Goal: Contribute content: Contribute content

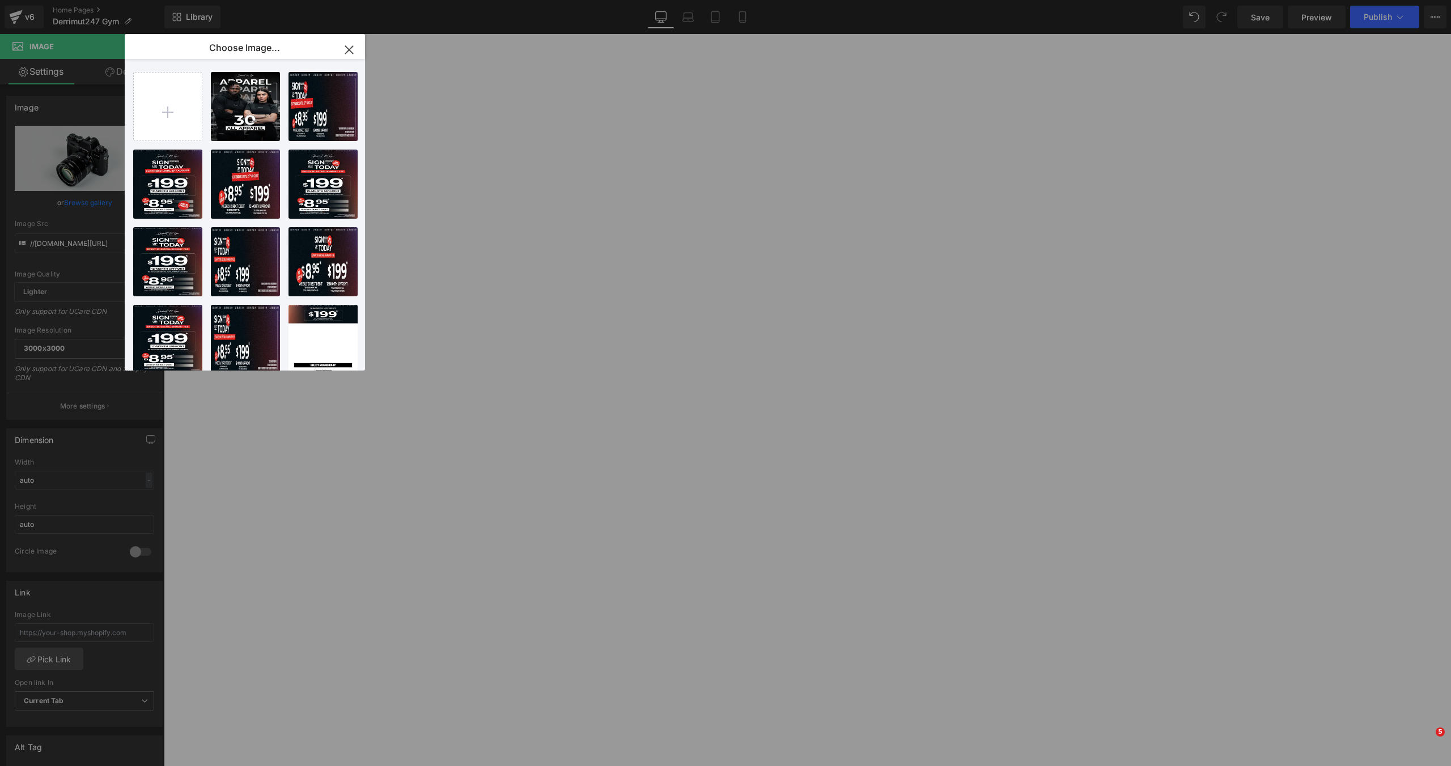
click at [167, 106] on input "file" at bounding box center [168, 107] width 68 height 68
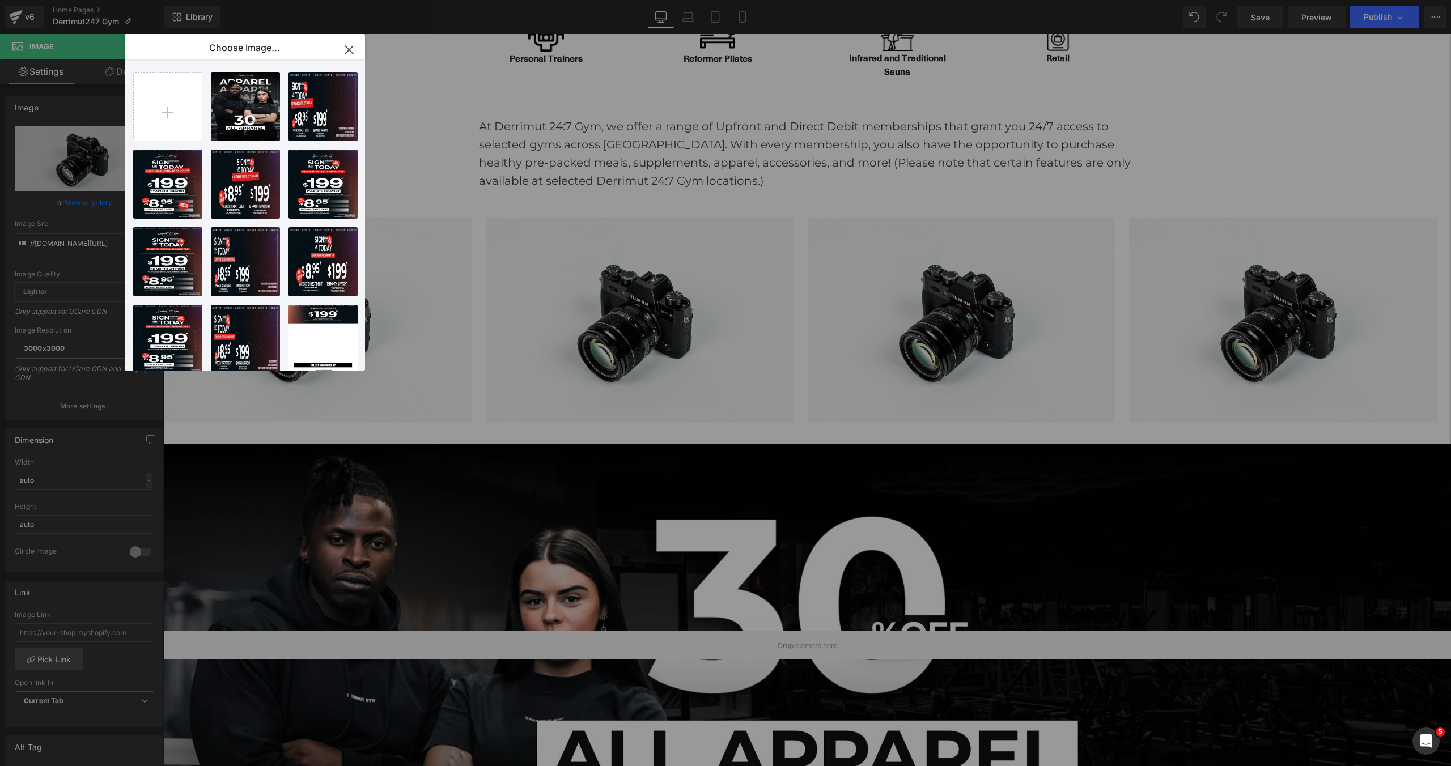
scroll to position [3828, 1287]
type input "C:\fakepath\DSC05213.webp"
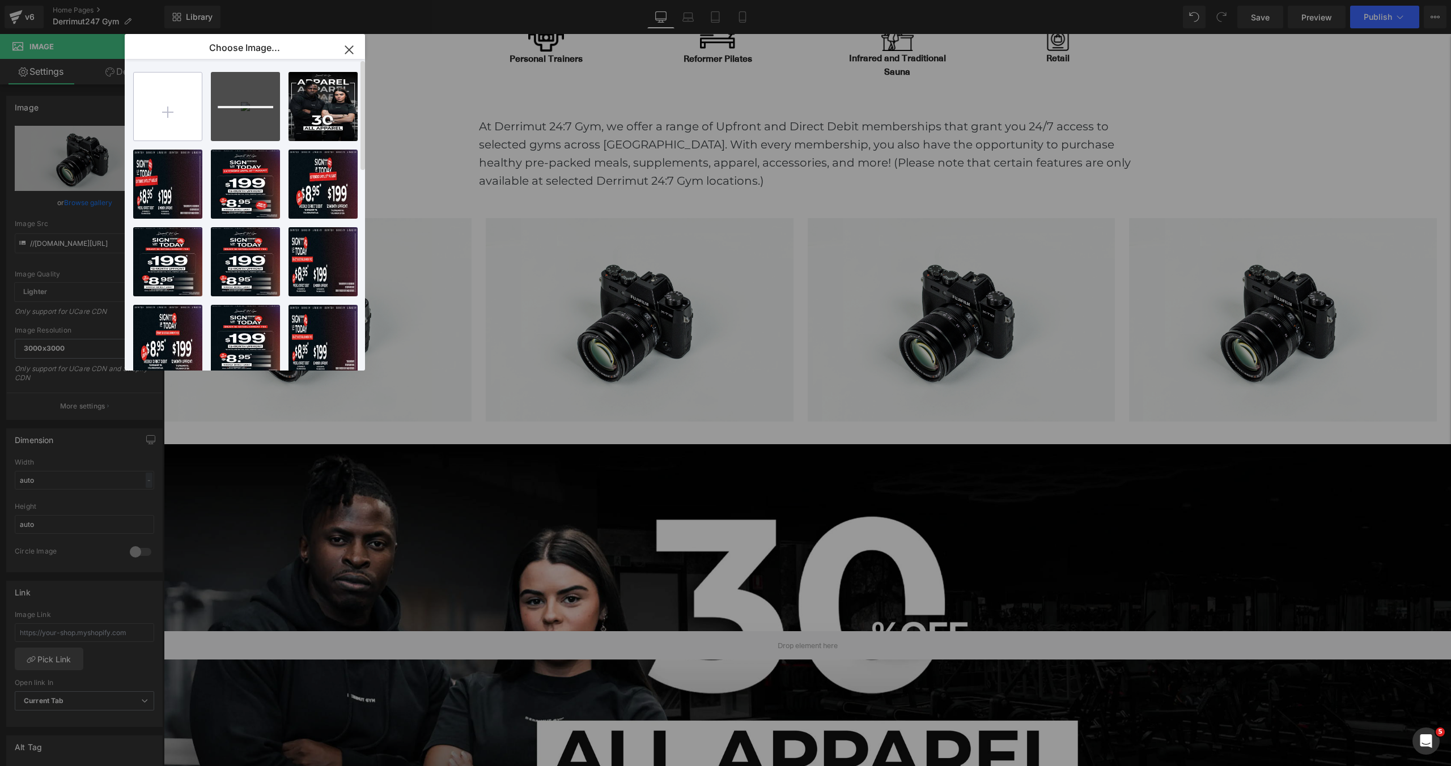
click at [0, 0] on input "file" at bounding box center [0, 0] width 0 height 0
type input "C:\fakepath\DSC05316.webp"
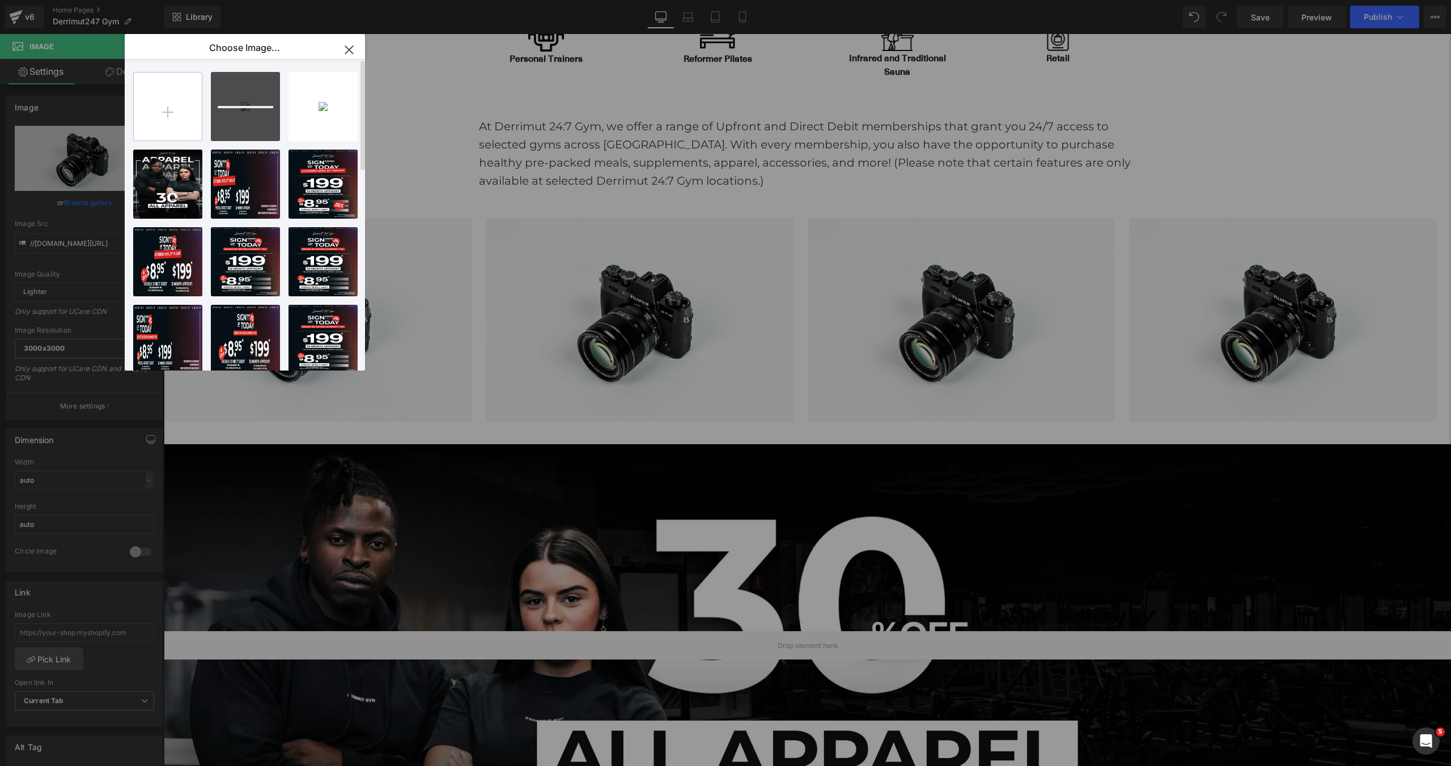
click at [0, 0] on input "file" at bounding box center [0, 0] width 0 height 0
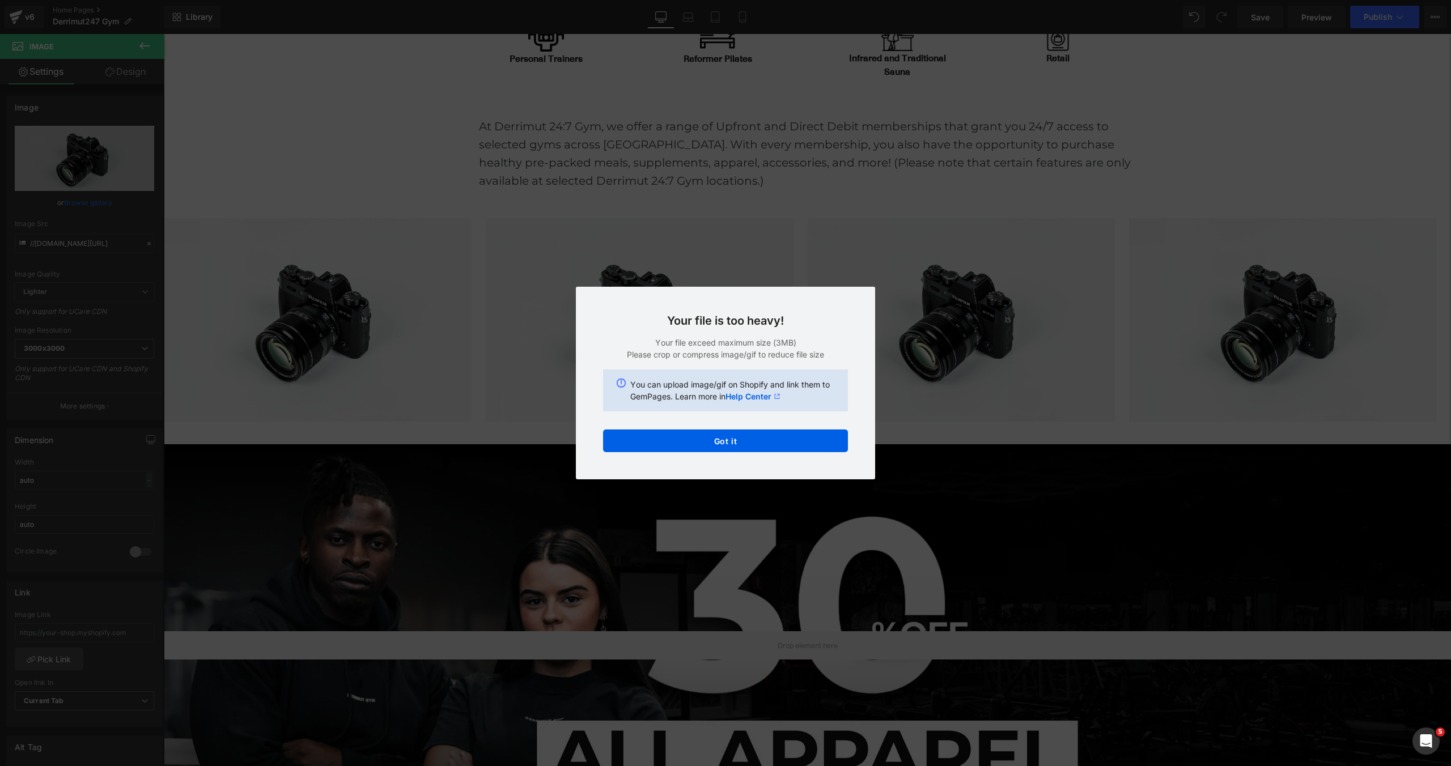
click at [0, 0] on div "Text Color Highlight Color #333333 Choose Image... Back to Library Insert DSC05…" at bounding box center [0, 0] width 0 height 0
click at [0, 0] on button "Got it" at bounding box center [0, 0] width 0 height 0
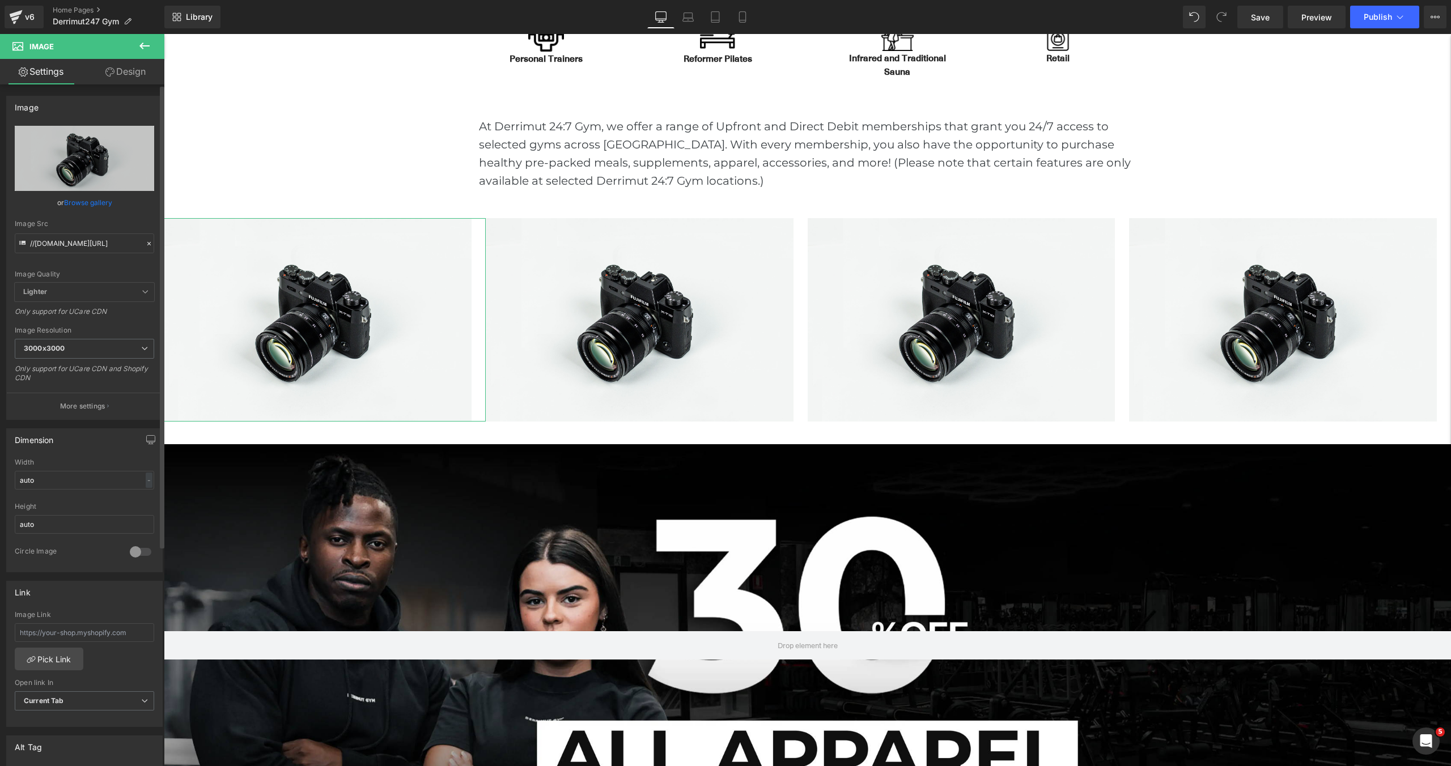
click at [83, 201] on link "Browse gallery" at bounding box center [88, 203] width 48 height 20
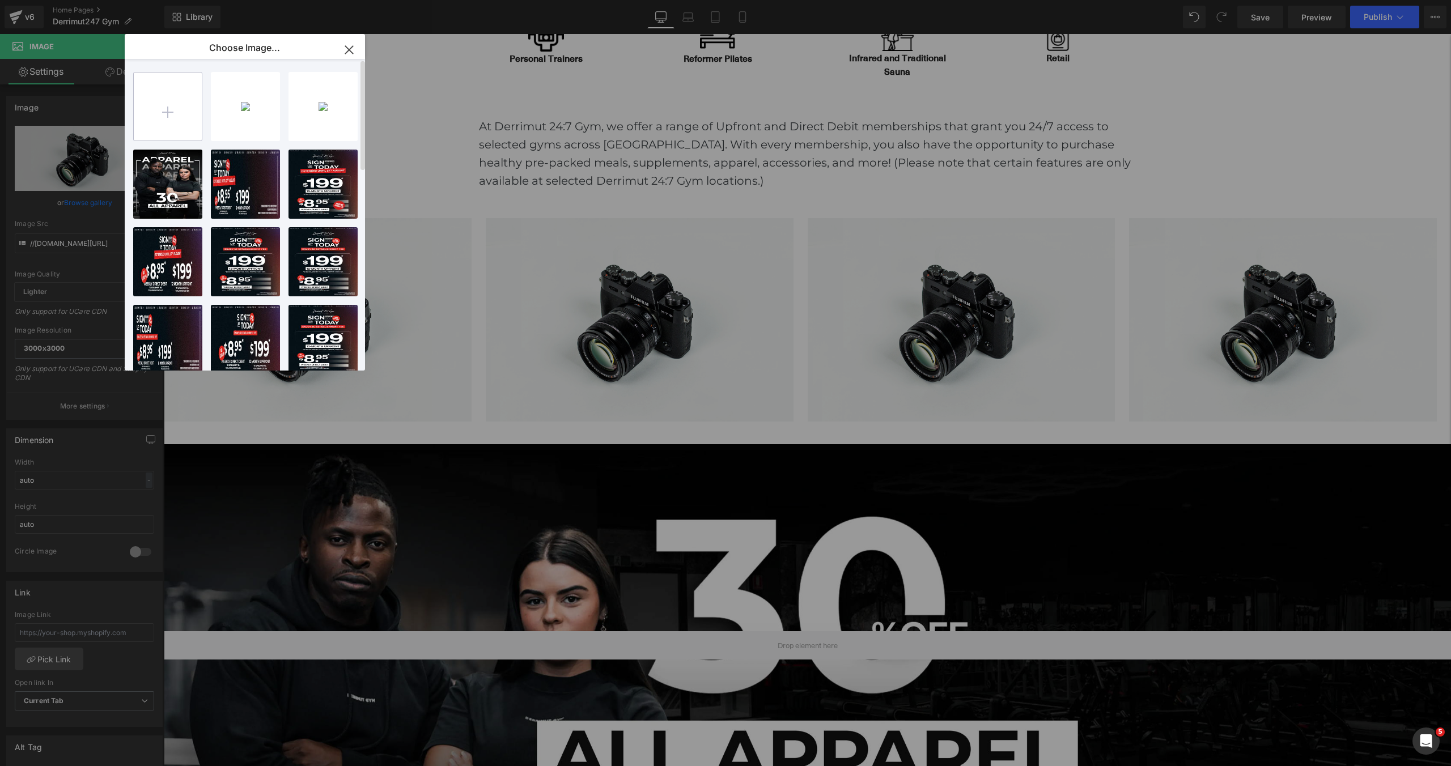
click at [0, 0] on input "file" at bounding box center [0, 0] width 0 height 0
type input "C:\fakepath\DSC07718.webp"
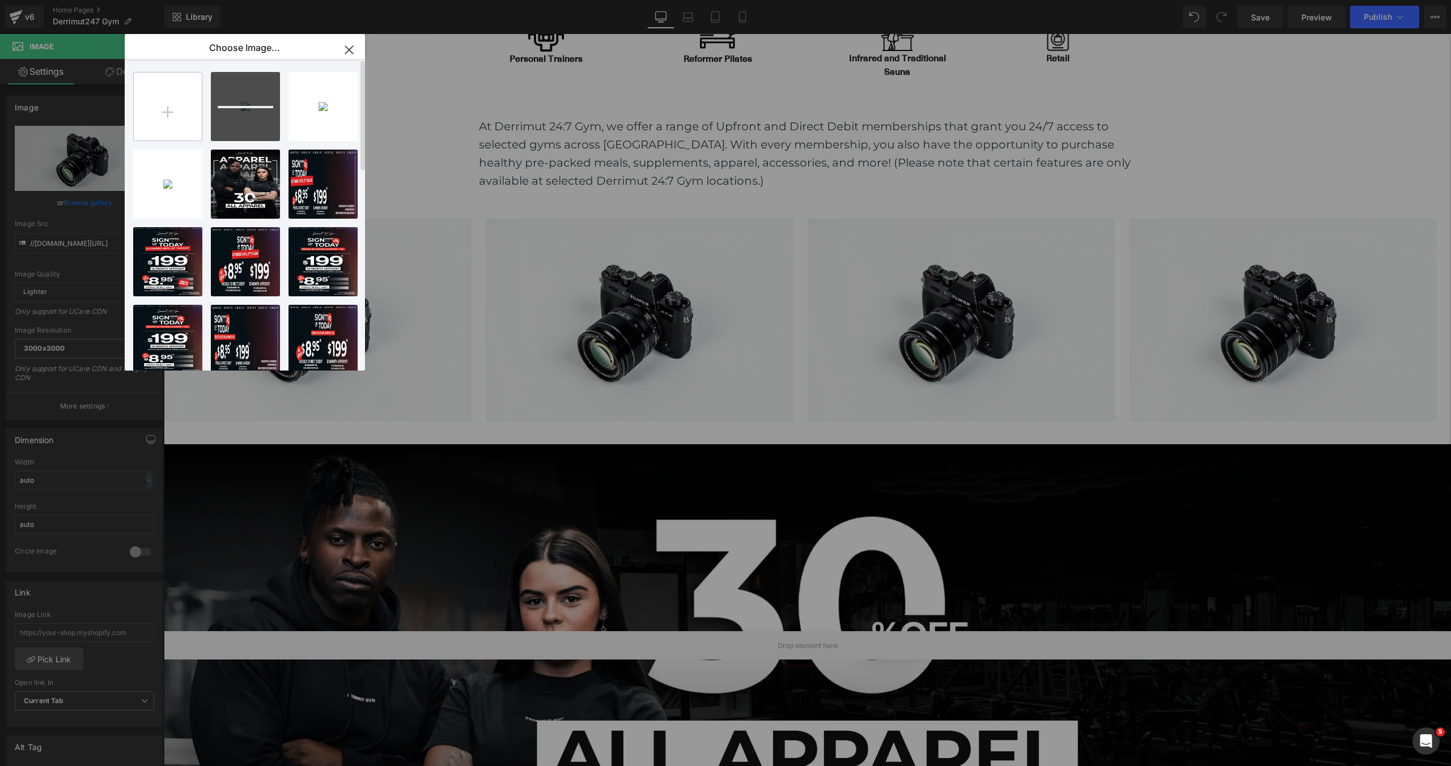
click at [0, 0] on input "file" at bounding box center [0, 0] width 0 height 0
type input "C:\fakepath\DSC06961-Edit (1).webp"
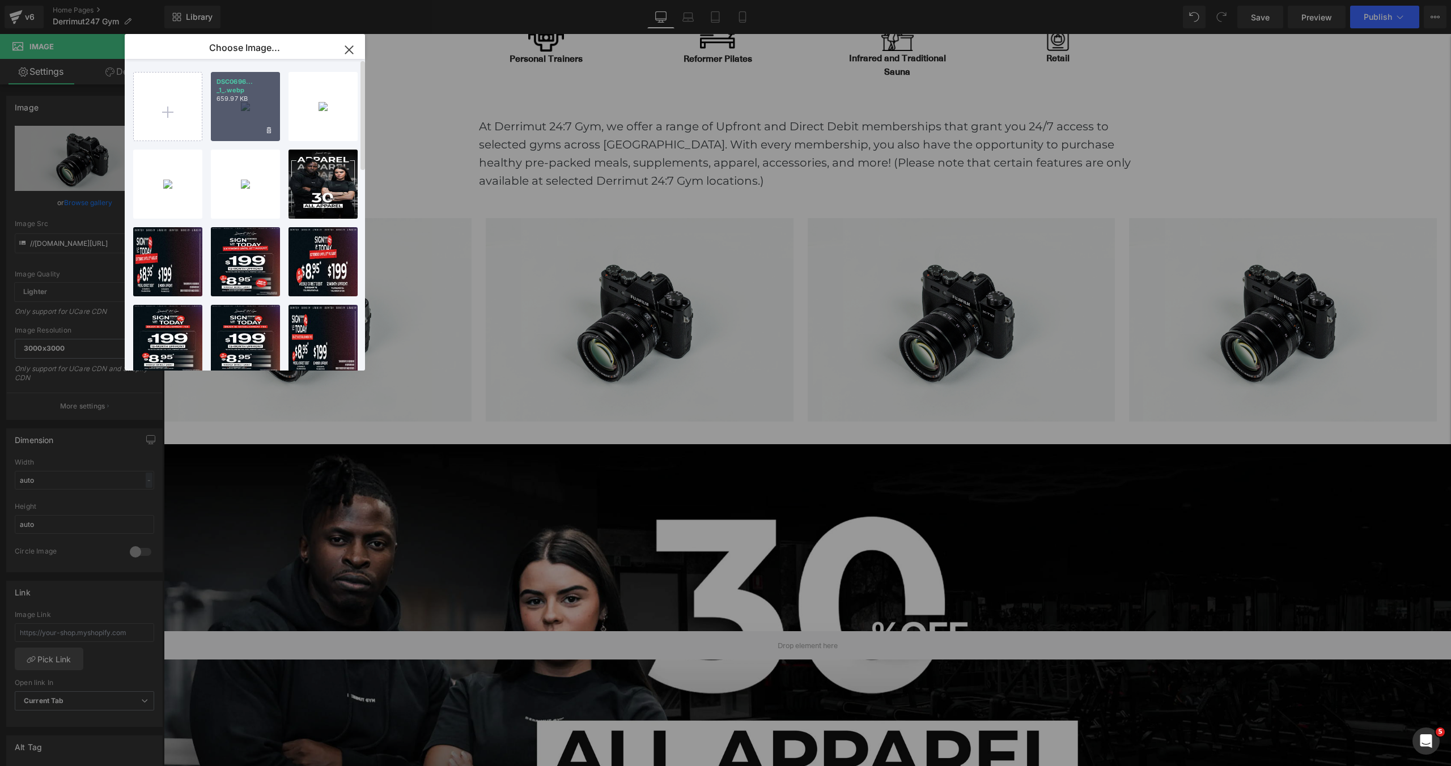
click at [0, 0] on div "DSC0696... _1_.webp 659.97 KB" at bounding box center [0, 0] width 0 height 0
type input "[URL][DOMAIN_NAME]"
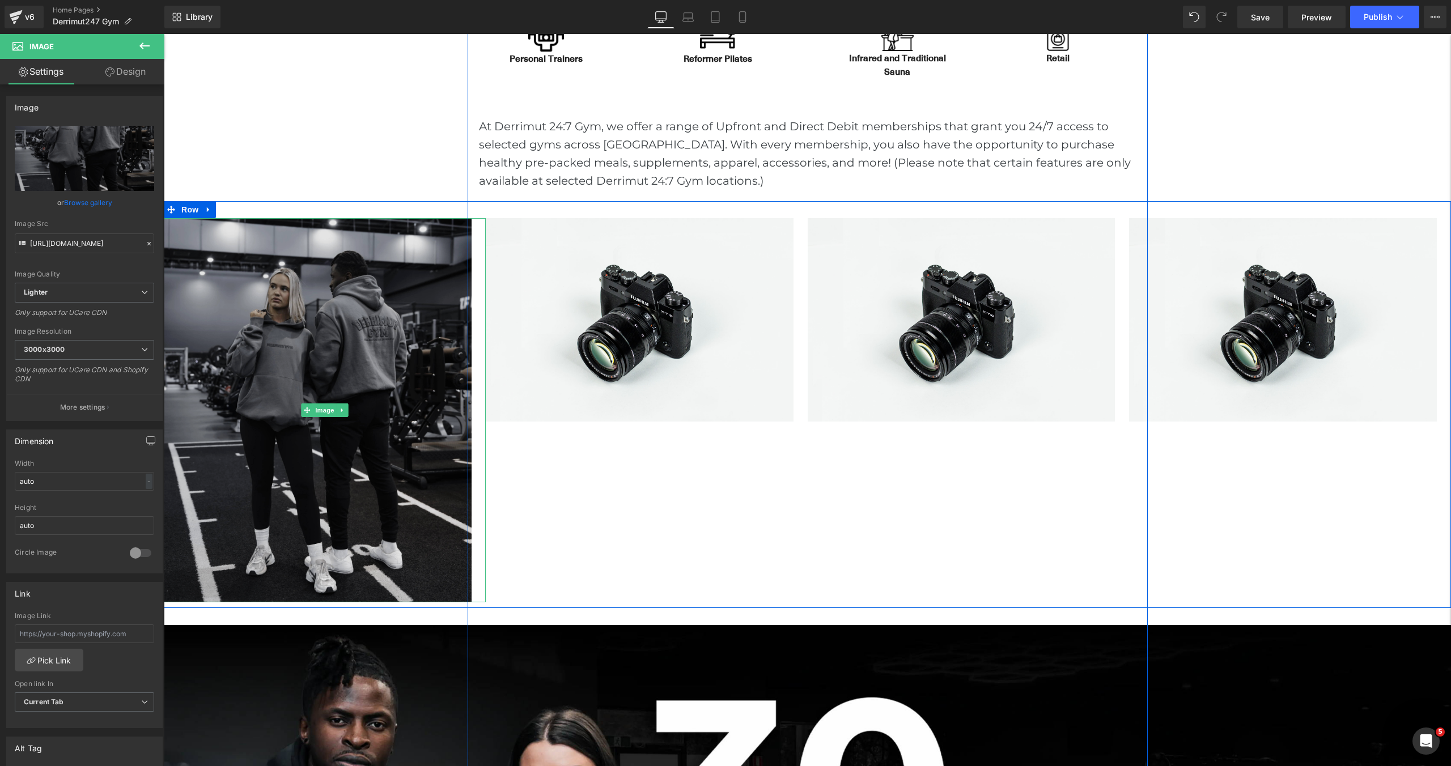
click at [331, 288] on img at bounding box center [325, 410] width 322 height 384
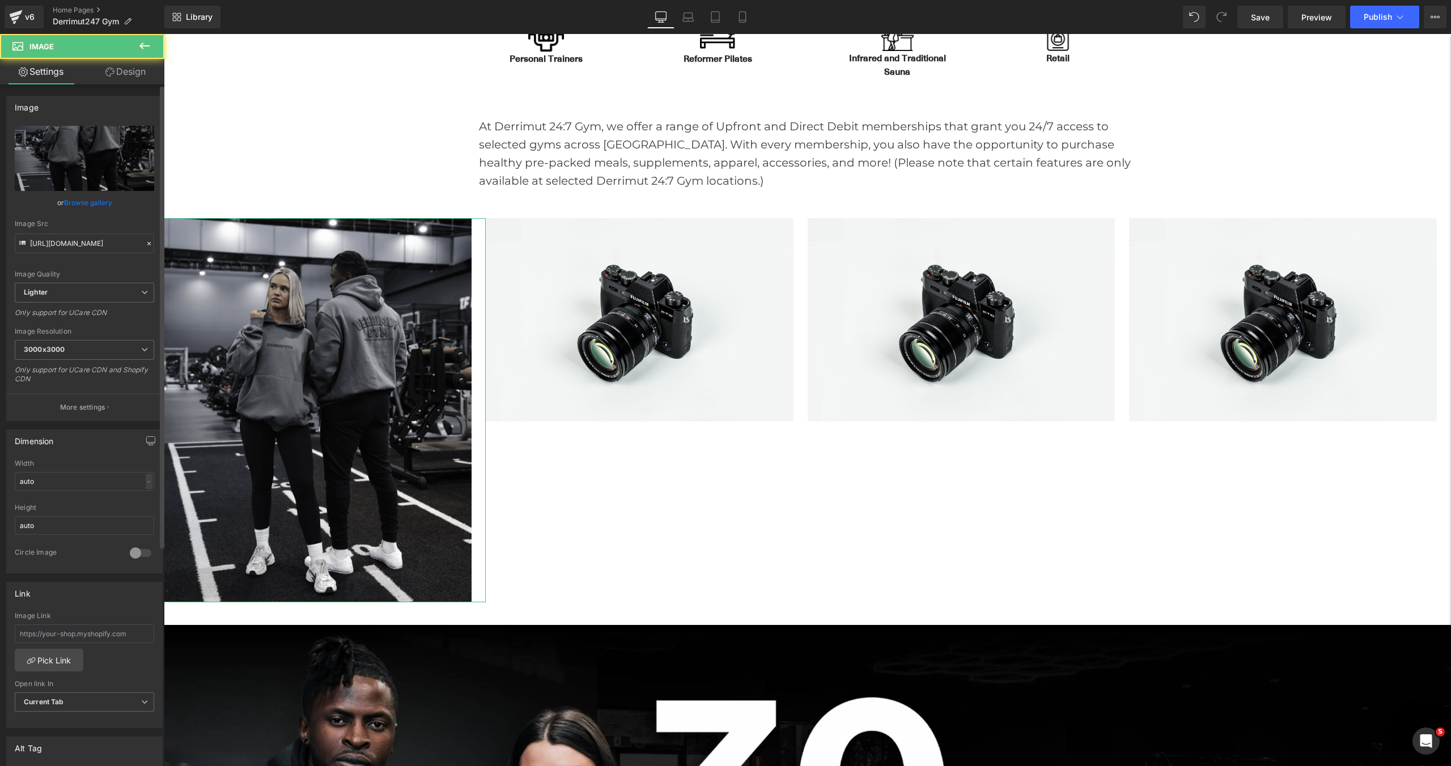
scroll to position [4009, 1287]
click at [64, 199] on link "Browse gallery" at bounding box center [88, 203] width 48 height 20
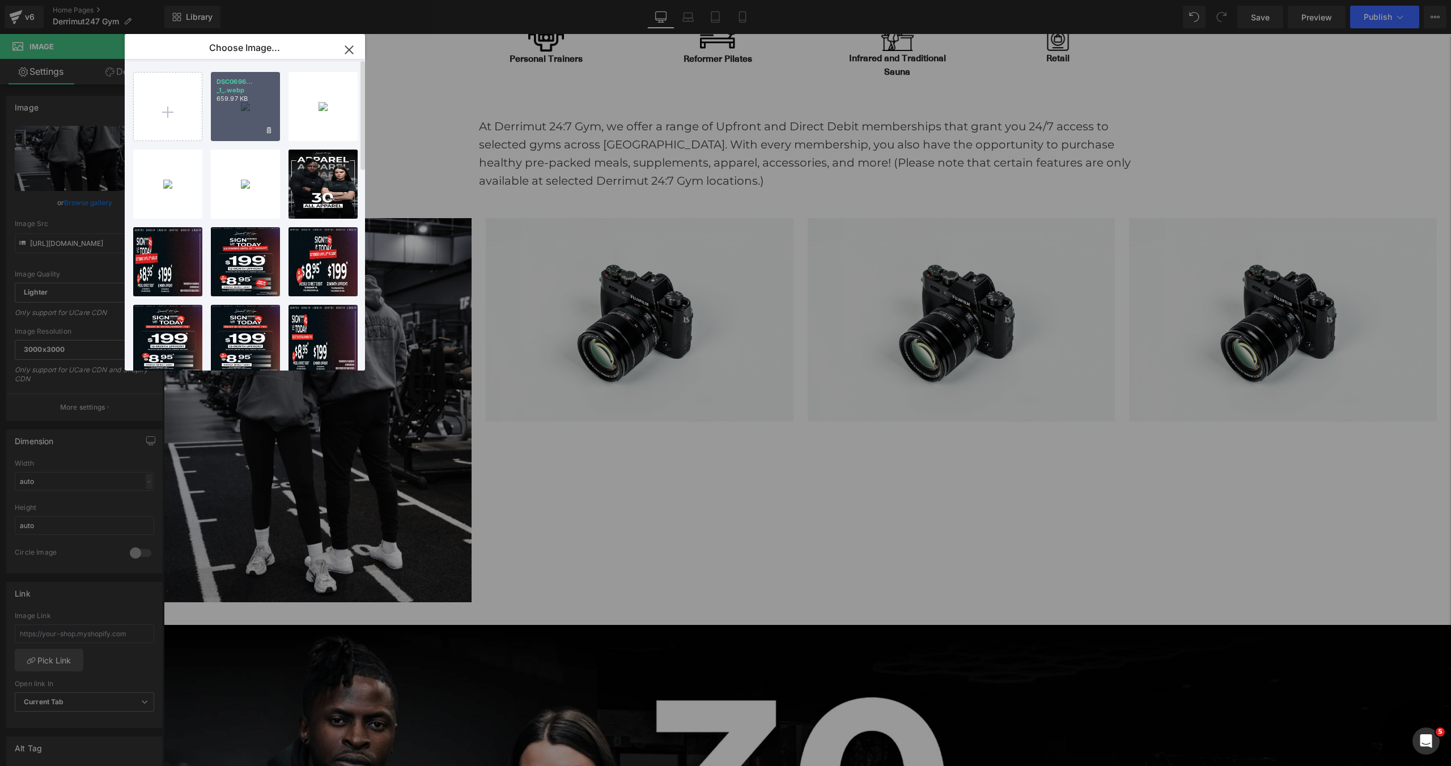
drag, startPoint x: 260, startPoint y: 101, endPoint x: 96, endPoint y: 68, distance: 167.1
click at [0, 0] on p "659.97 KB" at bounding box center [0, 0] width 0 height 0
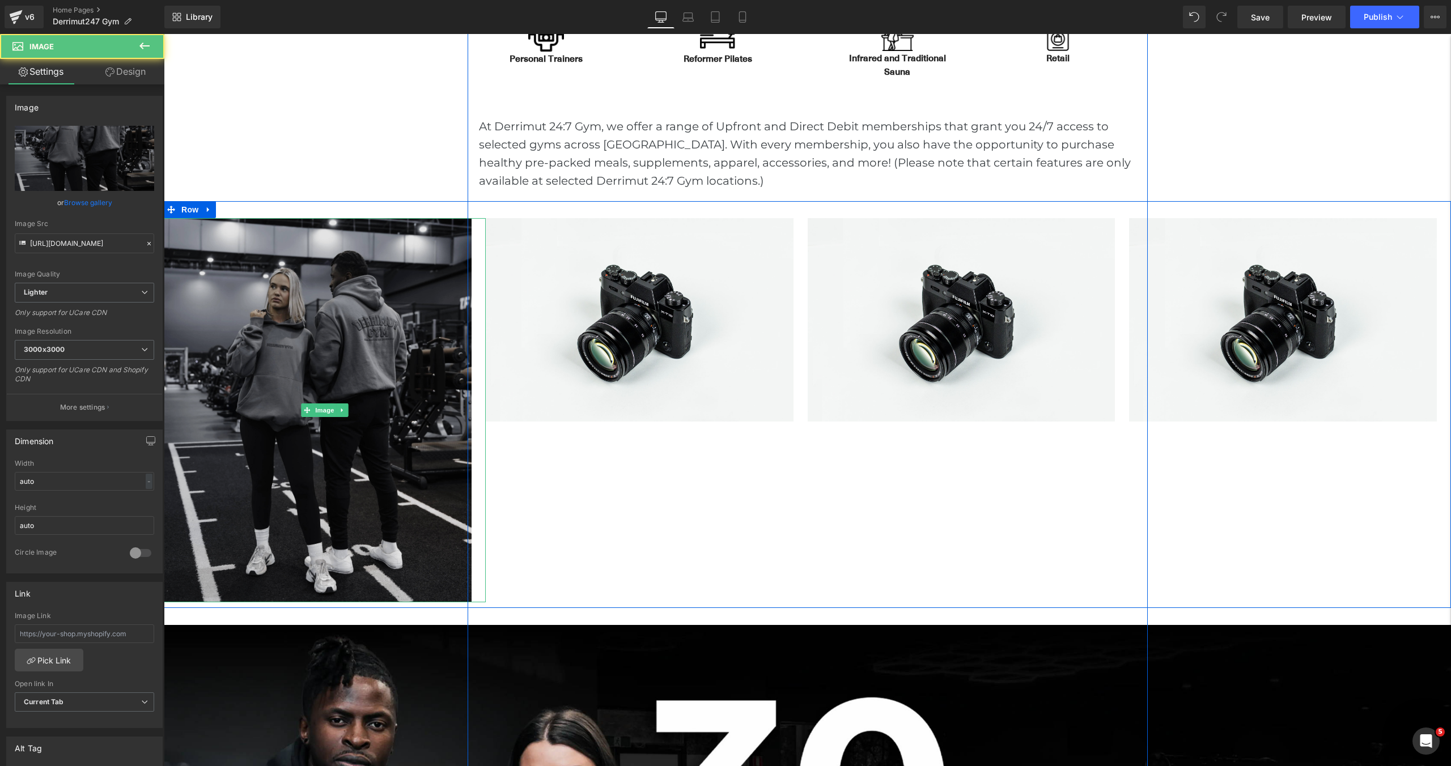
click at [311, 331] on img at bounding box center [325, 410] width 322 height 384
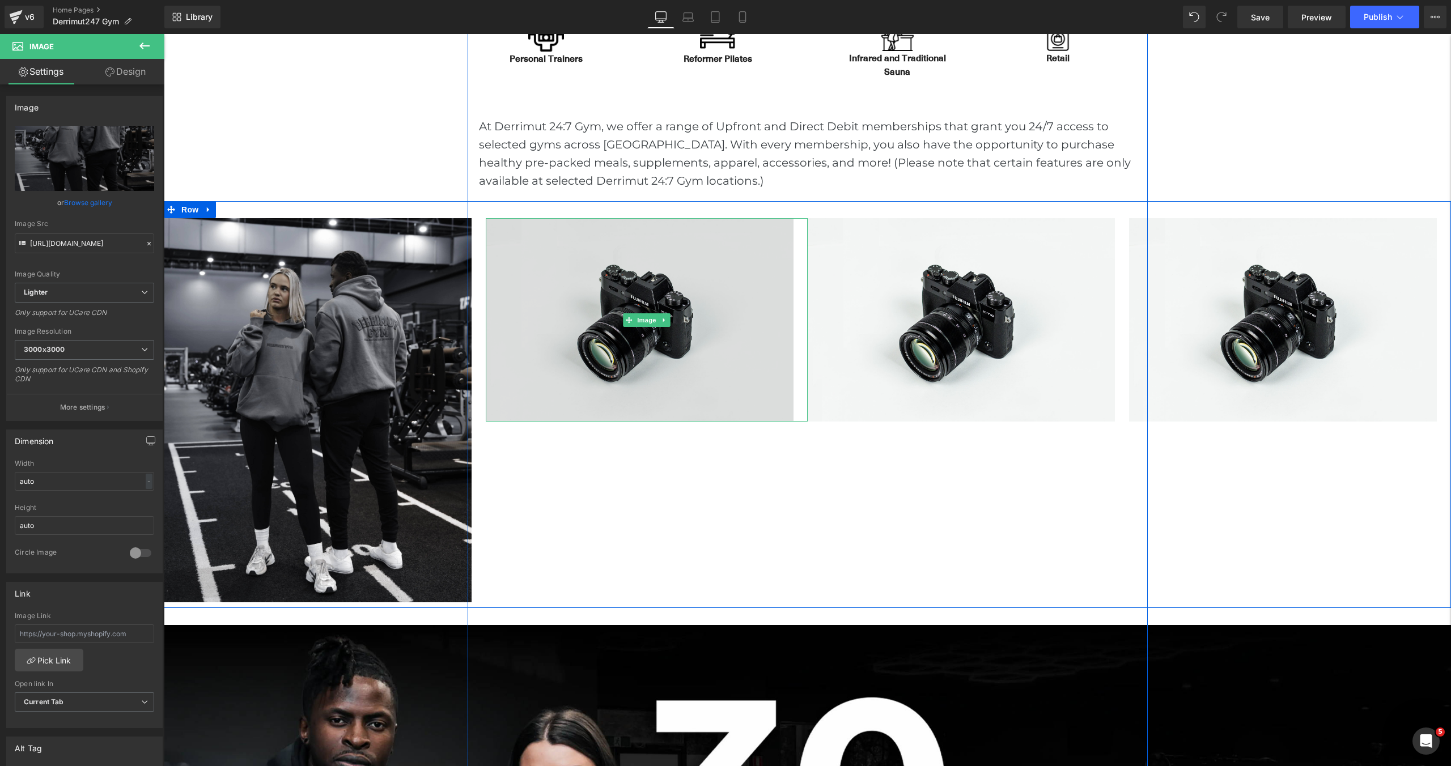
click at [756, 256] on img at bounding box center [647, 320] width 322 height 204
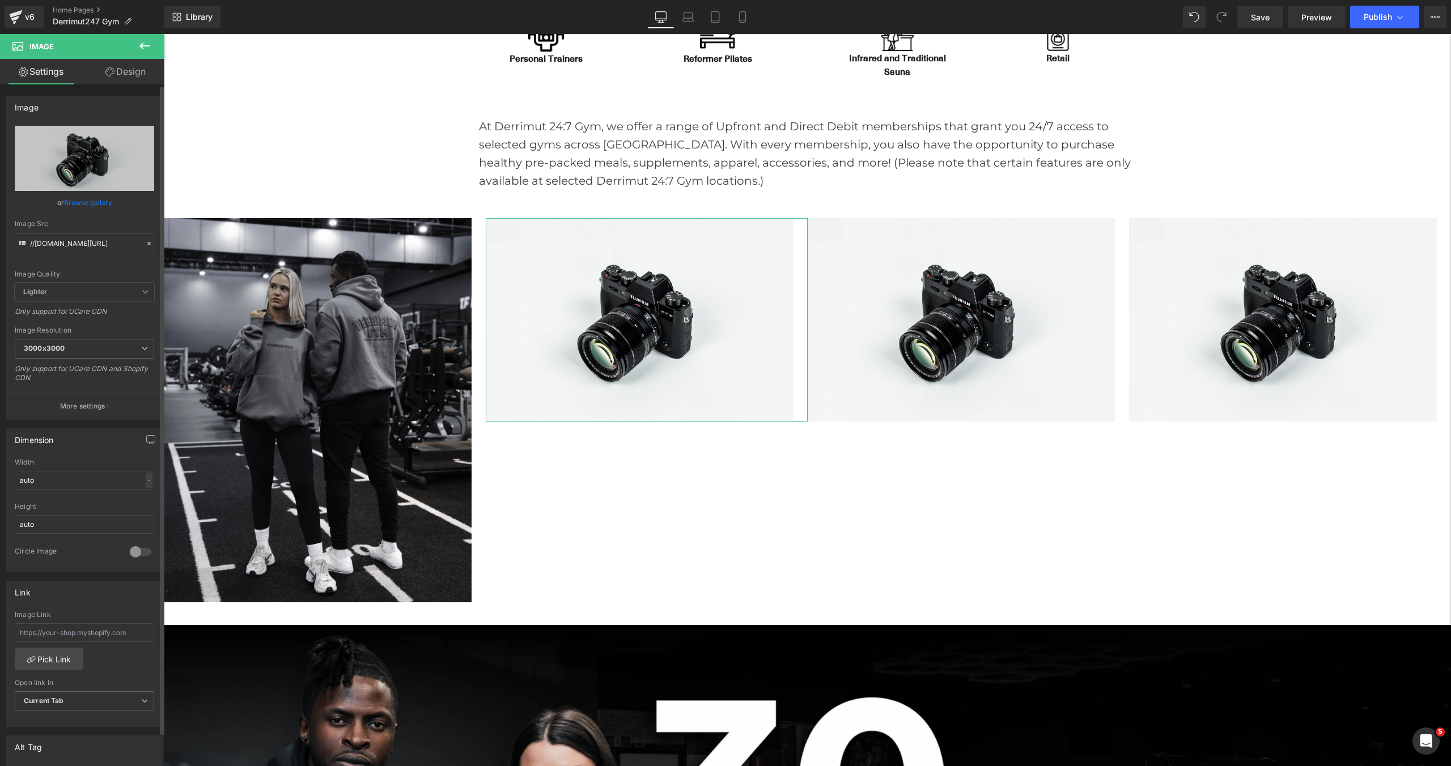
click at [92, 200] on link "Browse gallery" at bounding box center [88, 203] width 48 height 20
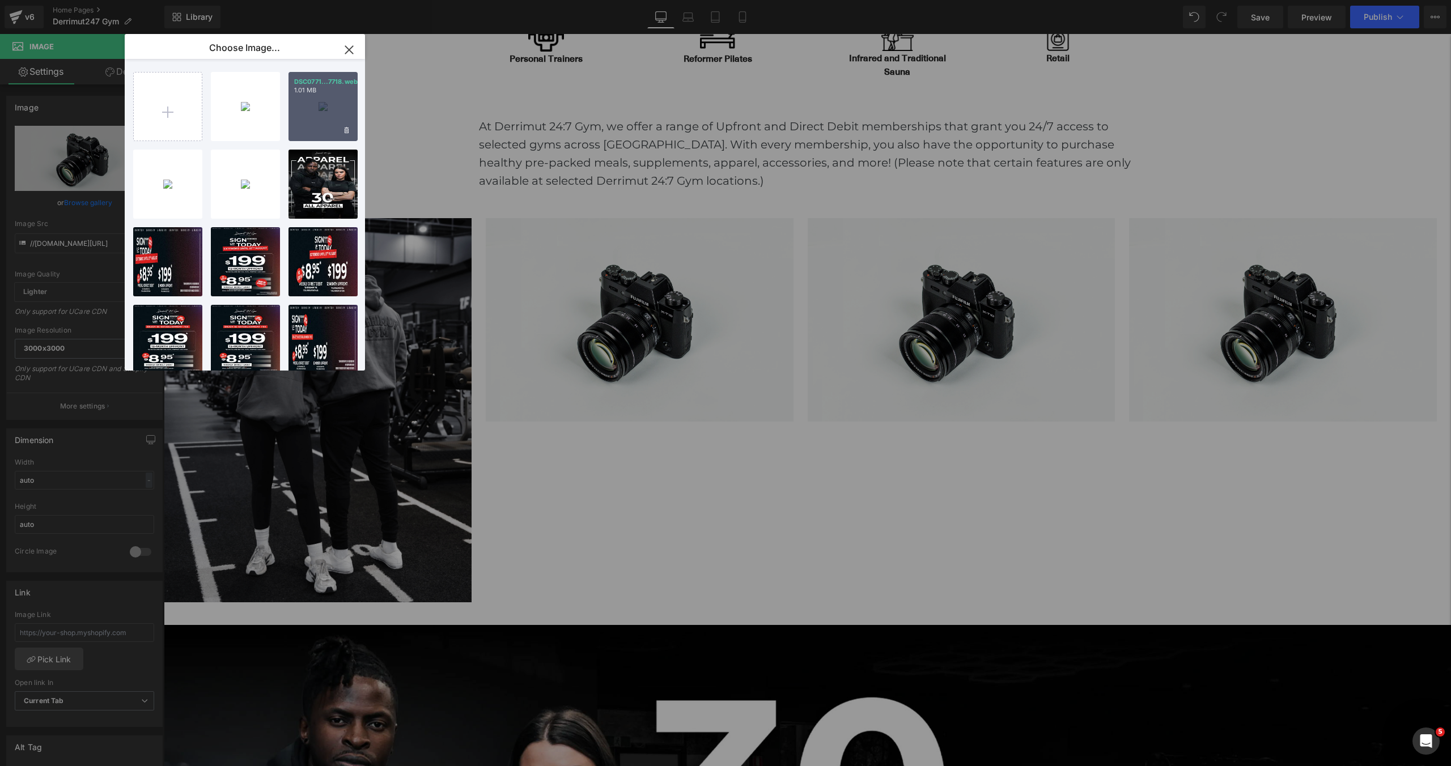
click at [0, 0] on div "DSC0771...7718.webp 1.01 MB" at bounding box center [0, 0] width 0 height 0
type input "[URL][DOMAIN_NAME]"
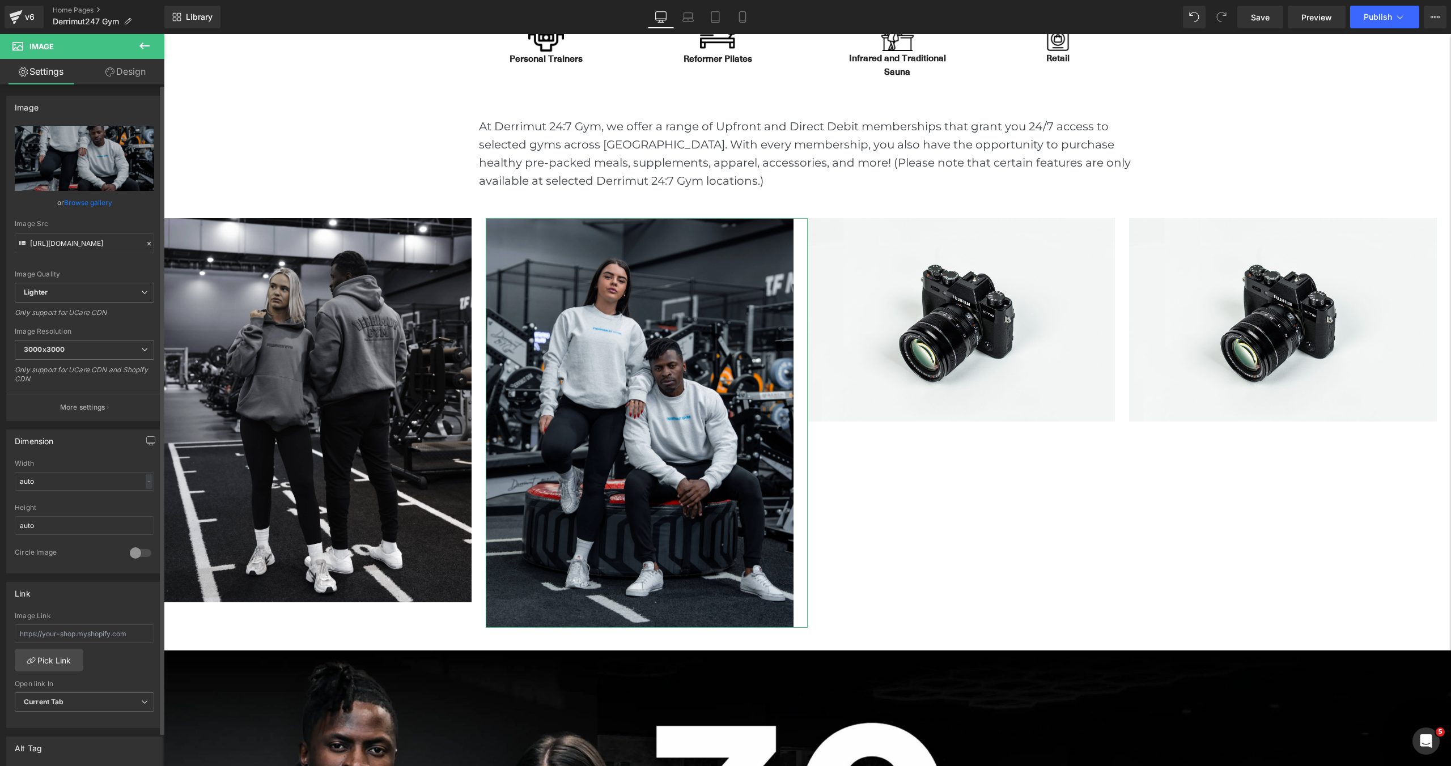
scroll to position [4035, 1287]
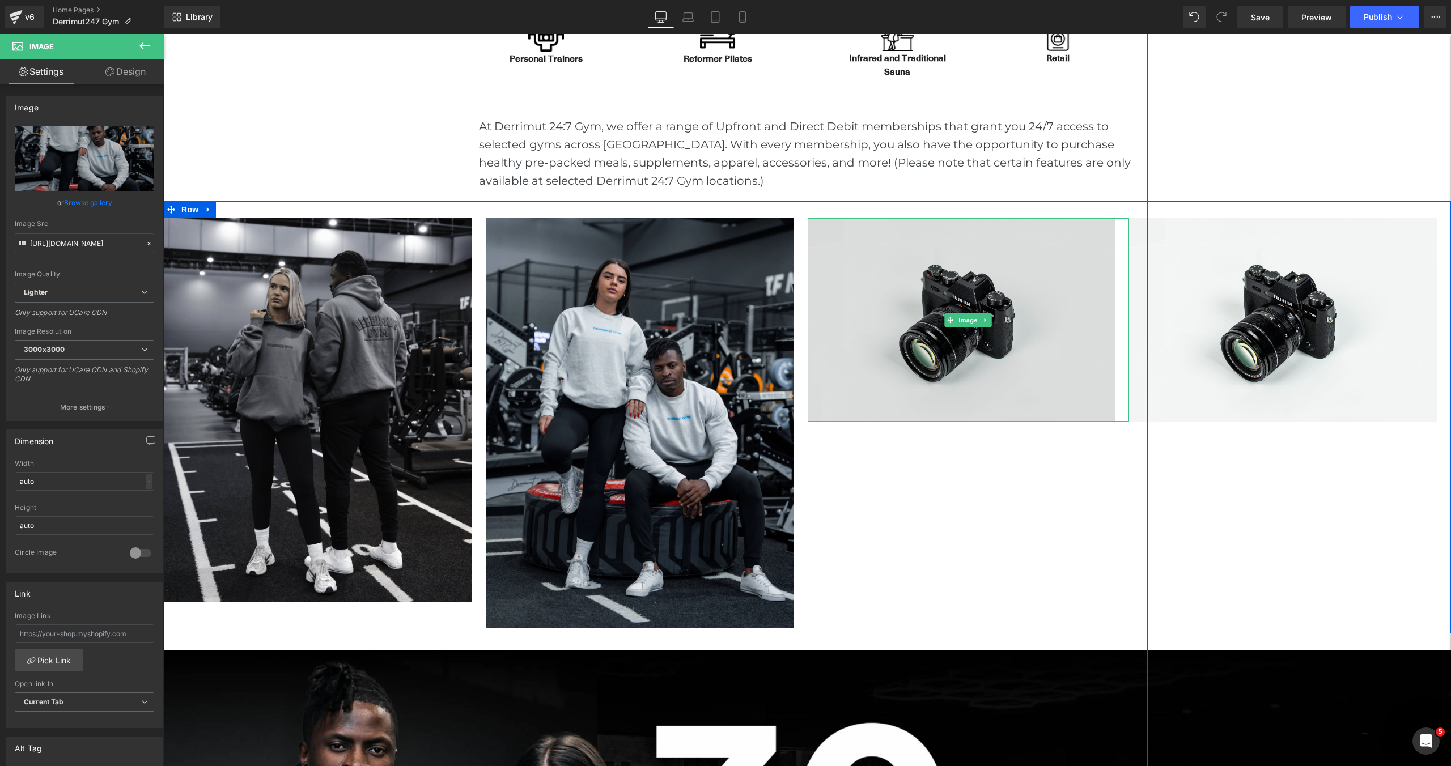
click at [851, 280] on img at bounding box center [968, 320] width 322 height 204
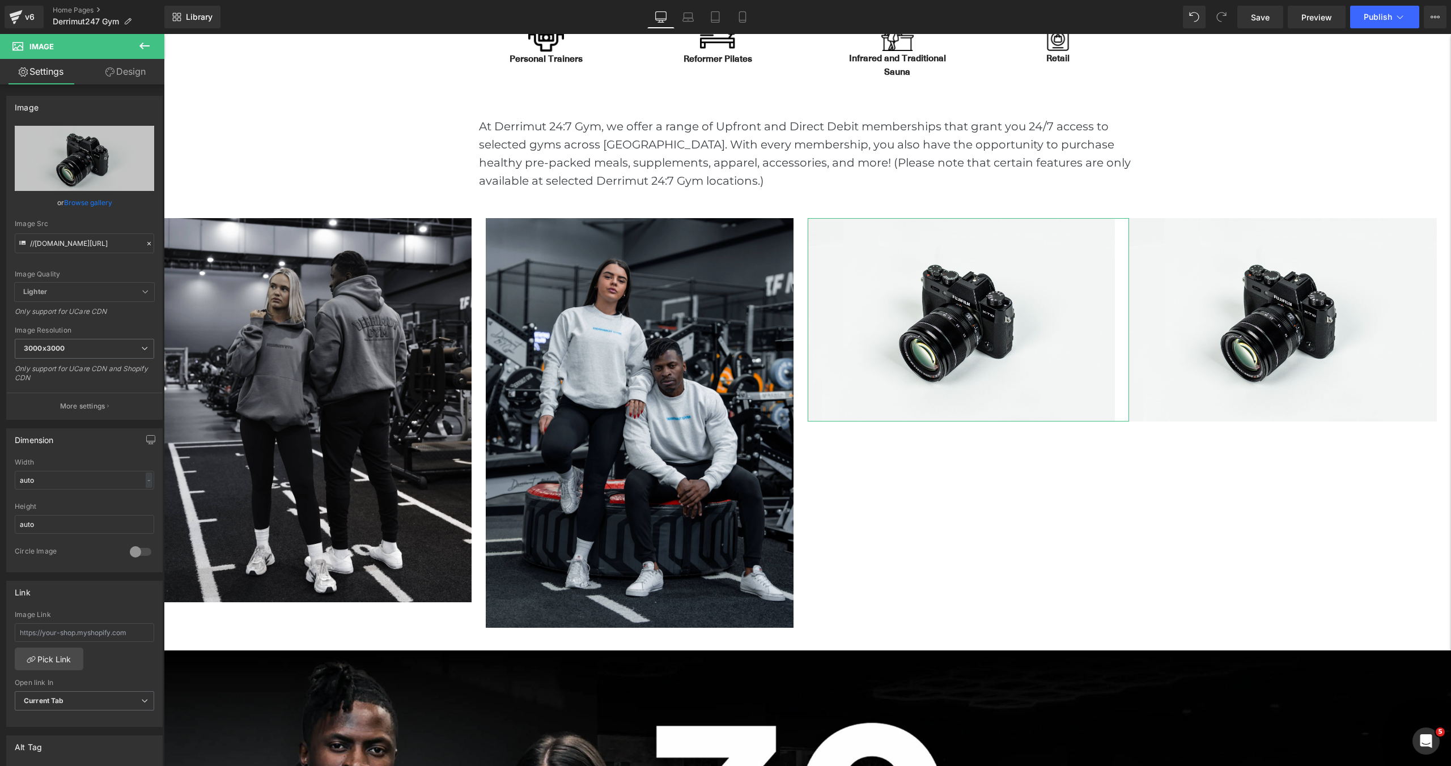
click at [104, 203] on link "Browse gallery" at bounding box center [88, 203] width 48 height 20
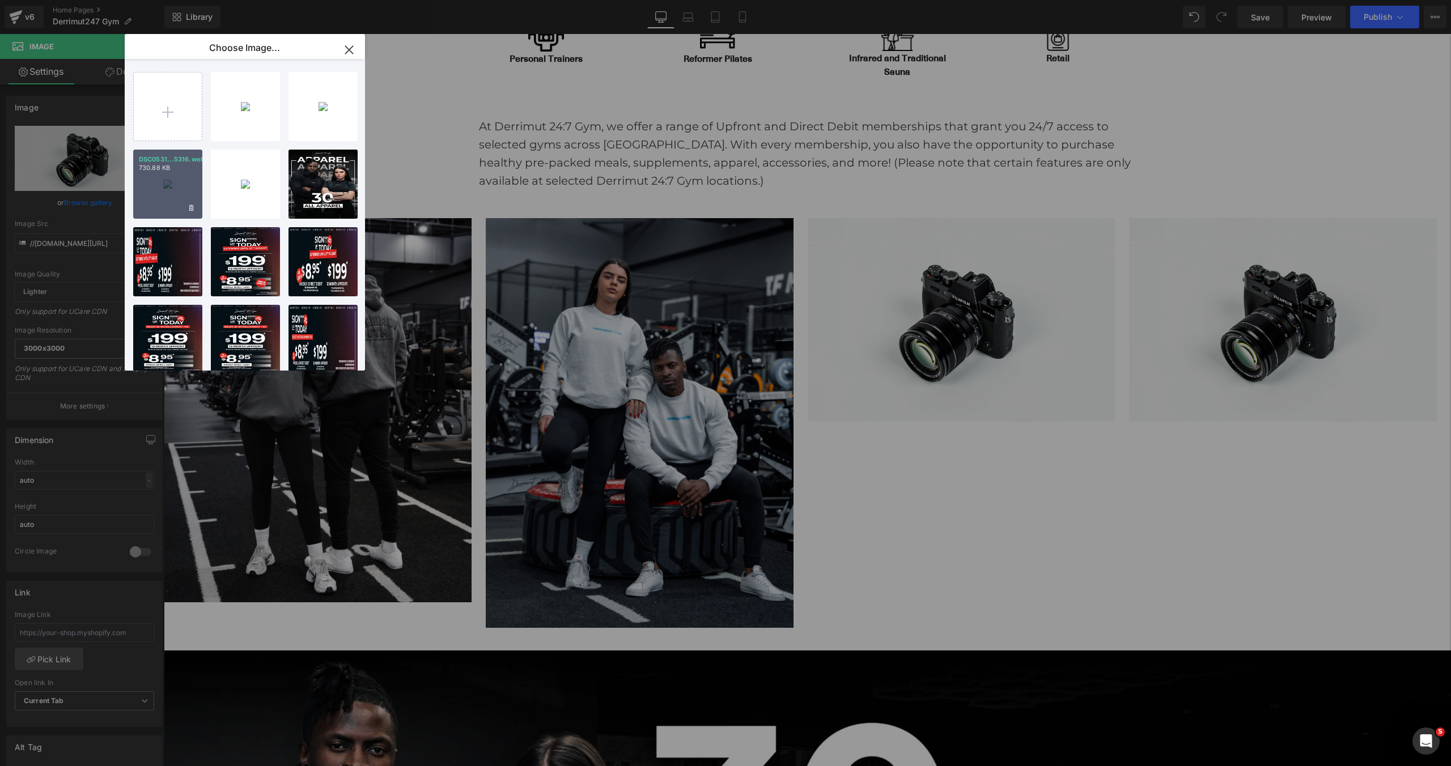
click at [0, 0] on div "DSC0531...5316.webp 730.88 KB" at bounding box center [0, 0] width 0 height 0
type input "[URL][DOMAIN_NAME]"
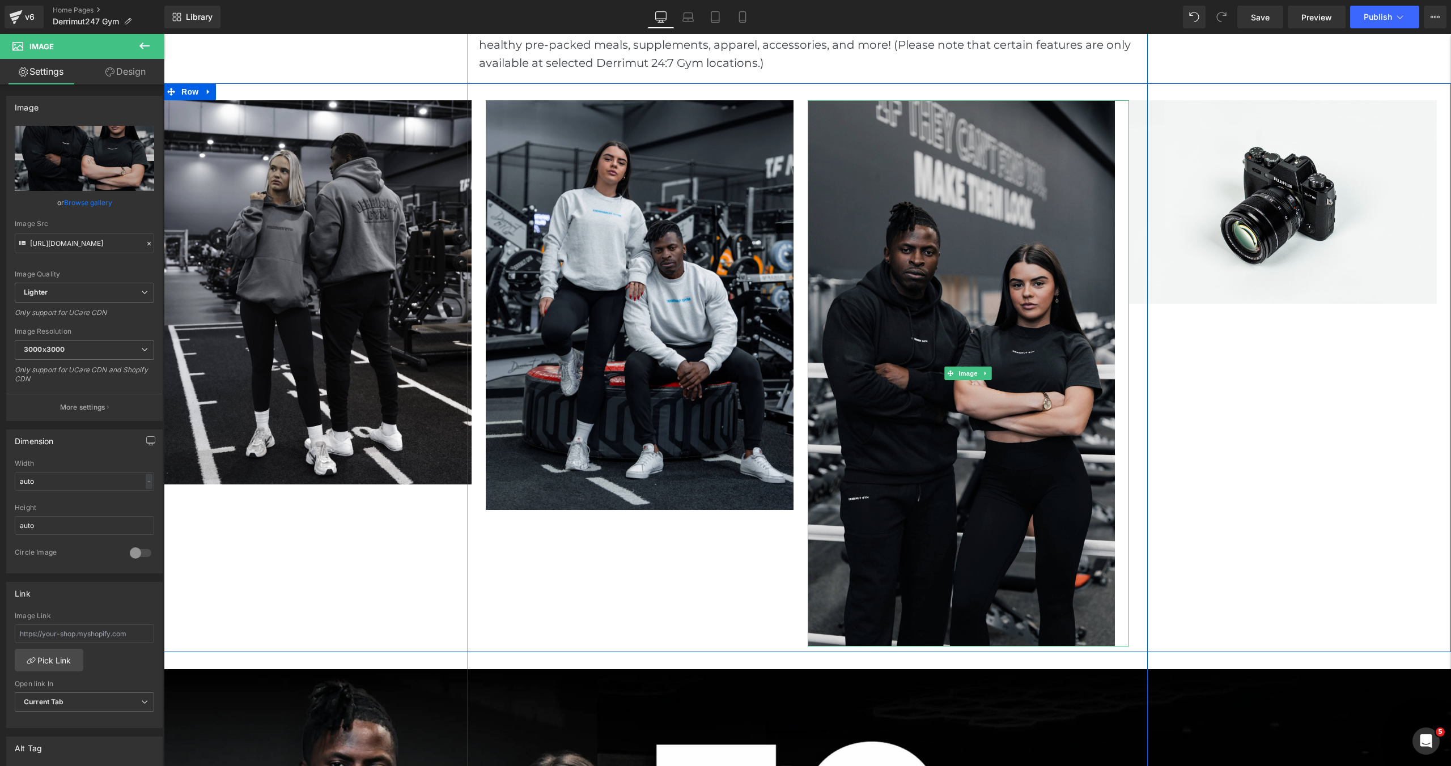
scroll to position [1039, 0]
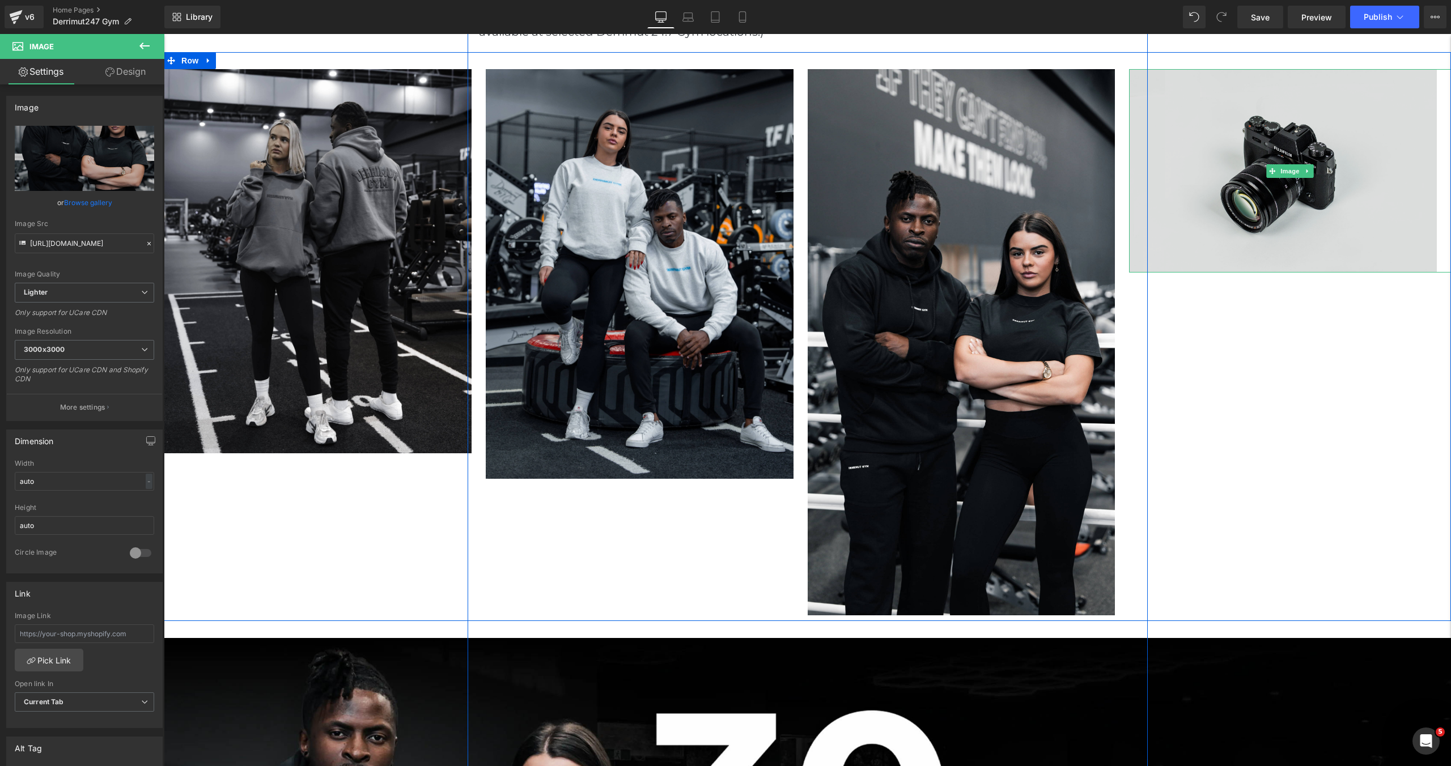
click at [1198, 234] on img at bounding box center [1290, 171] width 322 height 204
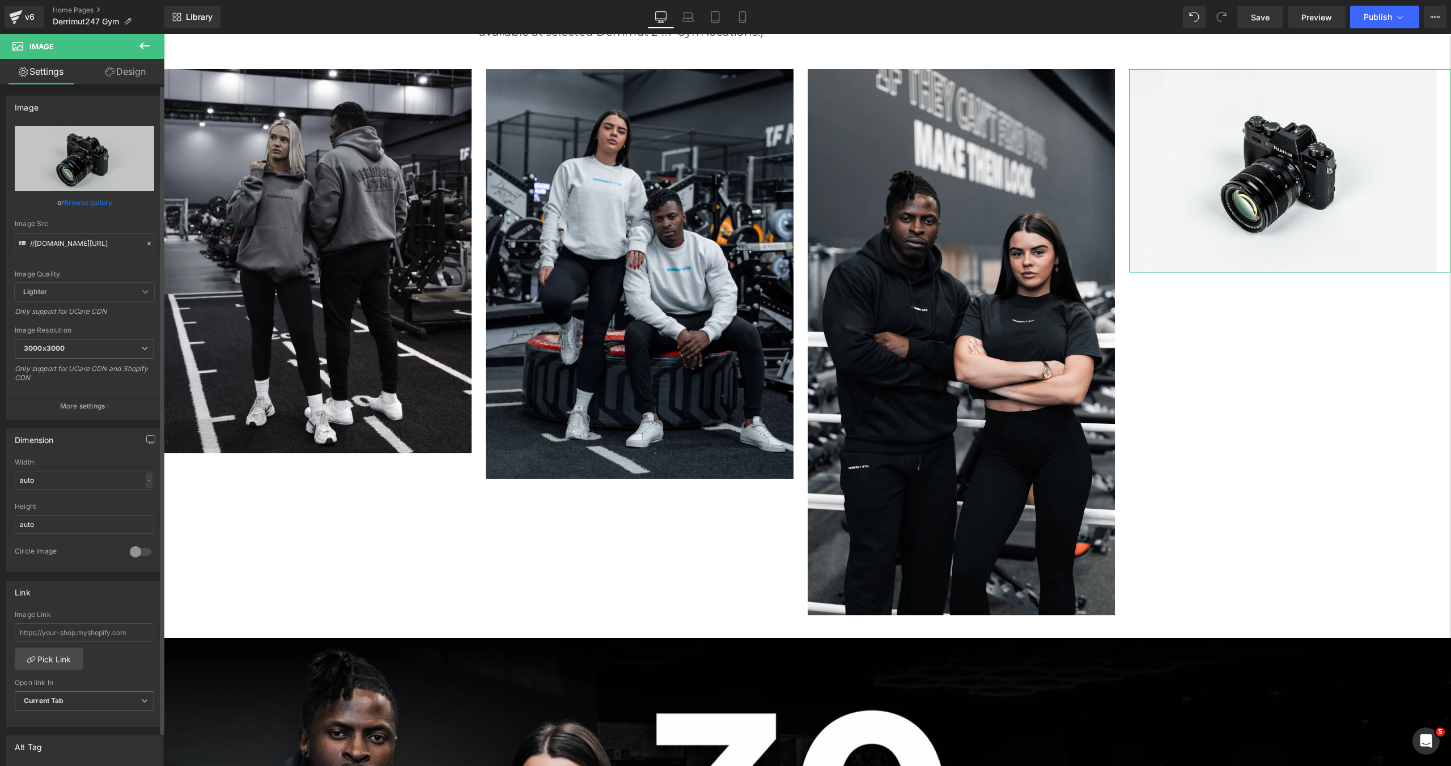
click at [90, 198] on link "Browse gallery" at bounding box center [88, 203] width 48 height 20
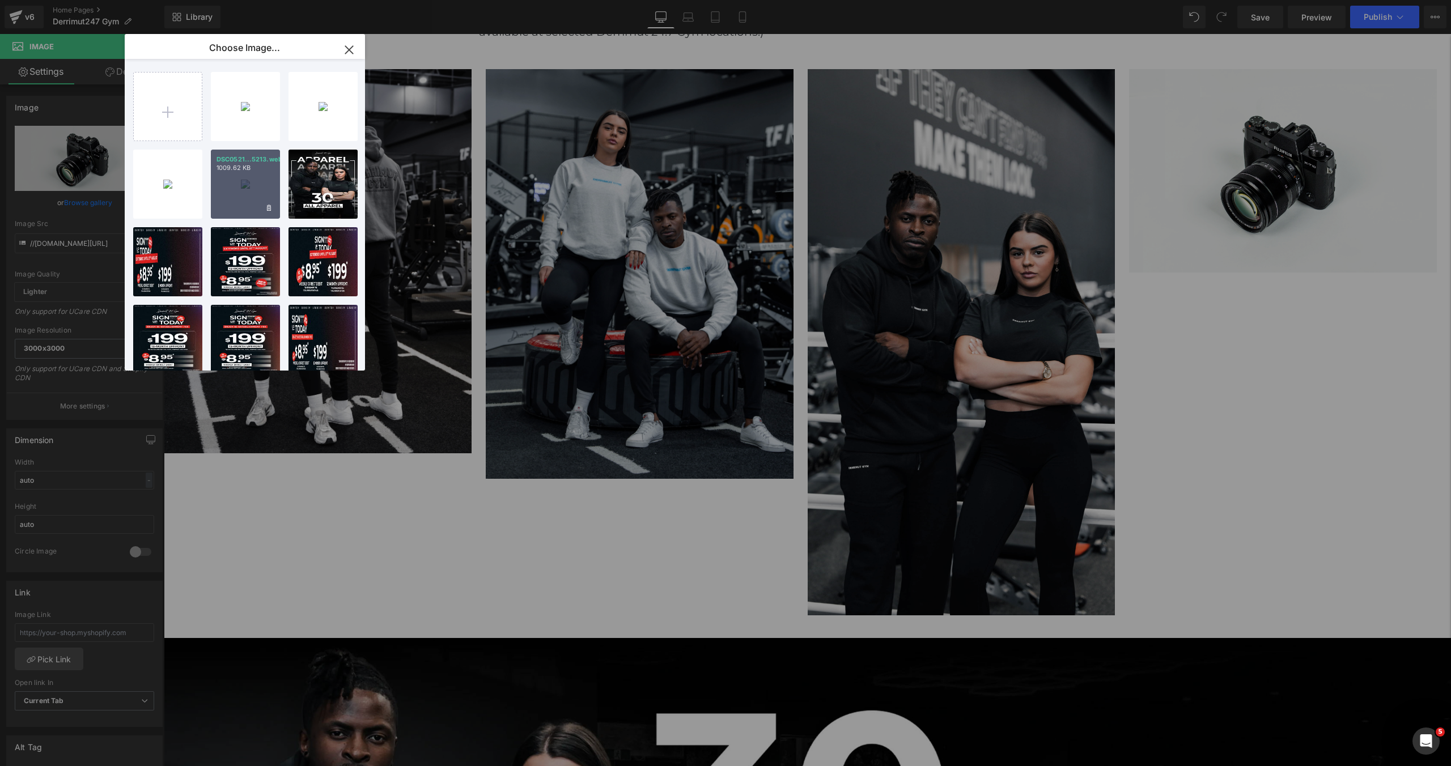
type input "[URL][DOMAIN_NAME]"
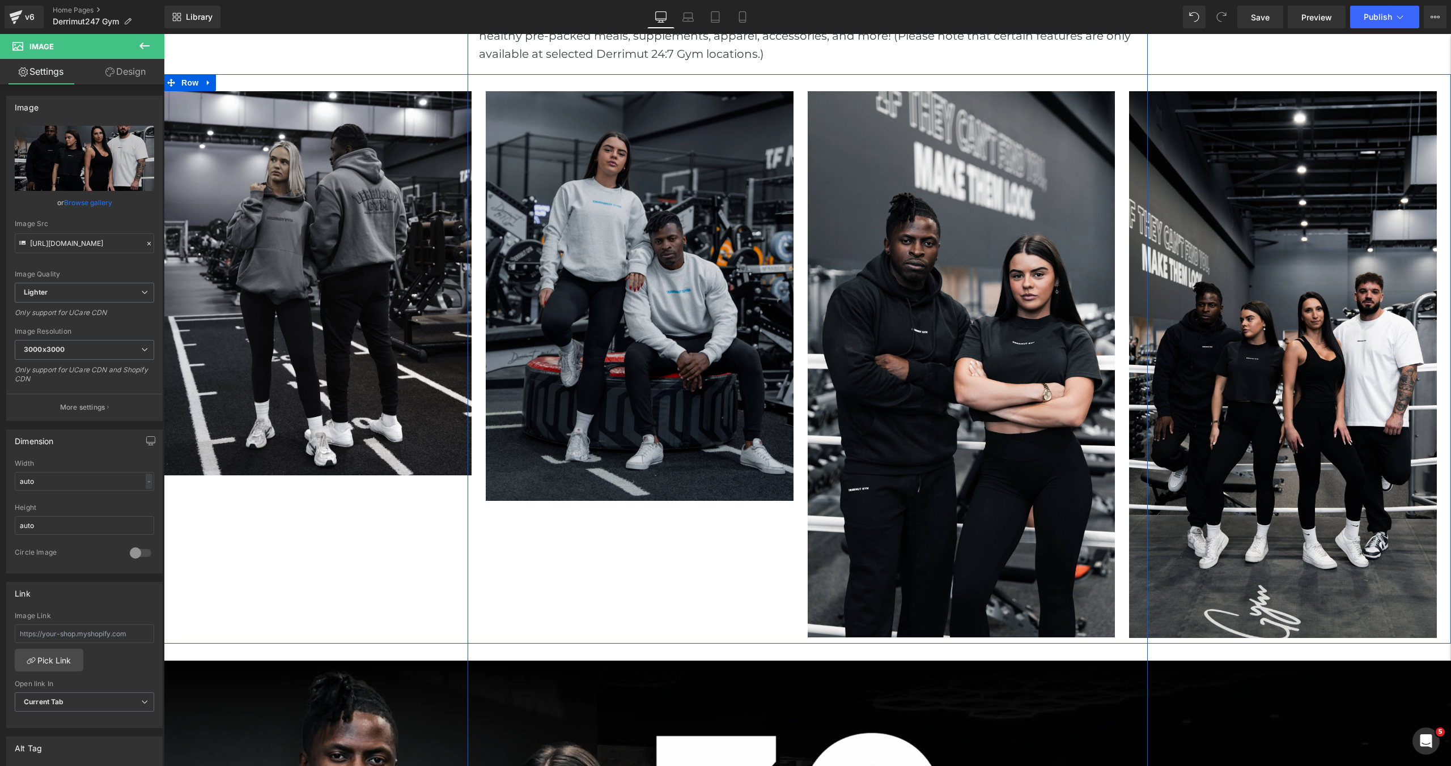
scroll to position [933, 0]
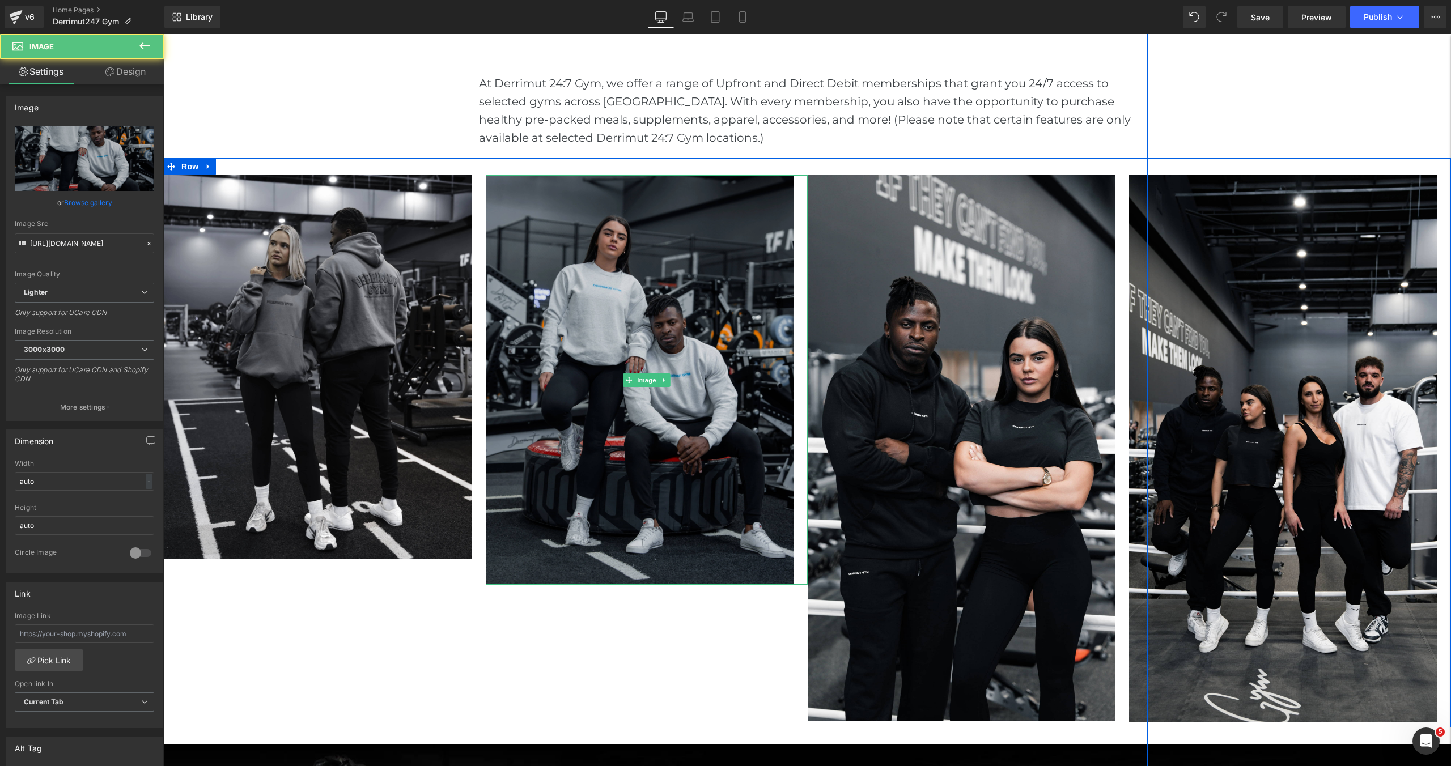
click at [616, 361] on img at bounding box center [647, 380] width 322 height 410
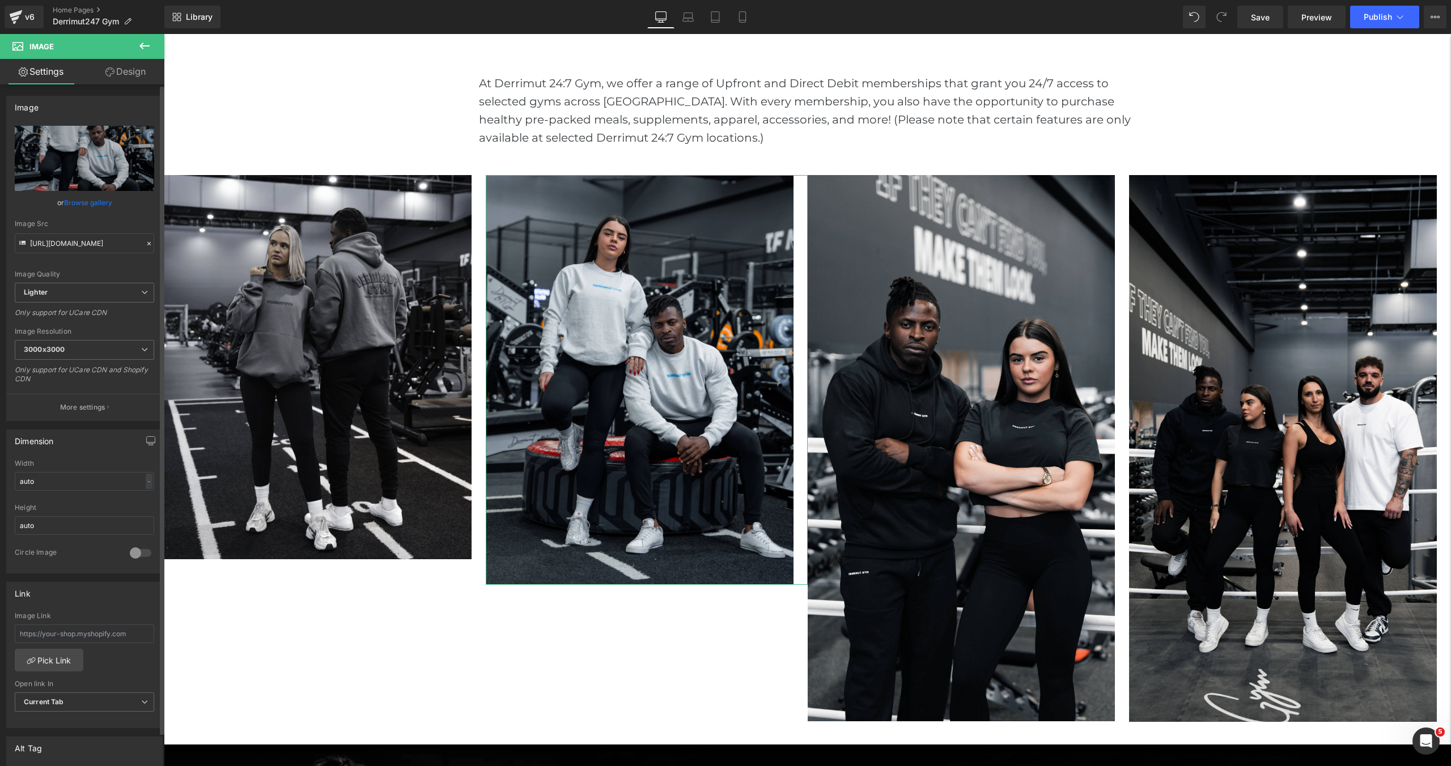
click at [68, 201] on link "Browse gallery" at bounding box center [88, 203] width 48 height 20
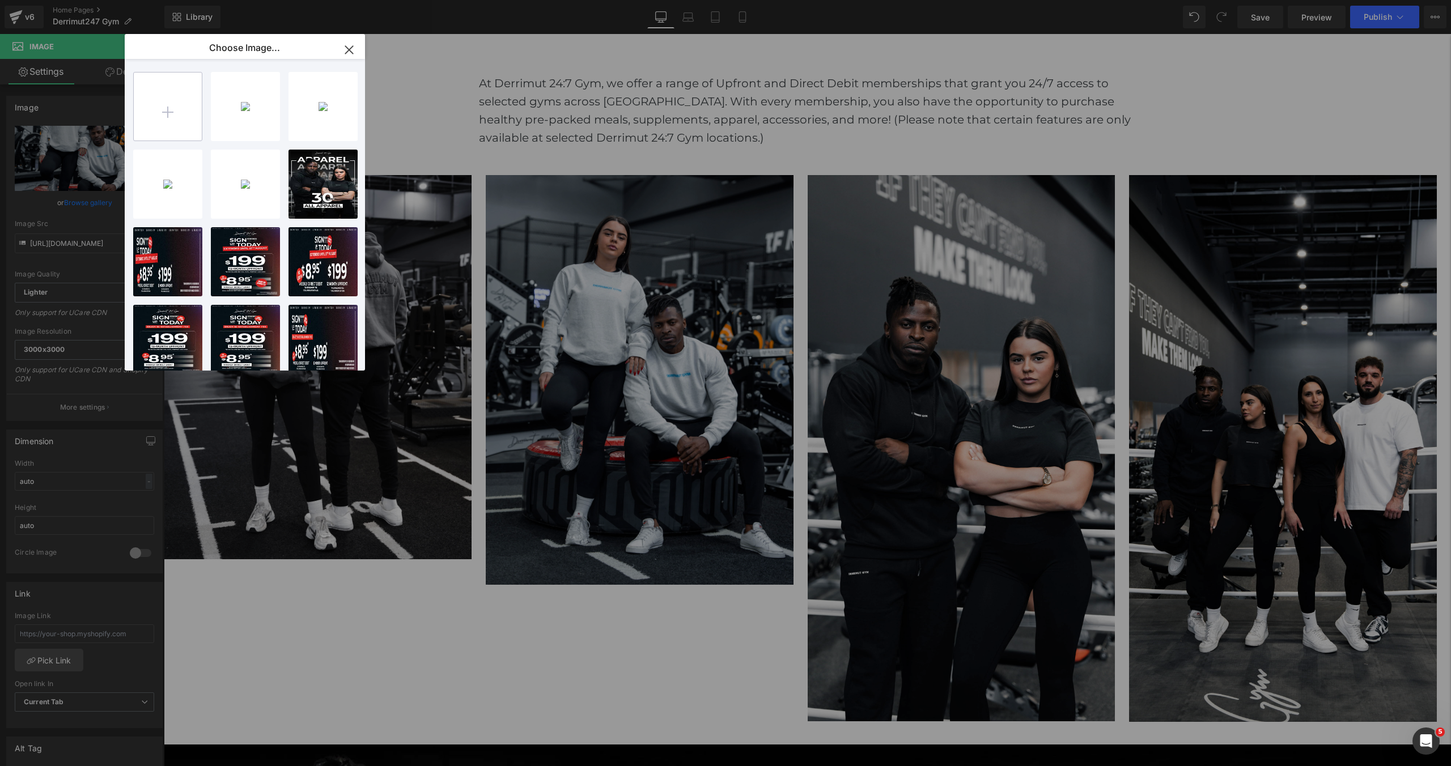
click at [0, 0] on input "file" at bounding box center [0, 0] width 0 height 0
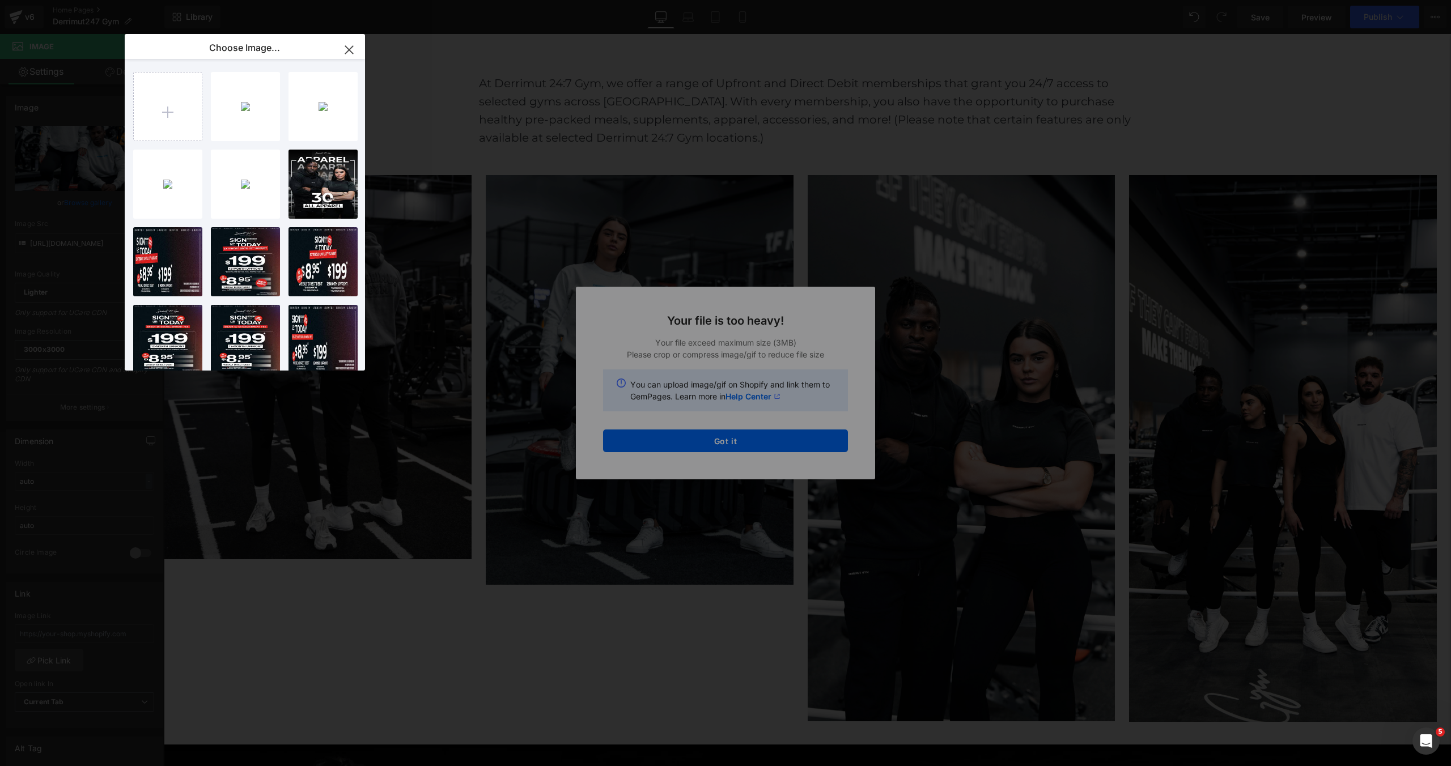
click at [0, 0] on div "Text Color Highlight Color #333333 Choose Image... Back to Library Insert DSC06…" at bounding box center [0, 0] width 0 height 0
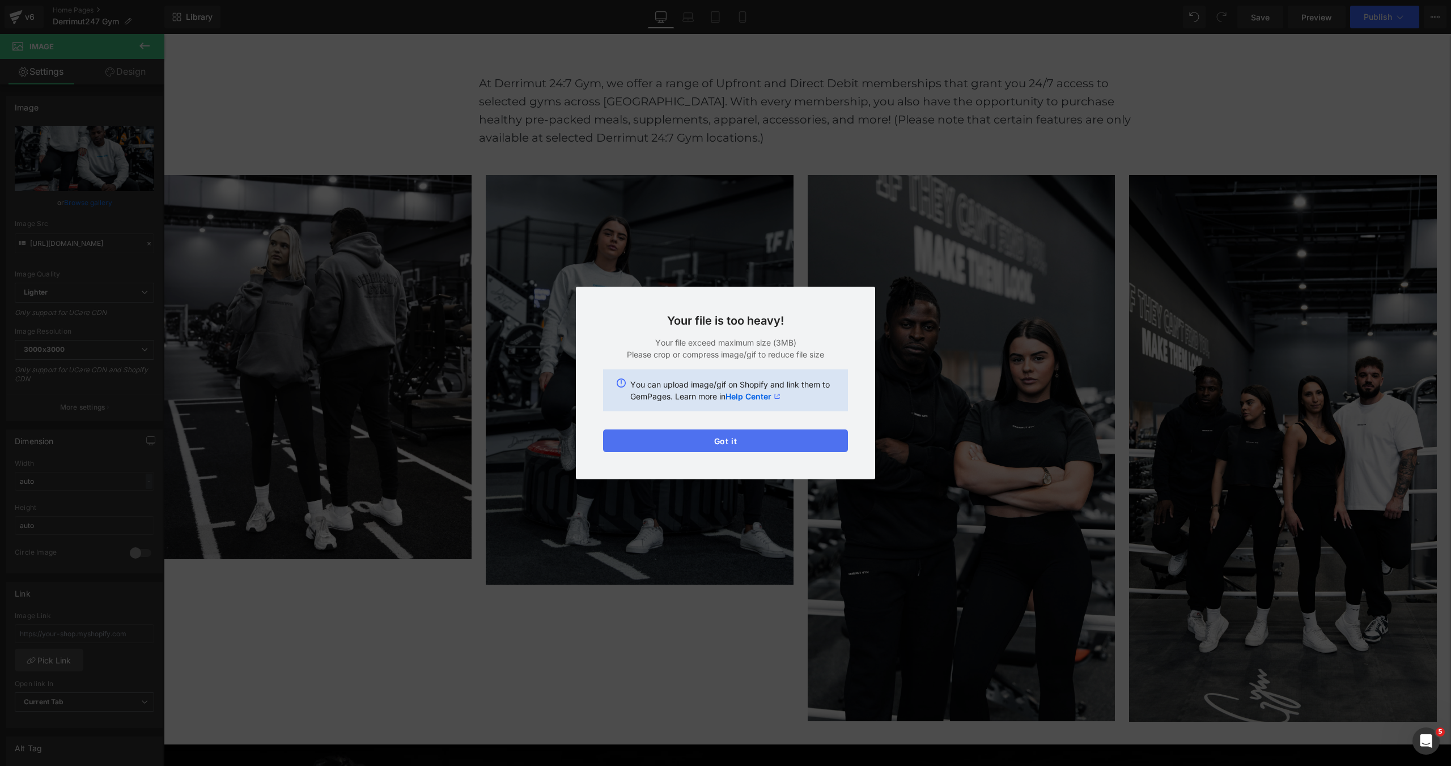
click at [734, 444] on button "Got it" at bounding box center [725, 441] width 245 height 23
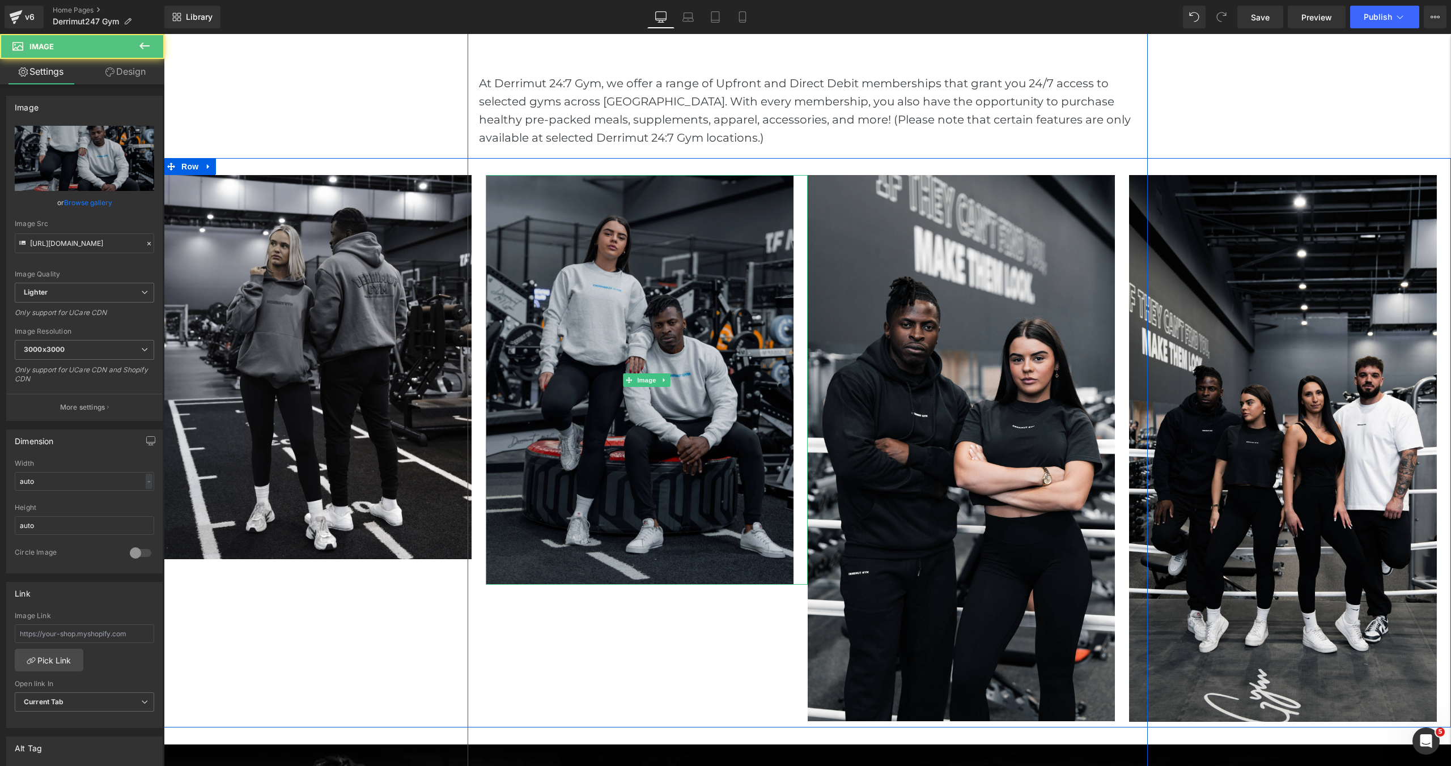
click at [572, 320] on img at bounding box center [647, 380] width 322 height 410
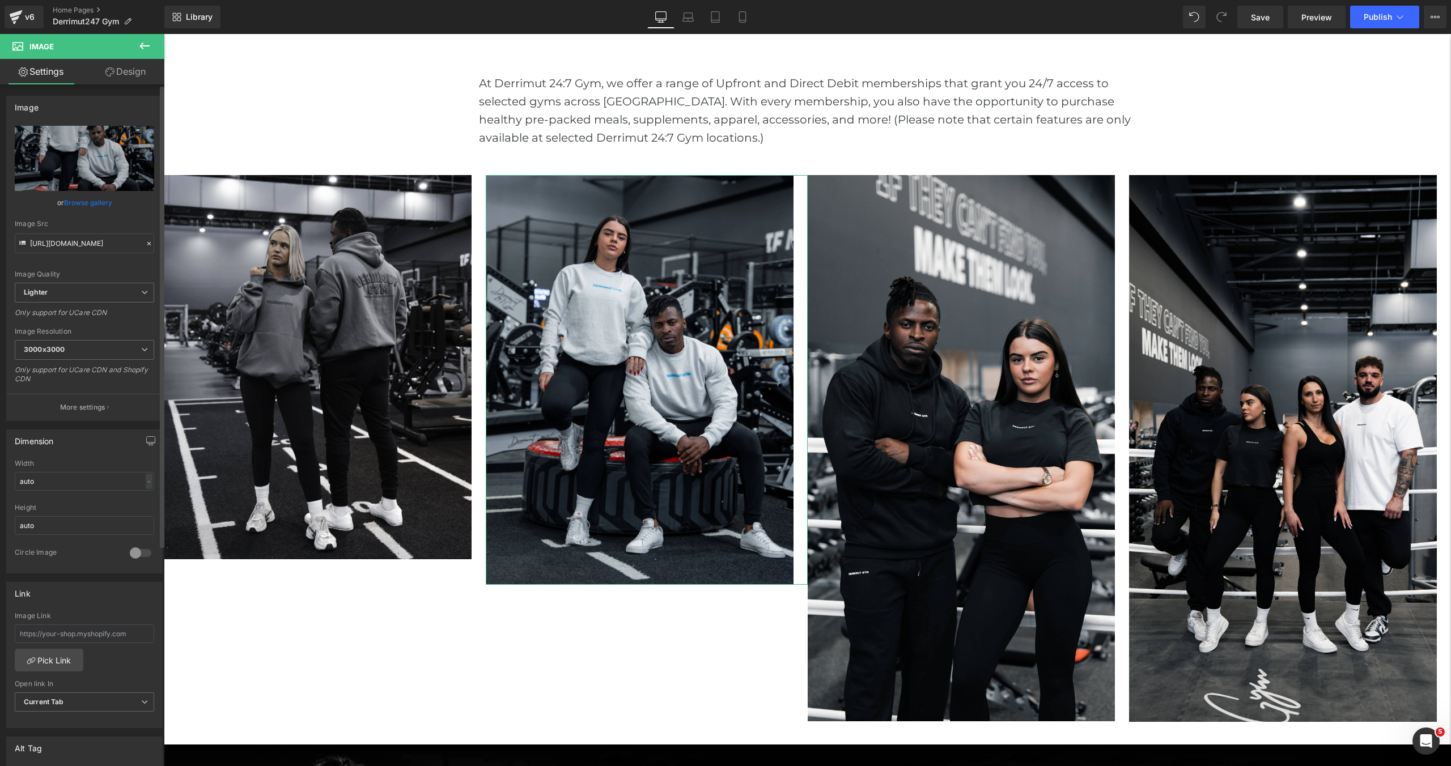
click at [81, 203] on link "Browse gallery" at bounding box center [88, 203] width 48 height 20
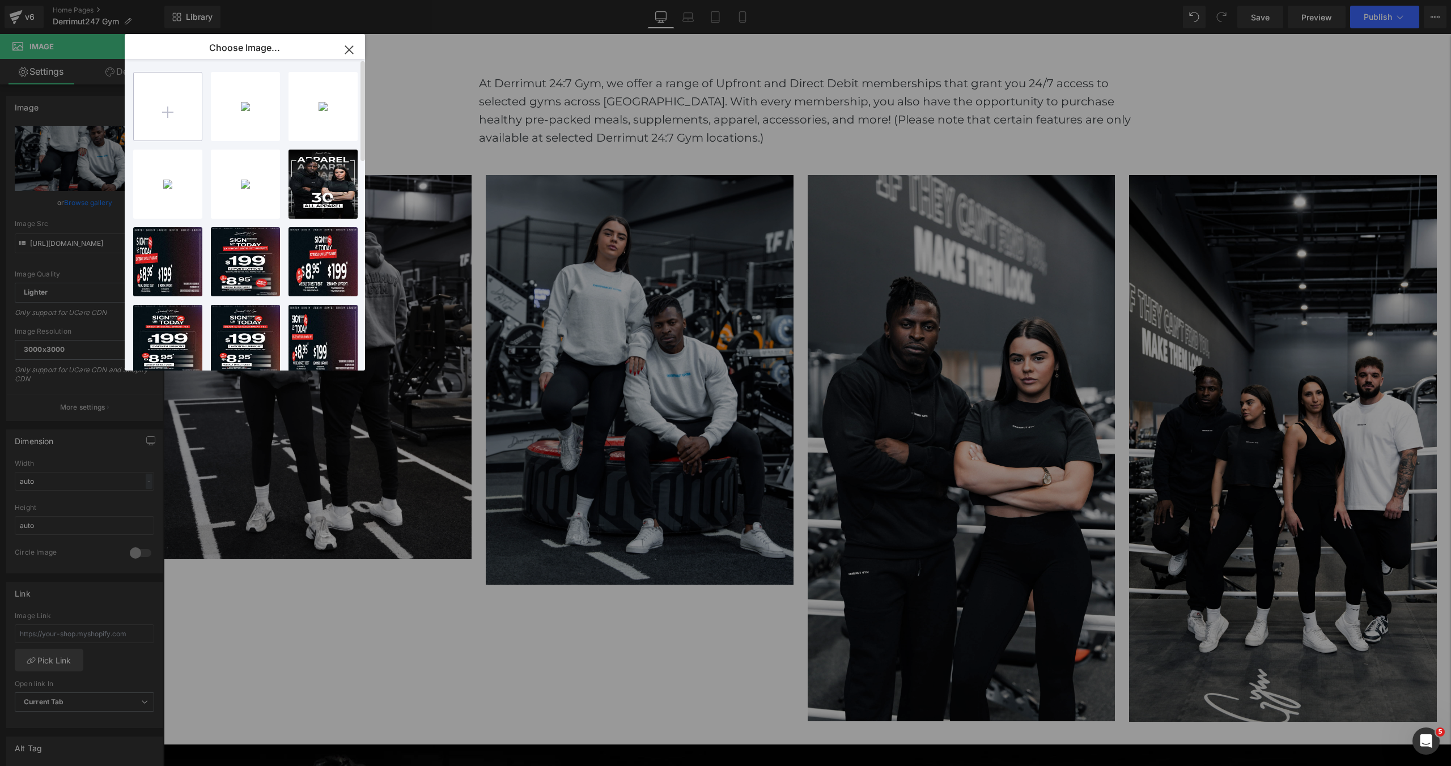
click at [0, 0] on input "file" at bounding box center [0, 0] width 0 height 0
type input "C:\fakepath\DSC07718 (1) (1).jpg"
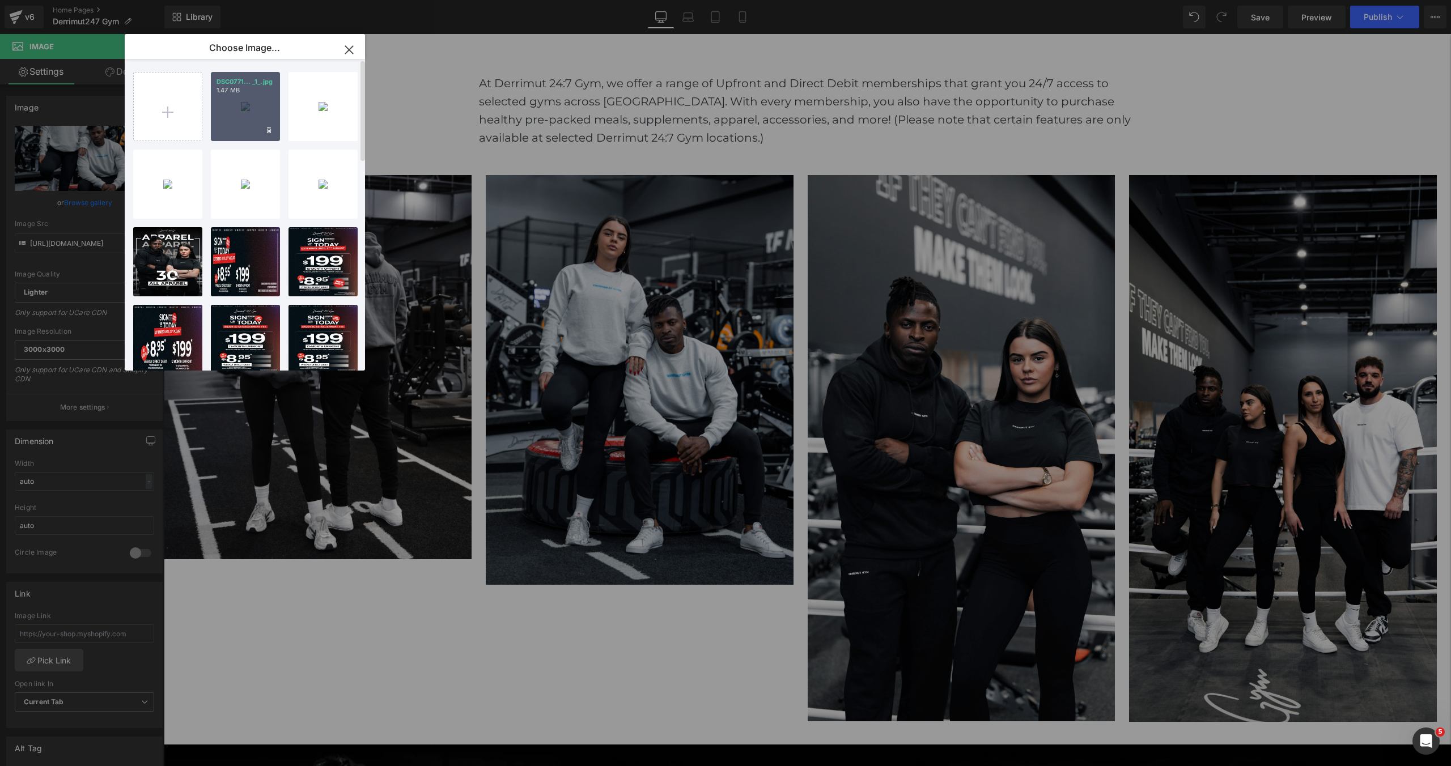
click at [248, 116] on div "DSC0771... _1_.jpg 1.47 MB" at bounding box center [245, 106] width 69 height 69
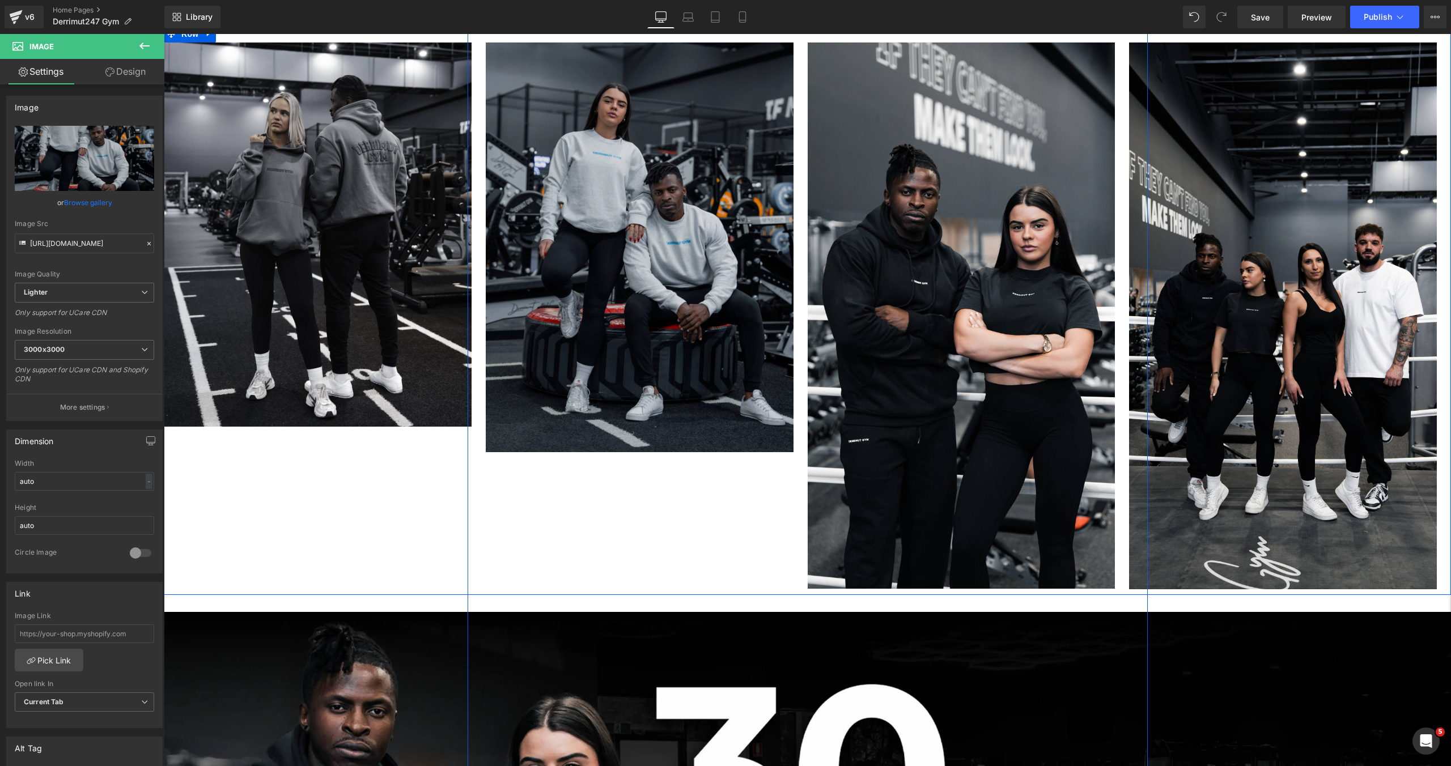
scroll to position [1039, 0]
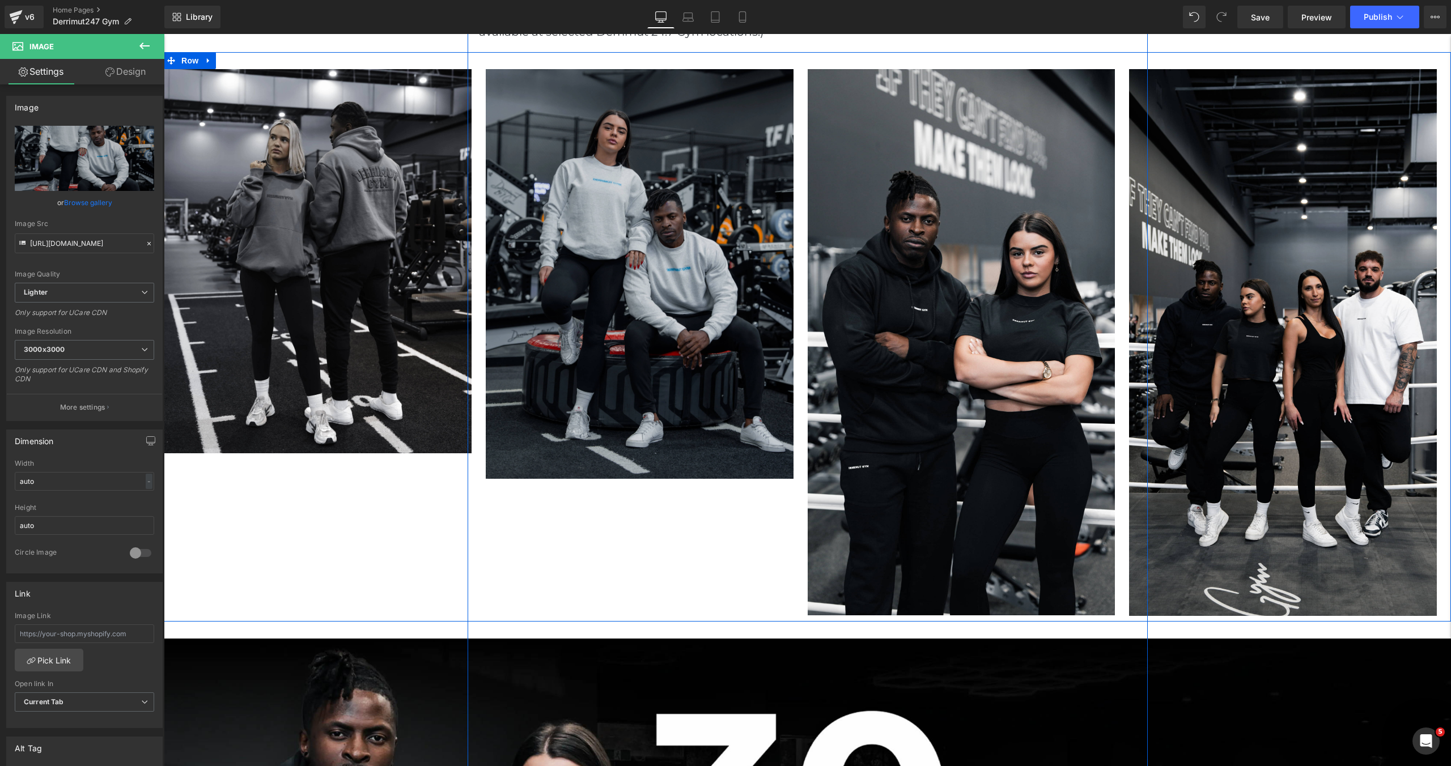
click at [608, 392] on img at bounding box center [647, 274] width 322 height 410
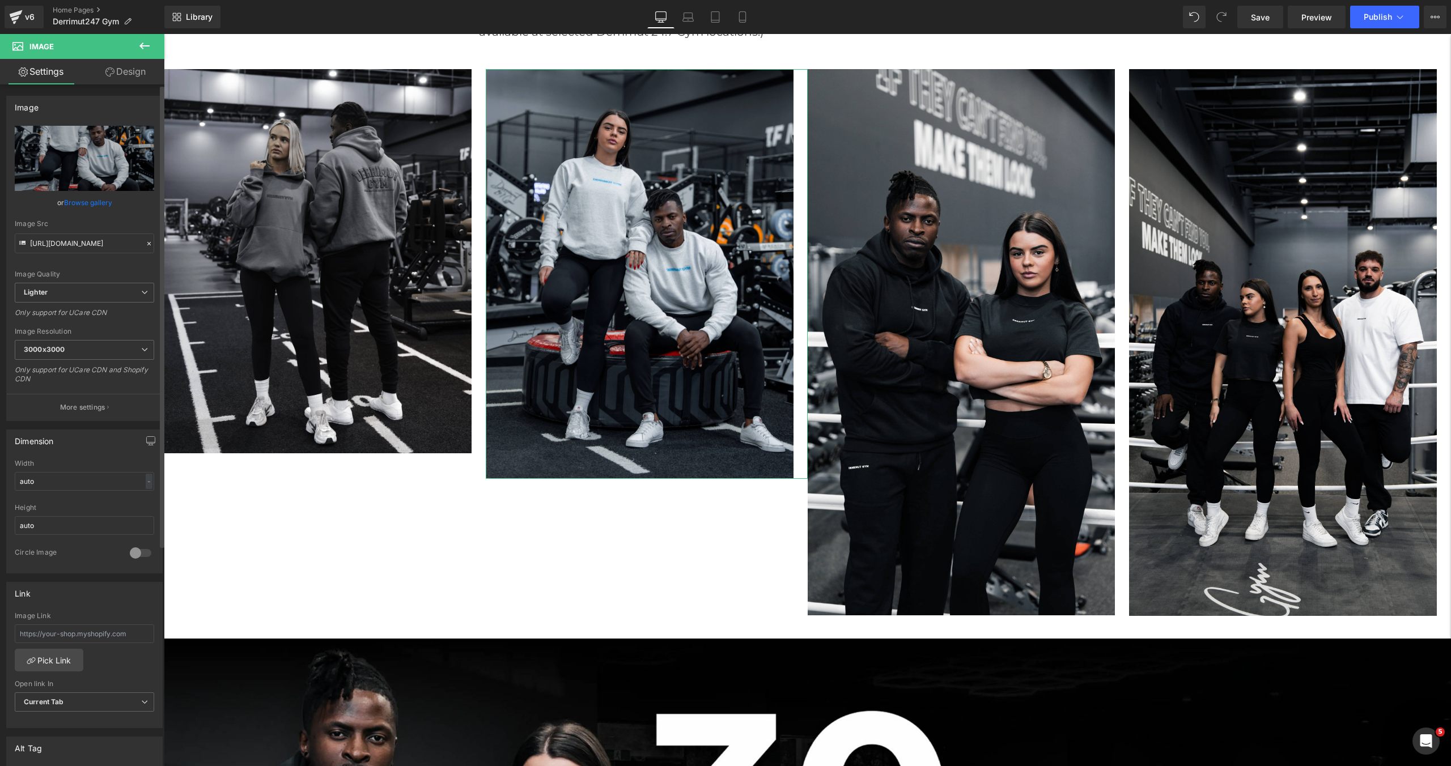
click at [84, 206] on link "Browse gallery" at bounding box center [88, 203] width 48 height 20
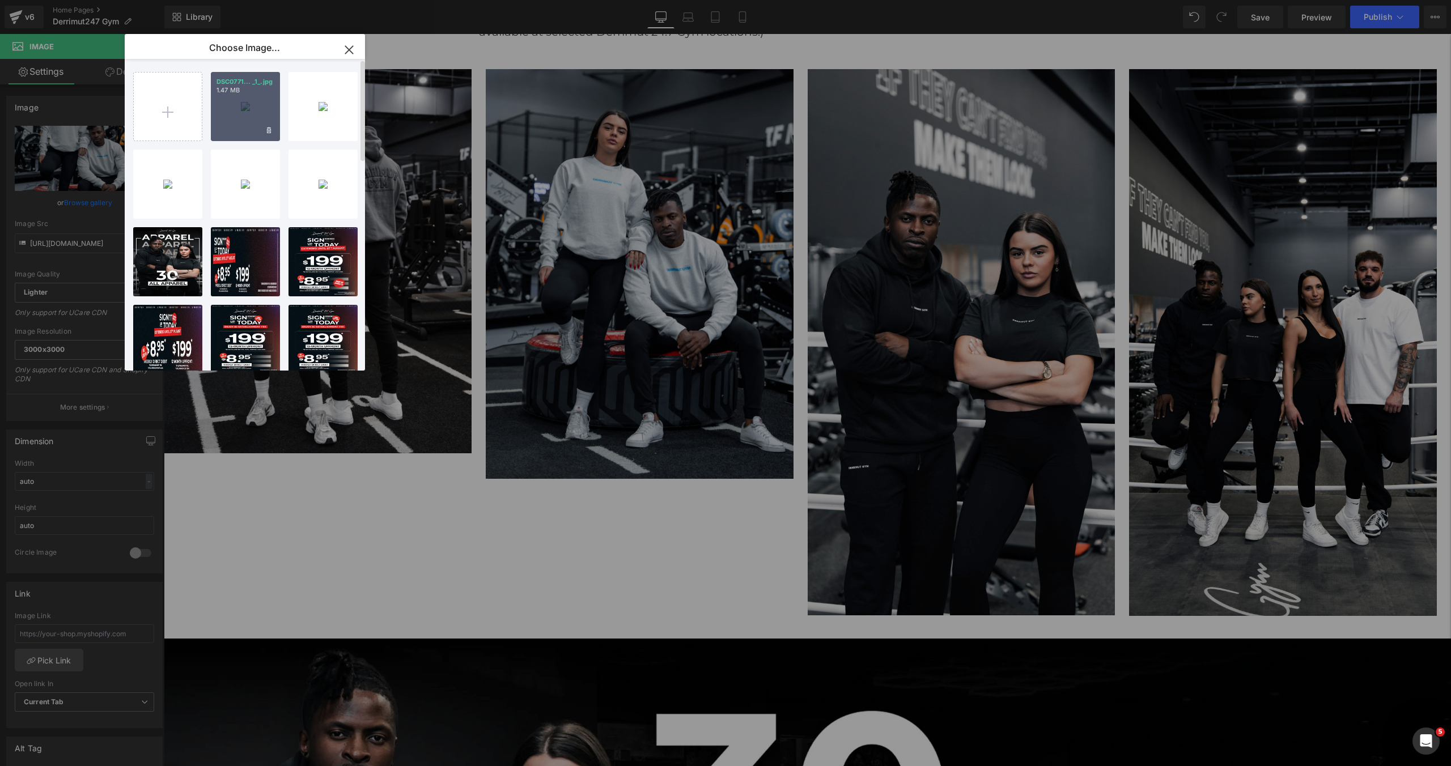
click at [245, 126] on div "DSC0771... _1_.jpg 1.47 MB" at bounding box center [245, 106] width 69 height 69
type input "[URL][DOMAIN_NAME]"
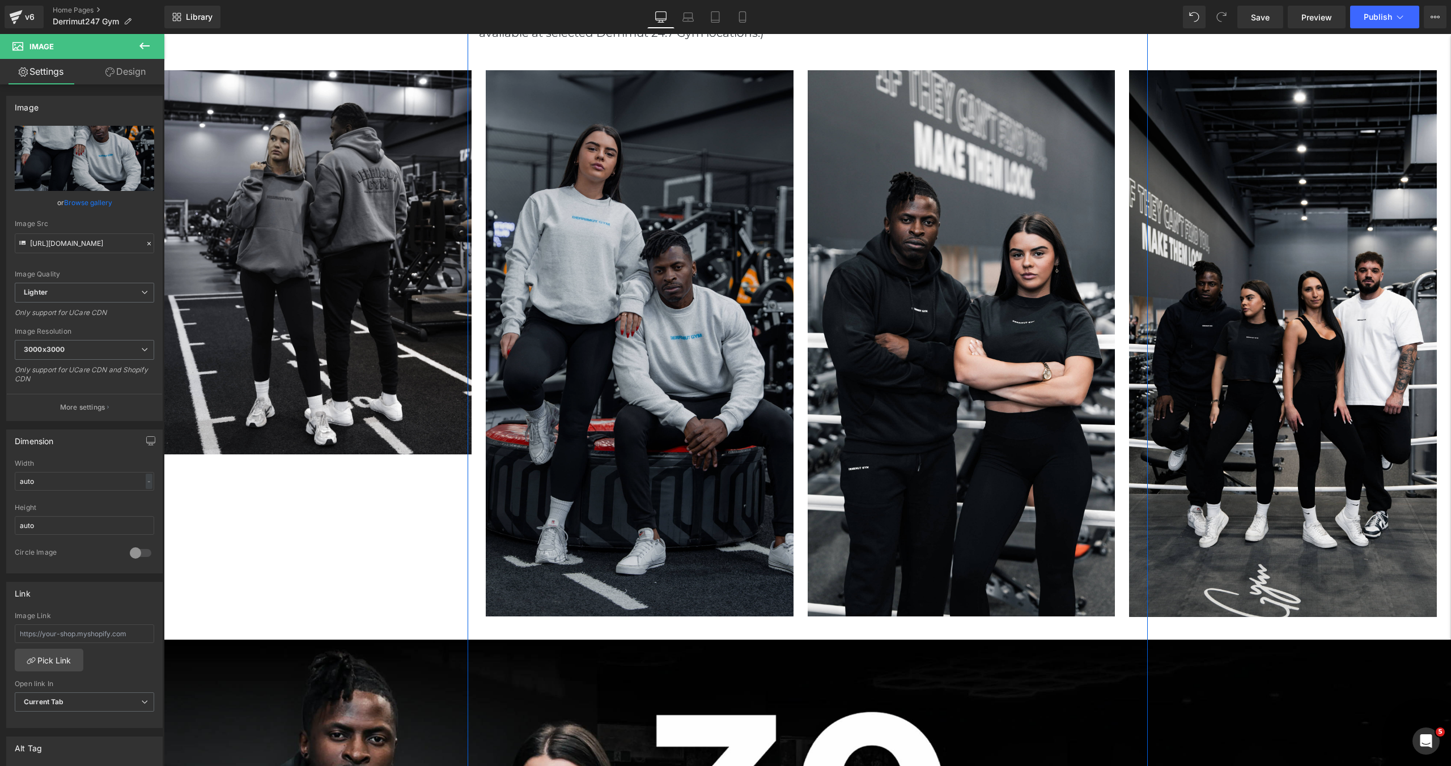
scroll to position [1061, 0]
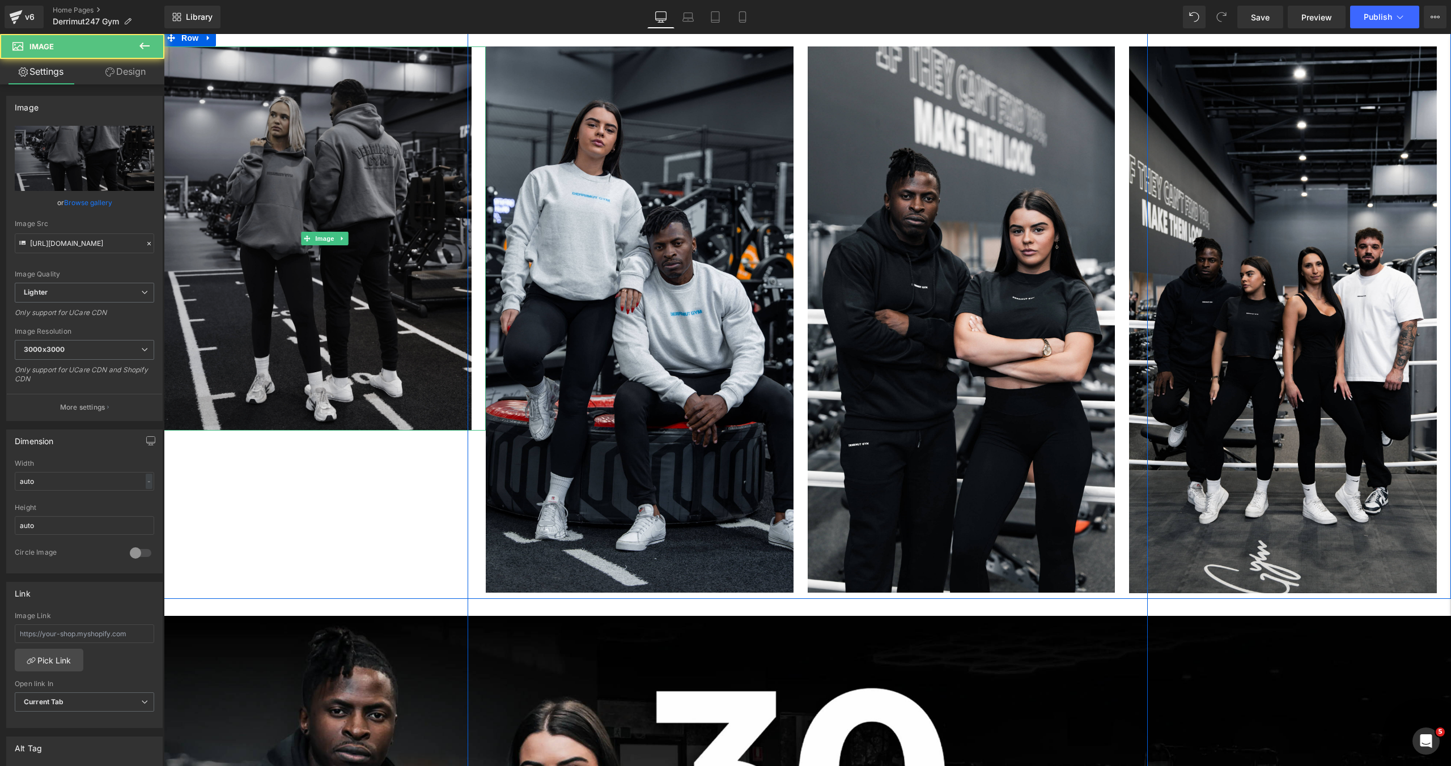
click at [389, 348] on img at bounding box center [325, 238] width 322 height 384
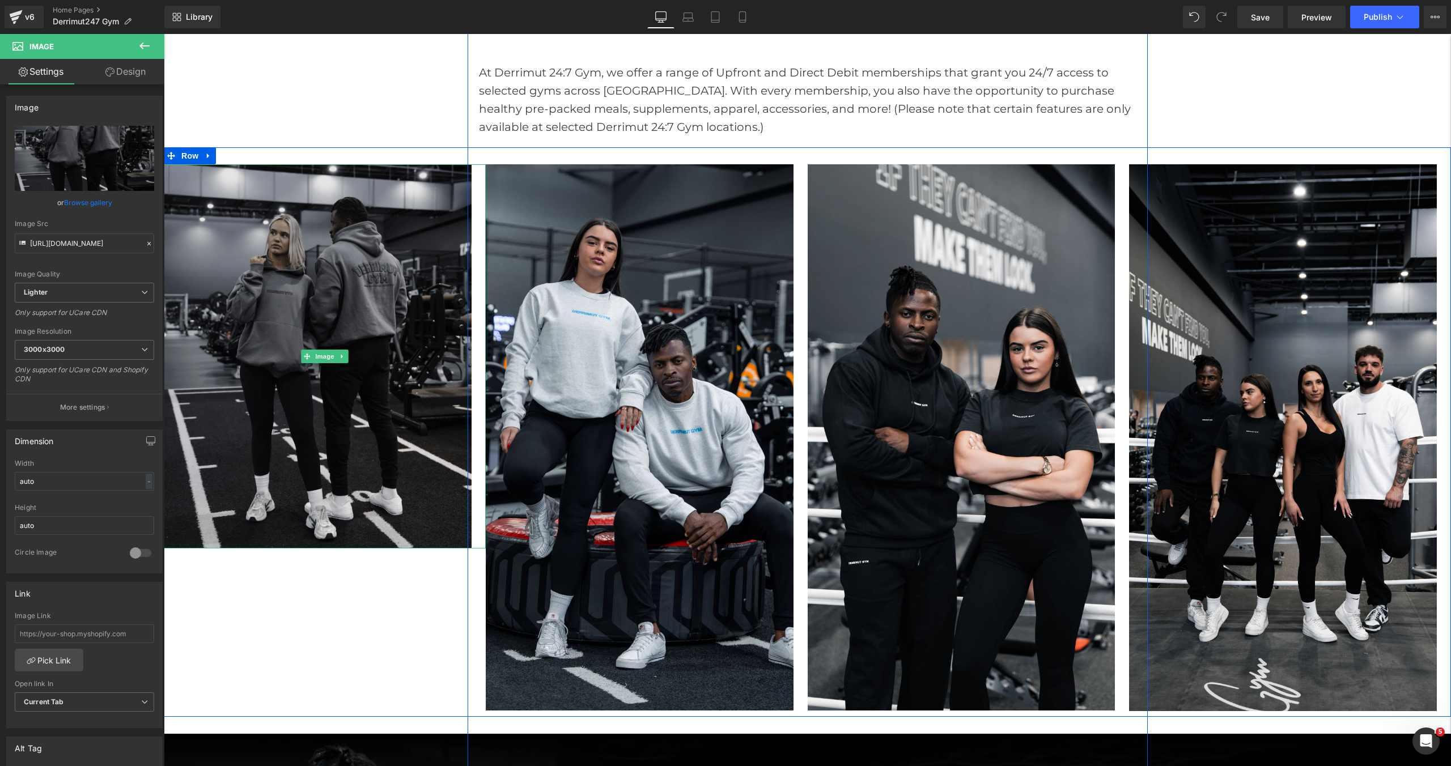
scroll to position [900, 0]
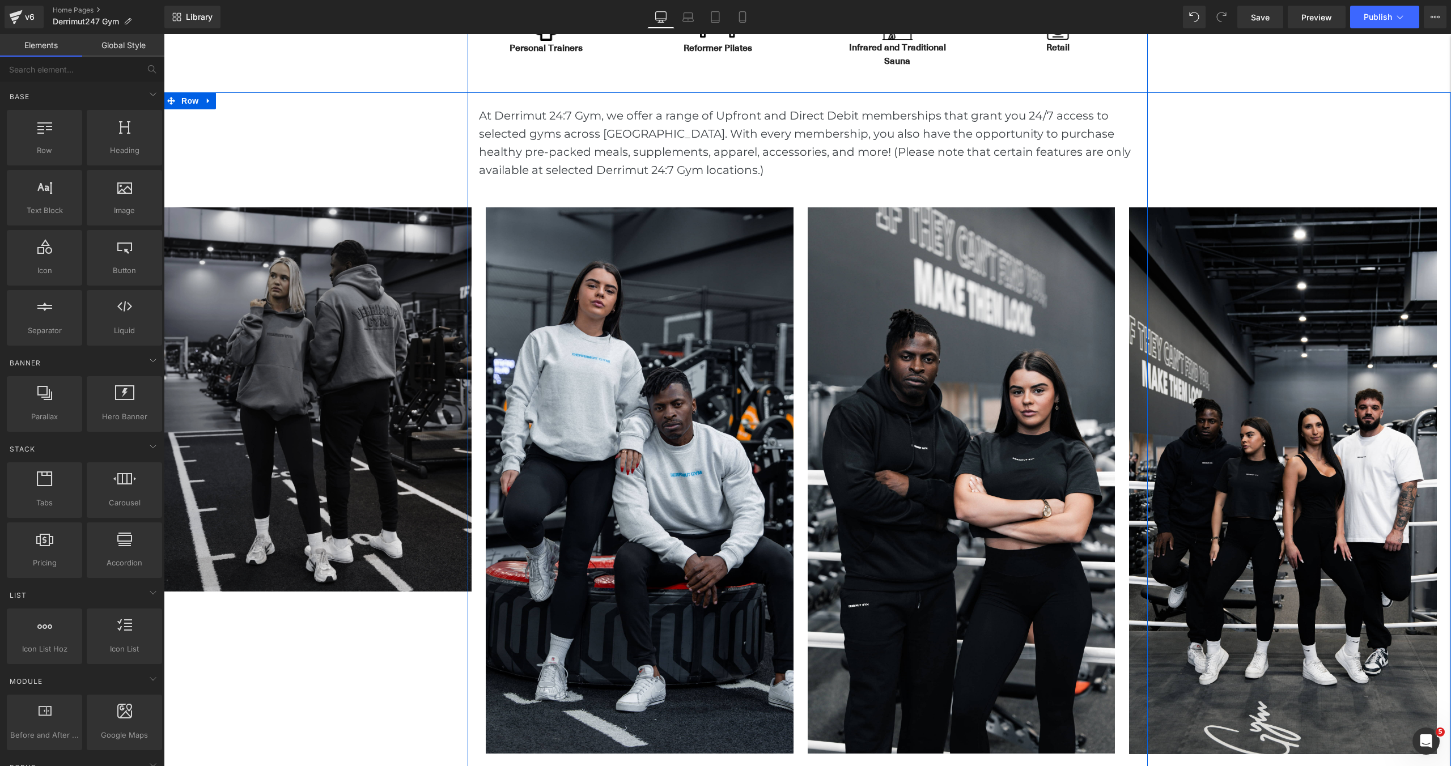
click at [321, 341] on img at bounding box center [325, 399] width 322 height 384
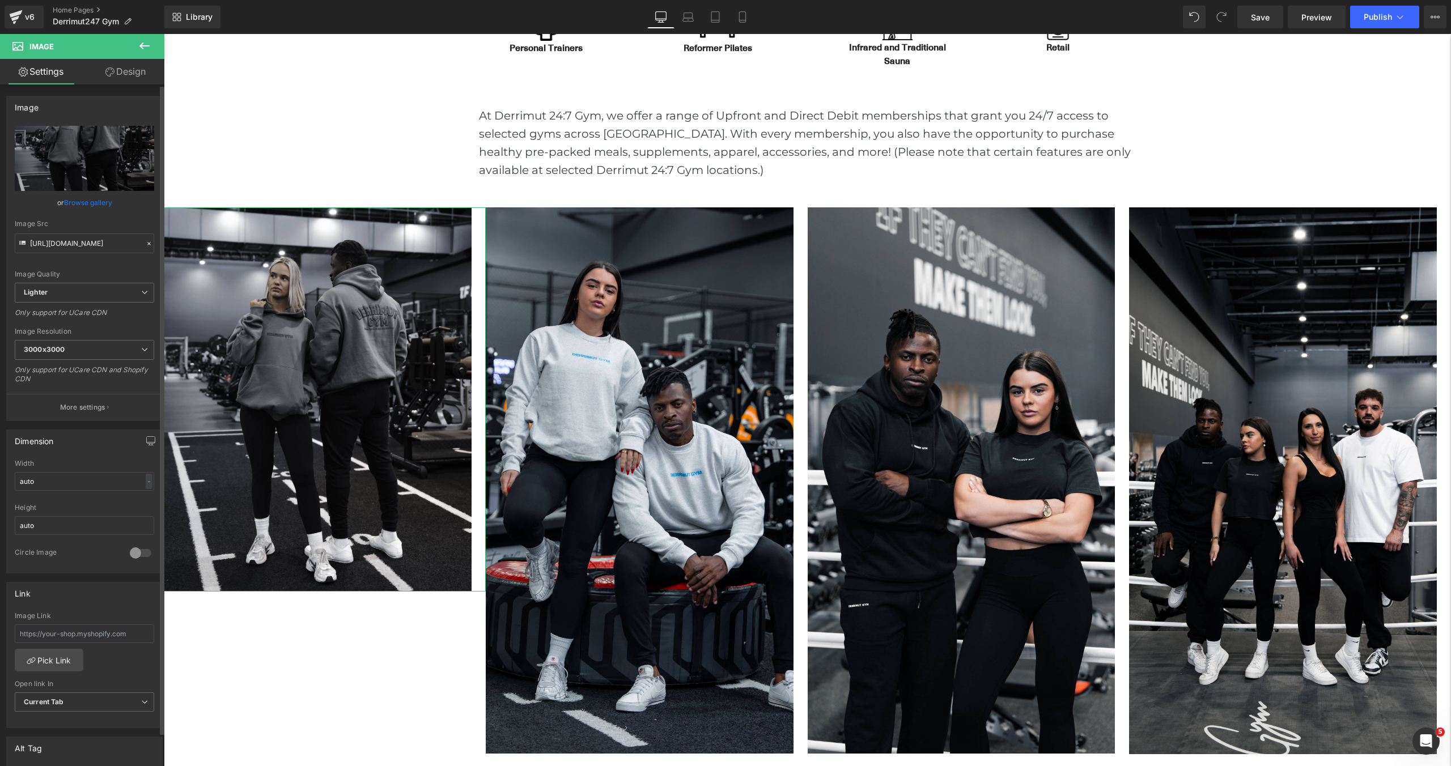
click at [102, 201] on link "Browse gallery" at bounding box center [88, 203] width 48 height 20
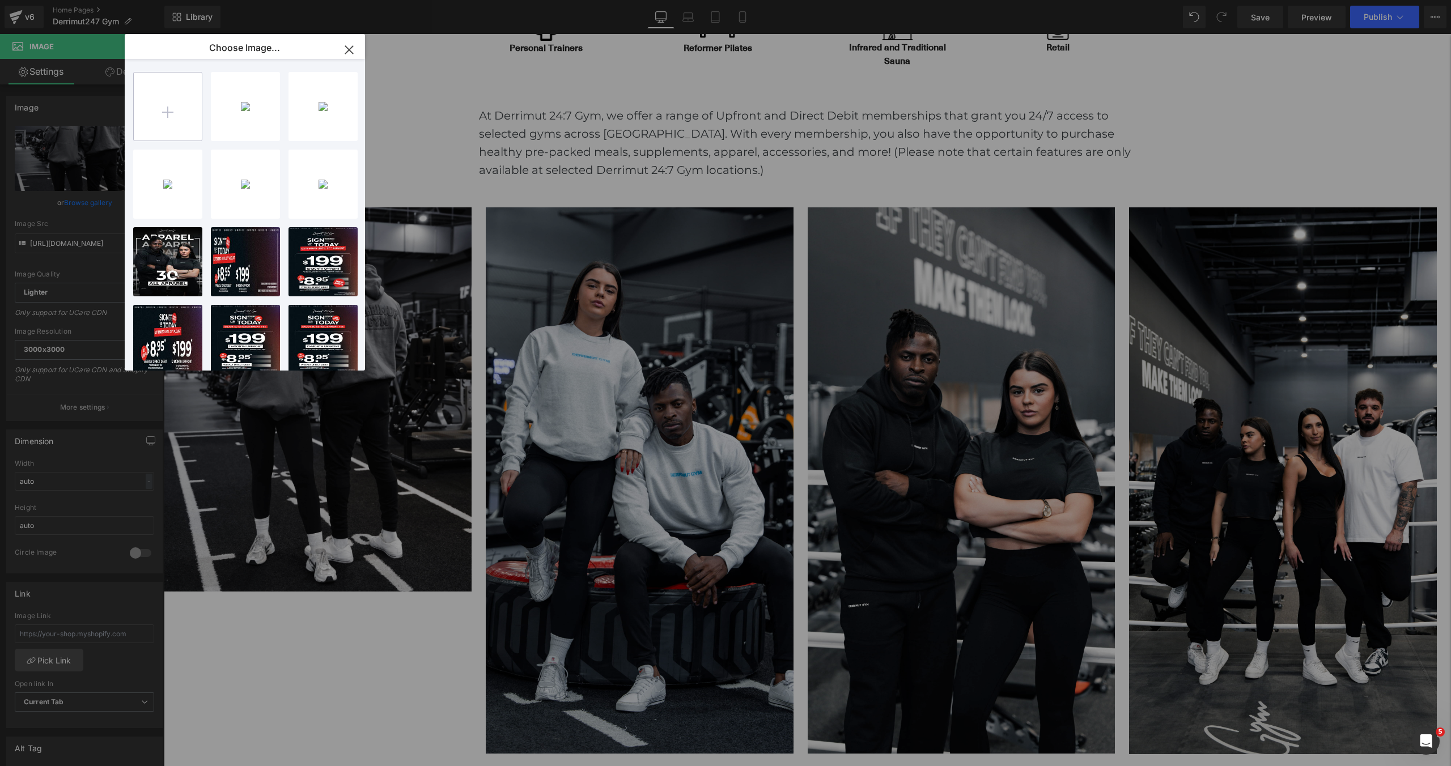
click at [0, 0] on input "file" at bounding box center [0, 0] width 0 height 0
type input "C:\fakepath\DSC06961-Edit (1) (1) (1).jpg"
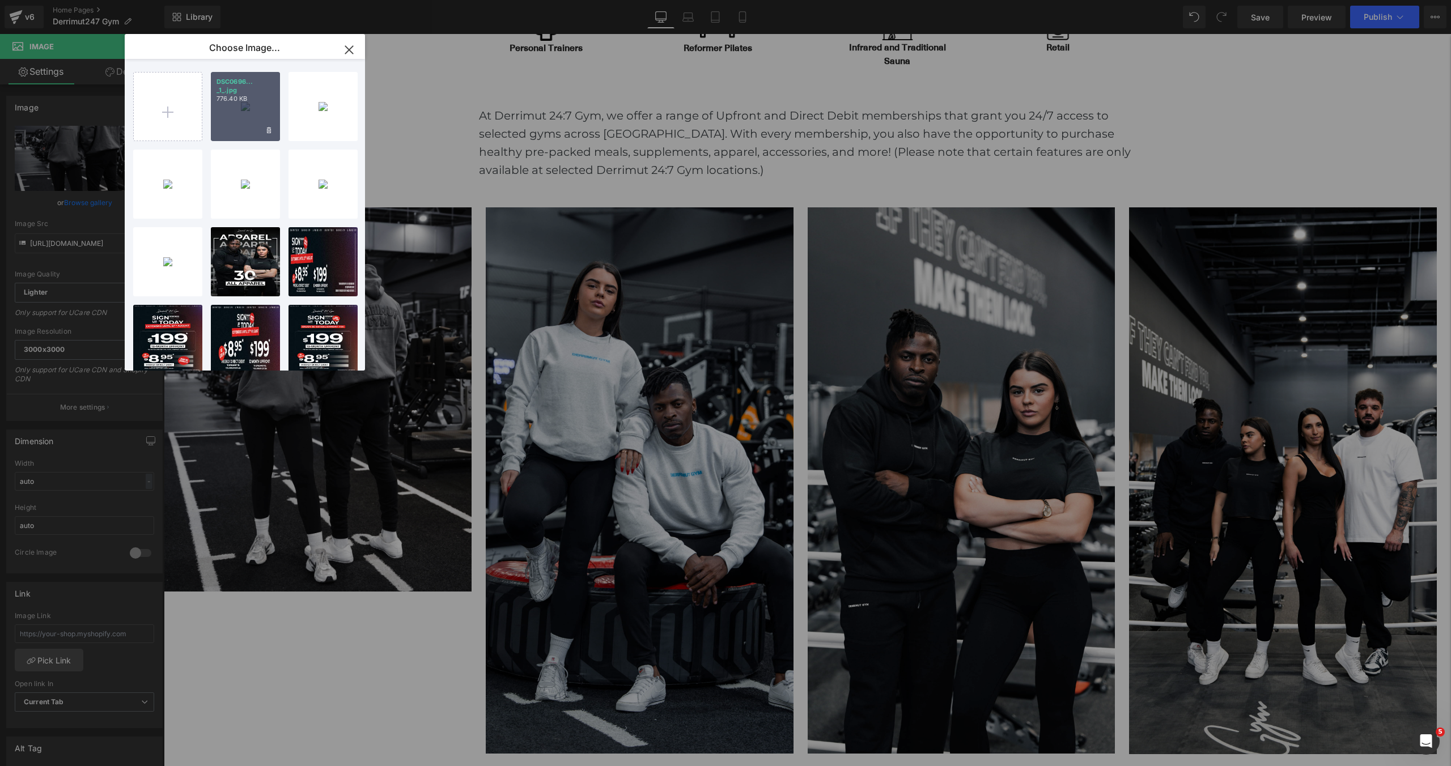
drag, startPoint x: 262, startPoint y: 108, endPoint x: 98, endPoint y: 74, distance: 167.1
click at [262, 108] on div "DSC0696... _1_.jpg 776.40 KB" at bounding box center [245, 106] width 69 height 69
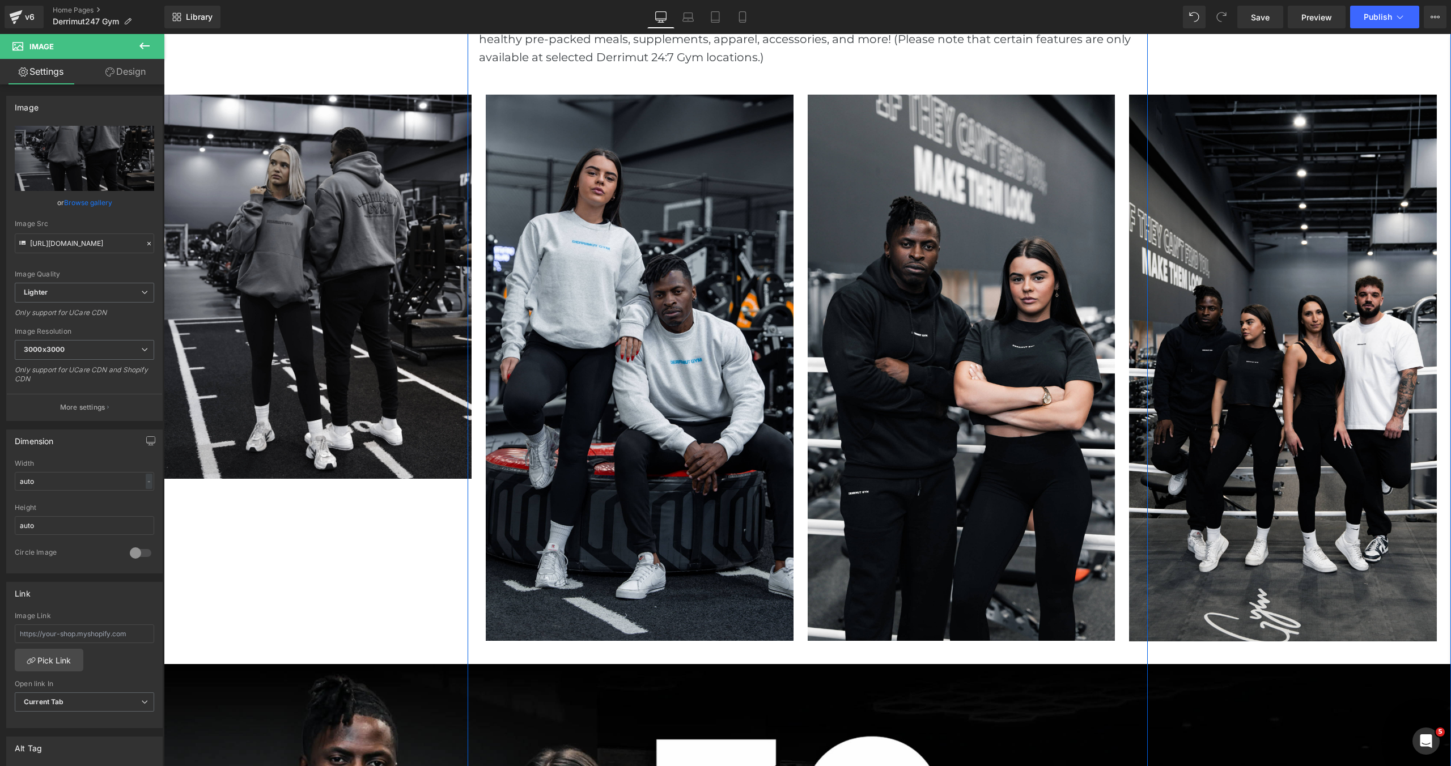
scroll to position [1017, 0]
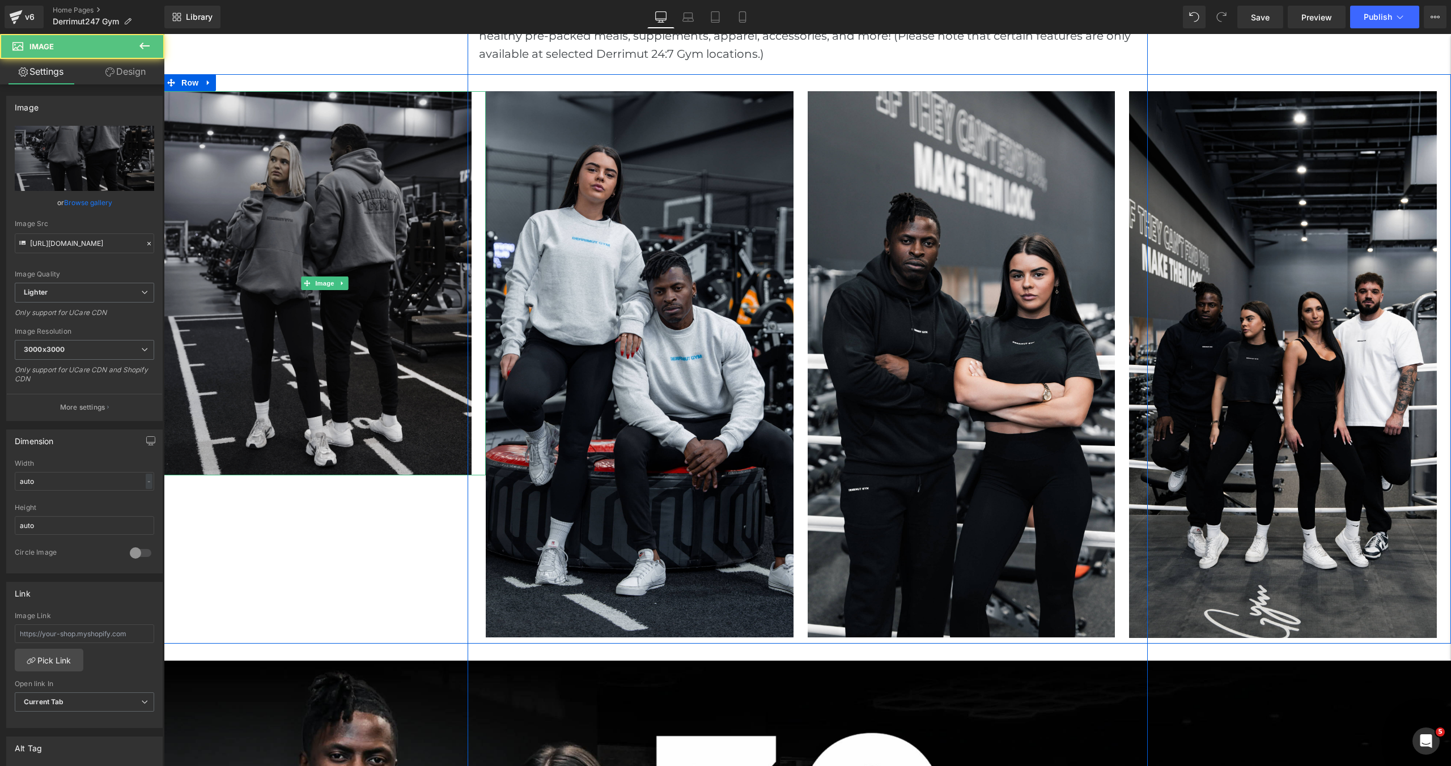
click at [300, 261] on img at bounding box center [325, 283] width 322 height 384
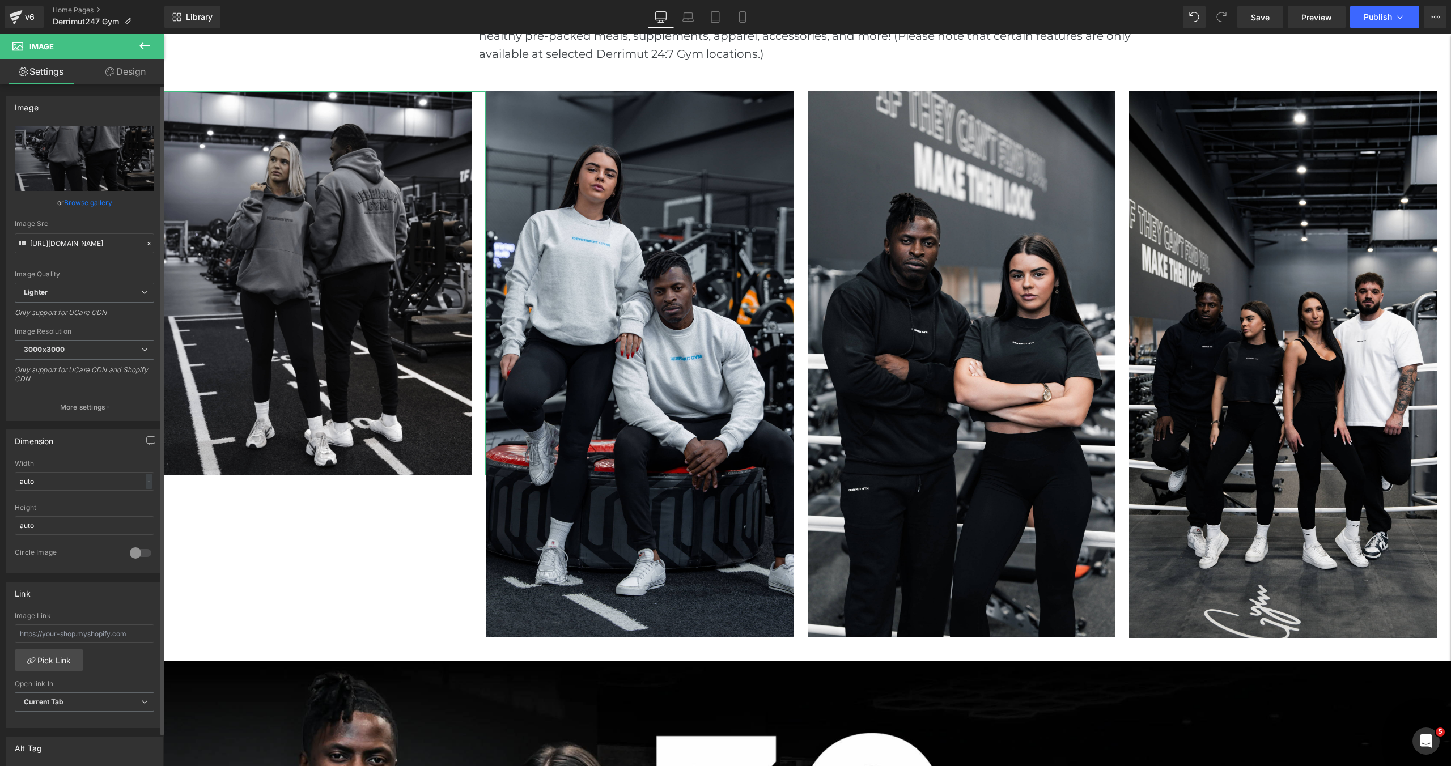
click at [95, 201] on link "Browse gallery" at bounding box center [88, 203] width 48 height 20
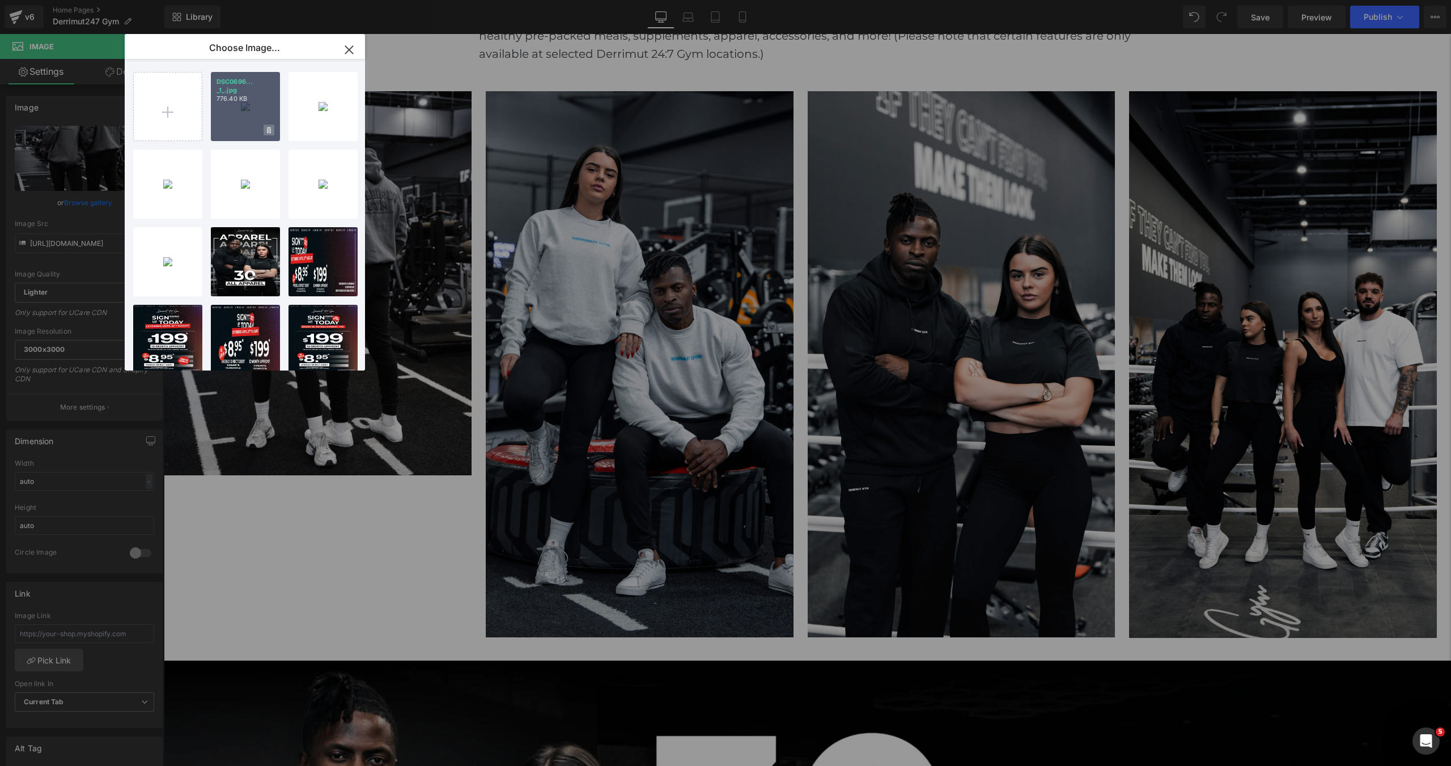
click at [270, 125] on span at bounding box center [268, 130] width 11 height 11
drag, startPoint x: 267, startPoint y: 100, endPoint x: 104, endPoint y: 66, distance: 167.2
click at [267, 100] on div "Delete image? Yes No" at bounding box center [245, 106] width 69 height 69
type input "[URL][DOMAIN_NAME]"
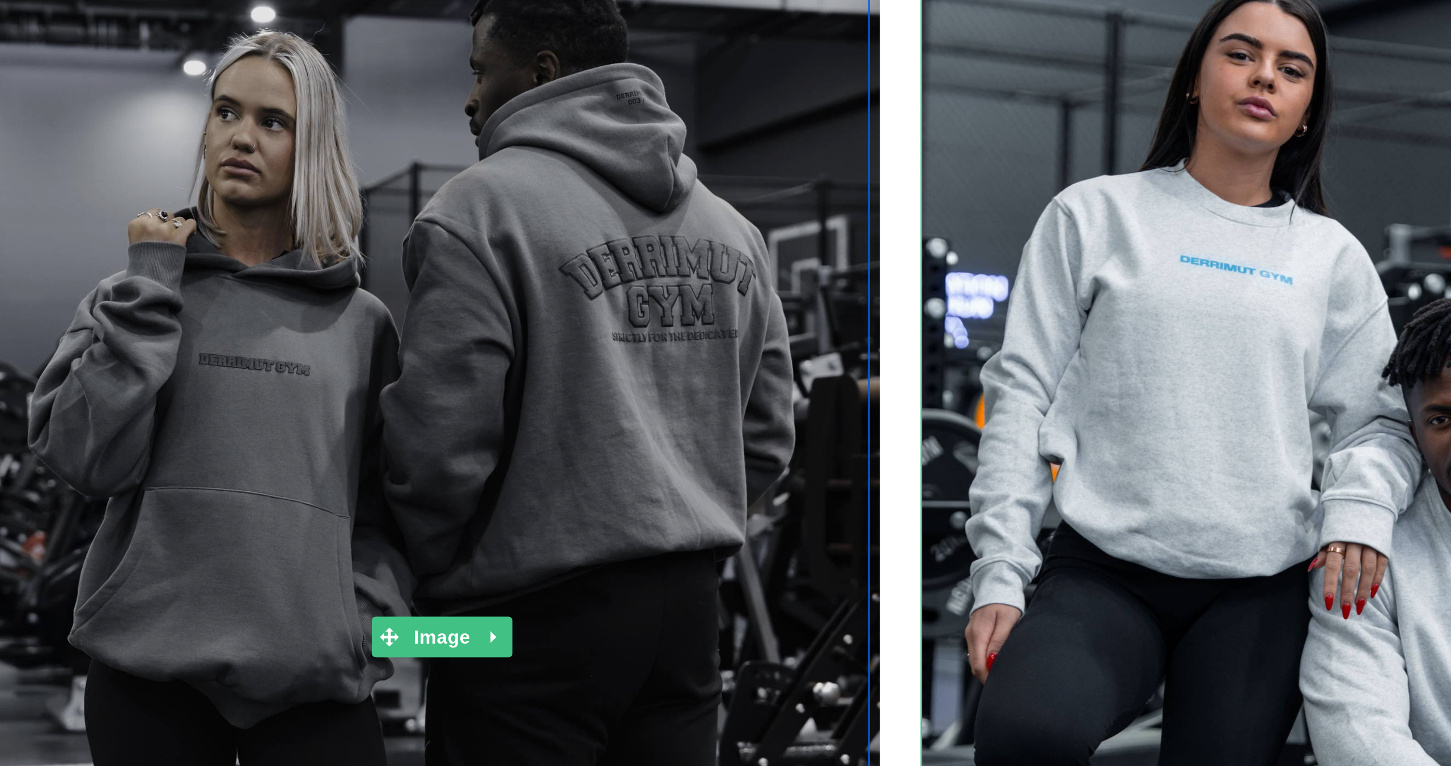
scroll to position [976, 0]
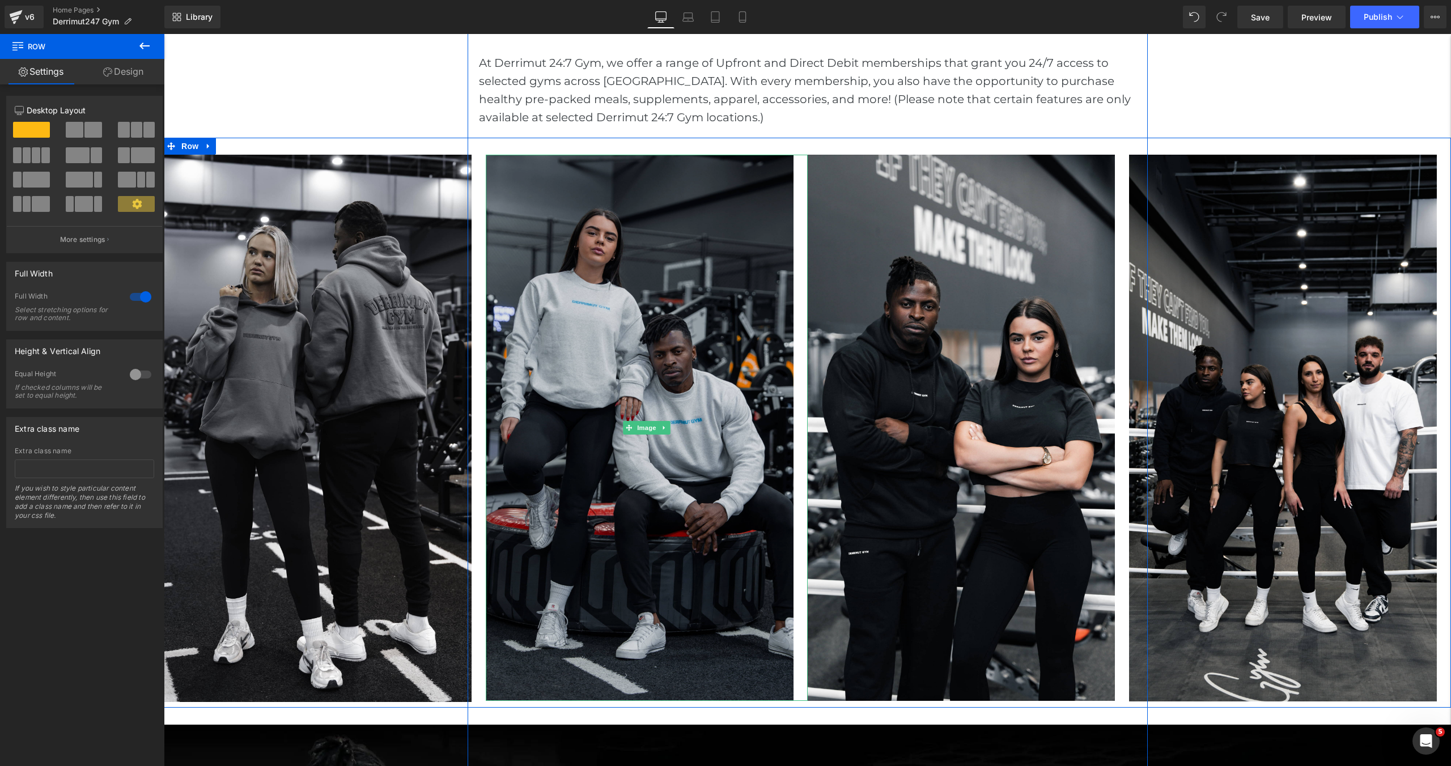
scroll to position [1014, 0]
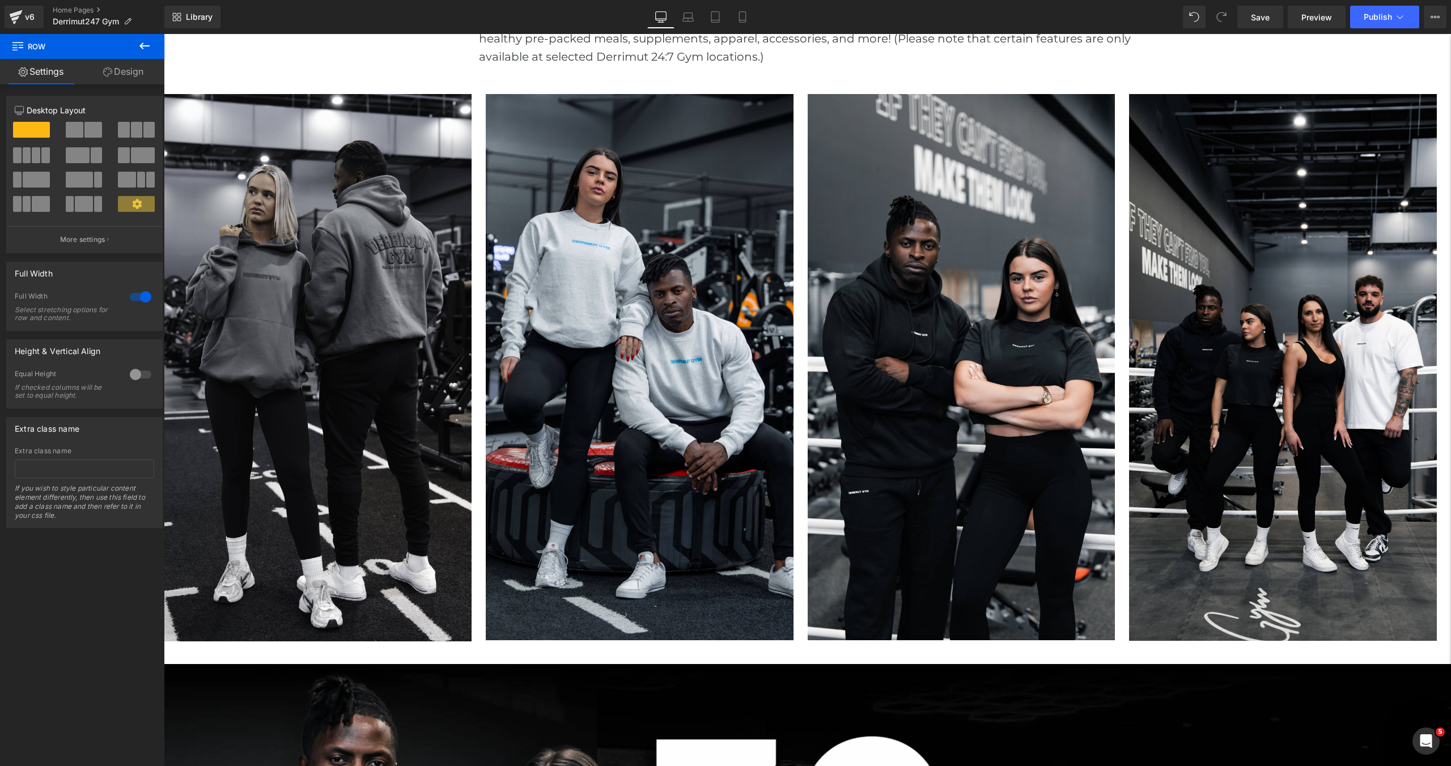
click at [142, 44] on icon at bounding box center [144, 45] width 10 height 7
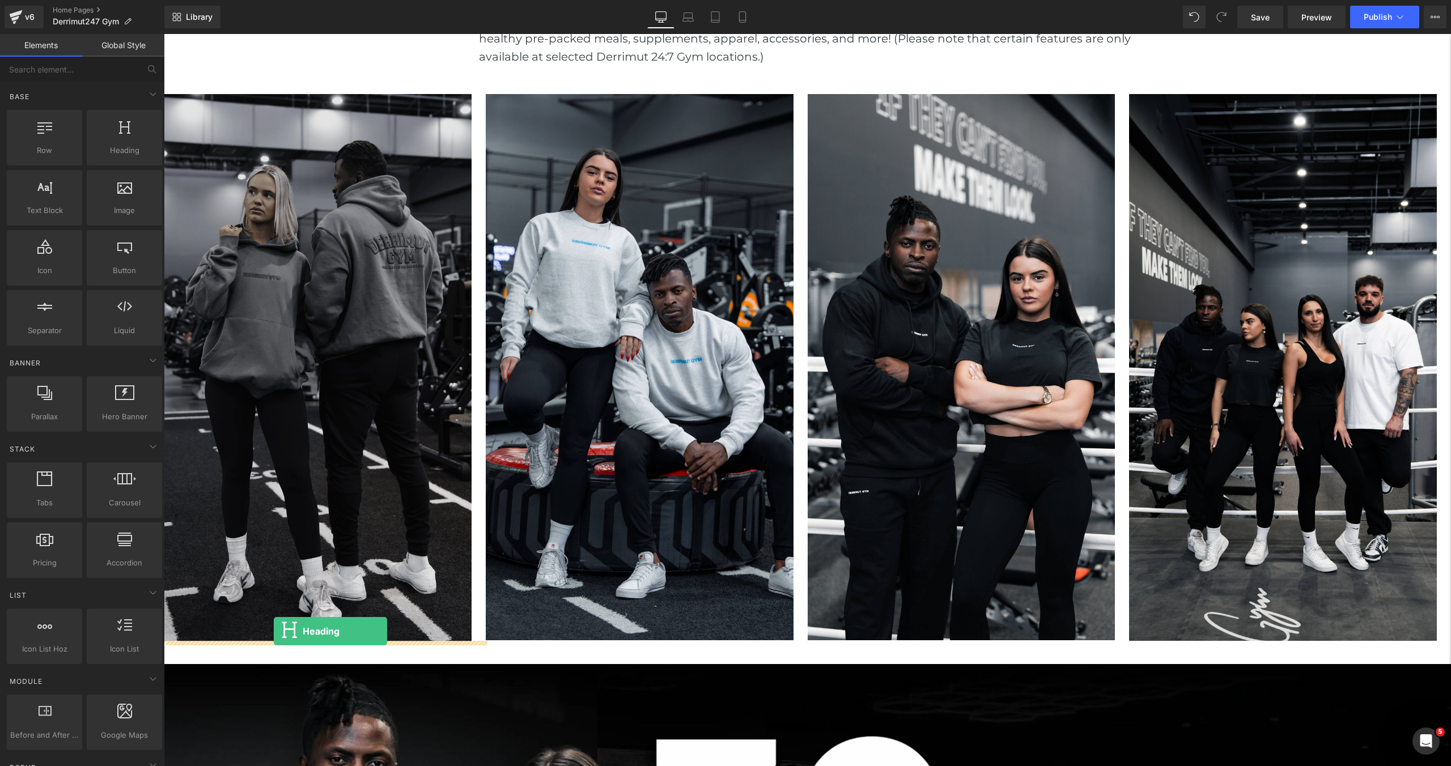
drag, startPoint x: 277, startPoint y: 171, endPoint x: 274, endPoint y: 631, distance: 460.7
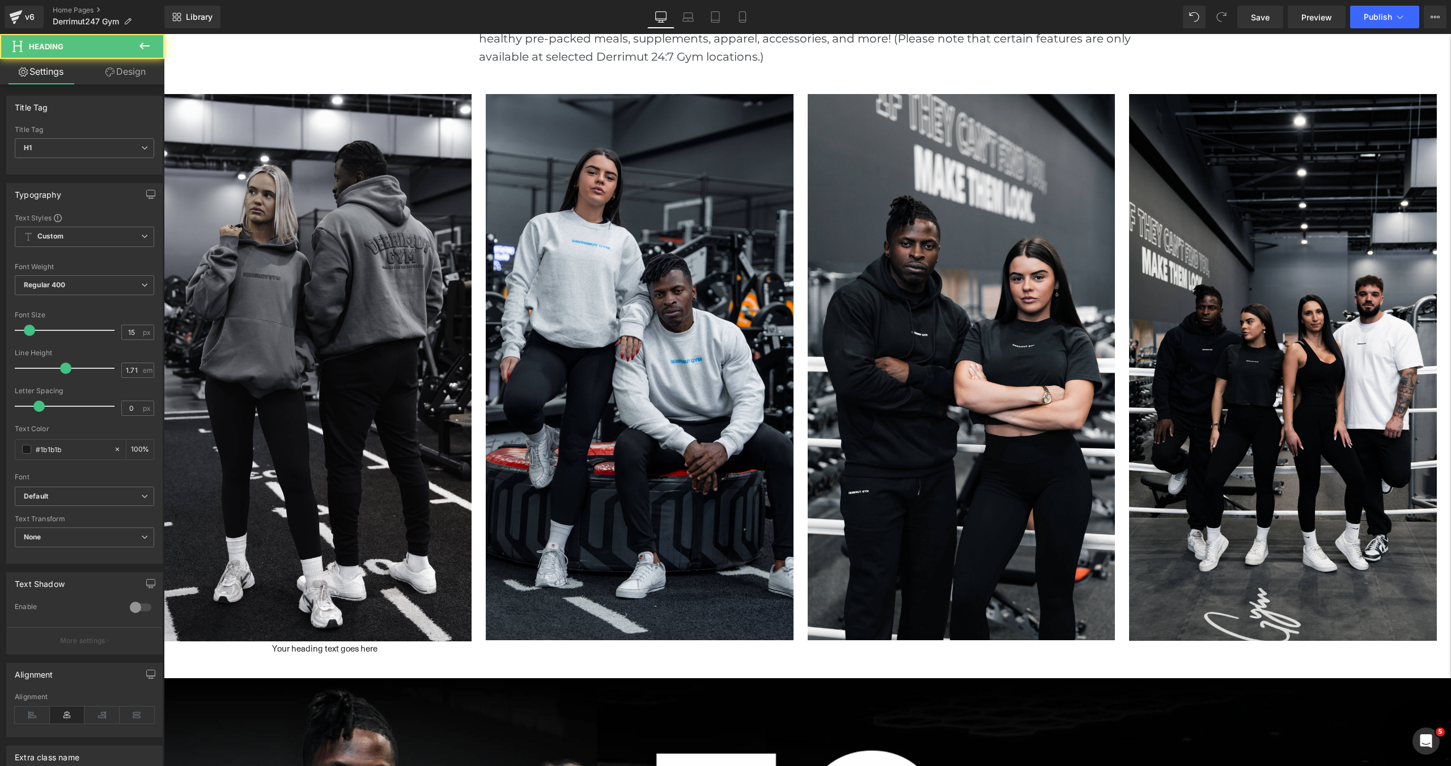
scroll to position [6, 6]
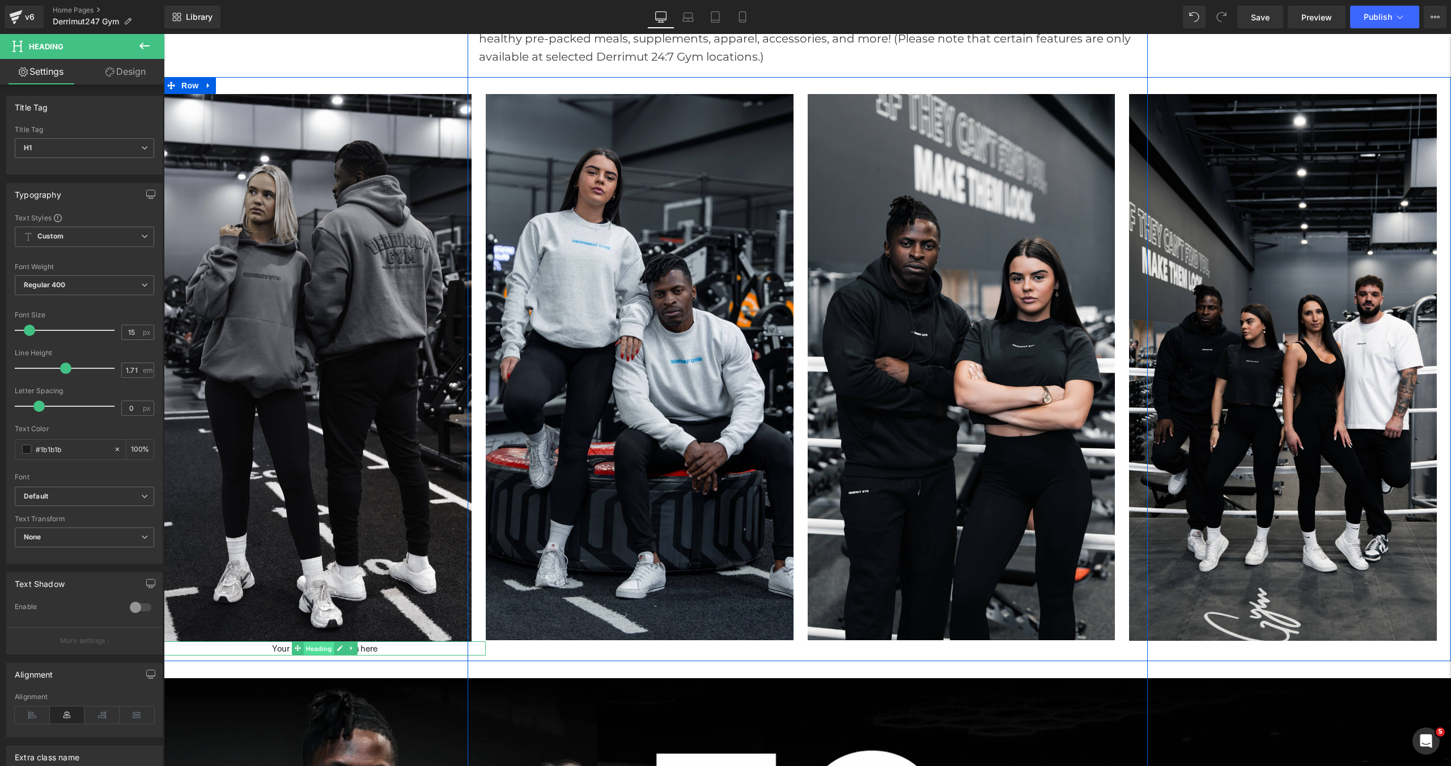
click at [323, 649] on span "Heading" at bounding box center [319, 649] width 31 height 14
click at [106, 288] on span "Regular 400" at bounding box center [84, 285] width 139 height 20
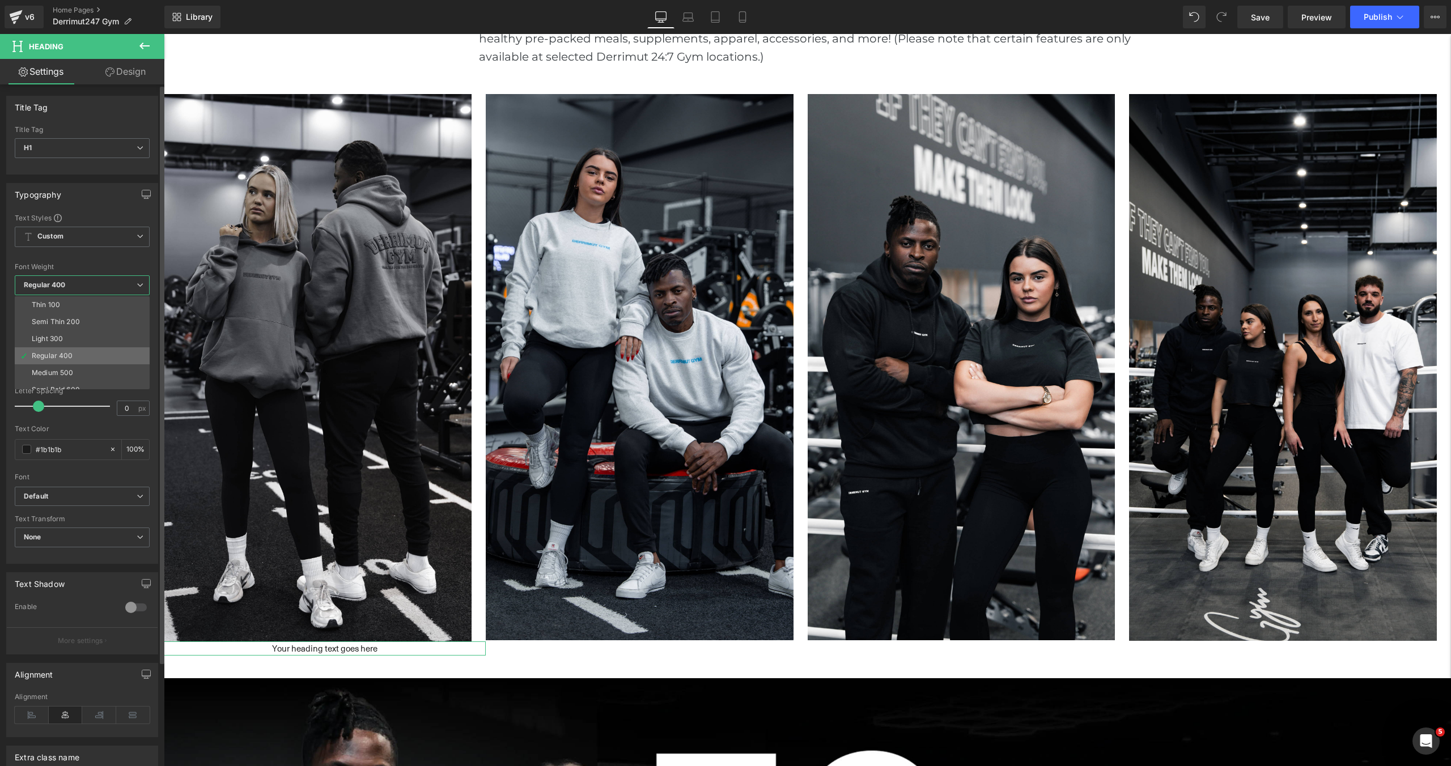
scroll to position [53, 0]
click at [111, 368] on li "Boldest 900" at bounding box center [85, 371] width 140 height 17
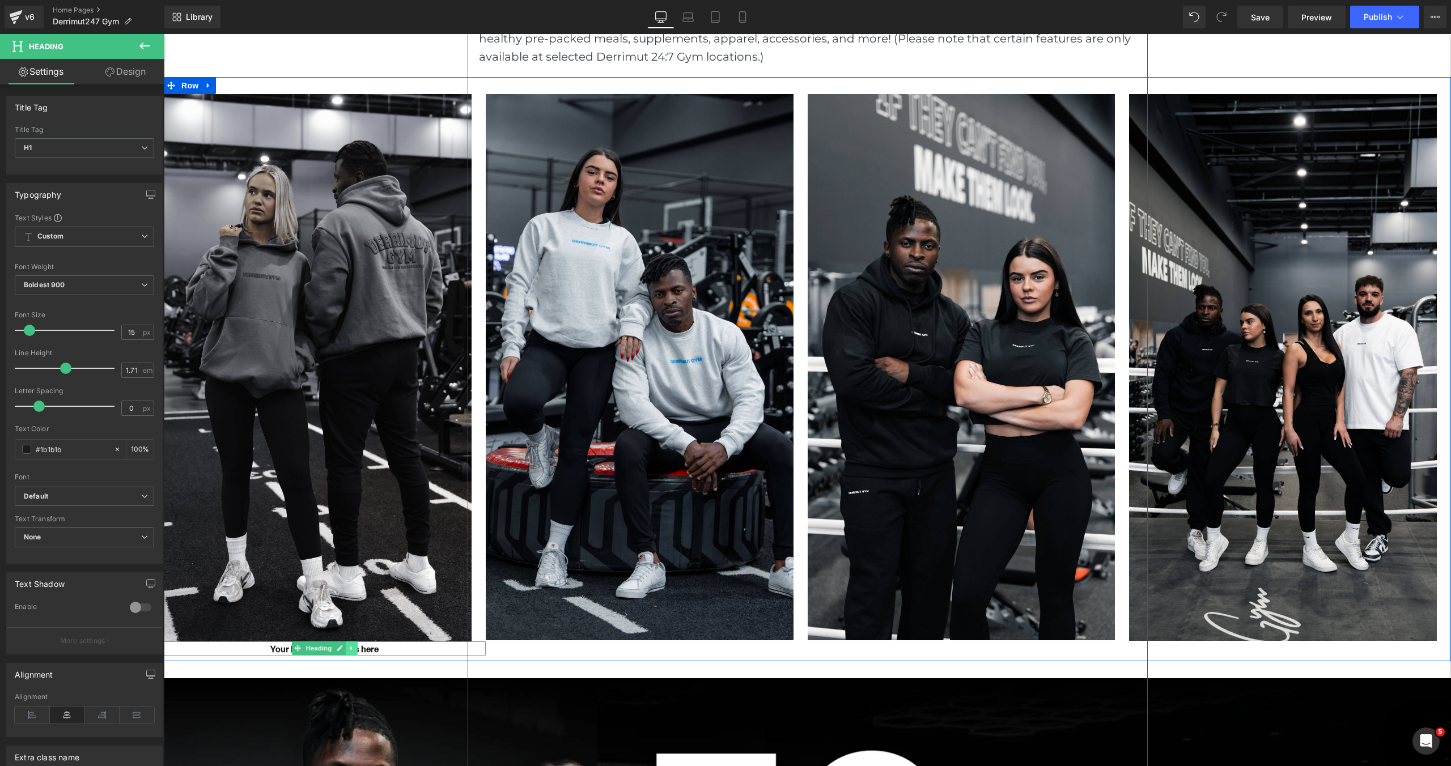
click at [350, 652] on link at bounding box center [352, 648] width 12 height 14
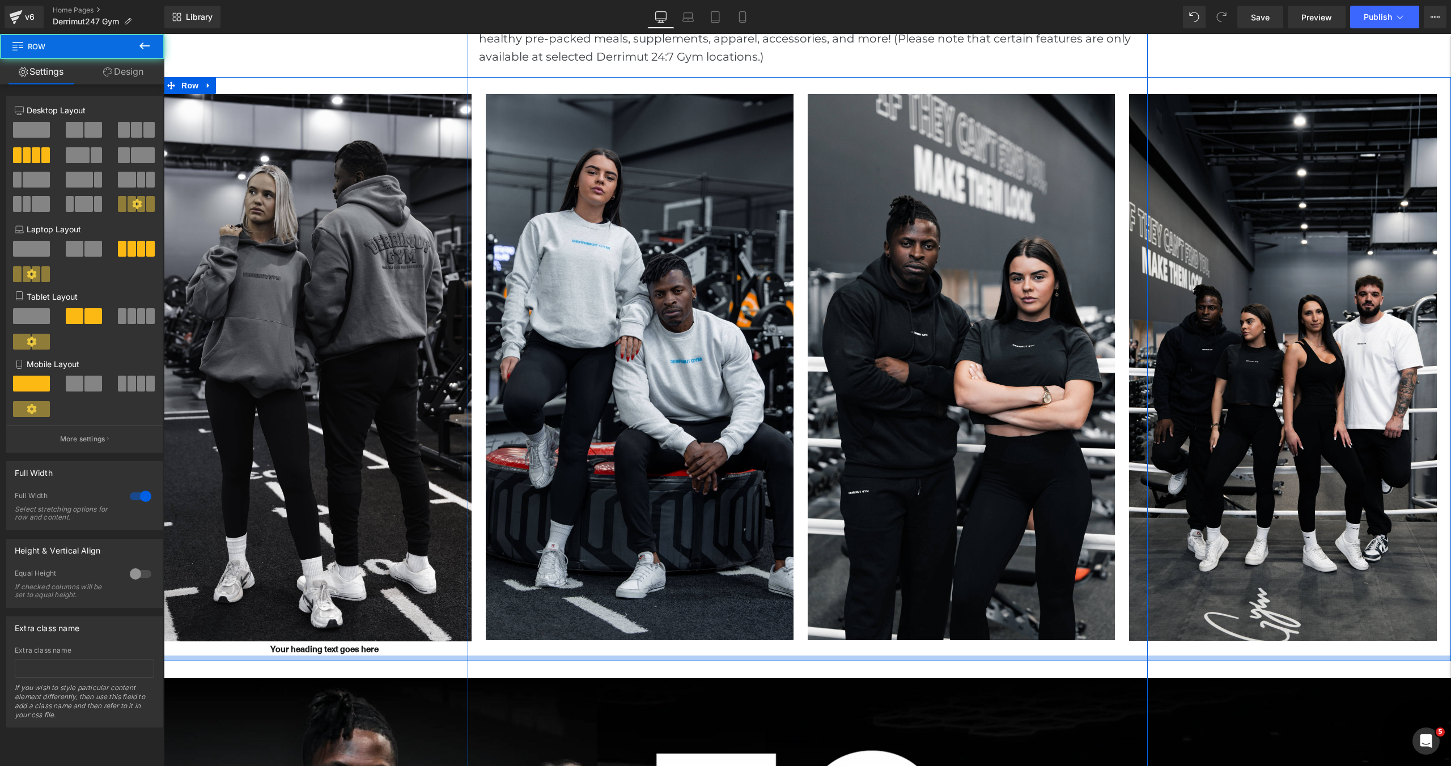
click at [404, 656] on div at bounding box center [807, 659] width 1287 height 6
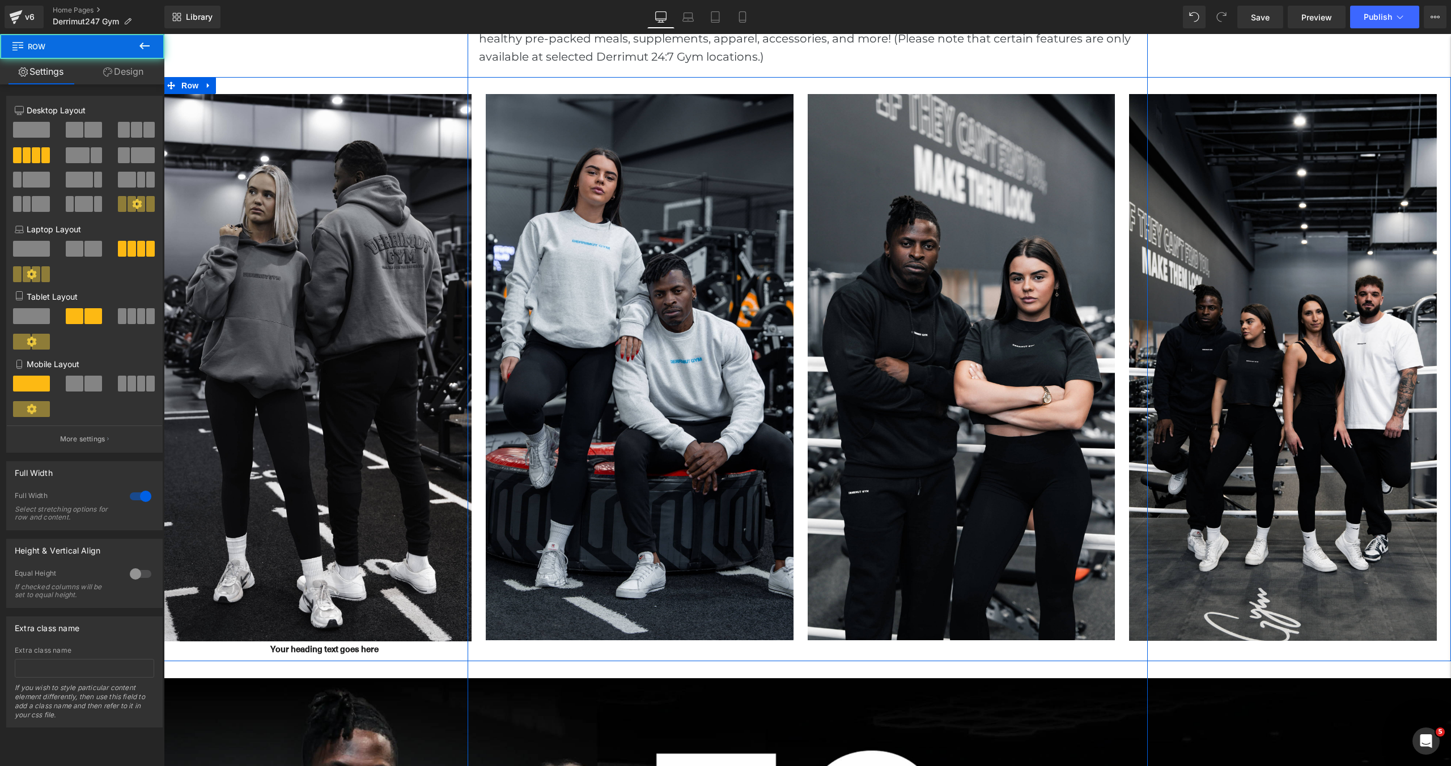
click at [394, 652] on h1 "Your heading text goes here" at bounding box center [325, 648] width 322 height 15
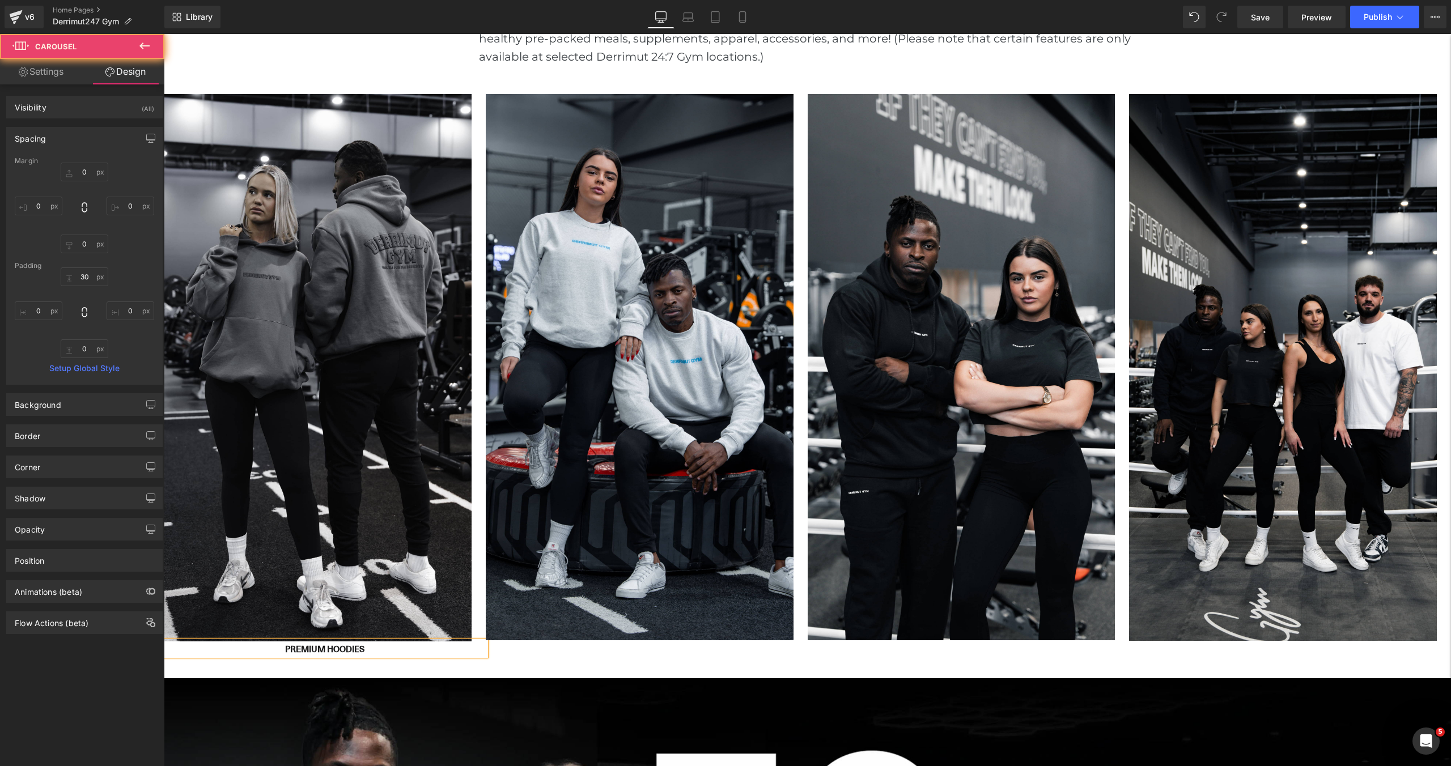
scroll to position [6, 6]
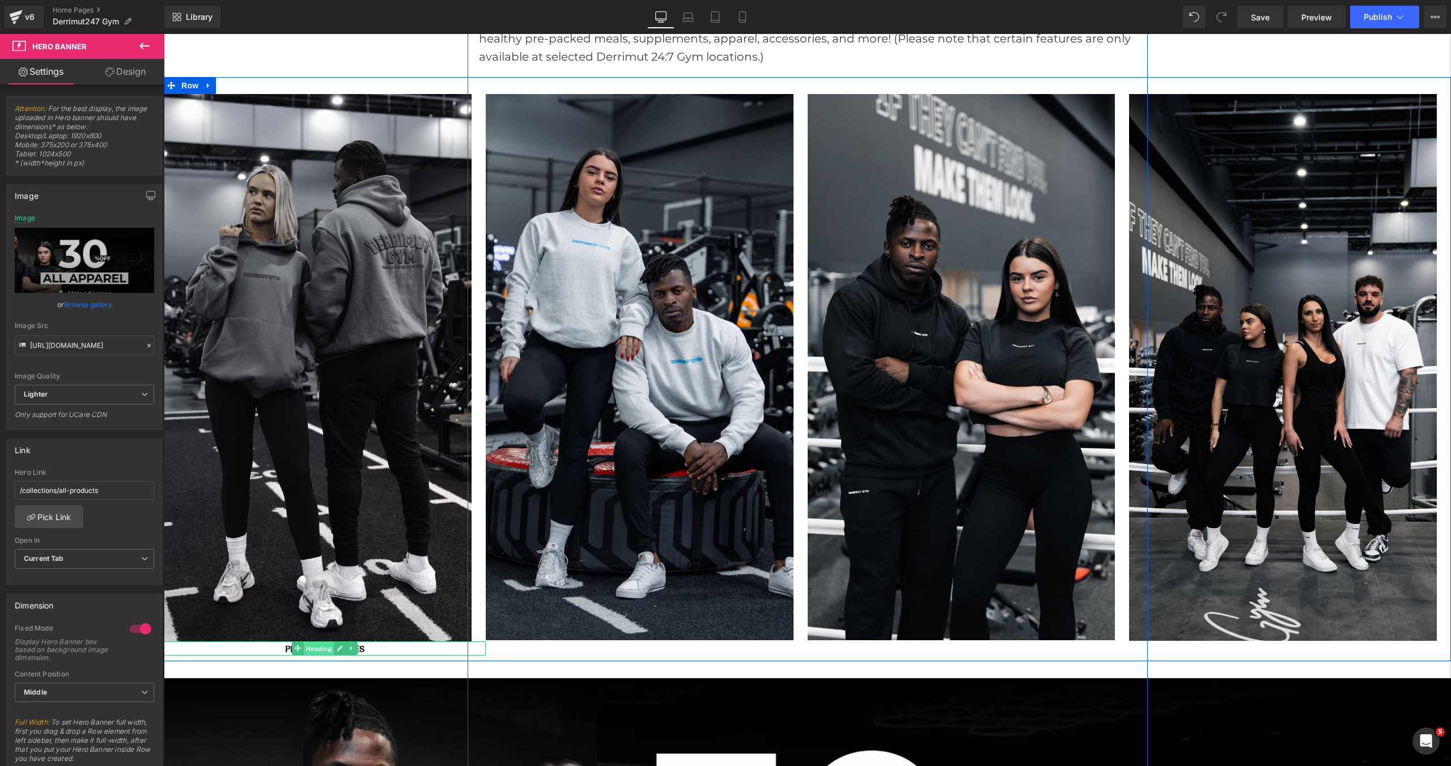
click at [305, 645] on span "Heading" at bounding box center [319, 649] width 31 height 14
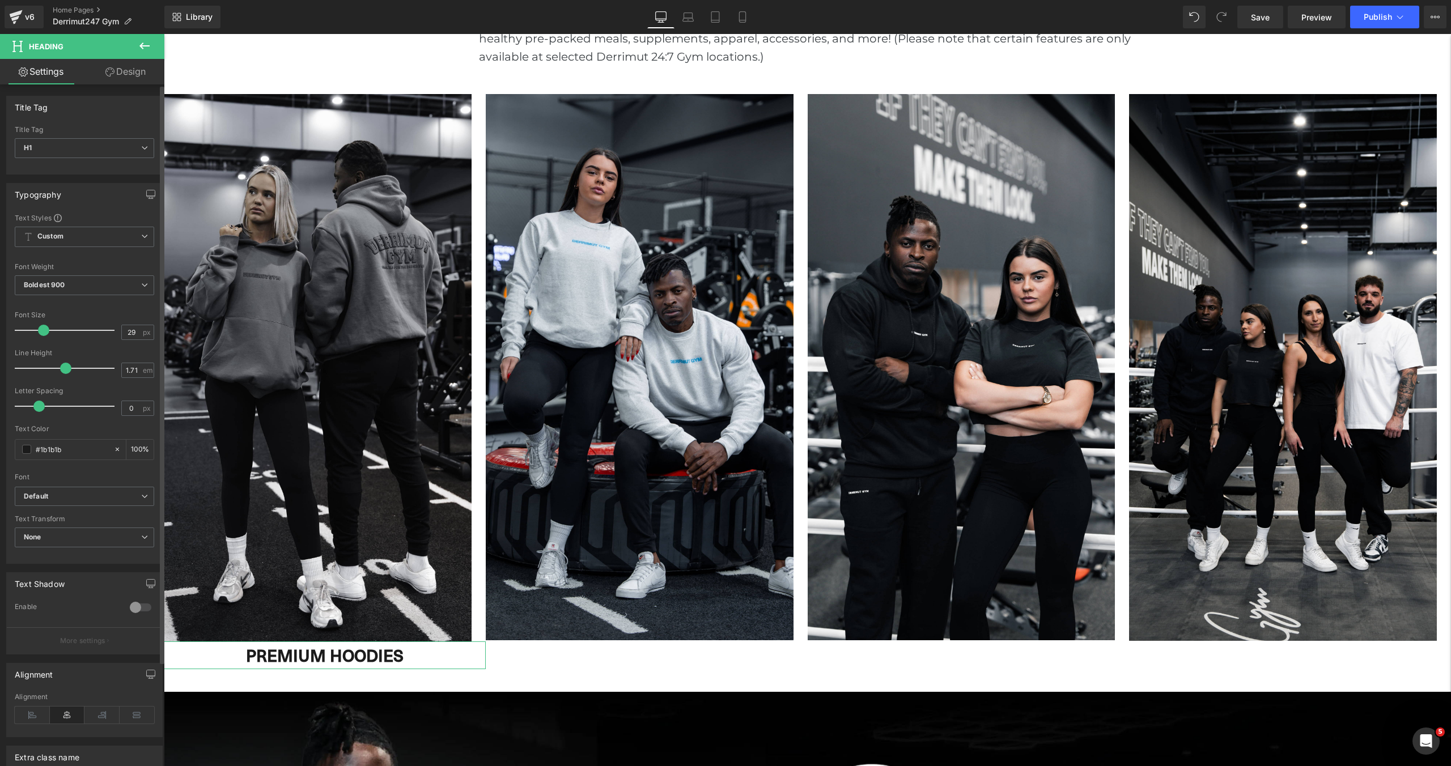
scroll to position [4200, 1287]
type input "30"
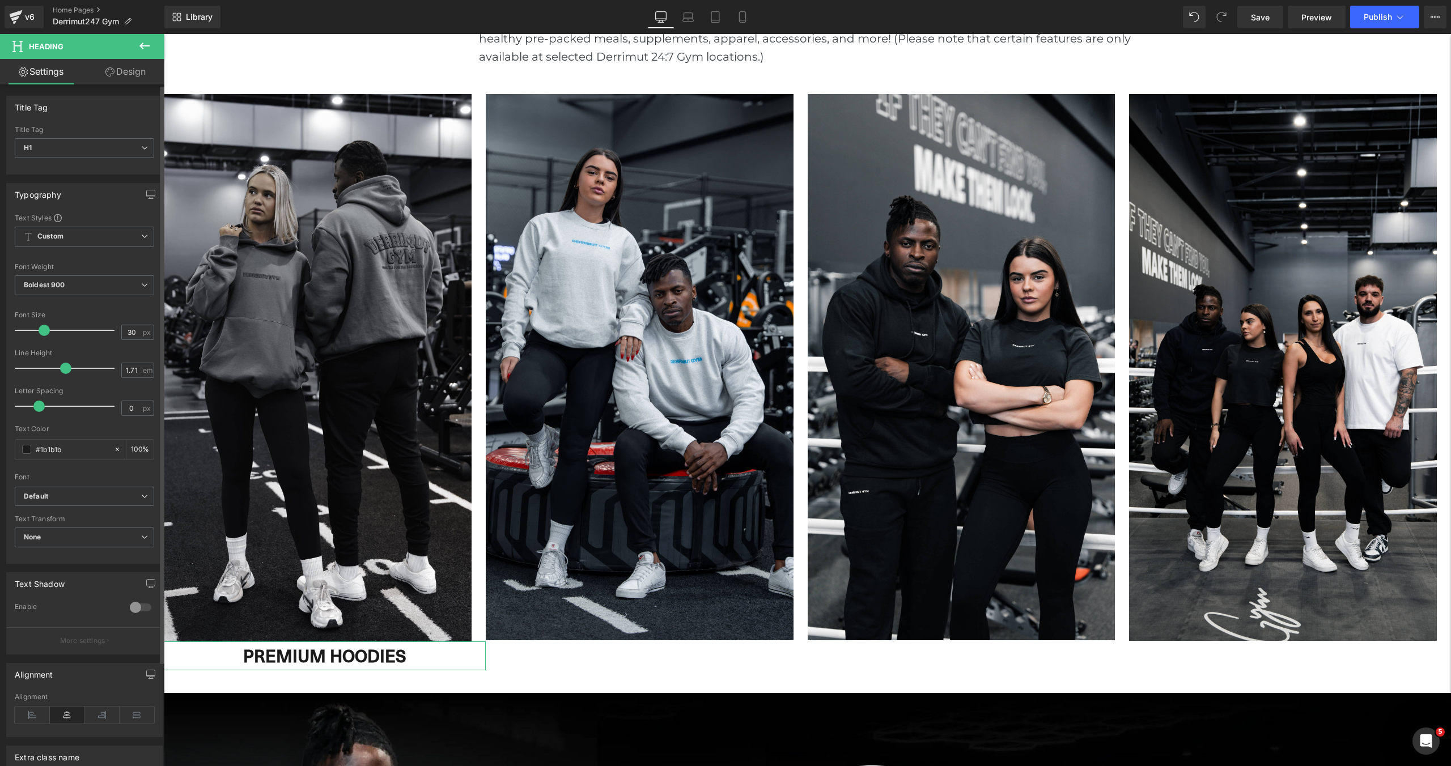
scroll to position [4201, 1287]
drag, startPoint x: 30, startPoint y: 328, endPoint x: 44, endPoint y: 329, distance: 14.2
click at [44, 329] on span at bounding box center [44, 330] width 11 height 11
click at [356, 656] on link at bounding box center [352, 656] width 12 height 14
click at [348, 658] on icon at bounding box center [346, 656] width 6 height 6
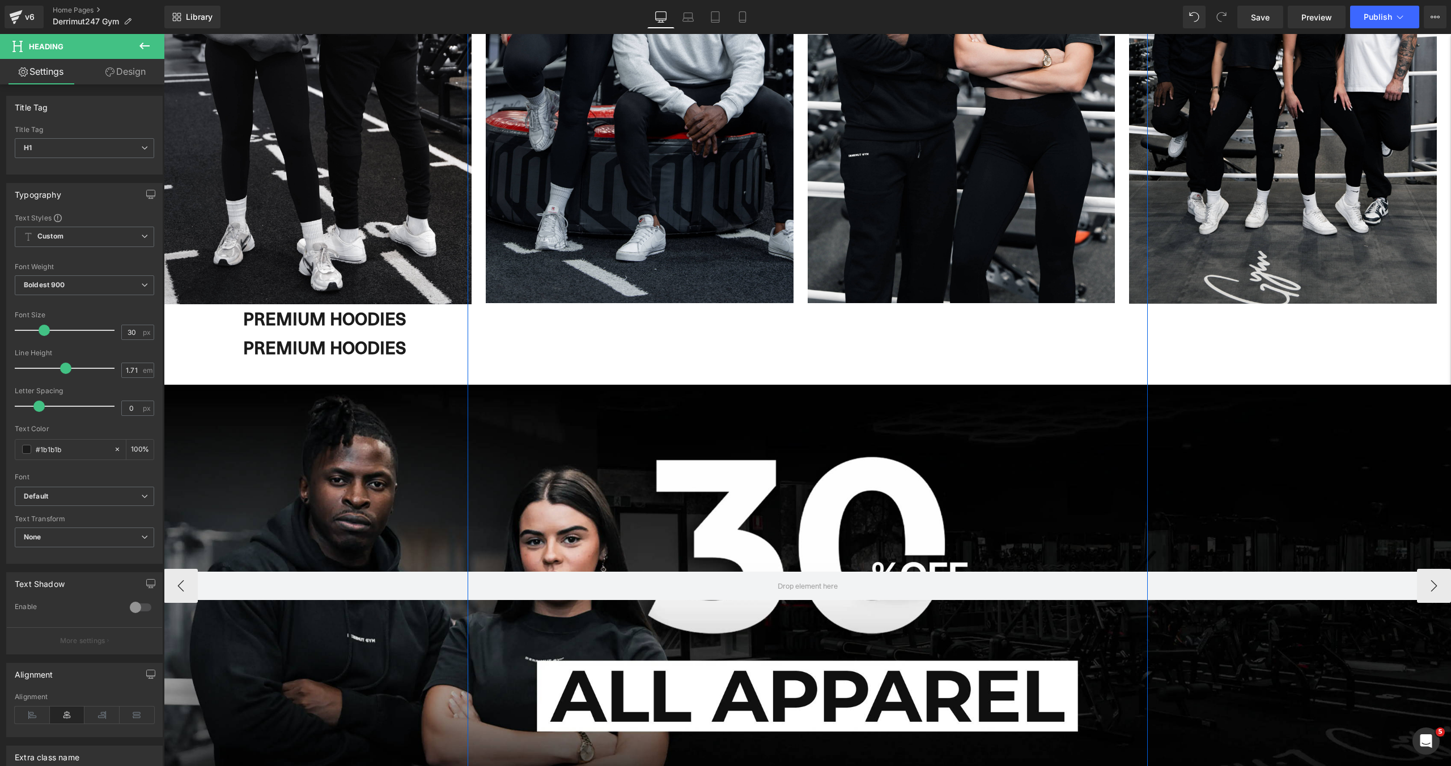
scroll to position [1334, 0]
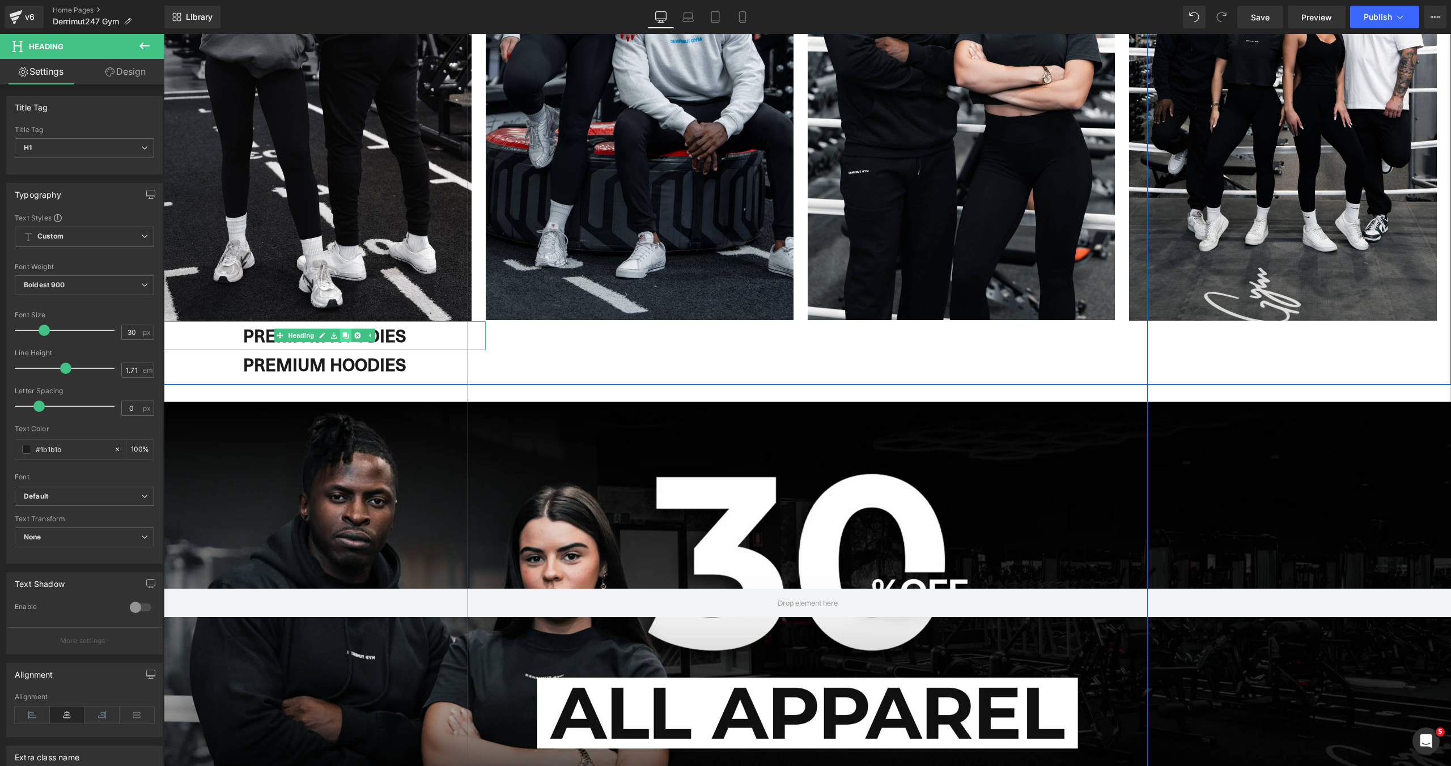
click at [347, 338] on icon at bounding box center [346, 336] width 6 height 6
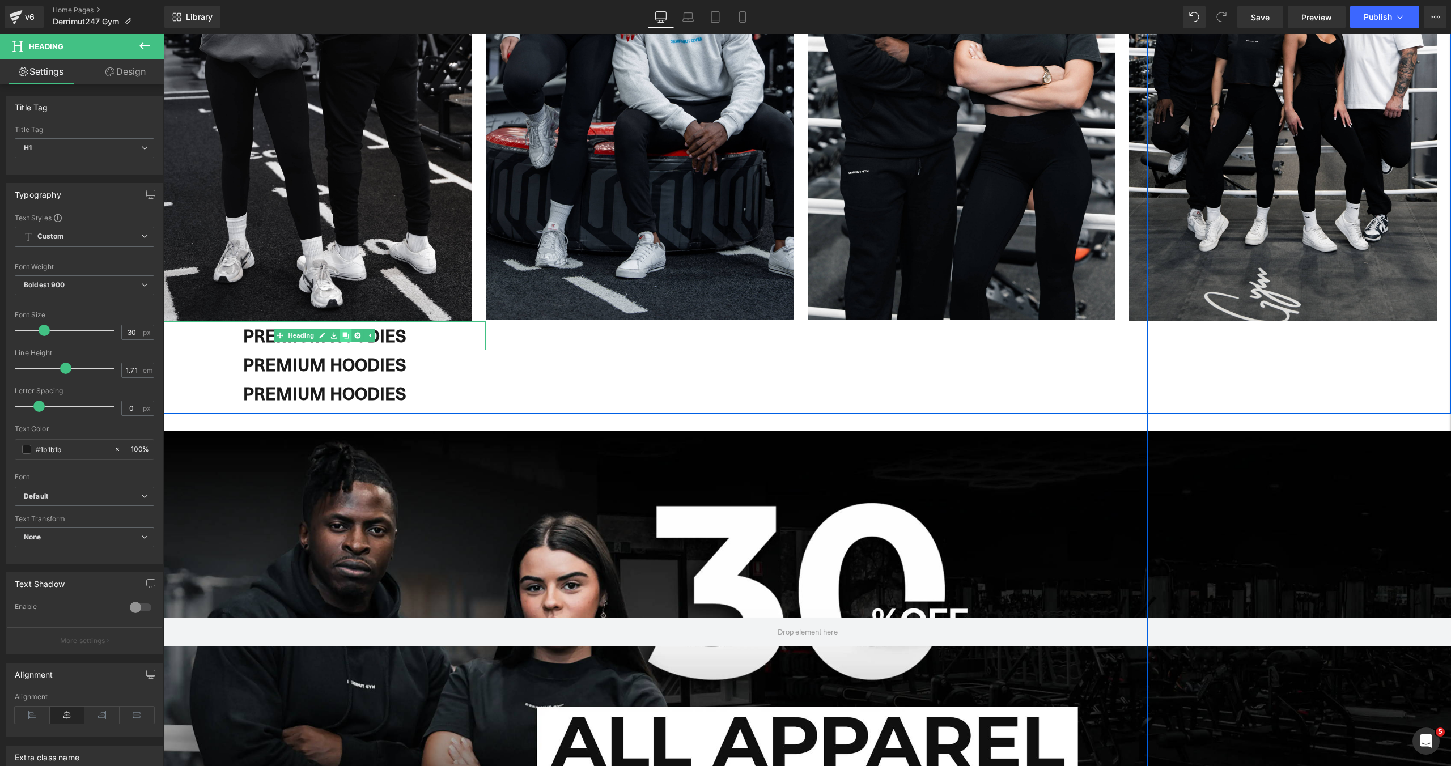
click at [347, 338] on icon at bounding box center [346, 336] width 6 height 6
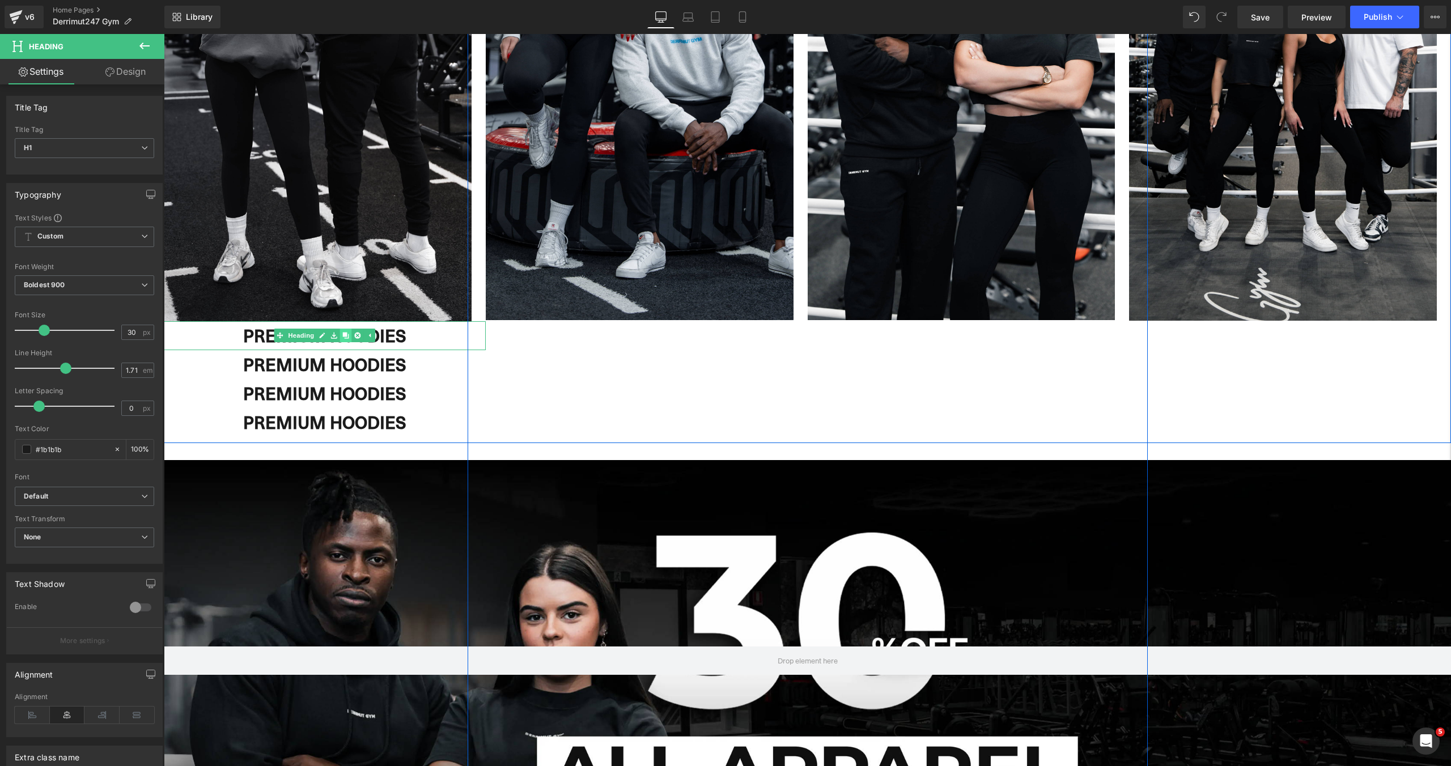
scroll to position [4288, 1287]
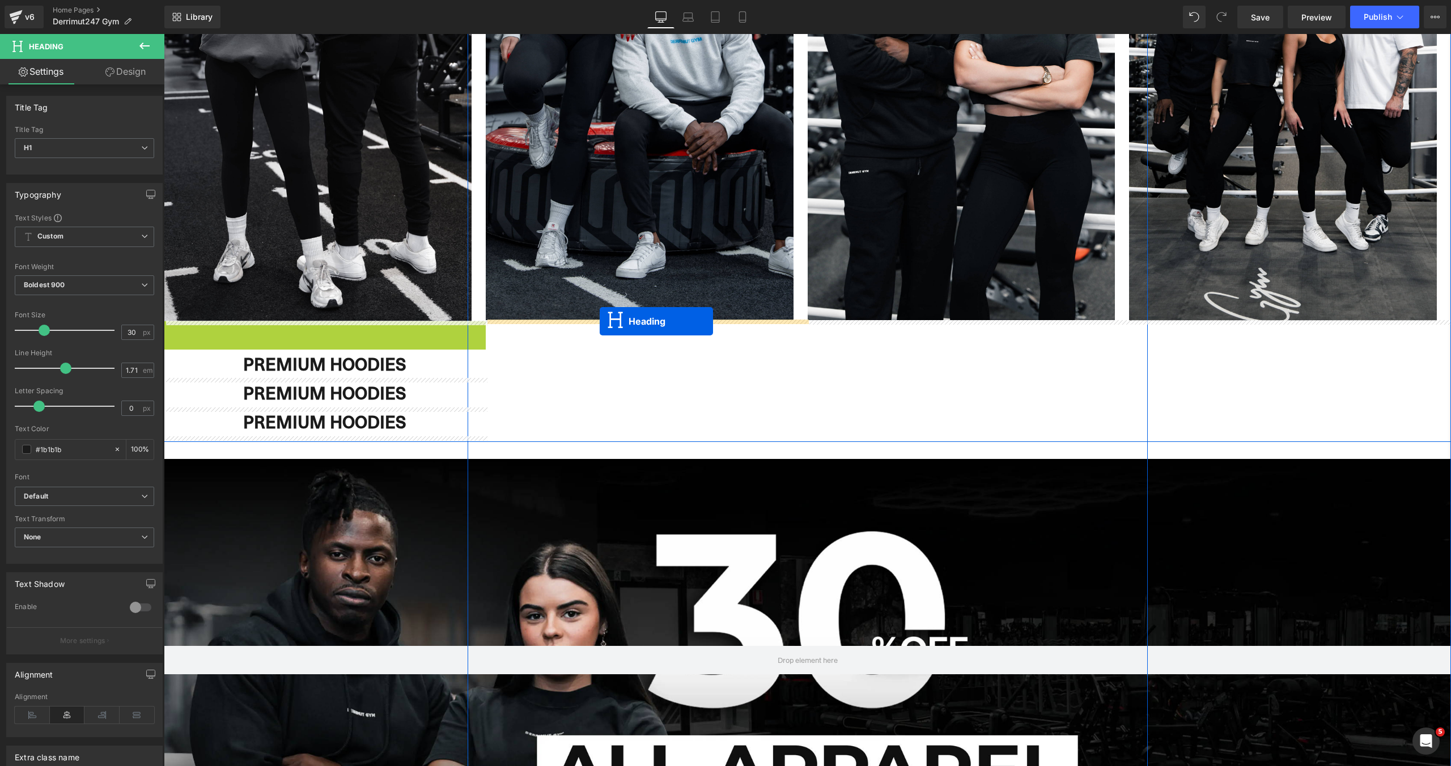
drag, startPoint x: 277, startPoint y: 335, endPoint x: 599, endPoint y: 321, distance: 323.3
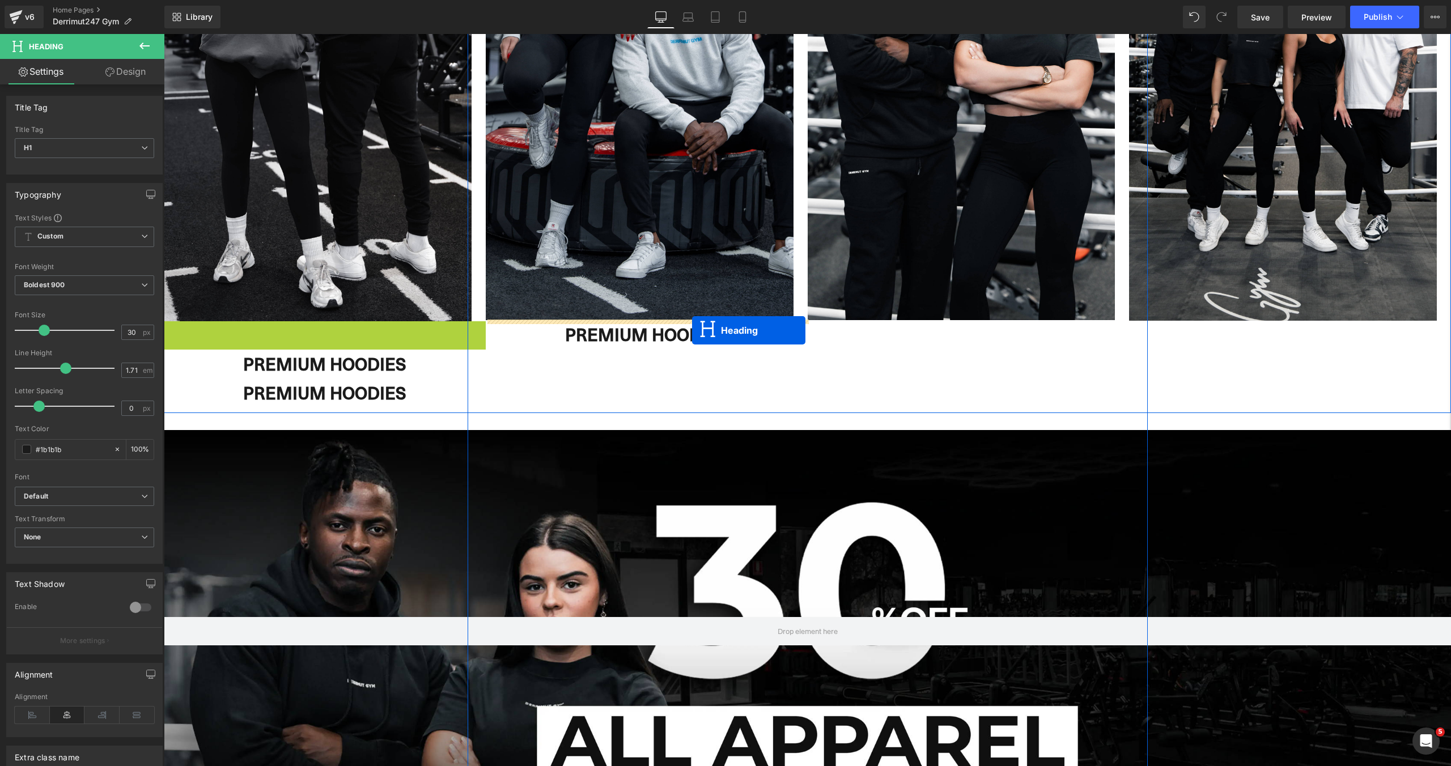
scroll to position [6, 6]
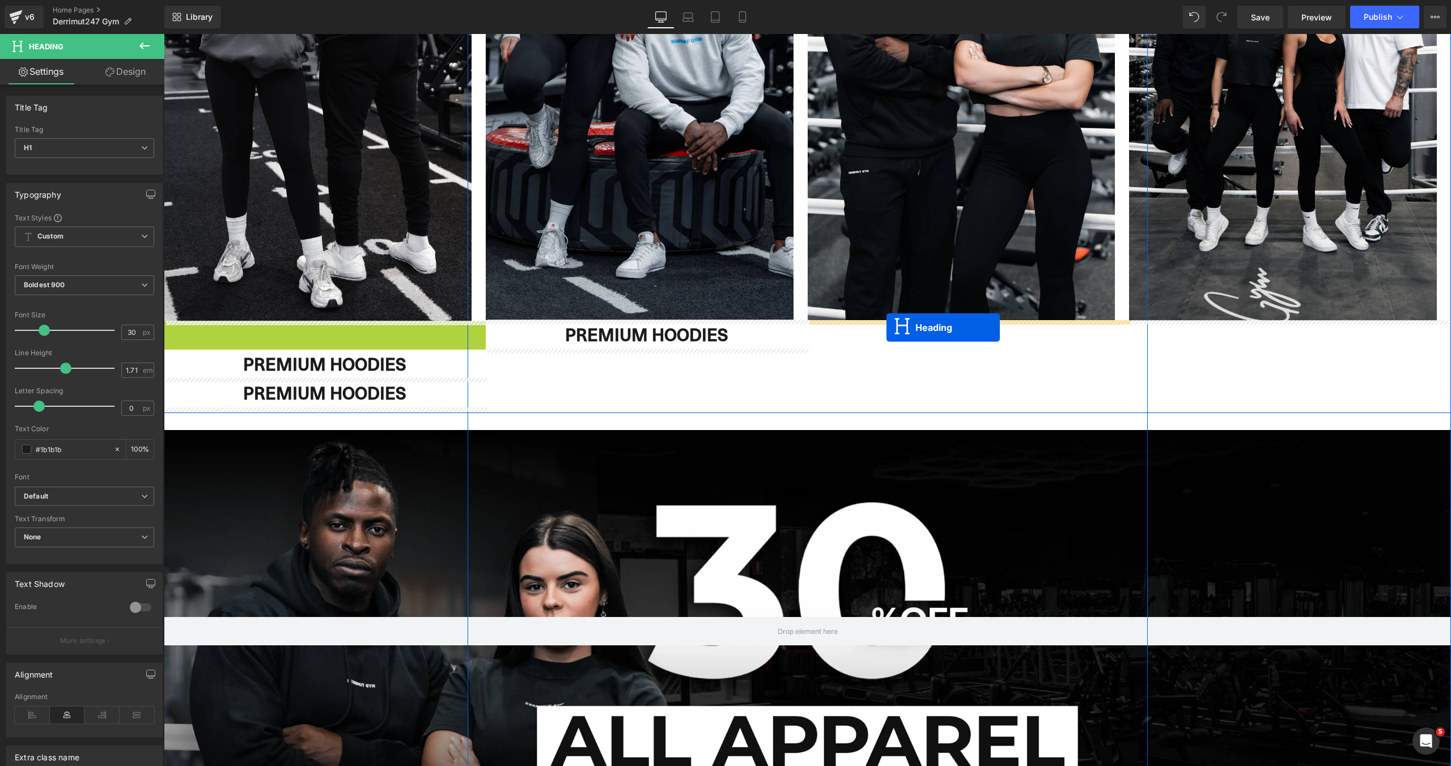
drag, startPoint x: 295, startPoint y: 337, endPoint x: 886, endPoint y: 328, distance: 591.1
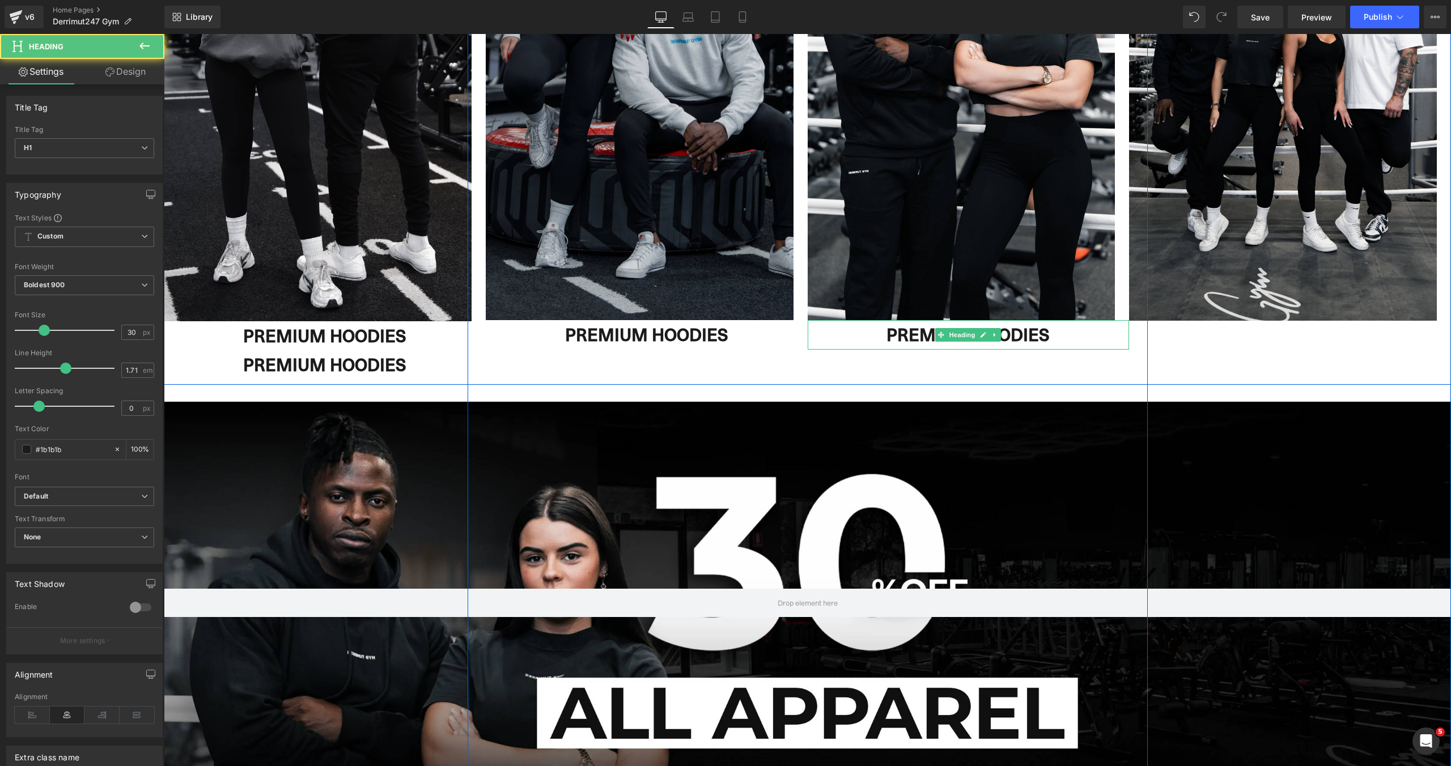
scroll to position [0, 0]
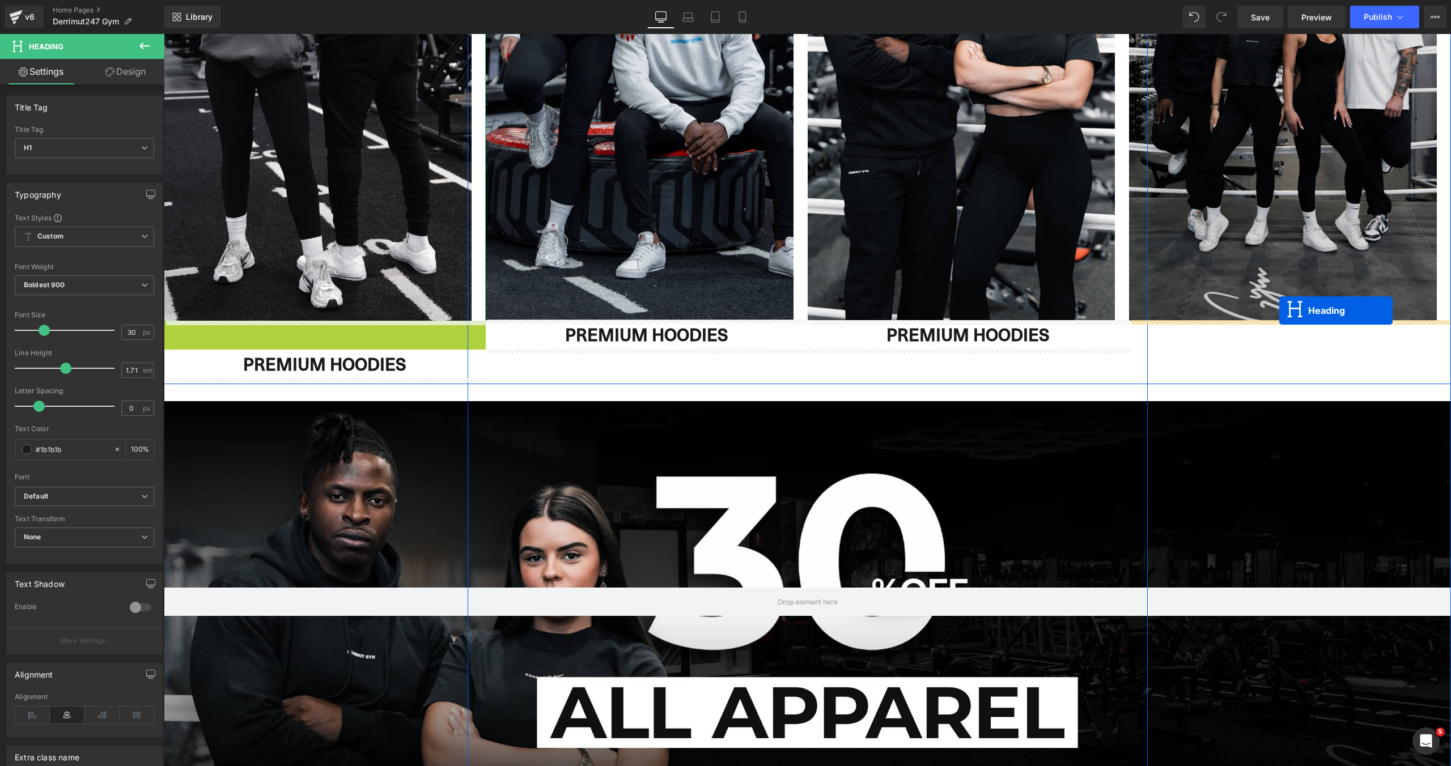
drag, startPoint x: 296, startPoint y: 335, endPoint x: 1279, endPoint y: 311, distance: 982.8
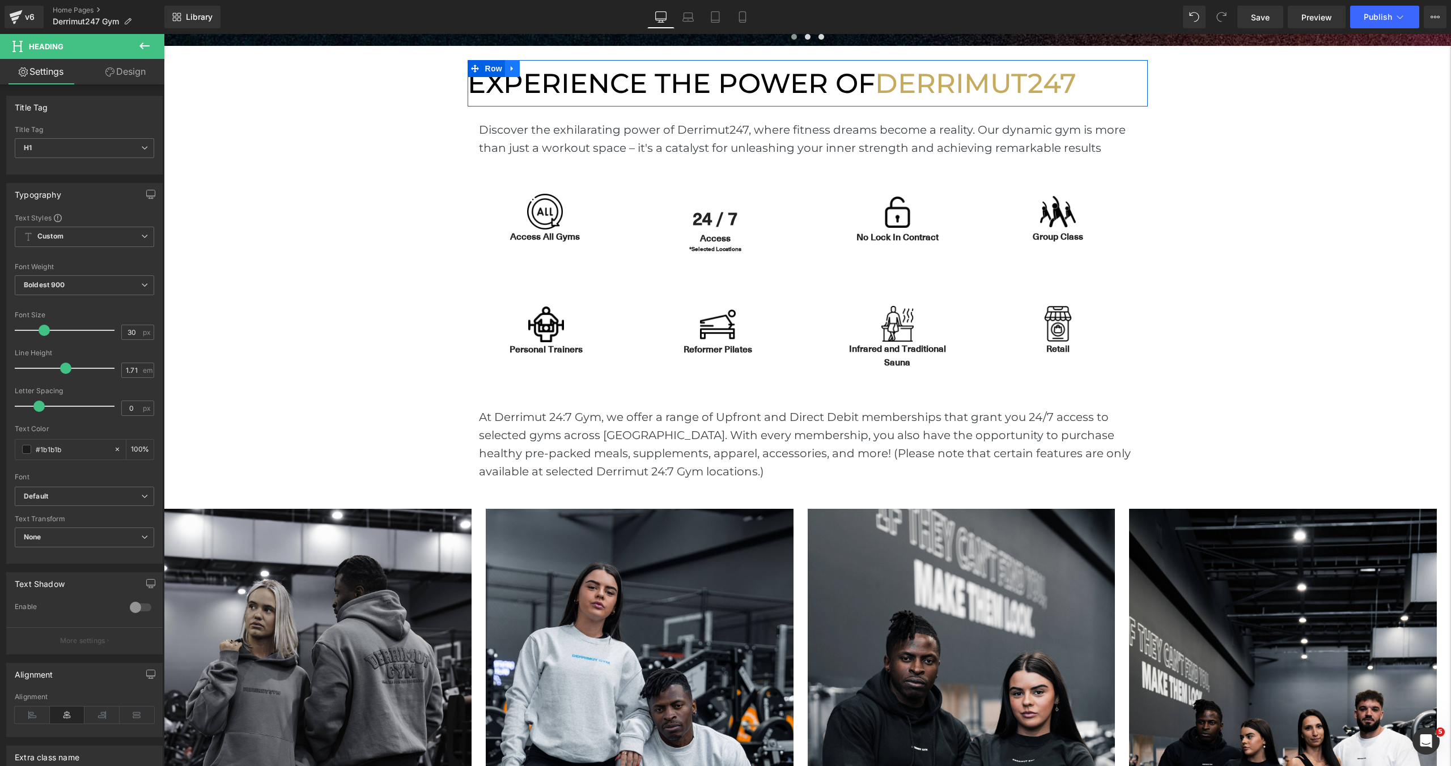
click at [519, 71] on link at bounding box center [512, 68] width 15 height 17
click at [524, 70] on icon at bounding box center [527, 68] width 8 height 8
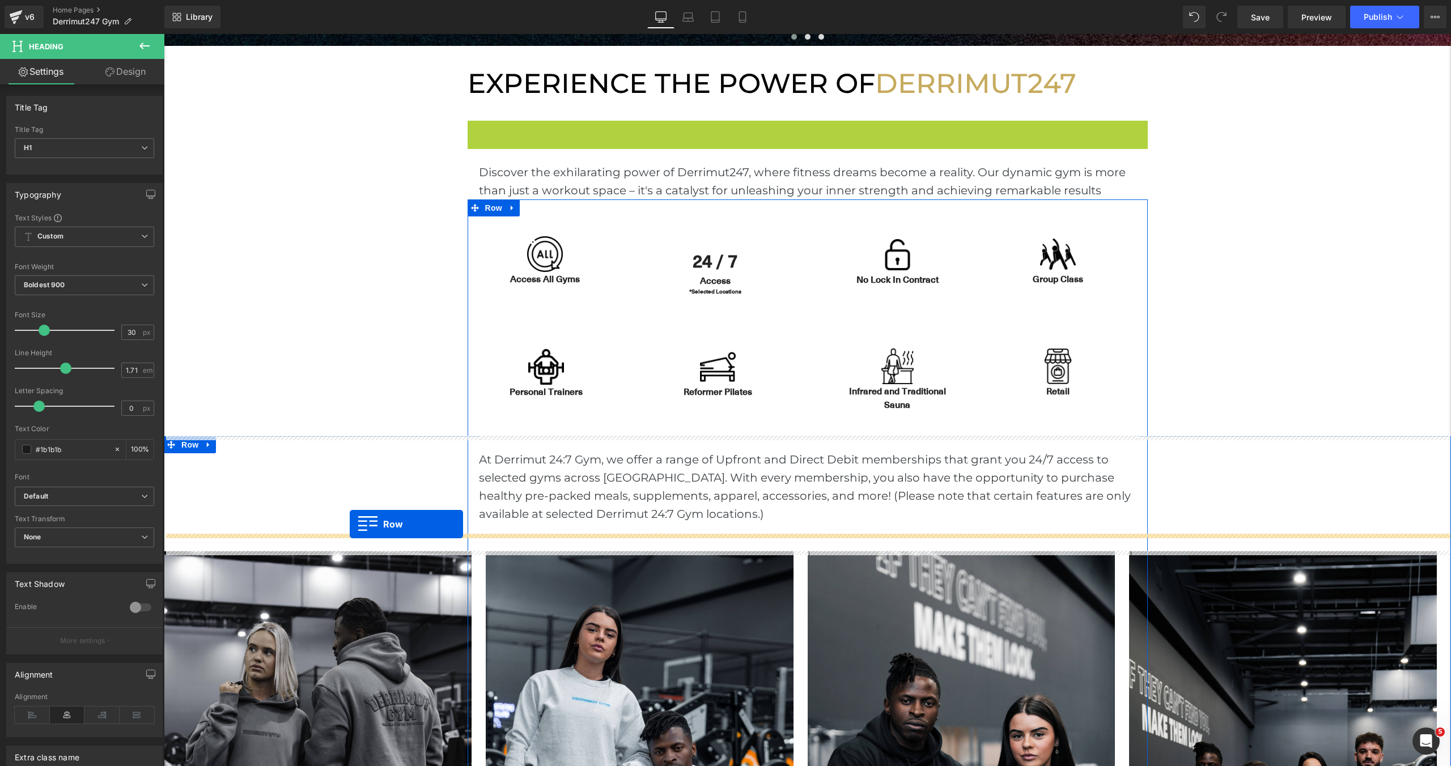
drag, startPoint x: 478, startPoint y: 131, endPoint x: 350, endPoint y: 524, distance: 413.7
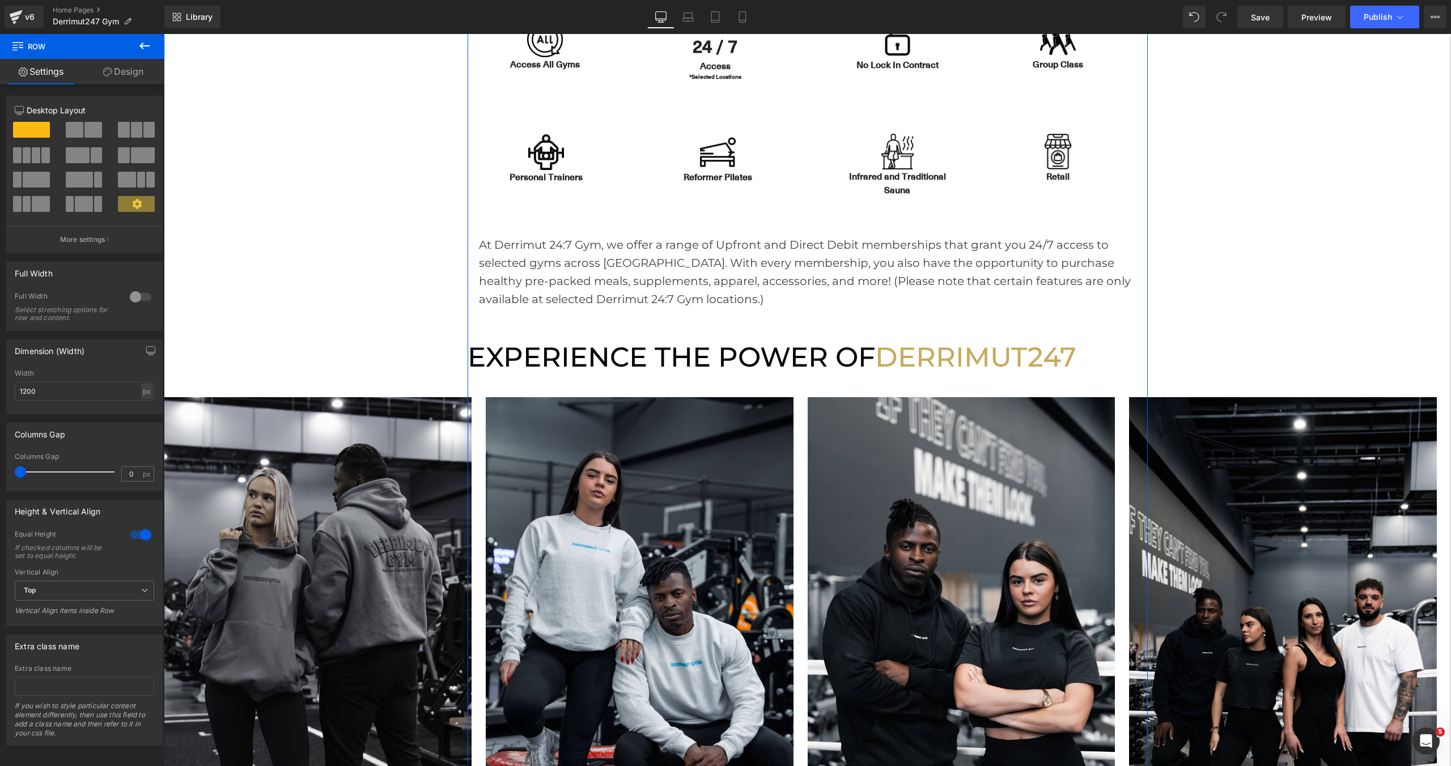
click at [783, 362] on div "EXPERIENCE THE POWER OF DERRIMUT247 Heading" at bounding box center [807, 357] width 680 height 46
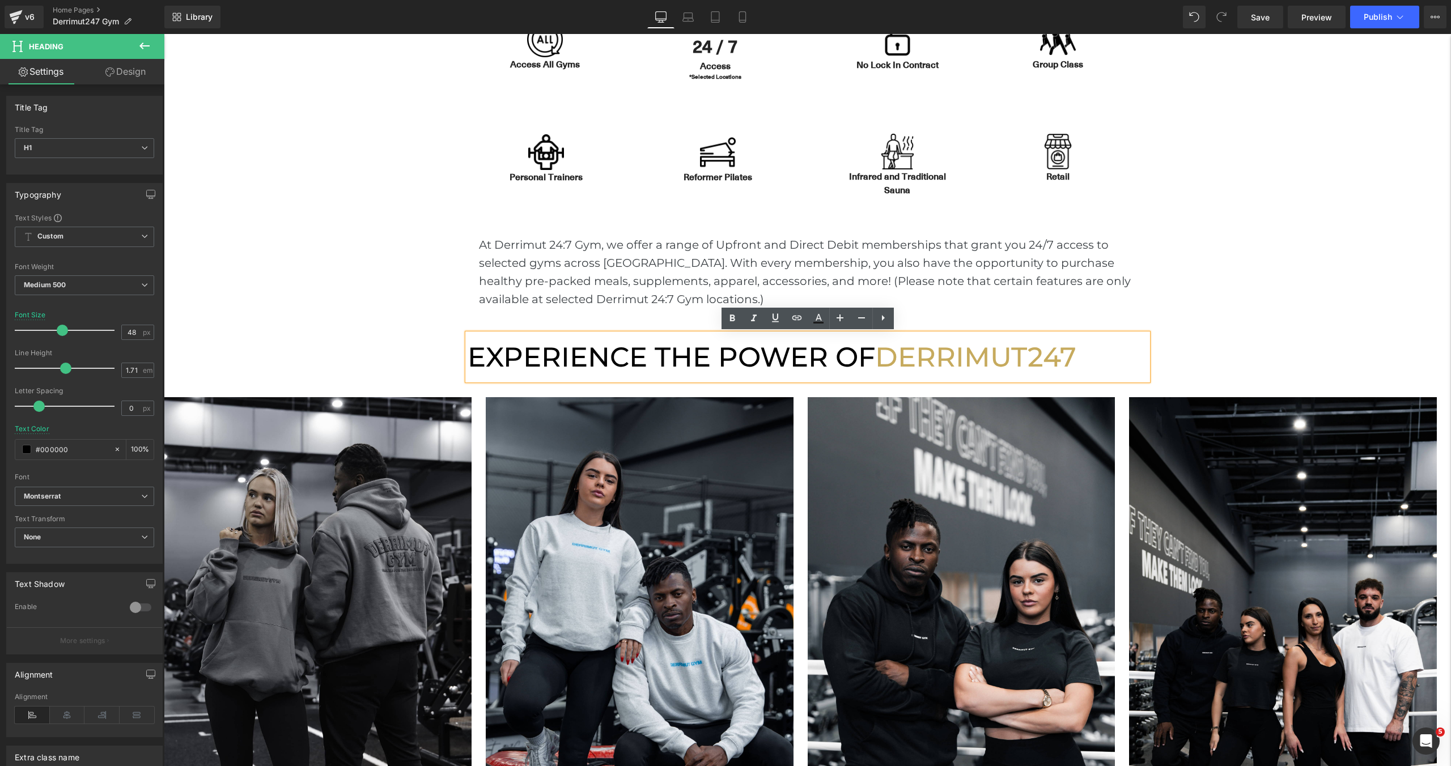
click at [1043, 356] on span "DERRIMUT247" at bounding box center [975, 357] width 201 height 33
click at [1074, 362] on span "DERRIMUT247" at bounding box center [975, 357] width 201 height 33
click at [1087, 360] on h1 "EXPERIENCE THE POWER OF DERRIMUT247" at bounding box center [807, 357] width 680 height 46
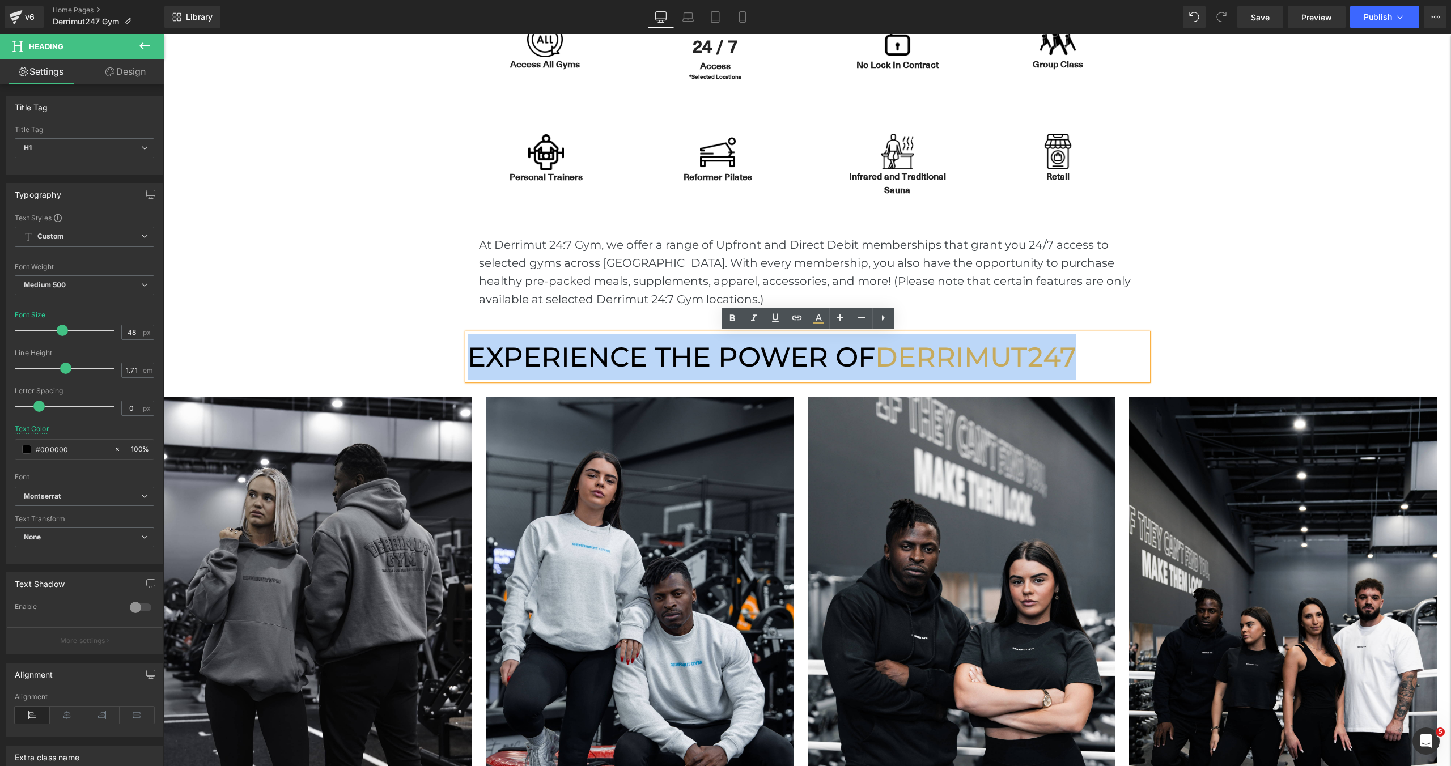
drag, startPoint x: 1086, startPoint y: 360, endPoint x: 470, endPoint y: 352, distance: 616.0
click at [470, 352] on h1 "EXPERIENCE THE POWER OF DERRIMUT247" at bounding box center [807, 357] width 680 height 46
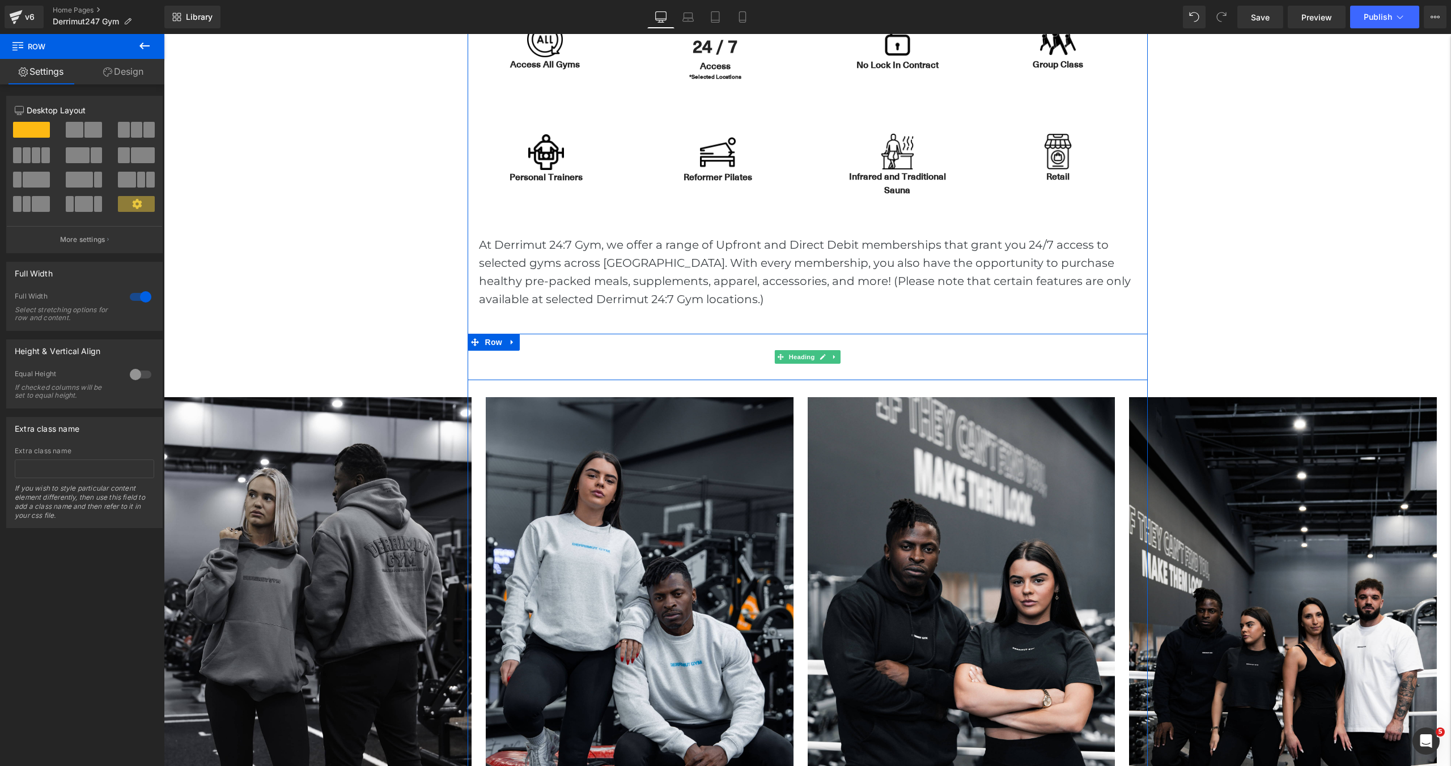
click at [581, 363] on h1 at bounding box center [807, 357] width 680 height 46
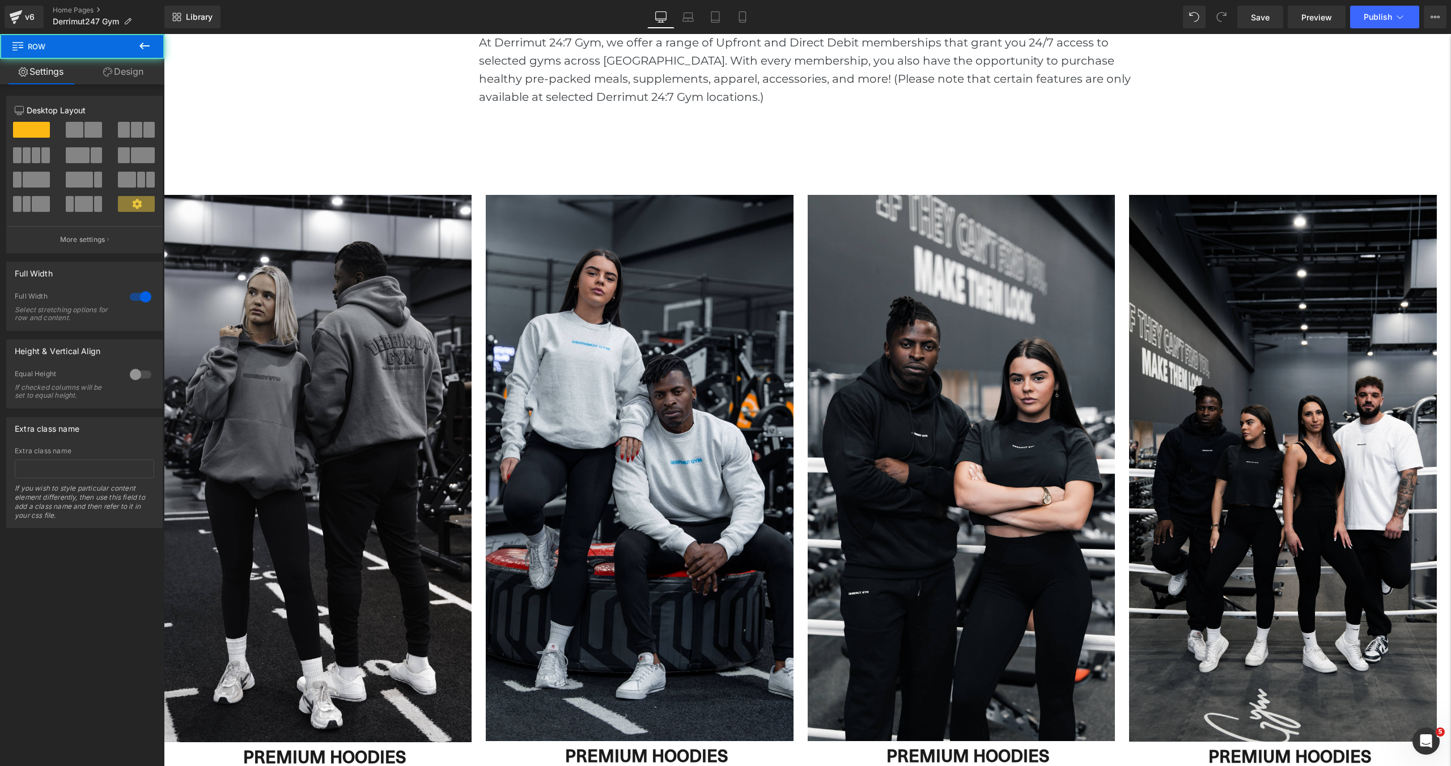
scroll to position [1054, 0]
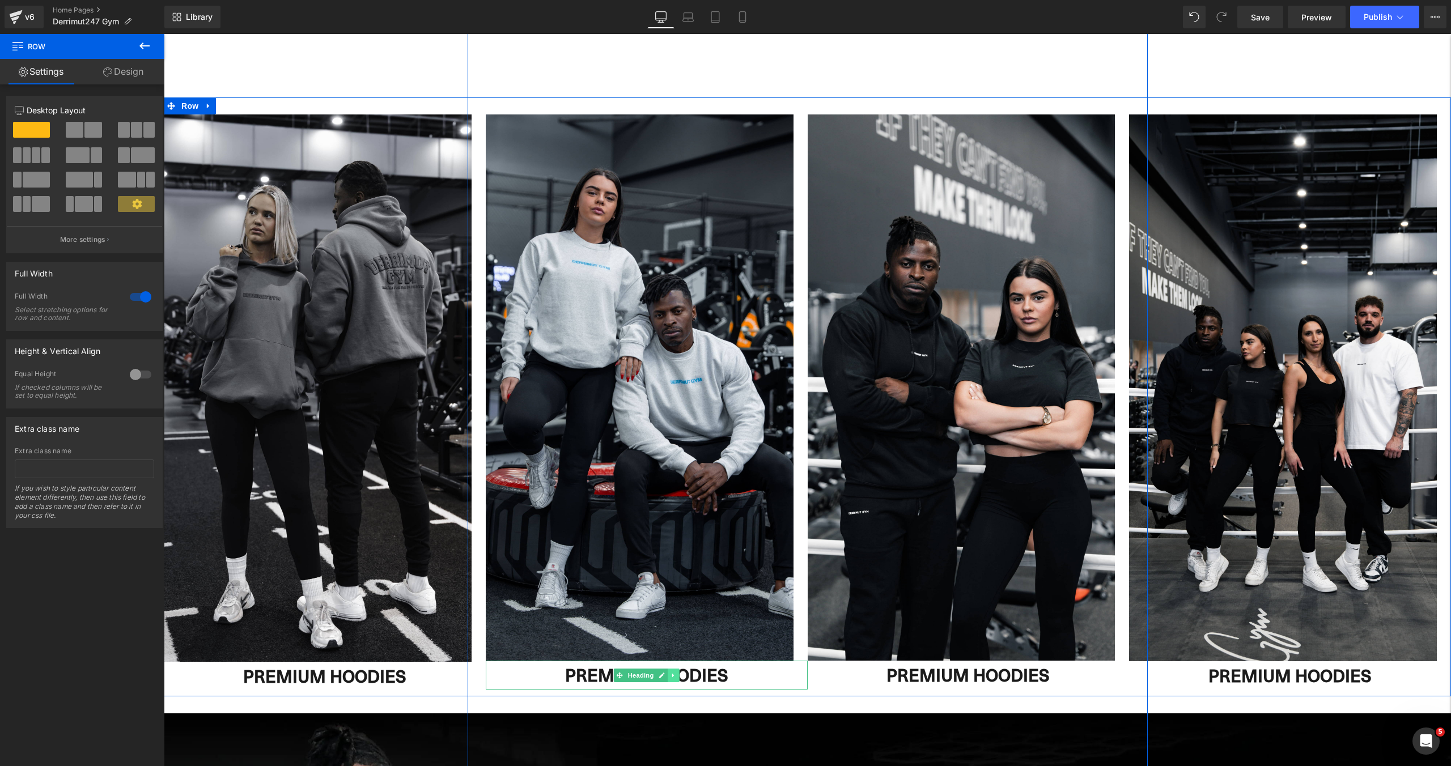
click at [679, 676] on link at bounding box center [673, 676] width 12 height 14
click at [577, 678] on h1 "PREMIUM HOODIES" at bounding box center [647, 675] width 322 height 29
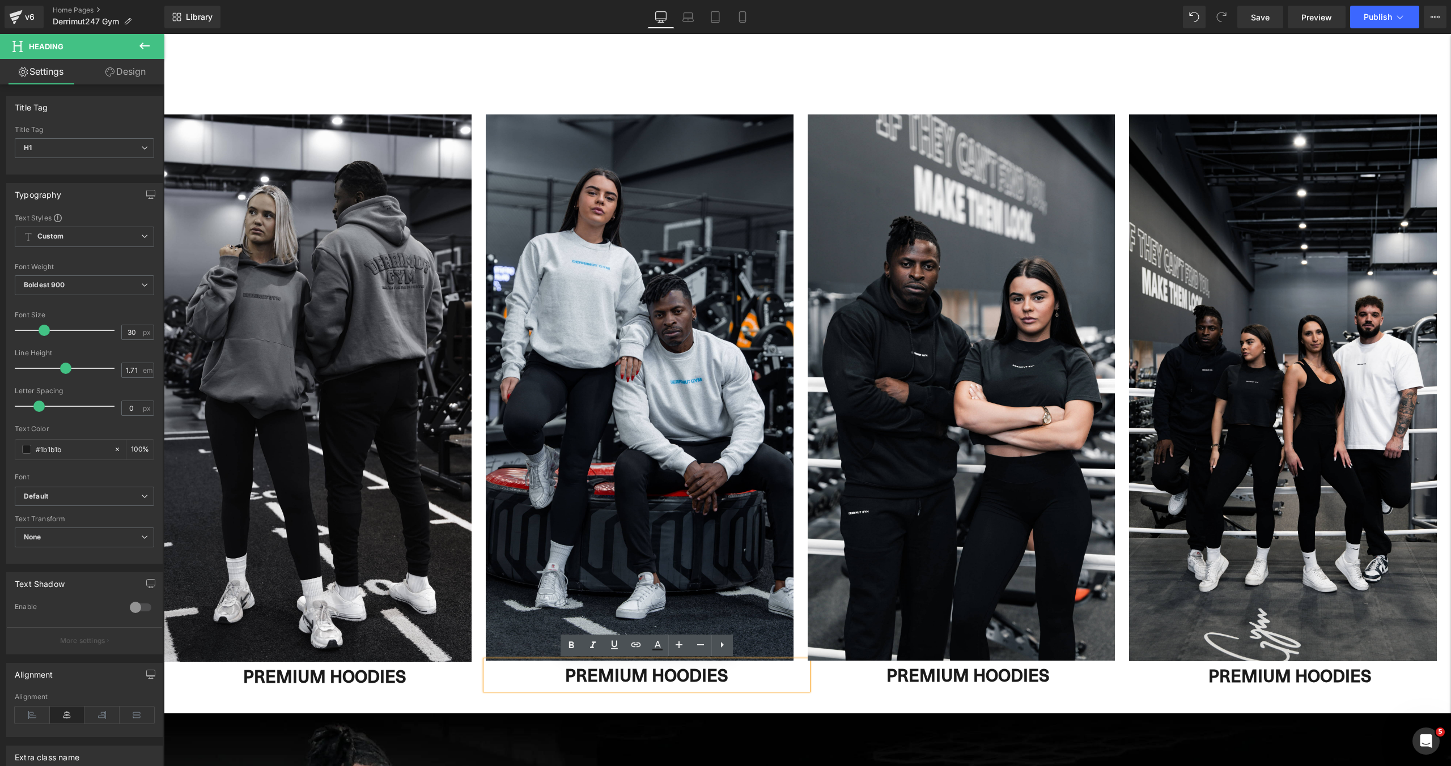
click at [565, 678] on h1 "PREMIUM HOODIES" at bounding box center [647, 675] width 322 height 29
drag, startPoint x: 565, startPoint y: 678, endPoint x: 762, endPoint y: 665, distance: 197.0
click at [762, 665] on h1 "PREMIUM HOODIES" at bounding box center [647, 675] width 322 height 29
click at [750, 681] on h1 "PREMIUM HOODIES" at bounding box center [647, 675] width 322 height 29
click at [681, 675] on h1 "PREMIUM HOODIES" at bounding box center [647, 675] width 322 height 29
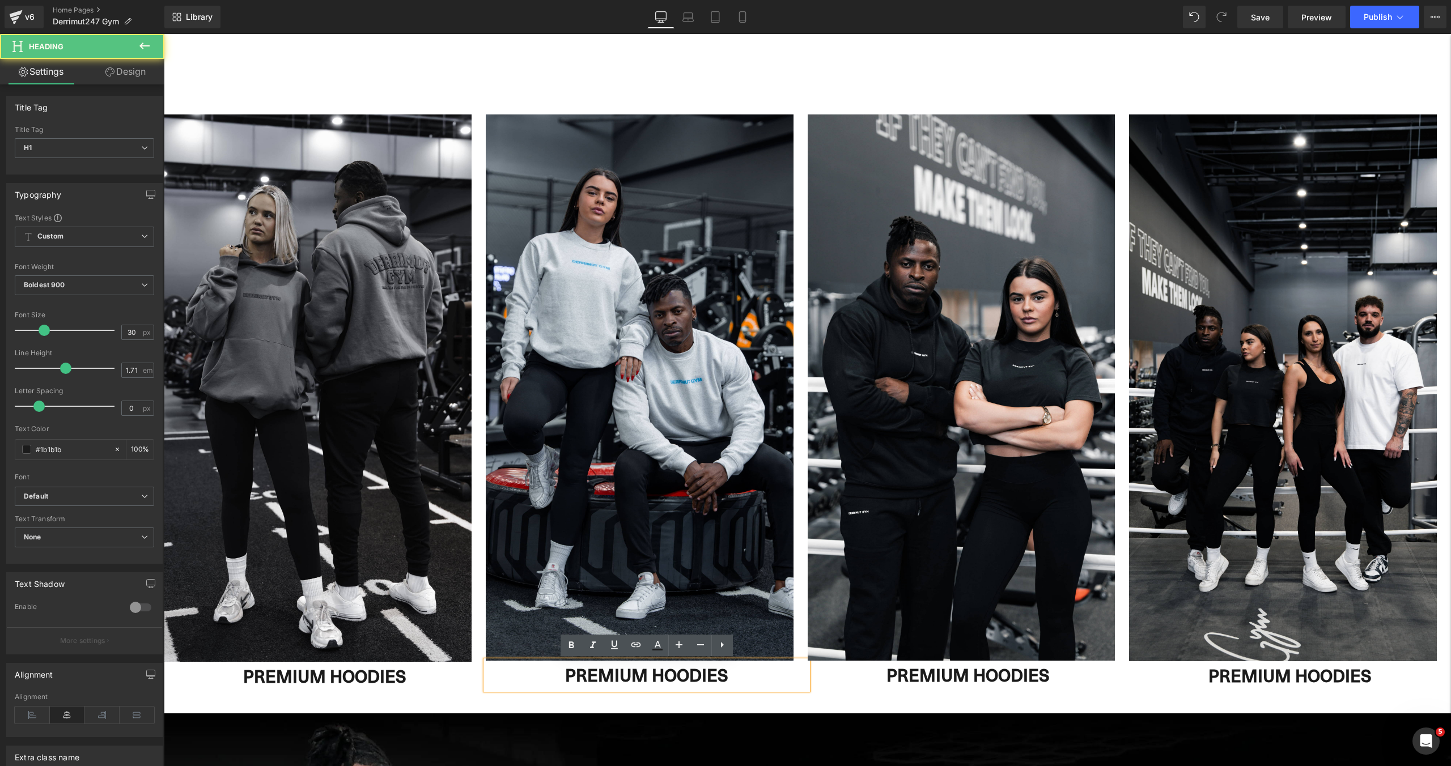
click at [681, 675] on h1 "PREMIUM HOODIES" at bounding box center [647, 675] width 322 height 29
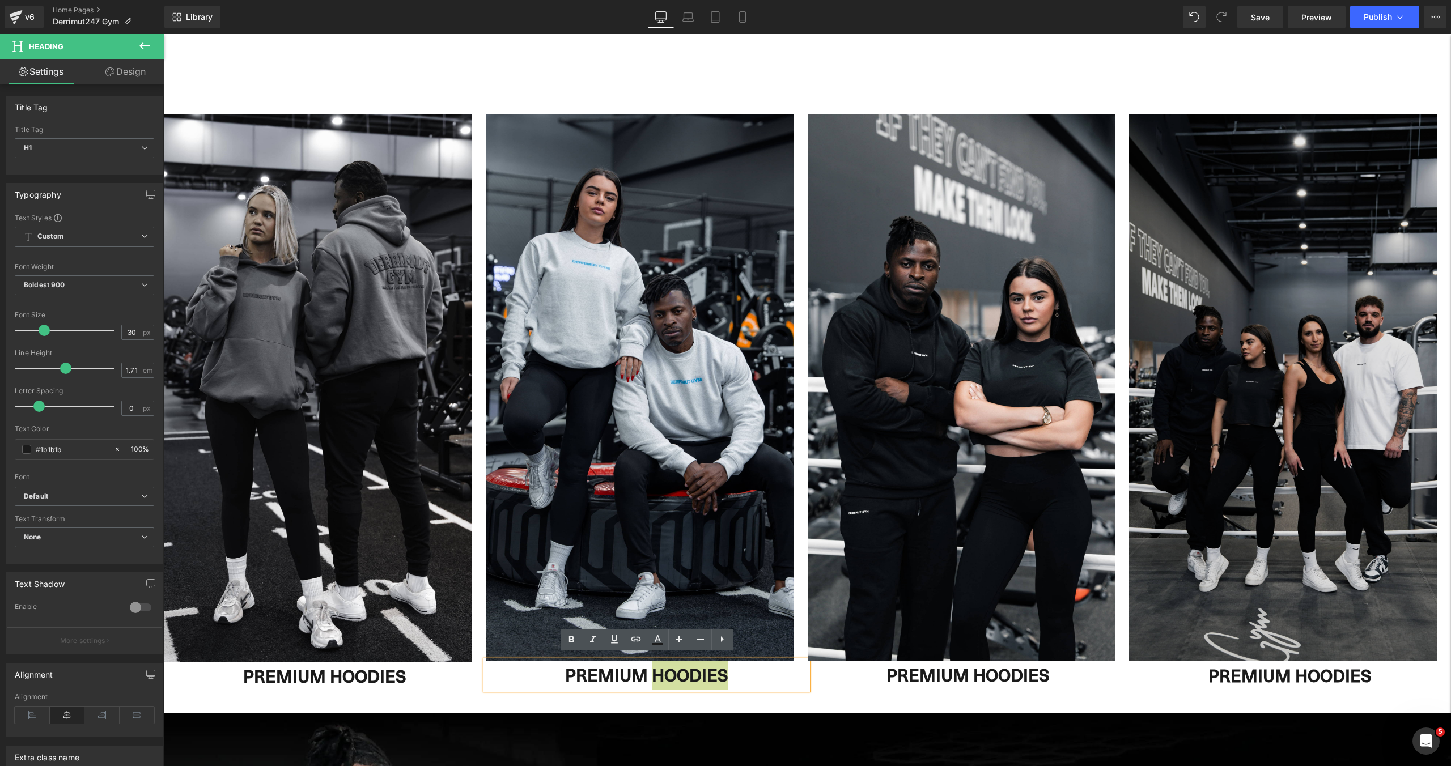
scroll to position [1112, 0]
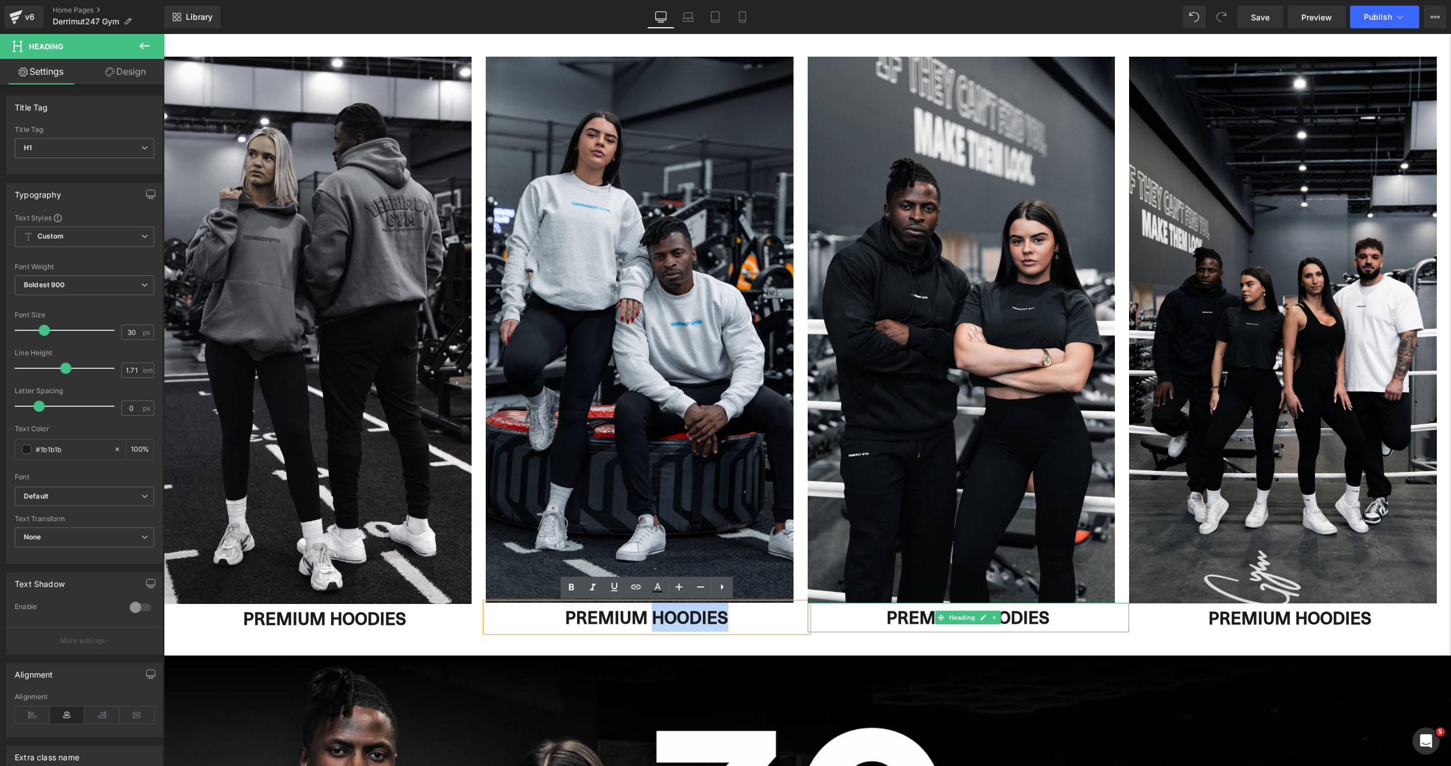
click at [1066, 614] on h1 "PREMIUM HOODIES" at bounding box center [968, 617] width 322 height 29
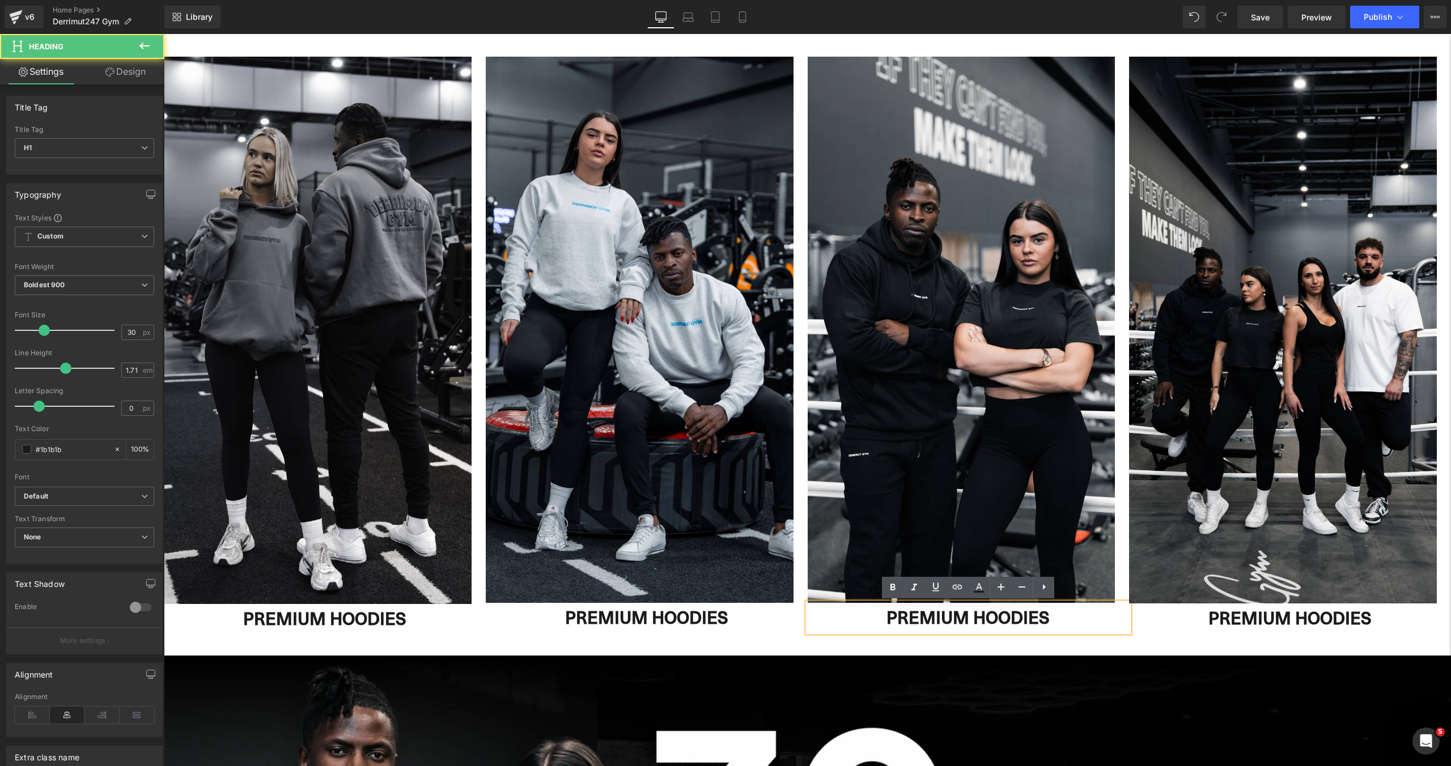
click at [1053, 615] on h1 "PREMIUM HOODIES" at bounding box center [968, 617] width 322 height 29
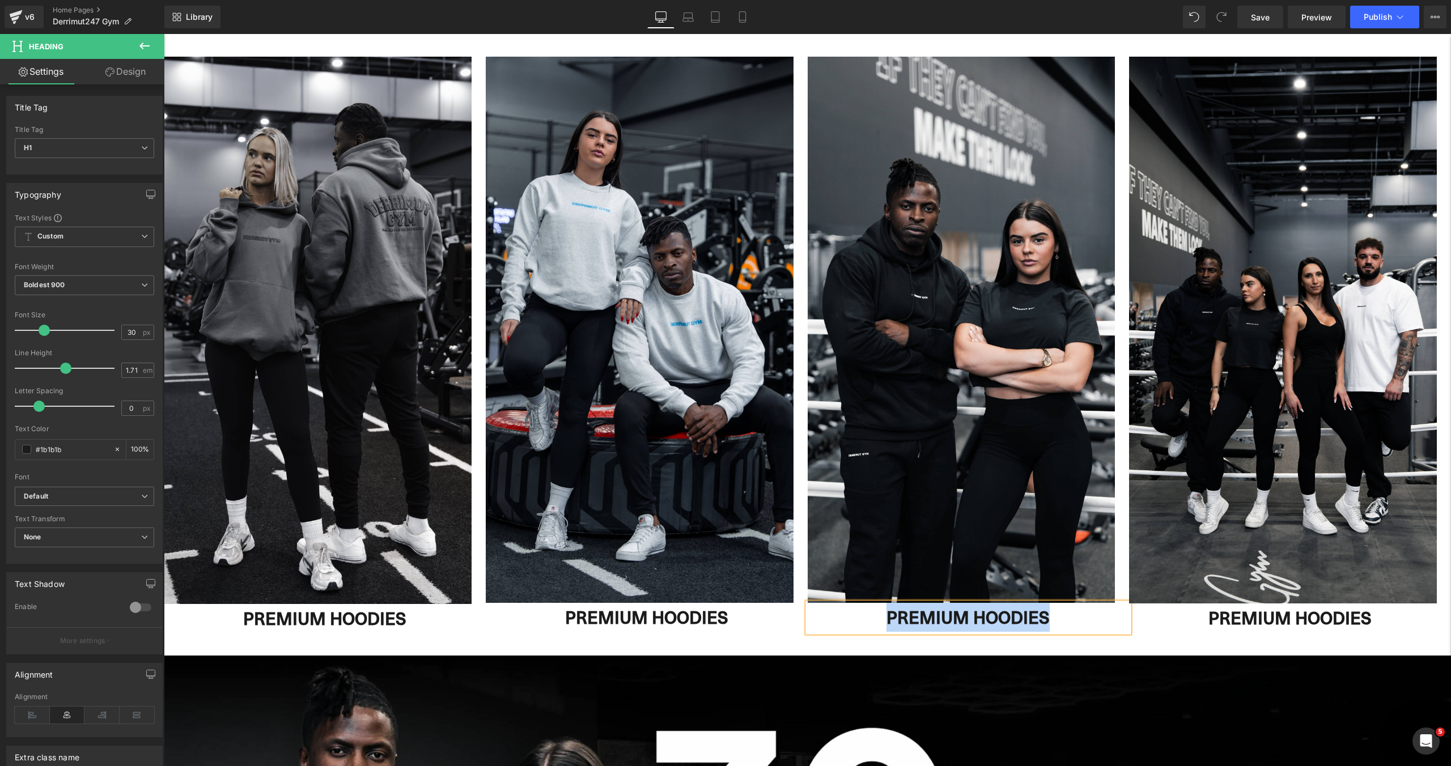
paste div
click at [85, 527] on div "Text Transform None None Uppercase Lowercase Capitalize" at bounding box center [84, 537] width 139 height 45
click at [85, 531] on span "None" at bounding box center [84, 538] width 139 height 20
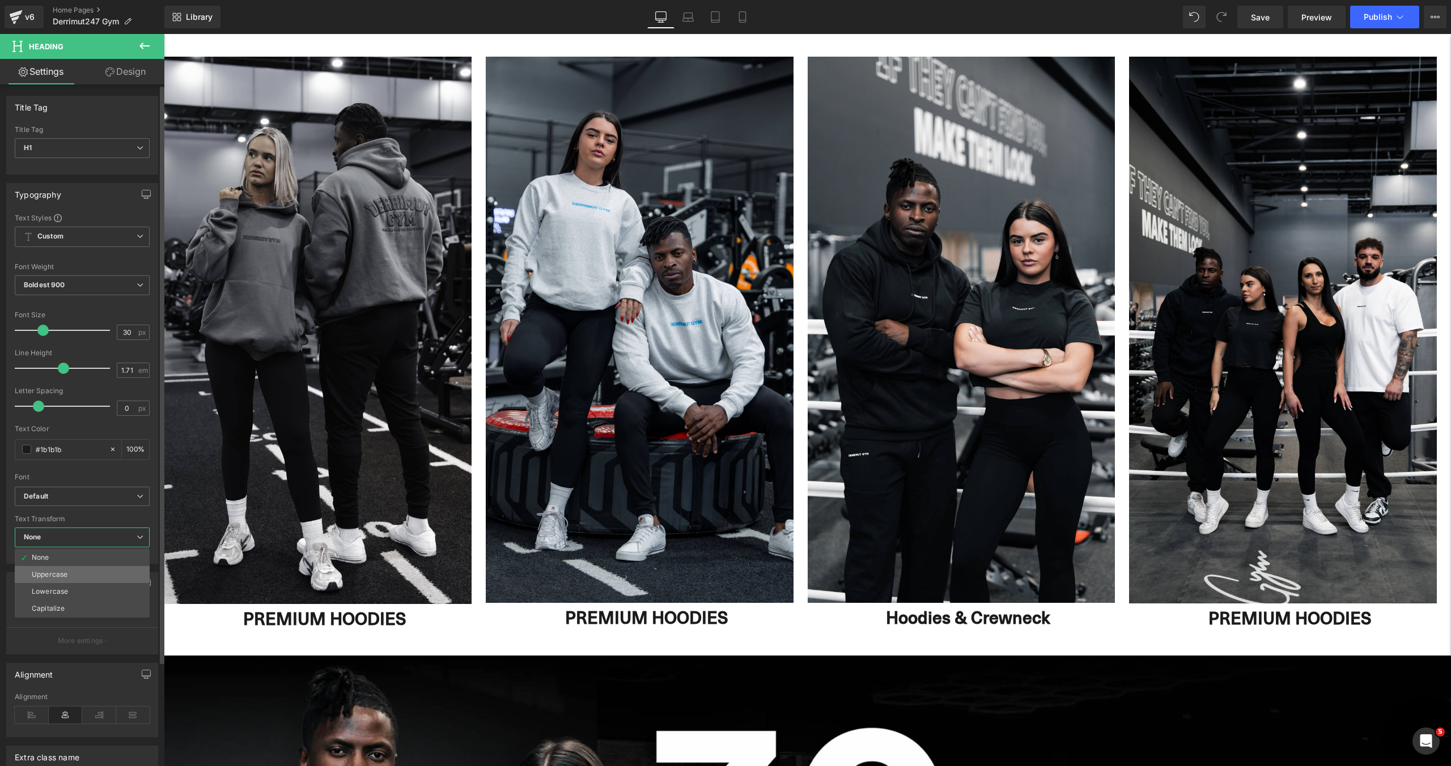
click at [84, 577] on li "Uppercase" at bounding box center [82, 574] width 135 height 17
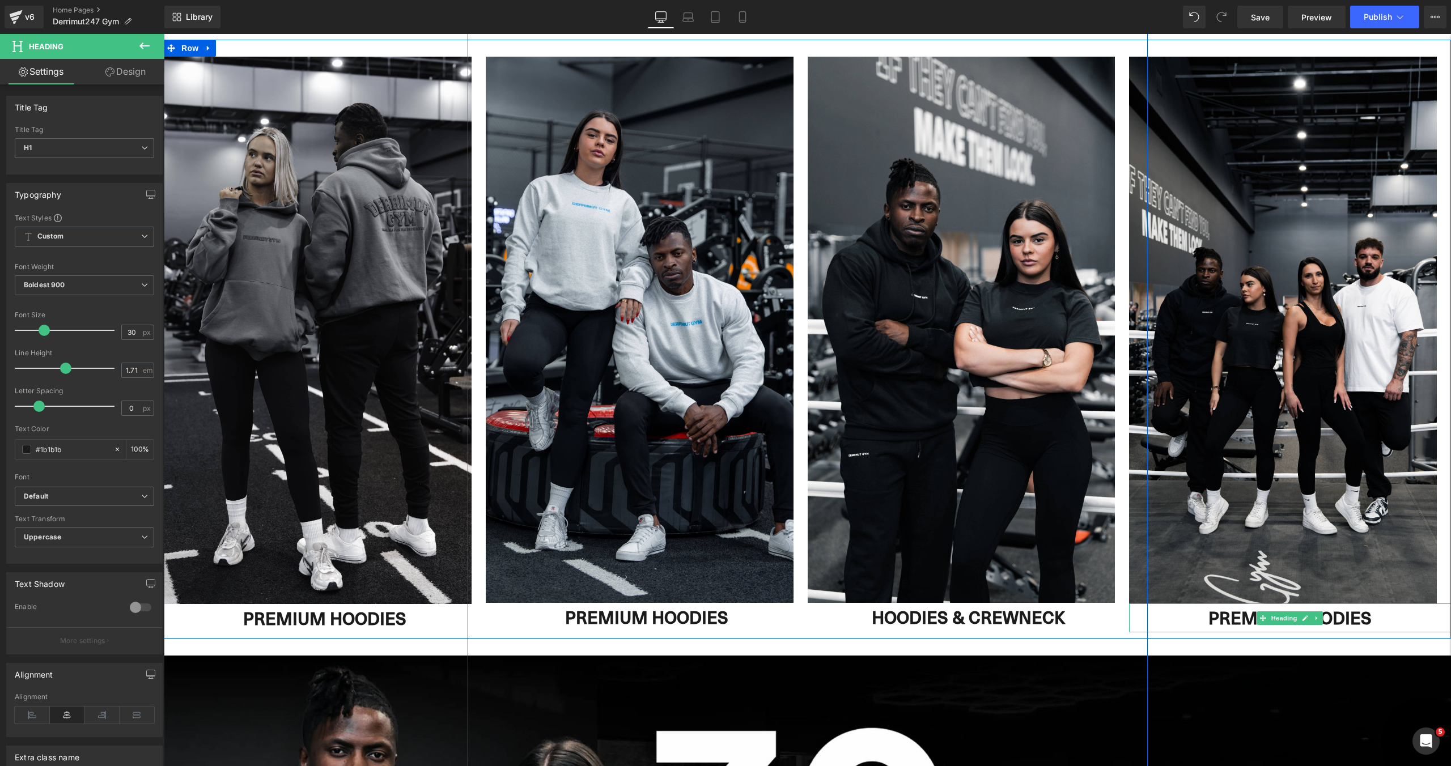
click at [1346, 614] on h1 "PREMIUM HOODIES" at bounding box center [1290, 617] width 322 height 29
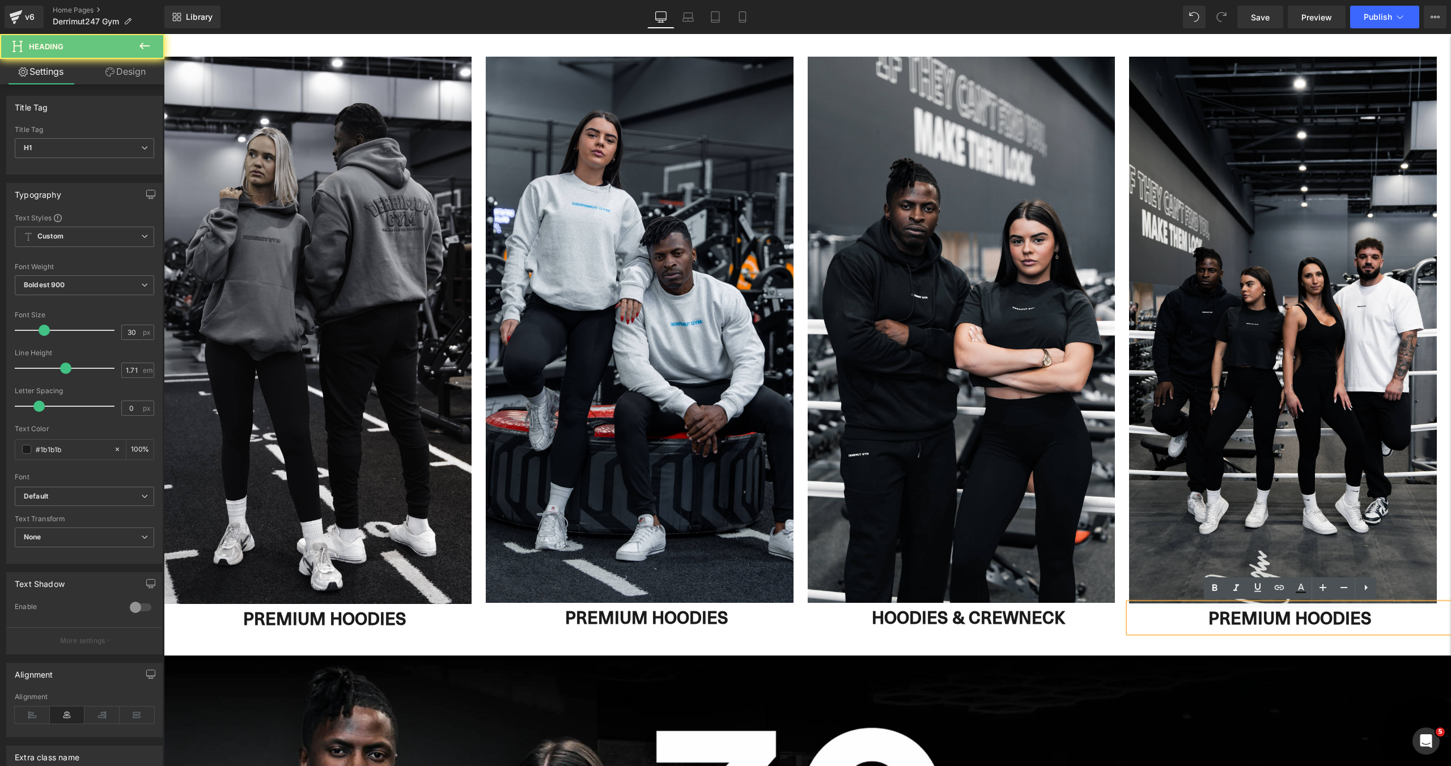
click at [1388, 616] on h1 "PREMIUM HOODIES" at bounding box center [1290, 617] width 322 height 29
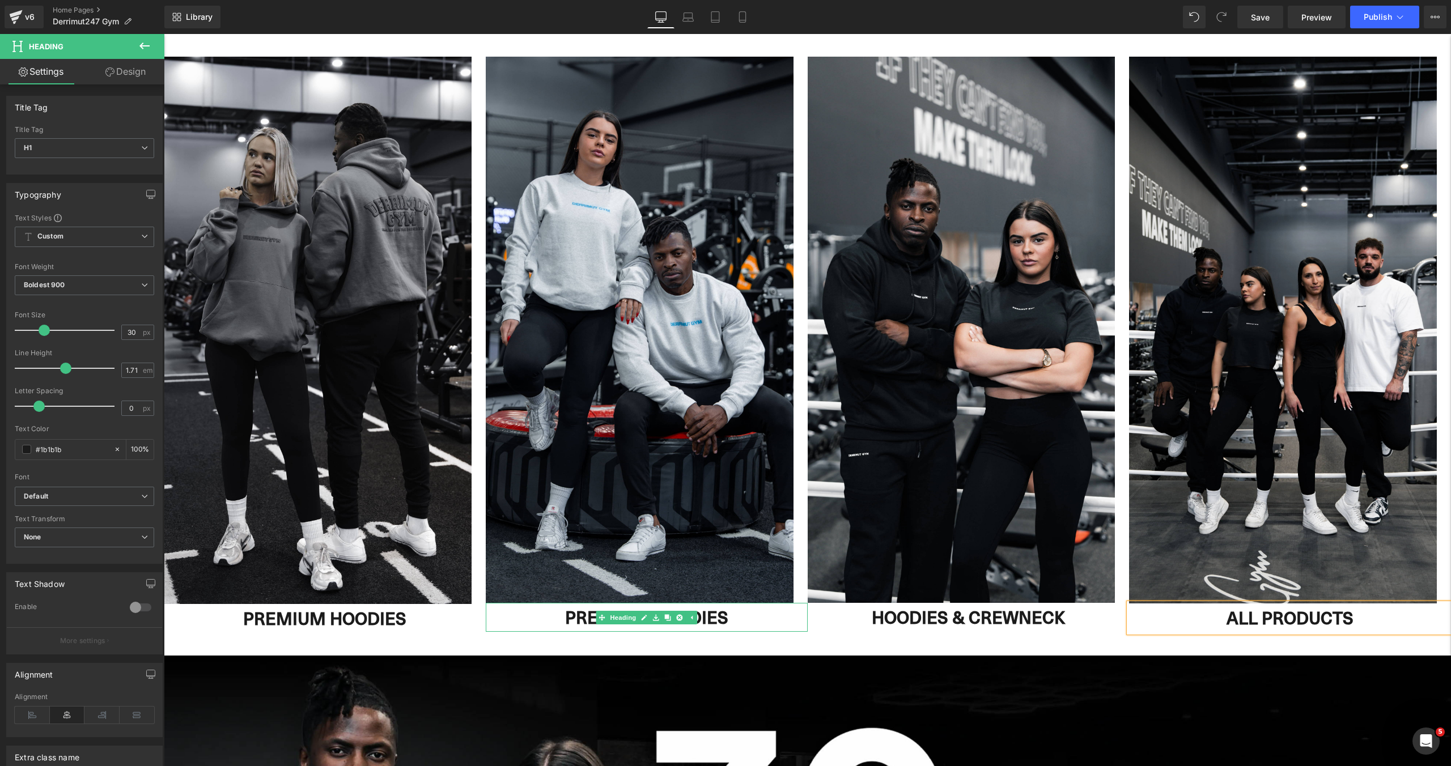
click at [713, 615] on h1 "PREMIUM HOODIES" at bounding box center [647, 617] width 322 height 29
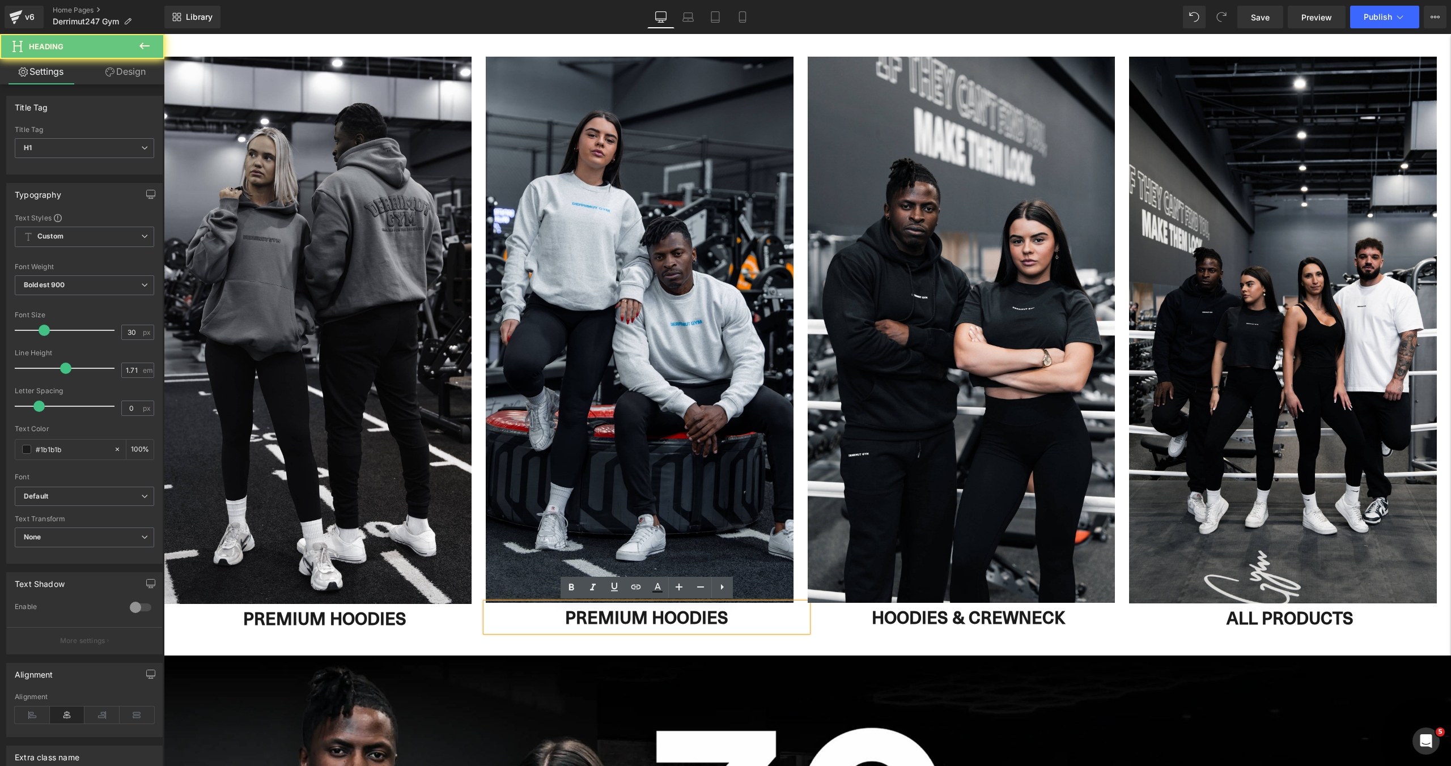
click at [730, 618] on h1 "PREMIUM HOODIES" at bounding box center [647, 617] width 322 height 29
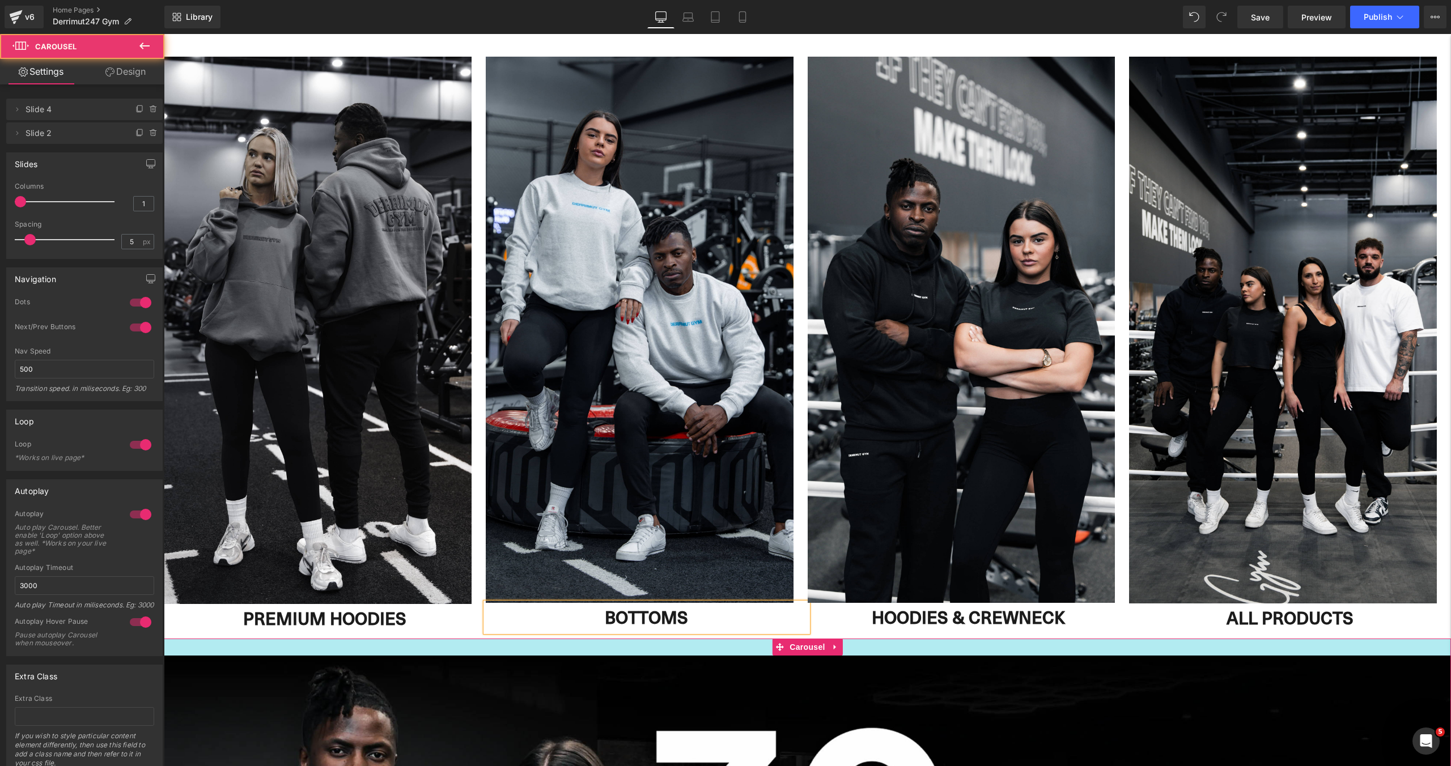
click at [737, 645] on div at bounding box center [807, 647] width 1287 height 17
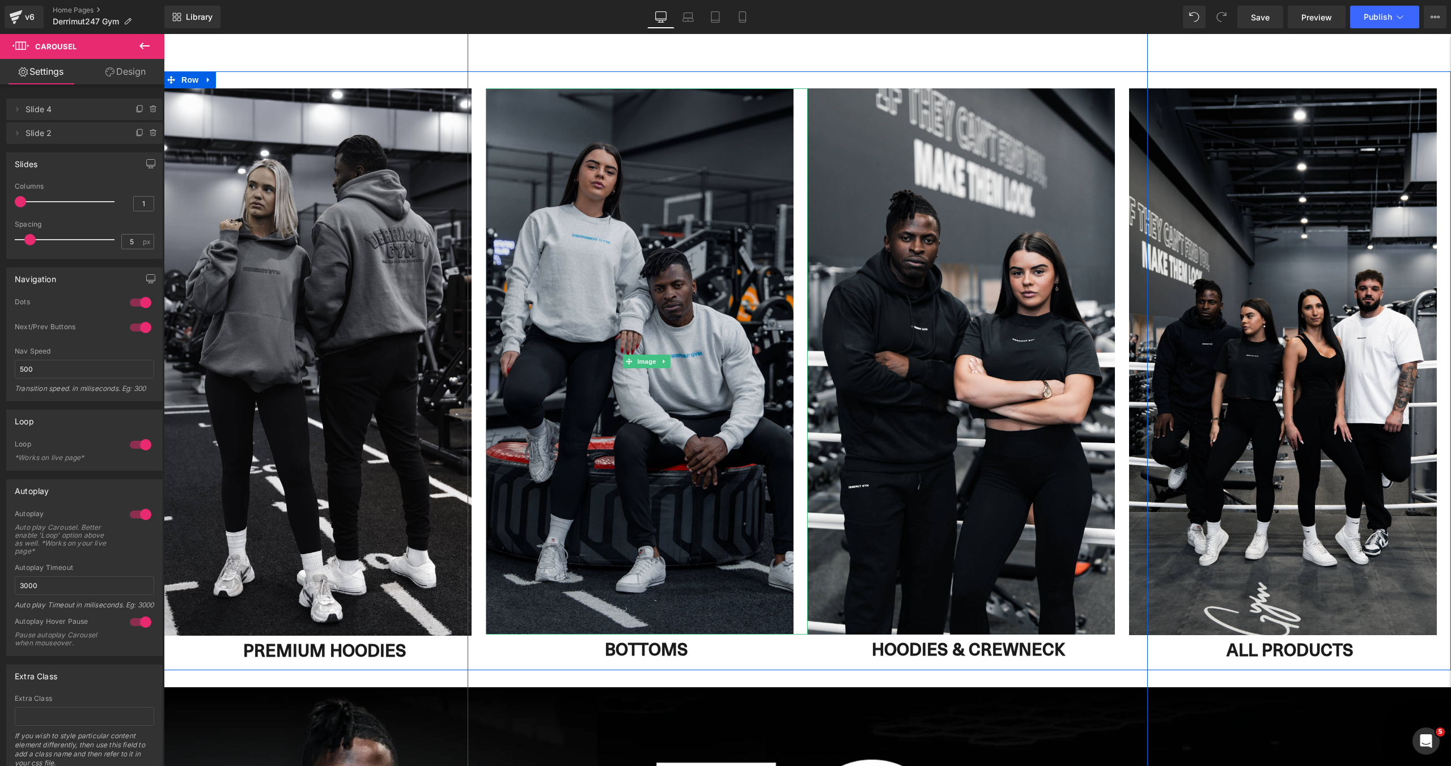
scroll to position [1027, 0]
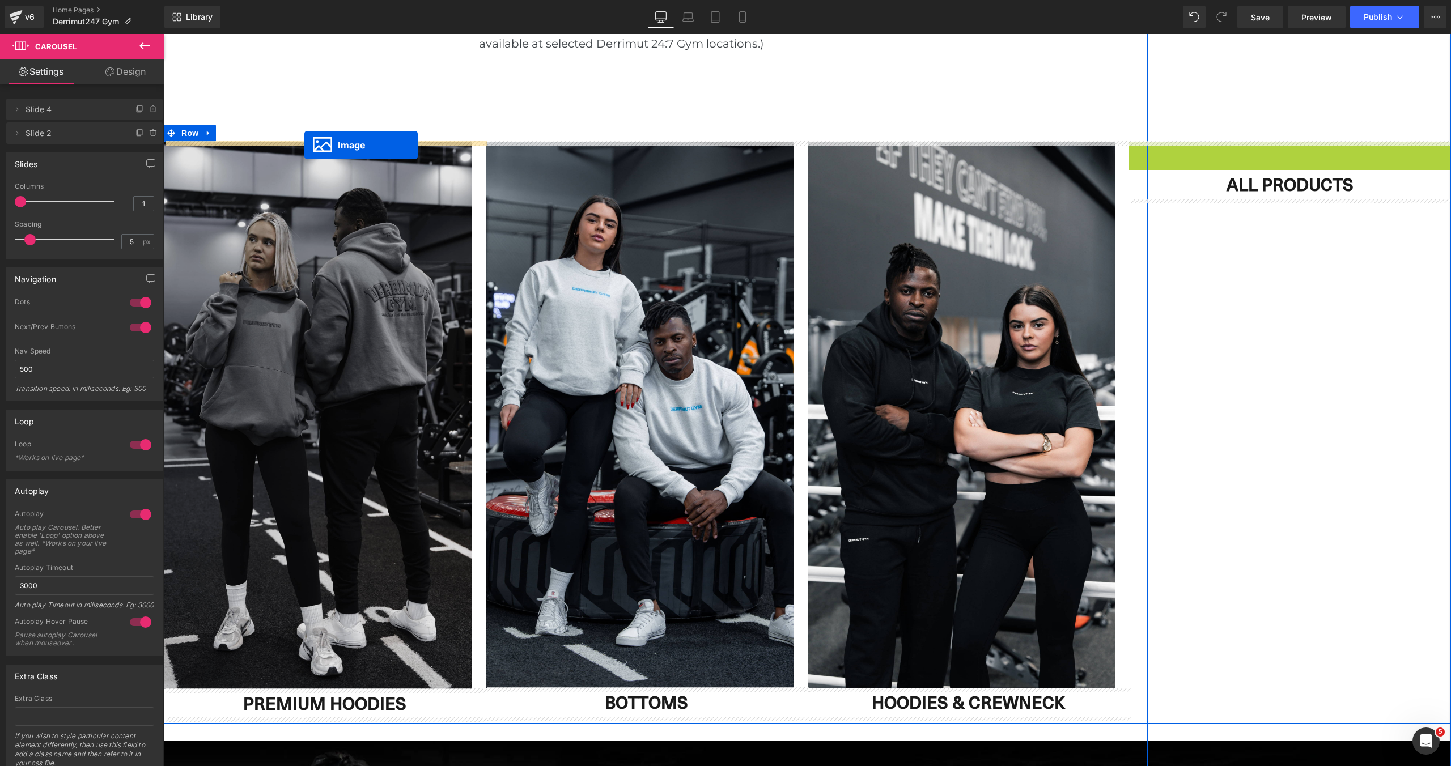
drag, startPoint x: 1271, startPoint y: 411, endPoint x: 304, endPoint y: 146, distance: 1002.4
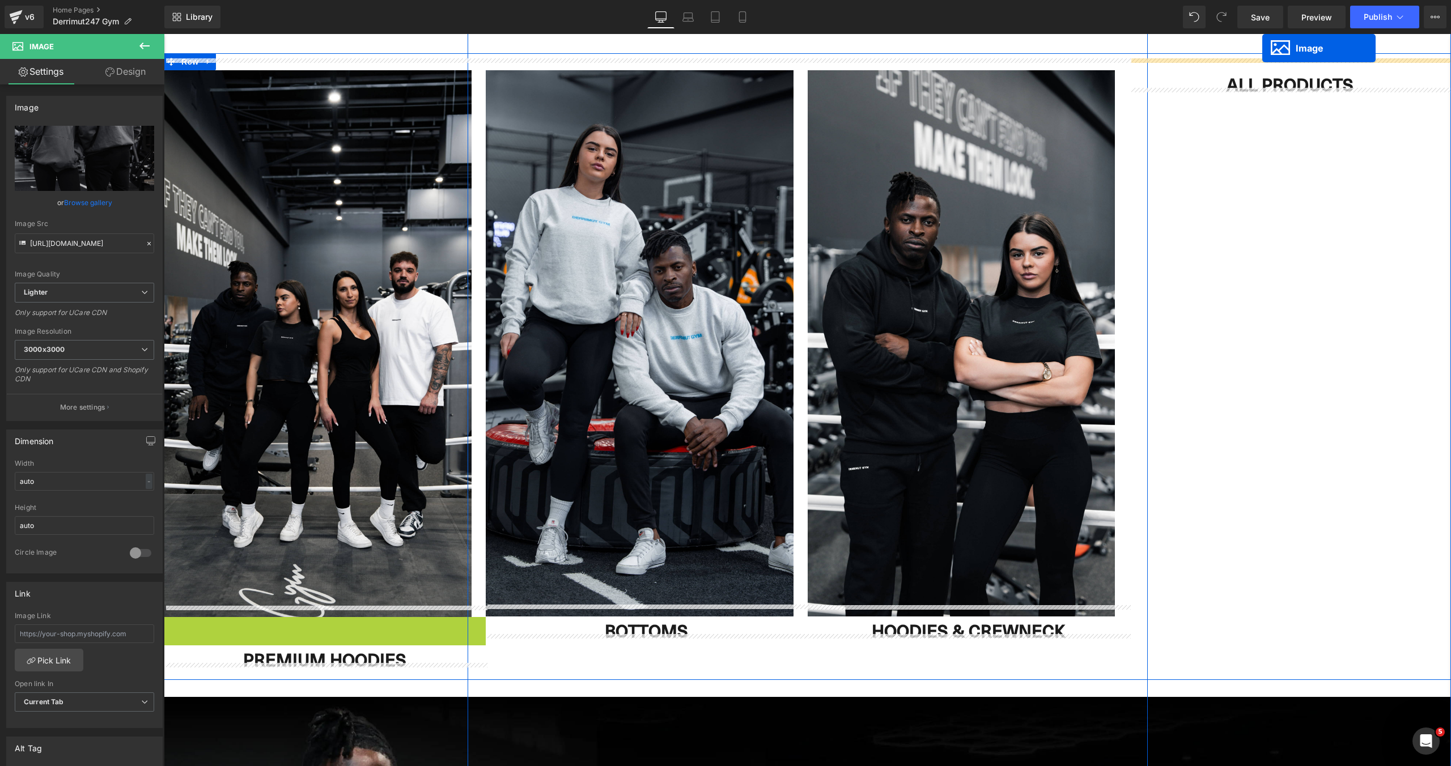
scroll to position [1030, 0]
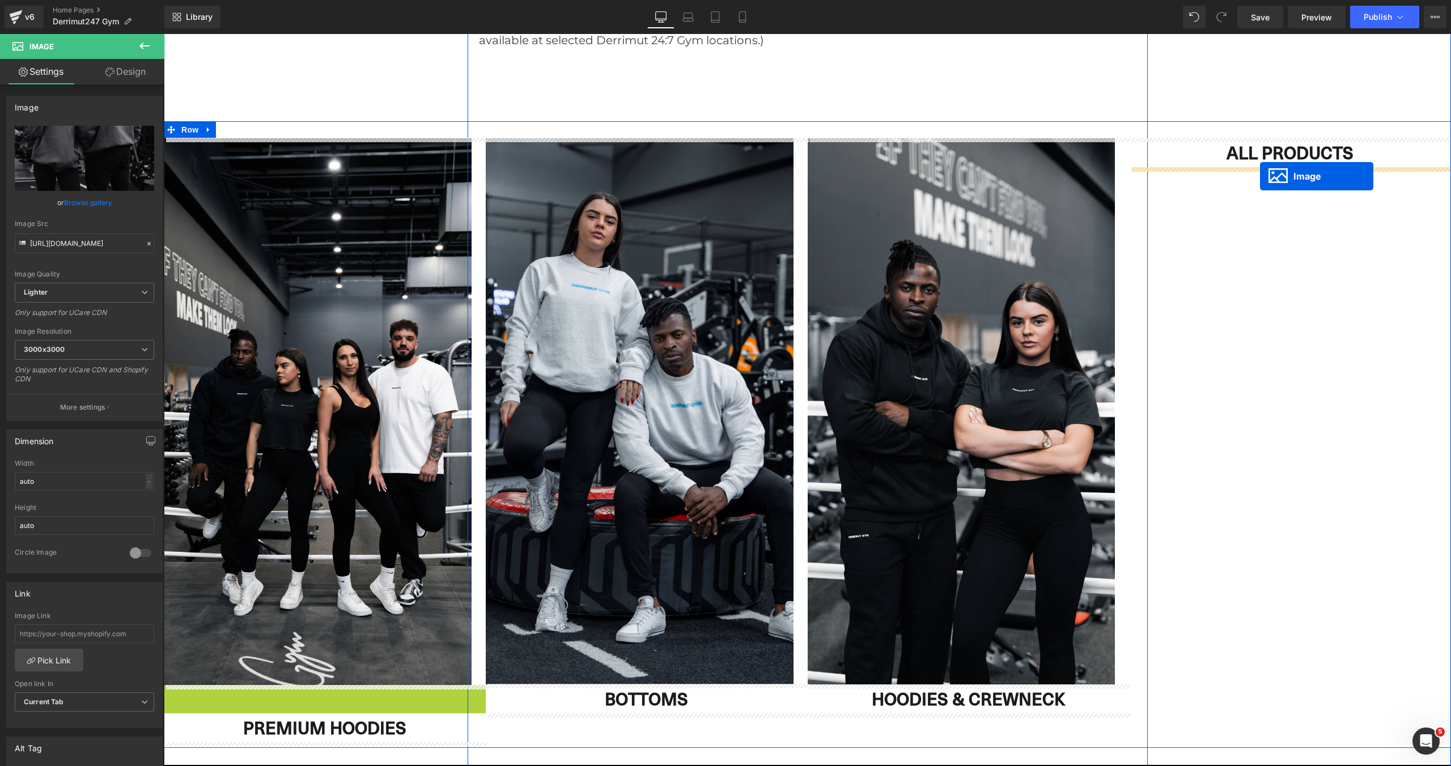
drag, startPoint x: 317, startPoint y: 673, endPoint x: 1260, endPoint y: 176, distance: 1065.0
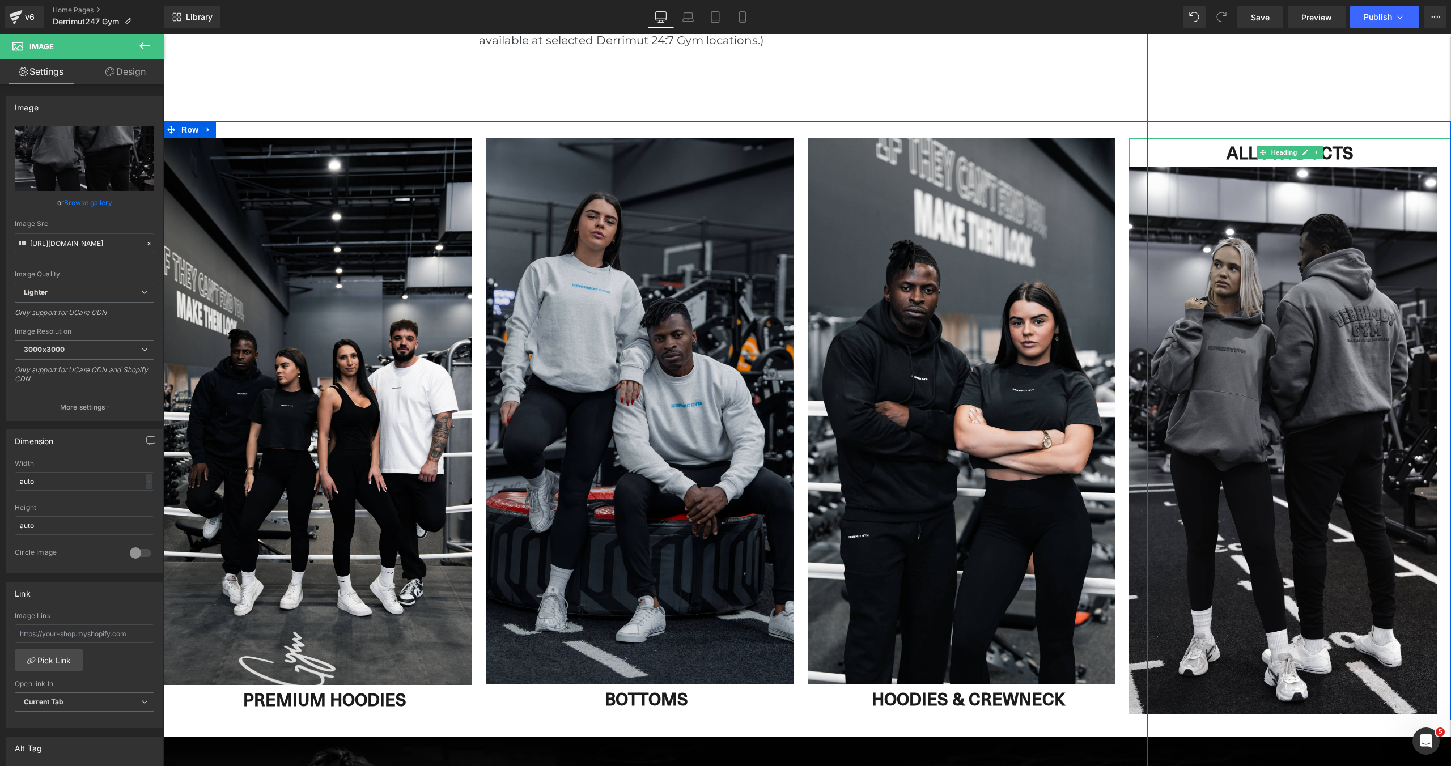
scroll to position [6, 6]
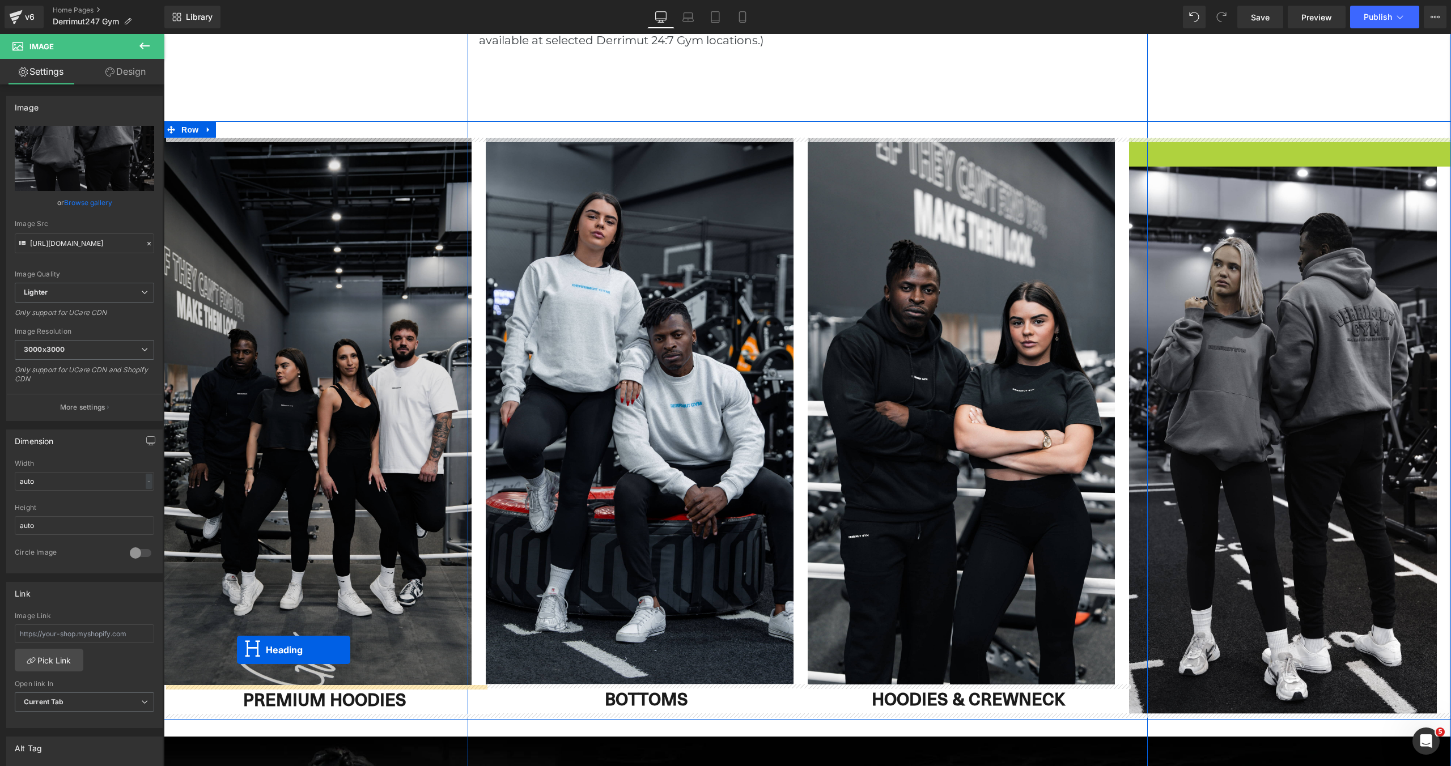
drag, startPoint x: 1259, startPoint y: 152, endPoint x: 237, endPoint y: 650, distance: 1137.1
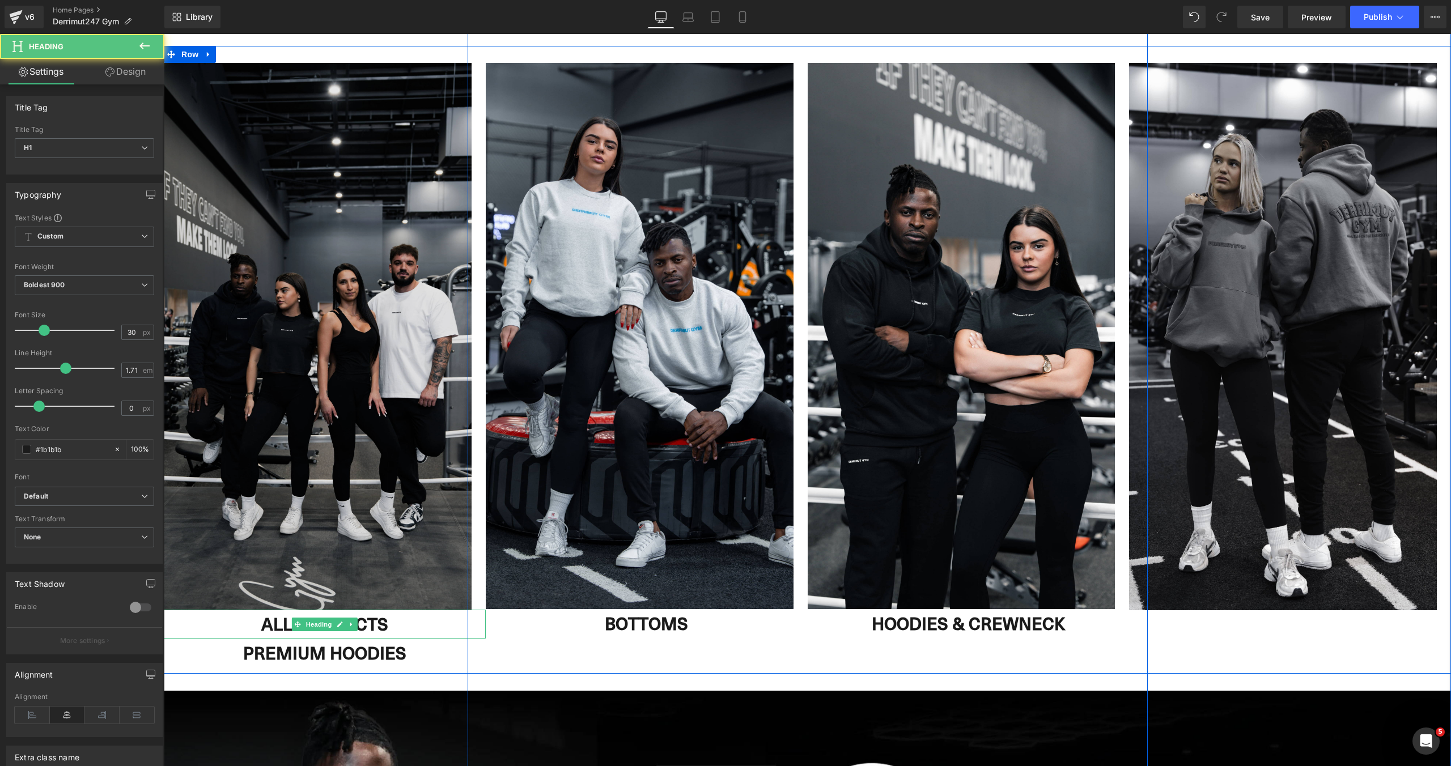
scroll to position [1130, 0]
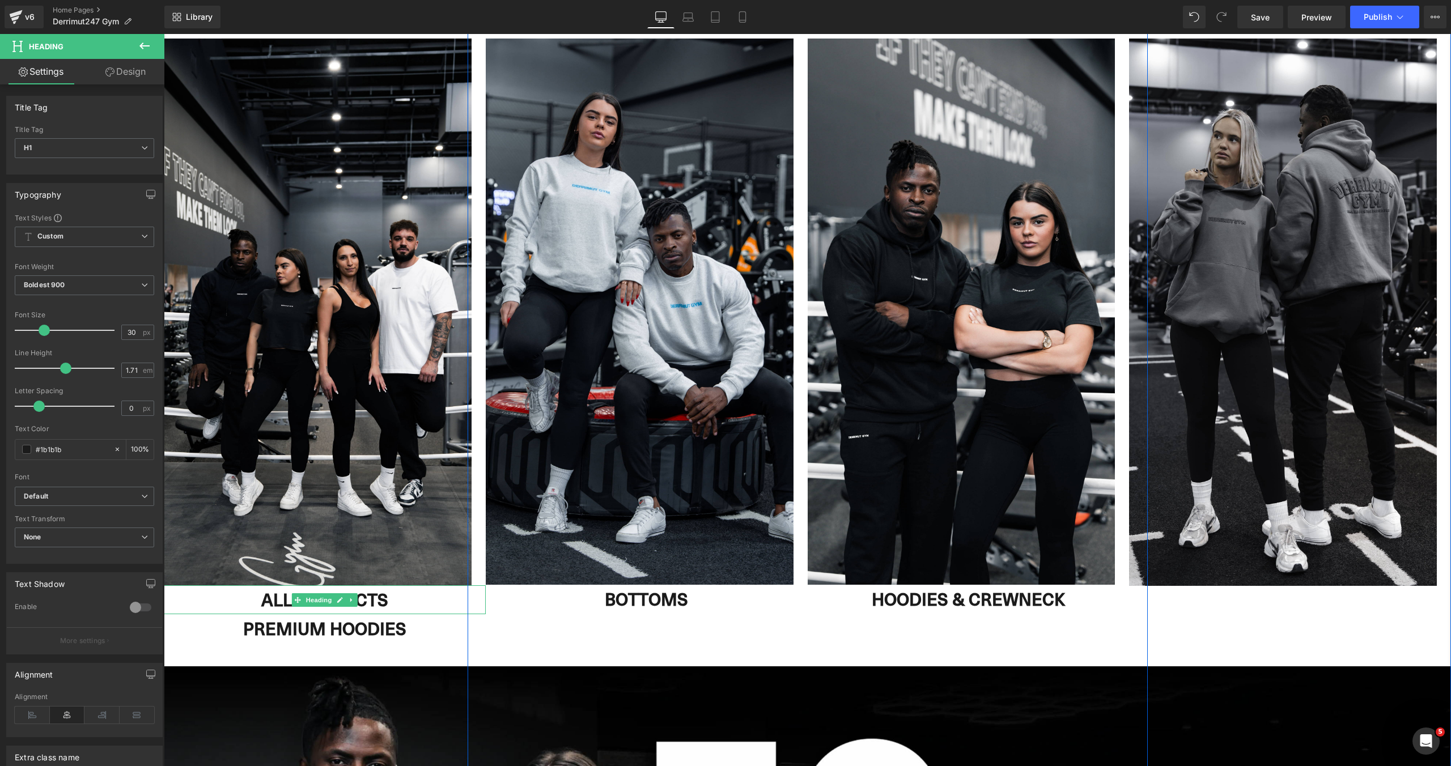
click at [311, 643] on div "Image ALL PRODUCTS Heading PREMIUM HOODIES Heading Image BOTTOMS Heading Image …" at bounding box center [807, 336] width 1287 height 628
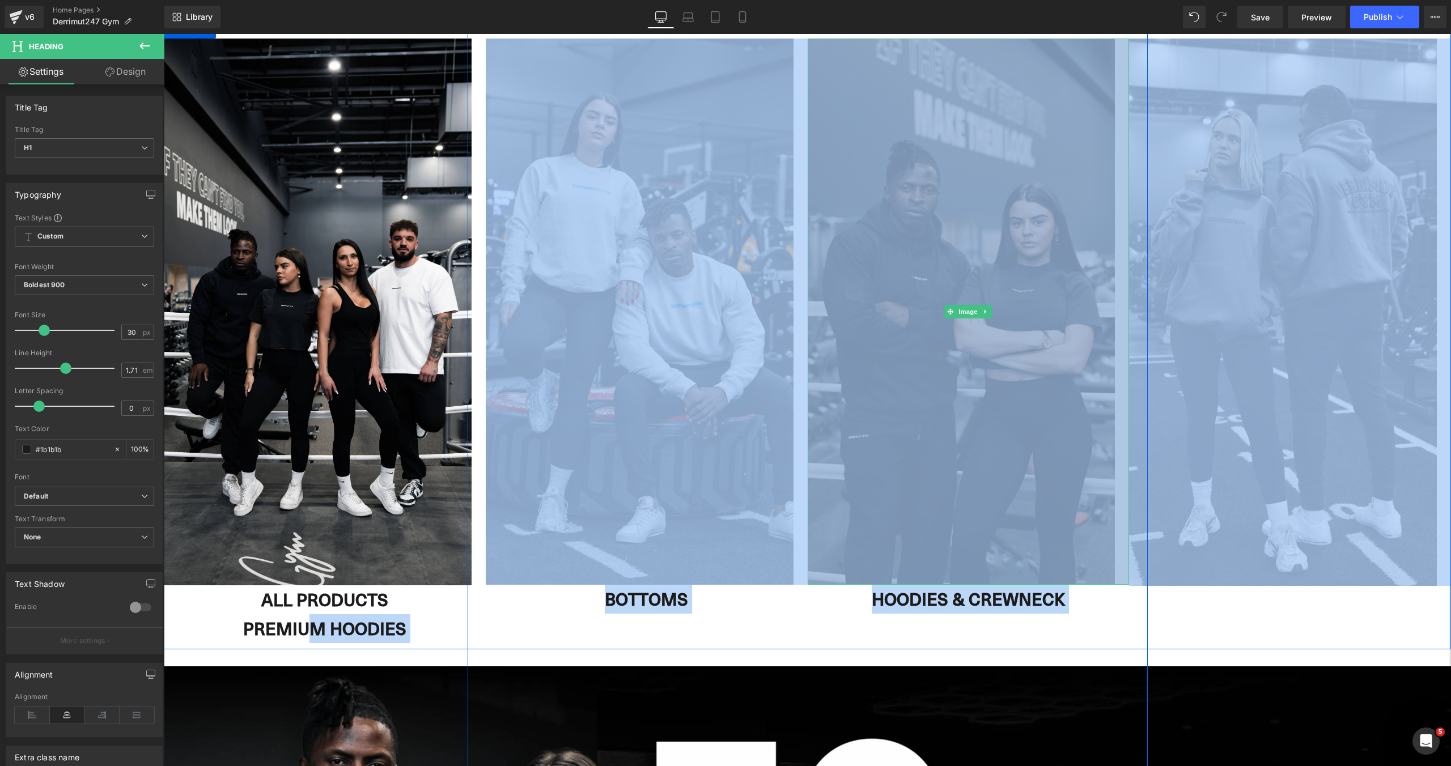
click at [865, 524] on img at bounding box center [968, 312] width 322 height 547
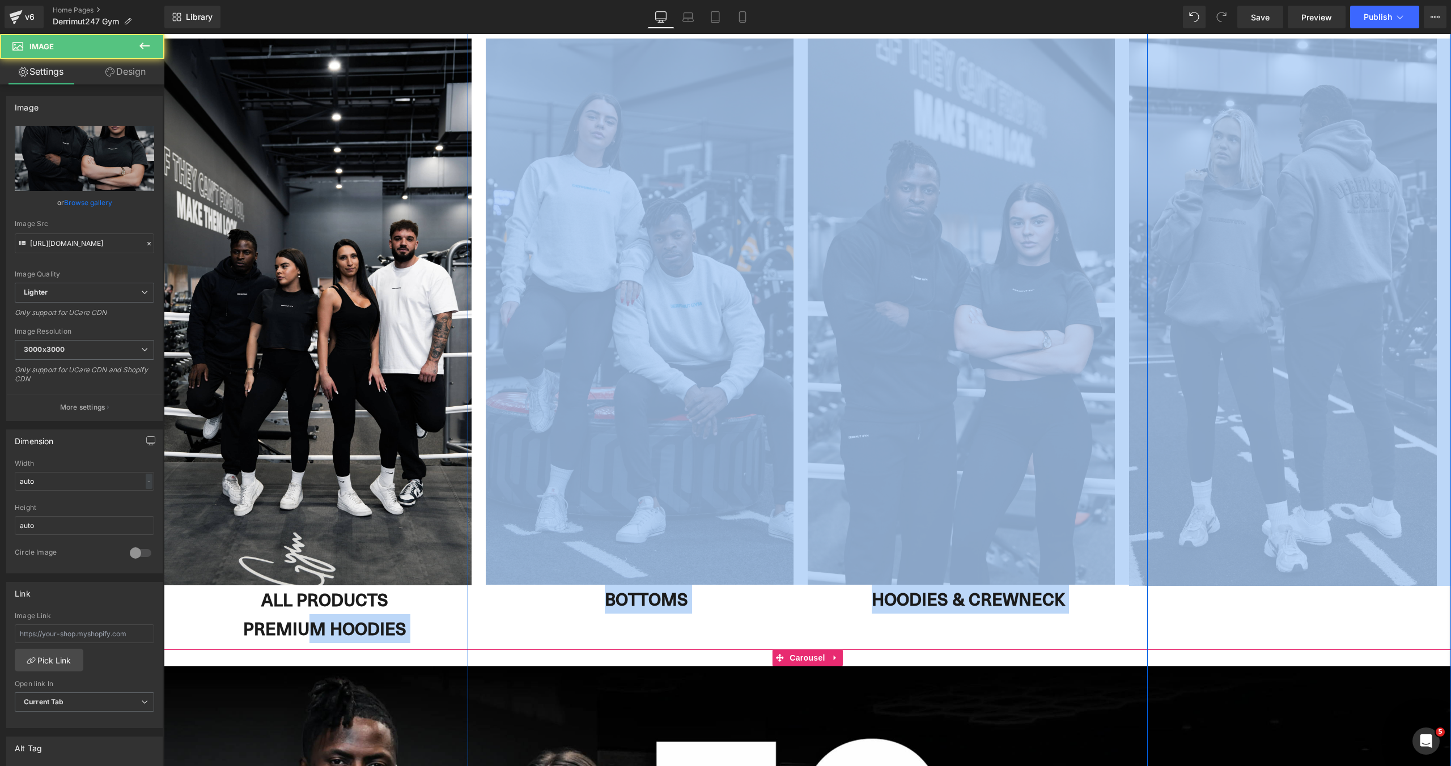
click at [793, 655] on span "Carousel" at bounding box center [806, 657] width 41 height 17
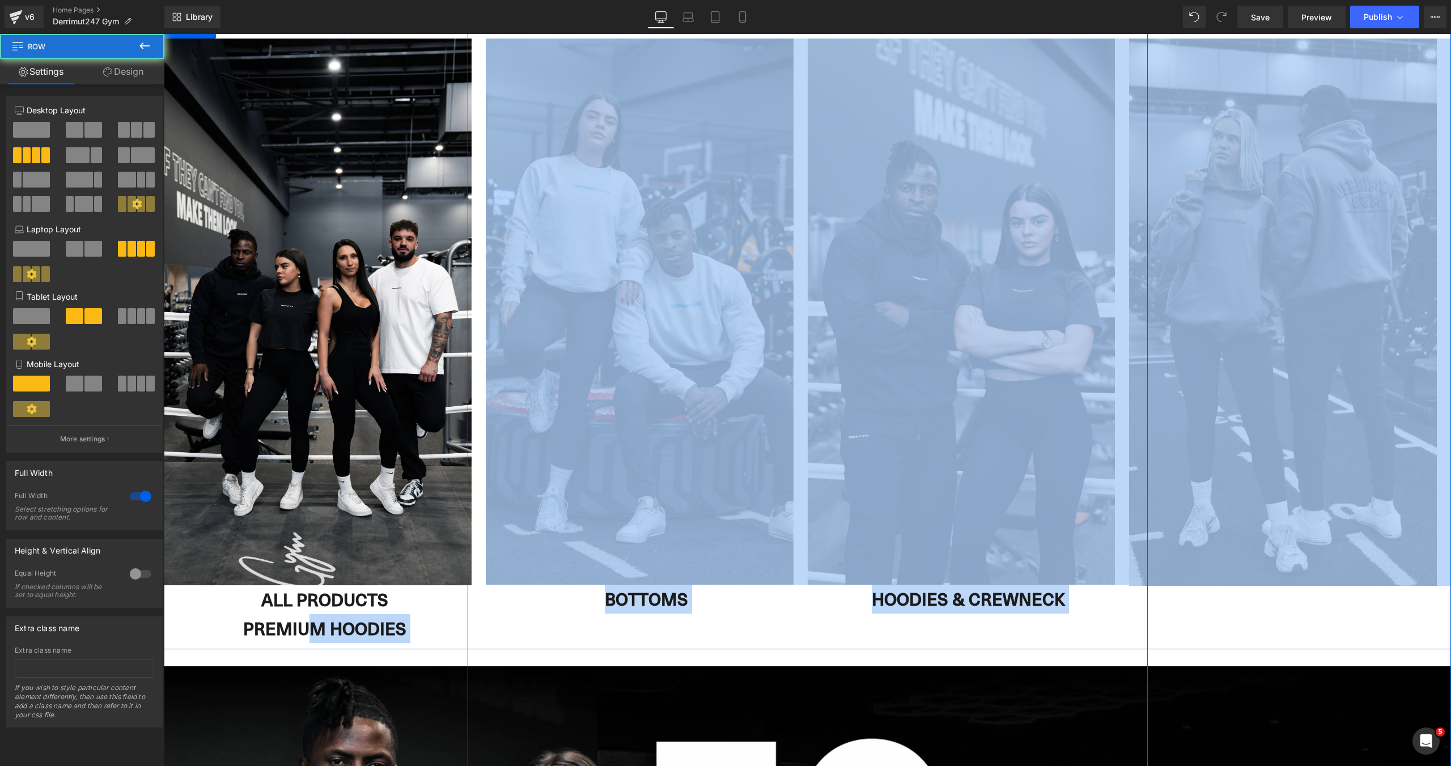
click at [758, 639] on div "Image ALL PRODUCTS Heading PREMIUM HOODIES Heading Image BOTTOMS Heading Image …" at bounding box center [807, 336] width 1287 height 628
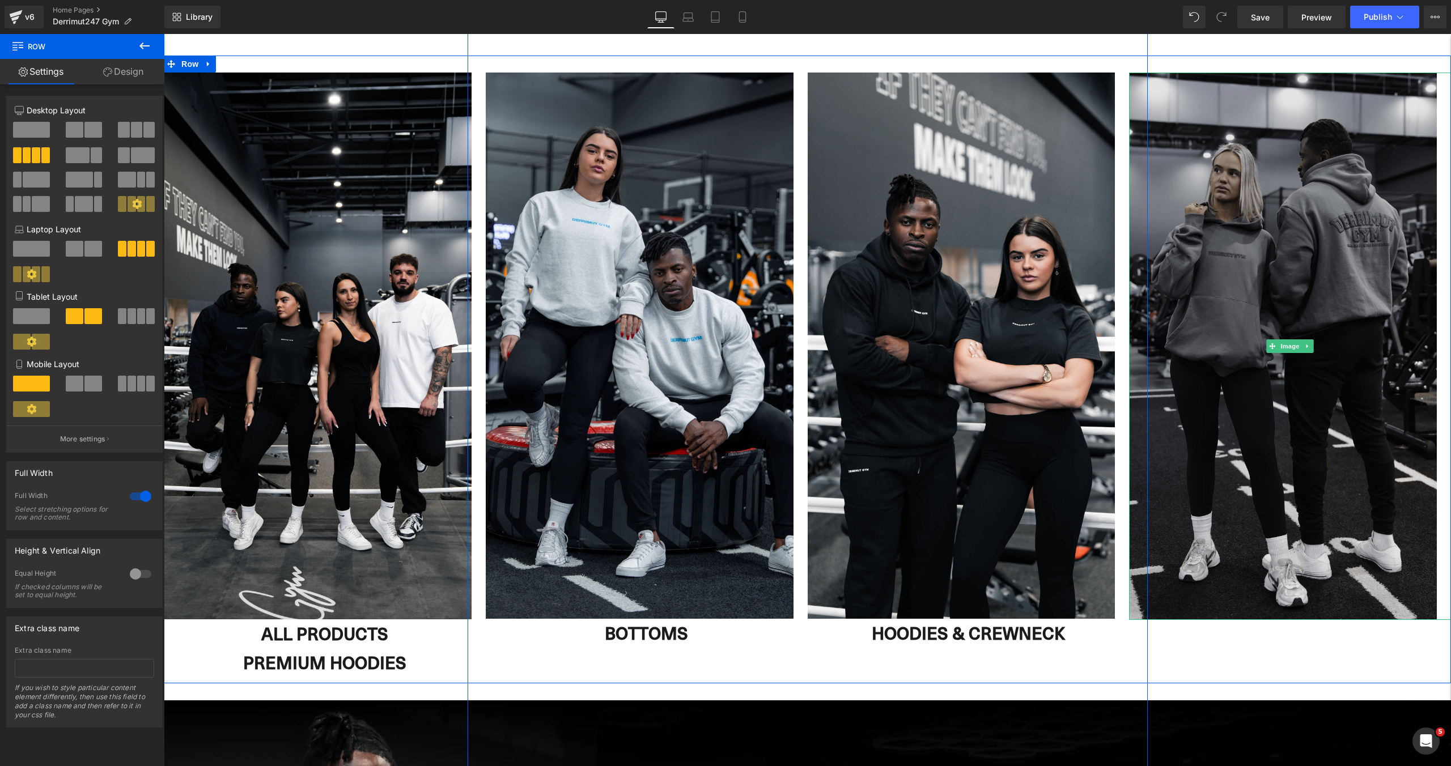
scroll to position [1086, 0]
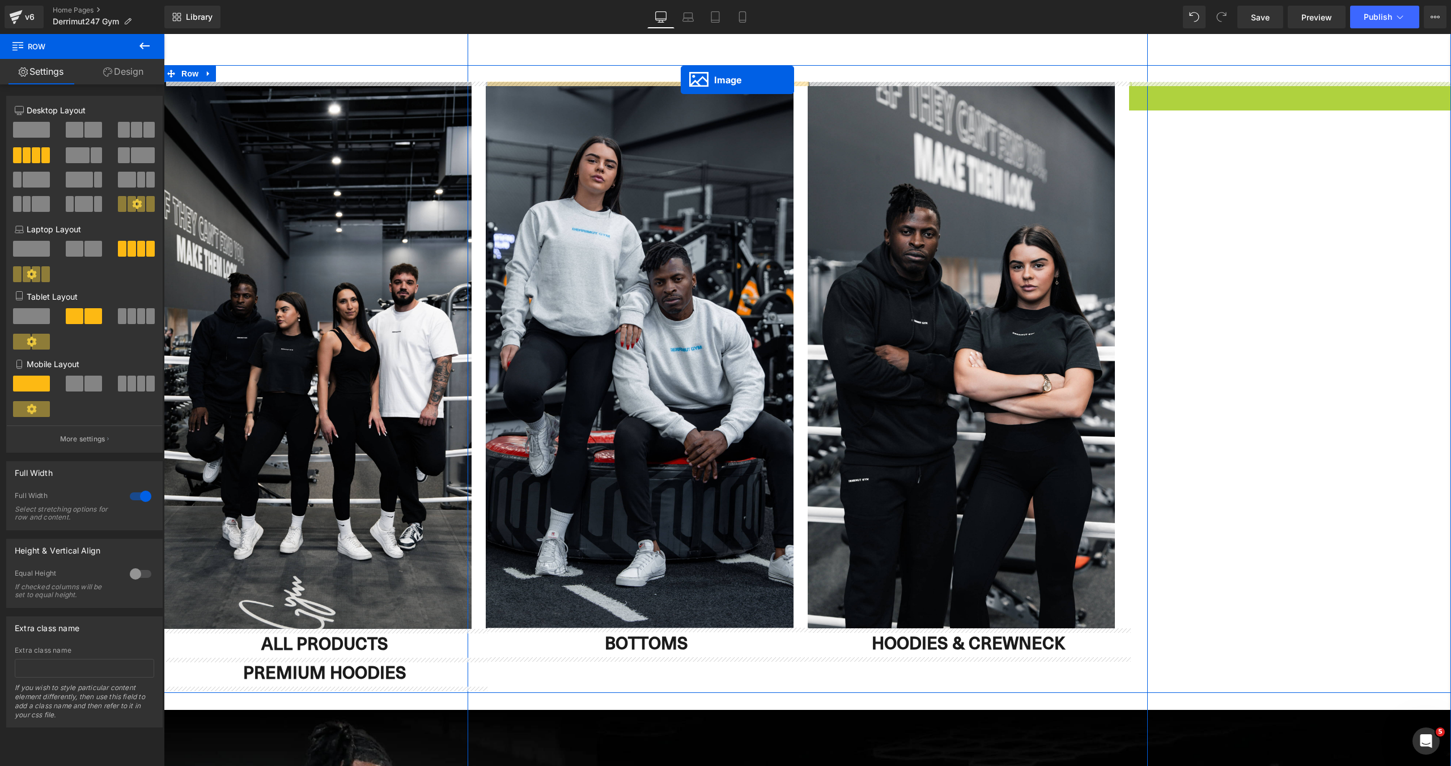
drag, startPoint x: 1269, startPoint y: 358, endPoint x: 679, endPoint y: 79, distance: 652.7
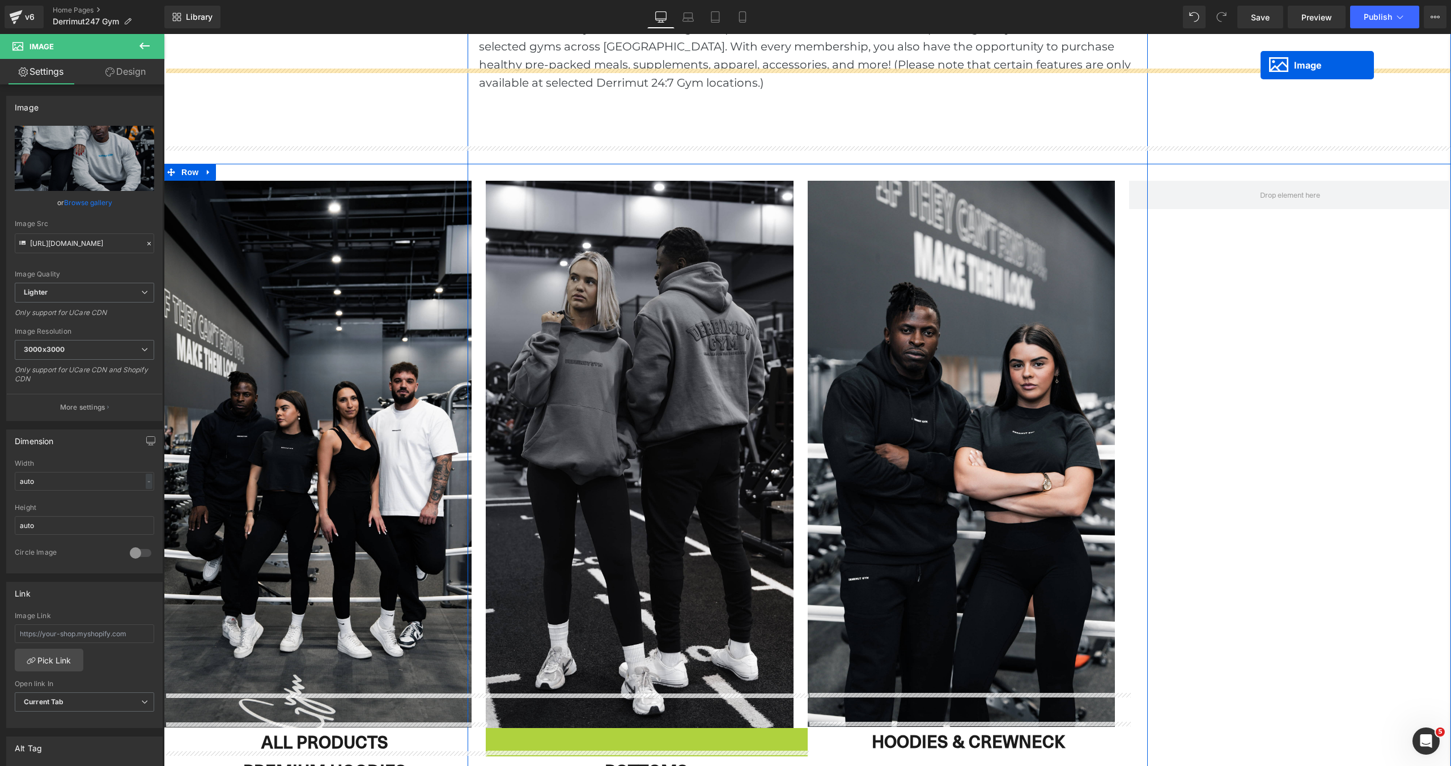
scroll to position [908, 0]
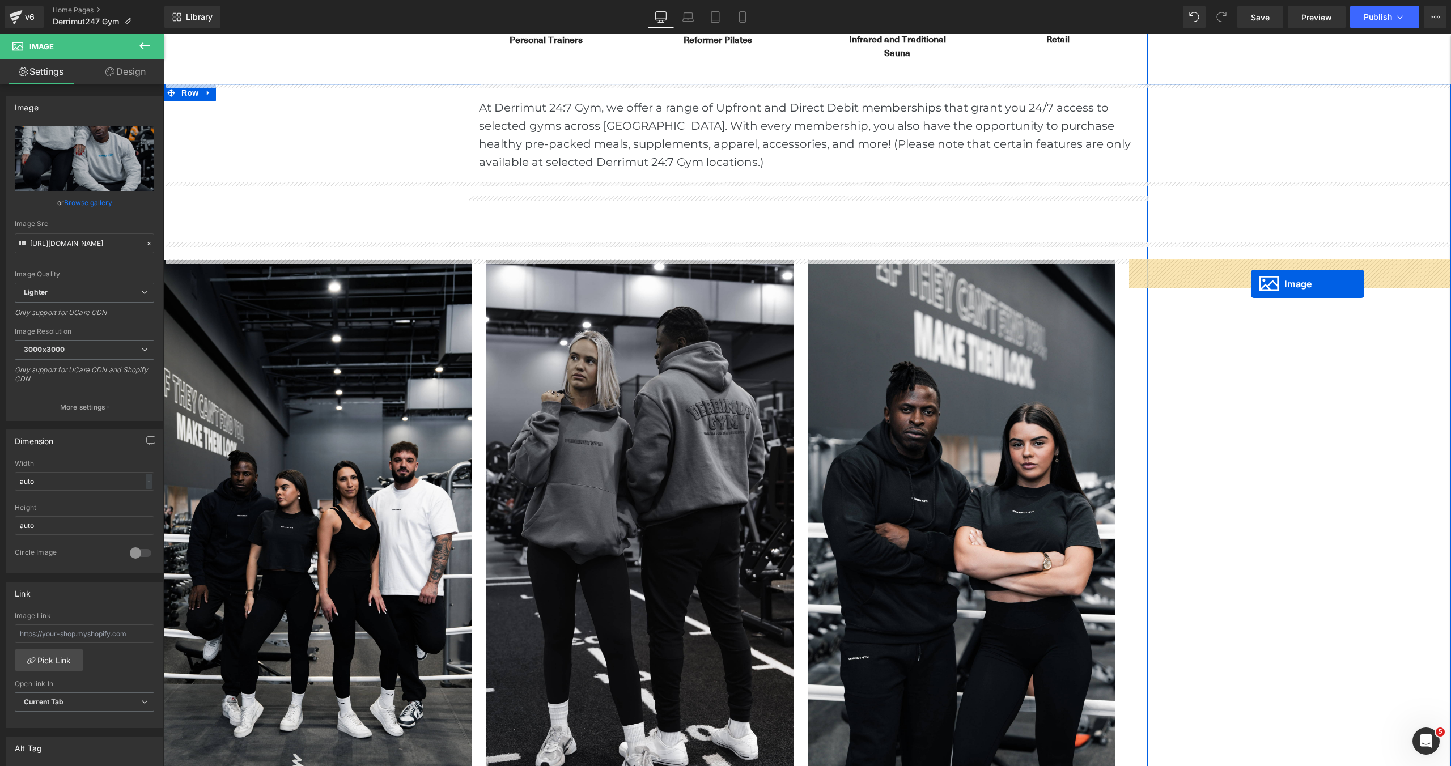
drag, startPoint x: 631, startPoint y: 651, endPoint x: 1251, endPoint y: 284, distance: 720.5
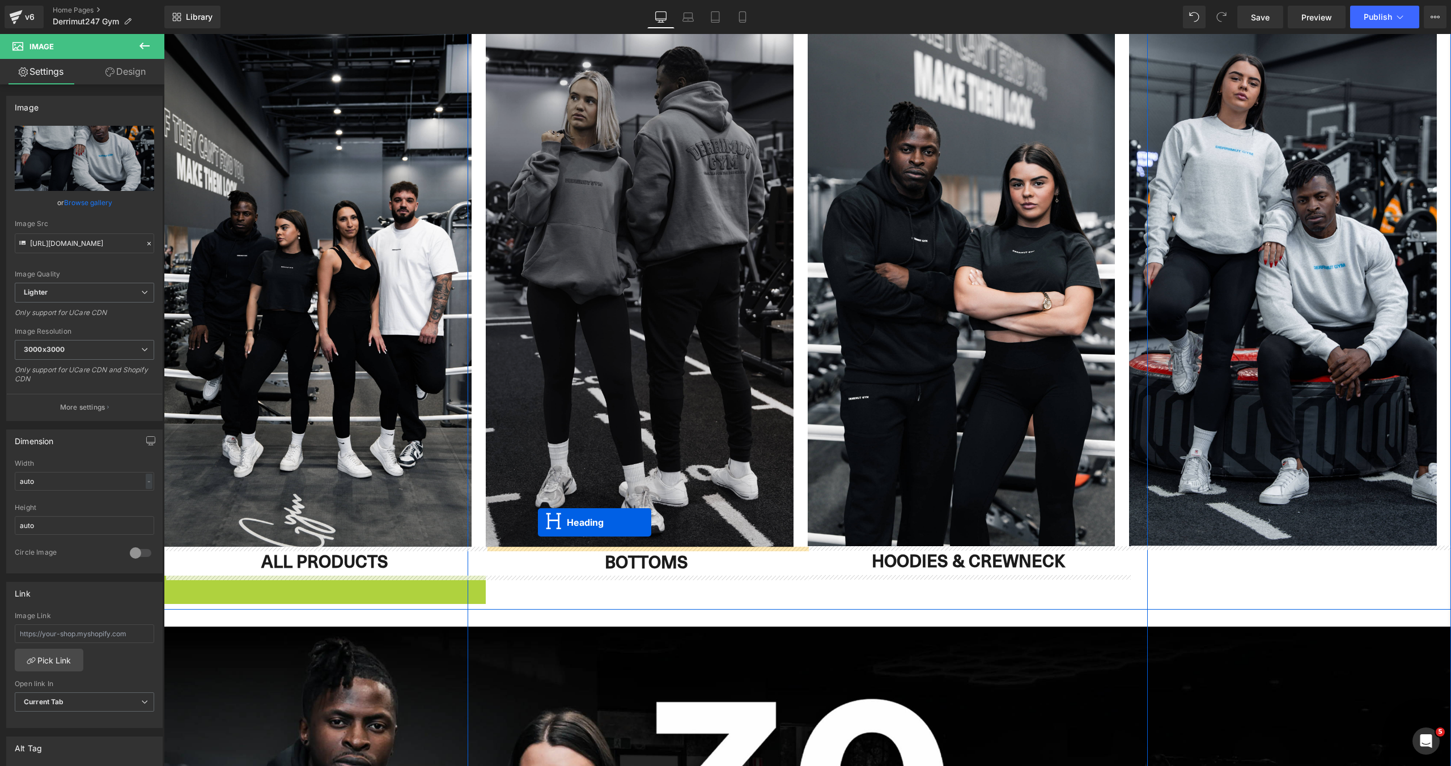
scroll to position [4289, 1287]
drag, startPoint x: 297, startPoint y: 593, endPoint x: 639, endPoint y: 539, distance: 346.5
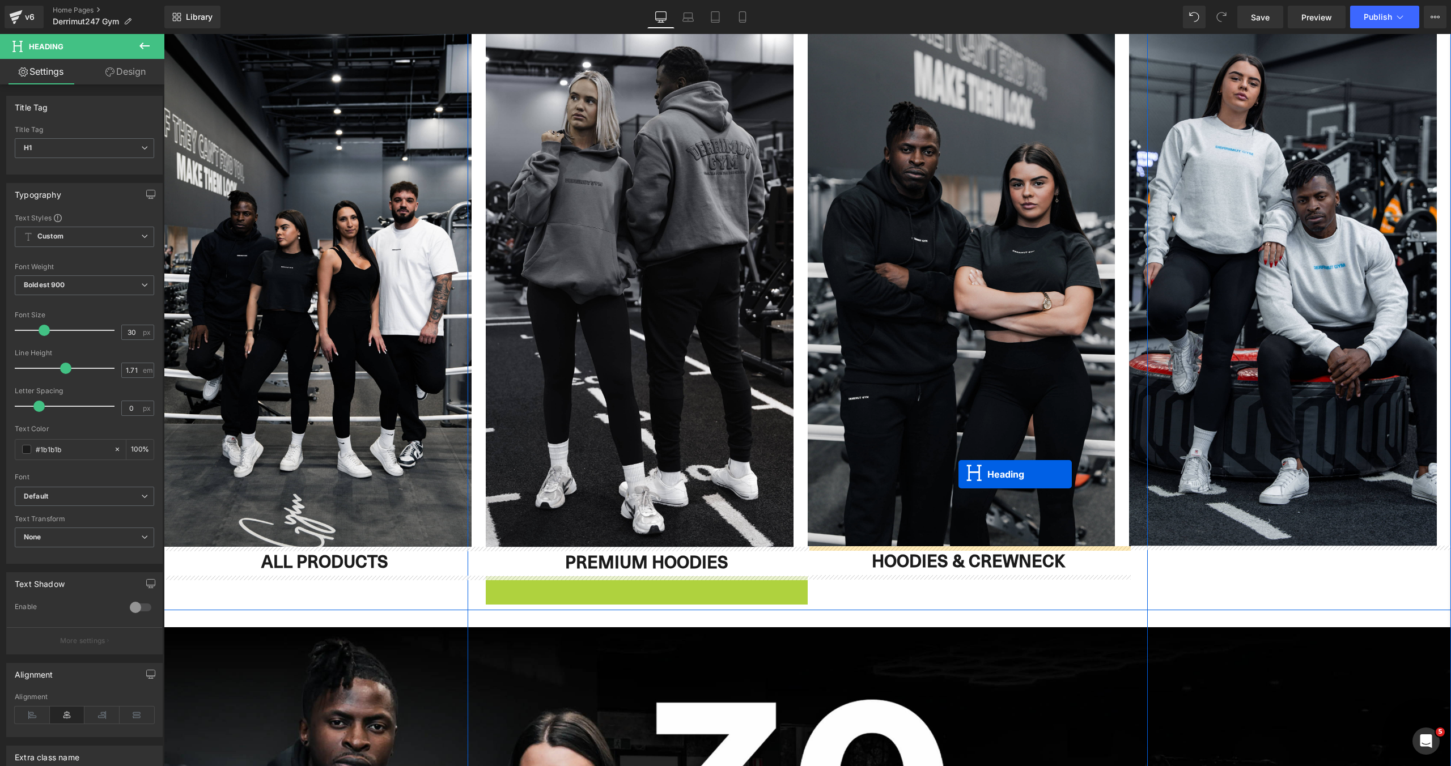
scroll to position [5, 6]
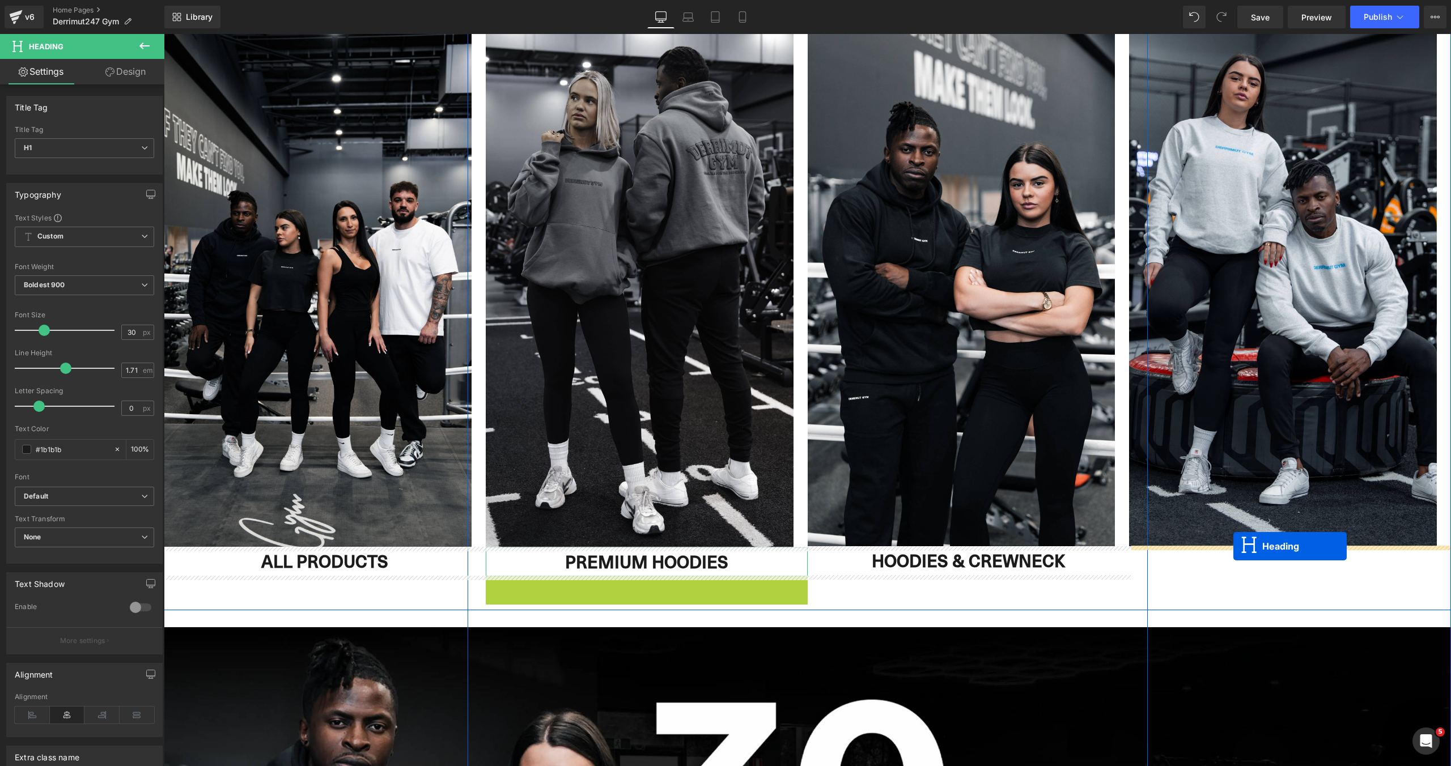
drag, startPoint x: 602, startPoint y: 591, endPoint x: 1233, endPoint y: 546, distance: 632.2
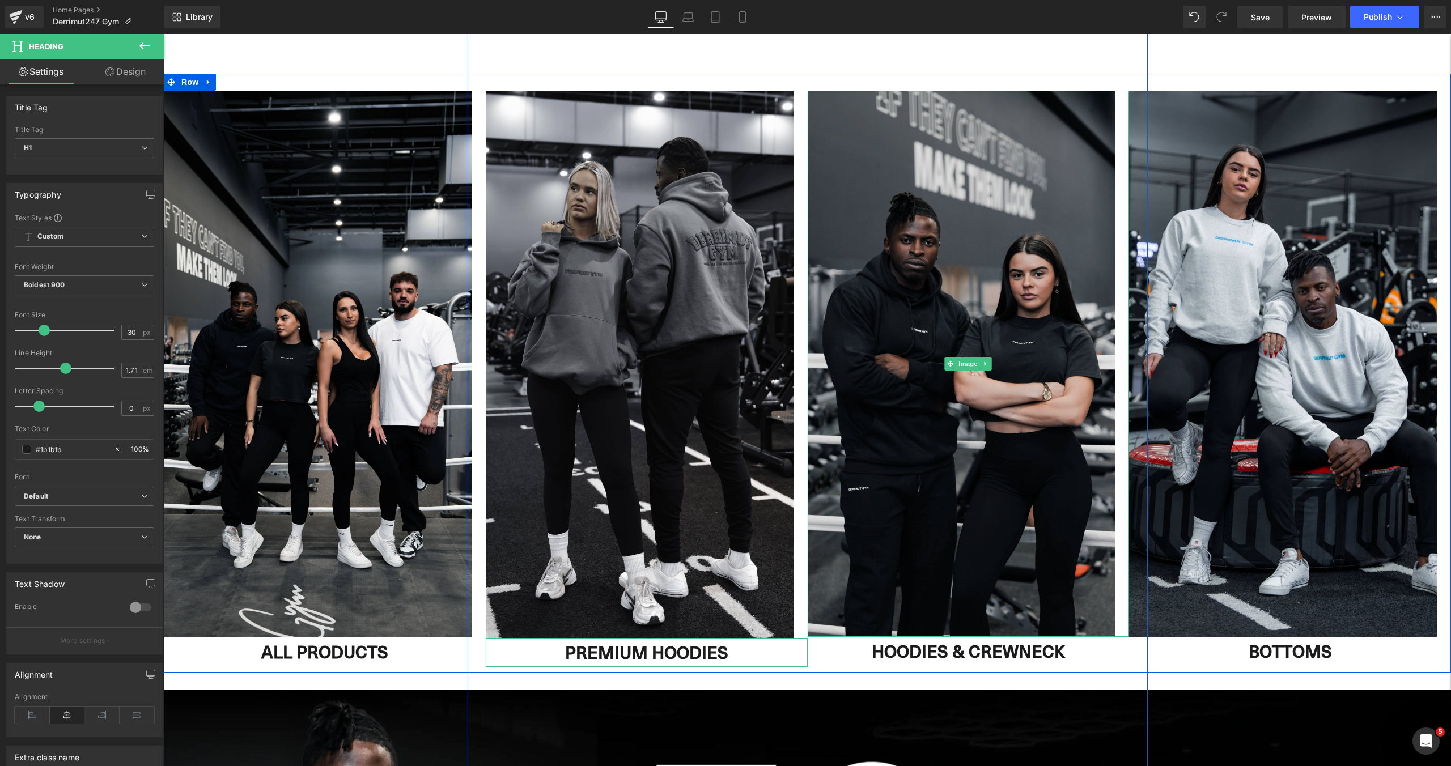
scroll to position [1047, 0]
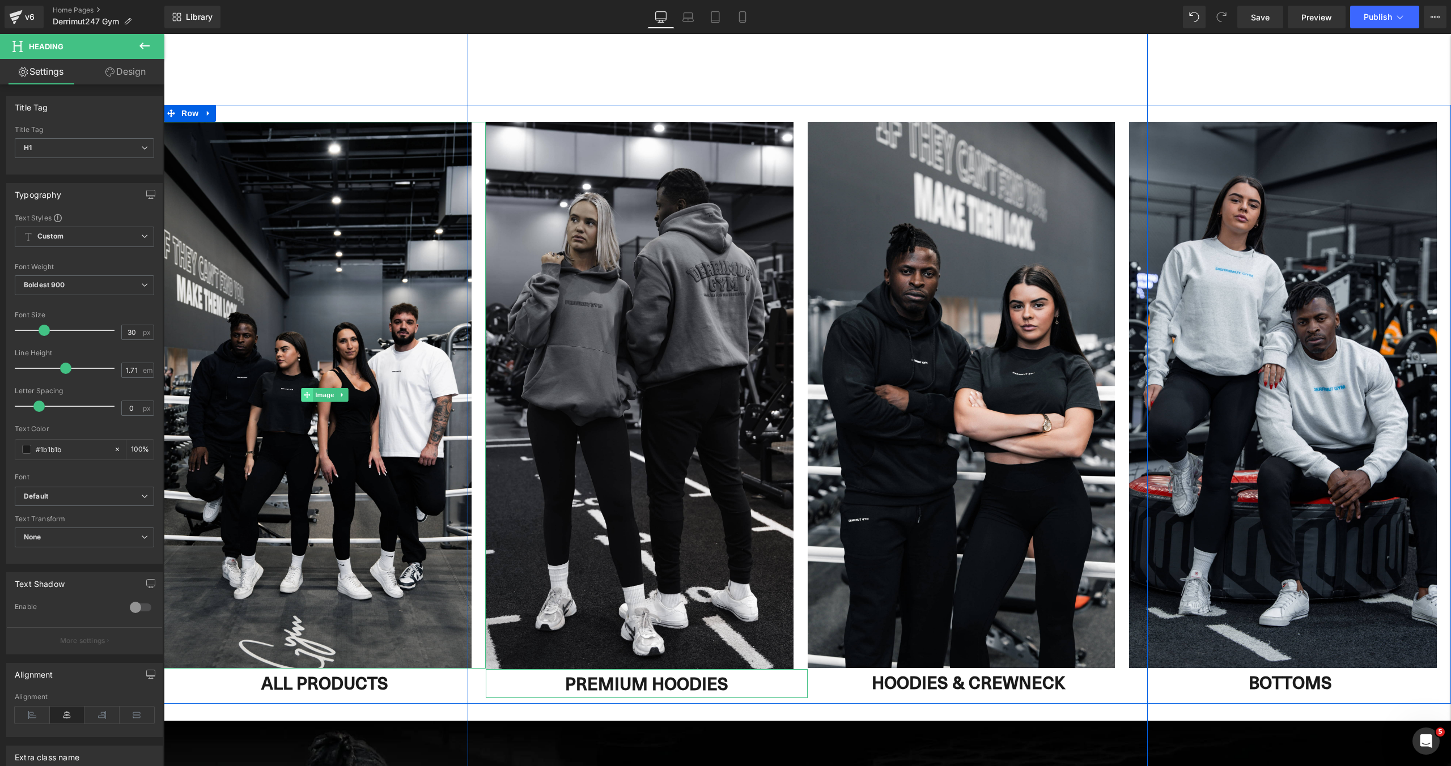
click at [307, 397] on icon at bounding box center [307, 395] width 6 height 6
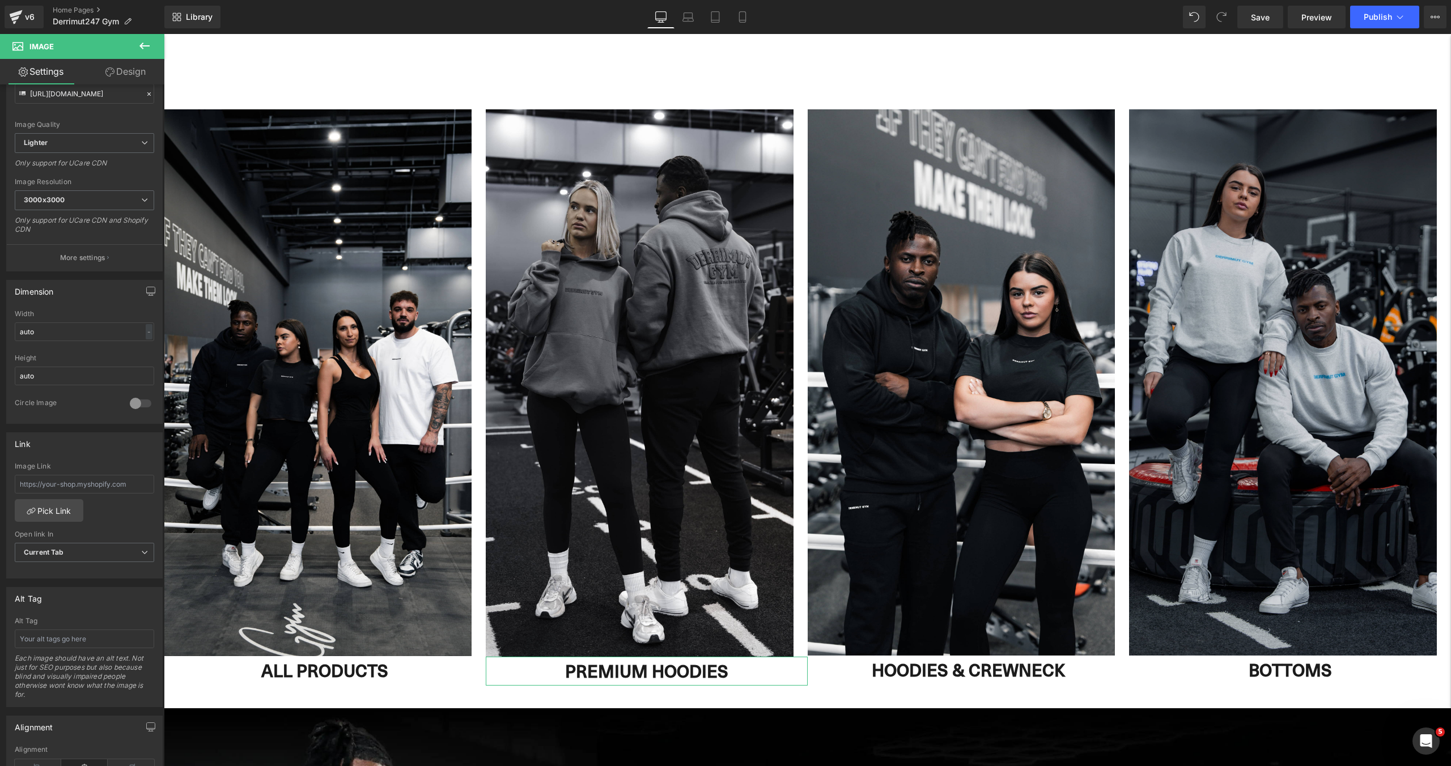
scroll to position [1068, 0]
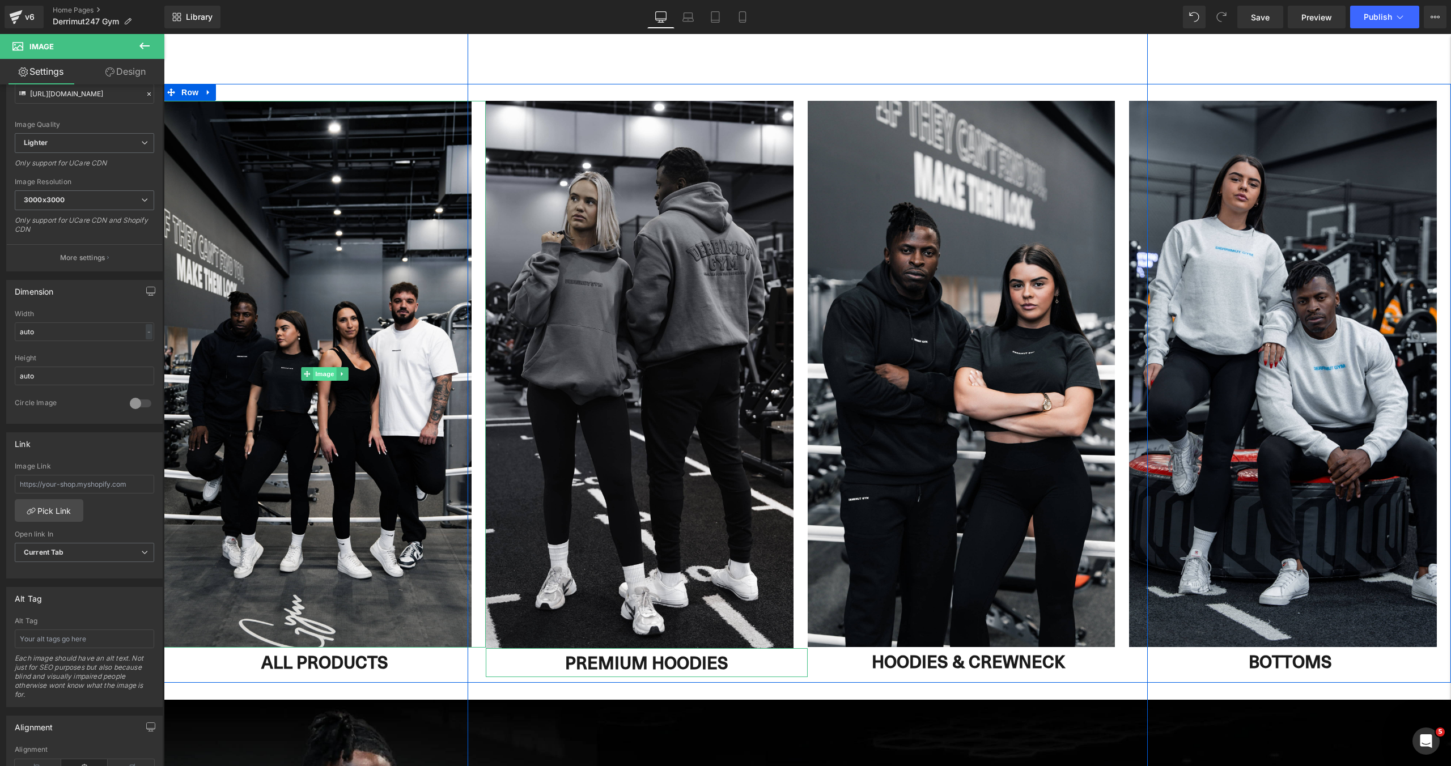
click at [323, 378] on span "Image" at bounding box center [325, 374] width 24 height 14
click at [321, 368] on span "Image" at bounding box center [325, 375] width 24 height 14
click at [90, 487] on input "text" at bounding box center [84, 484] width 139 height 19
paste input "[URL][DOMAIN_NAME]"
type input "[URL][DOMAIN_NAME]"
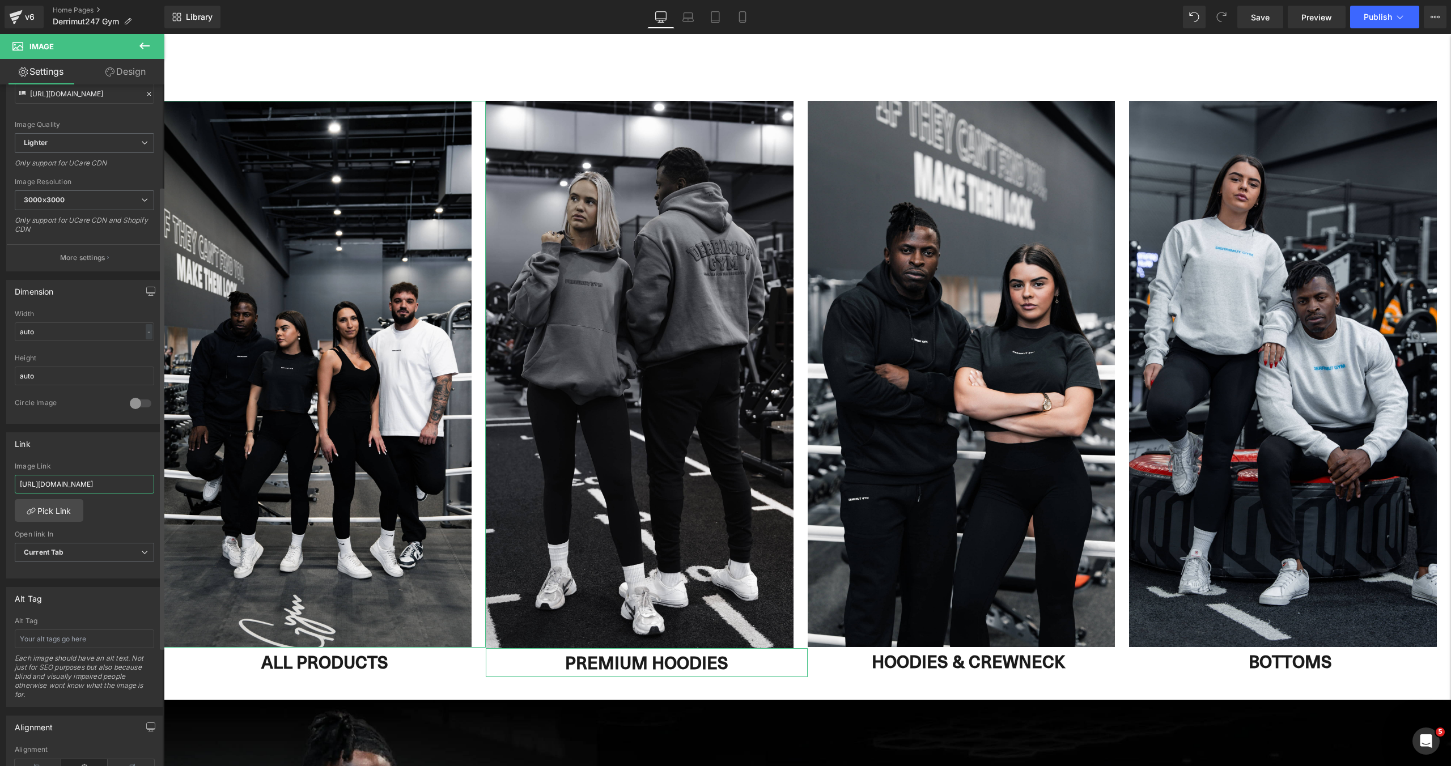
scroll to position [0, 51]
click at [300, 662] on icon at bounding box center [298, 662] width 6 height 6
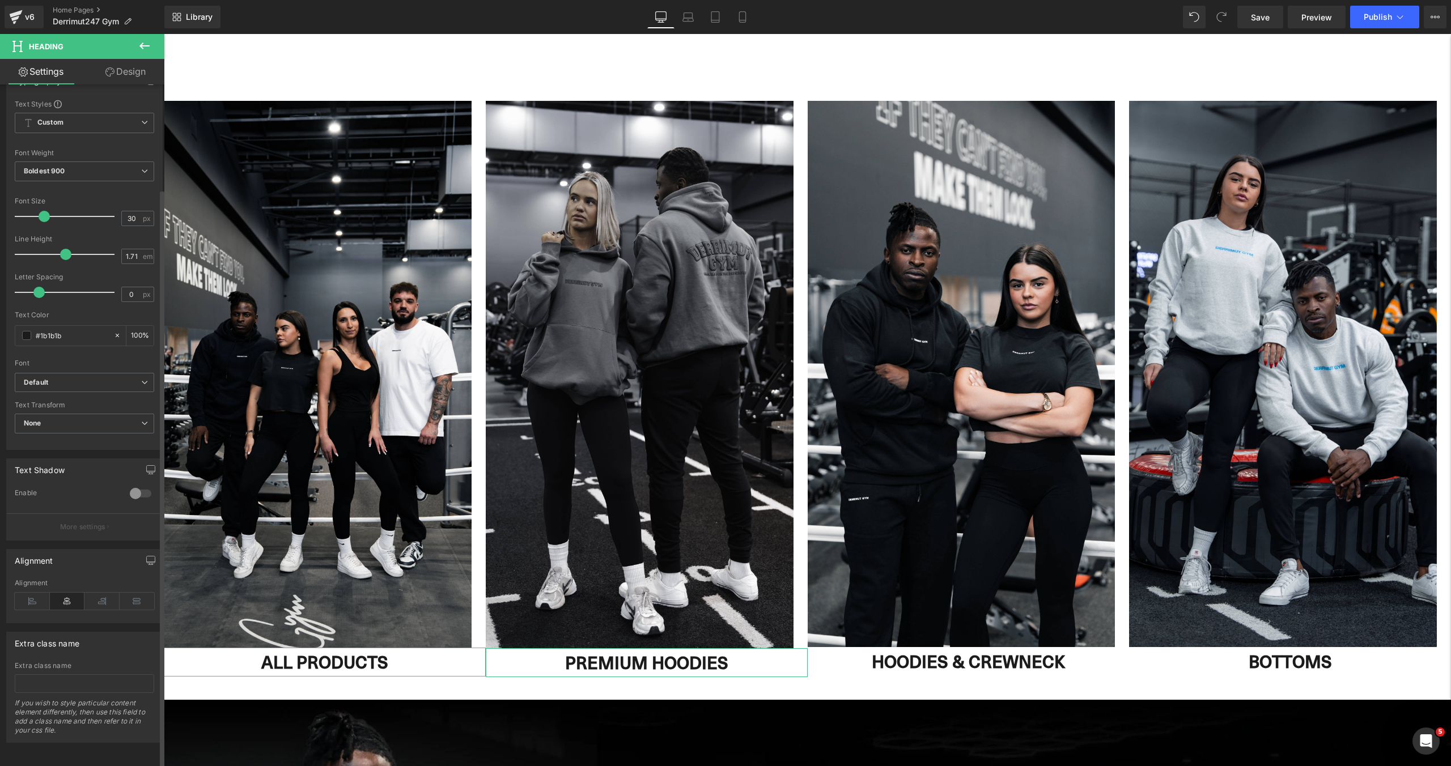
scroll to position [0, 0]
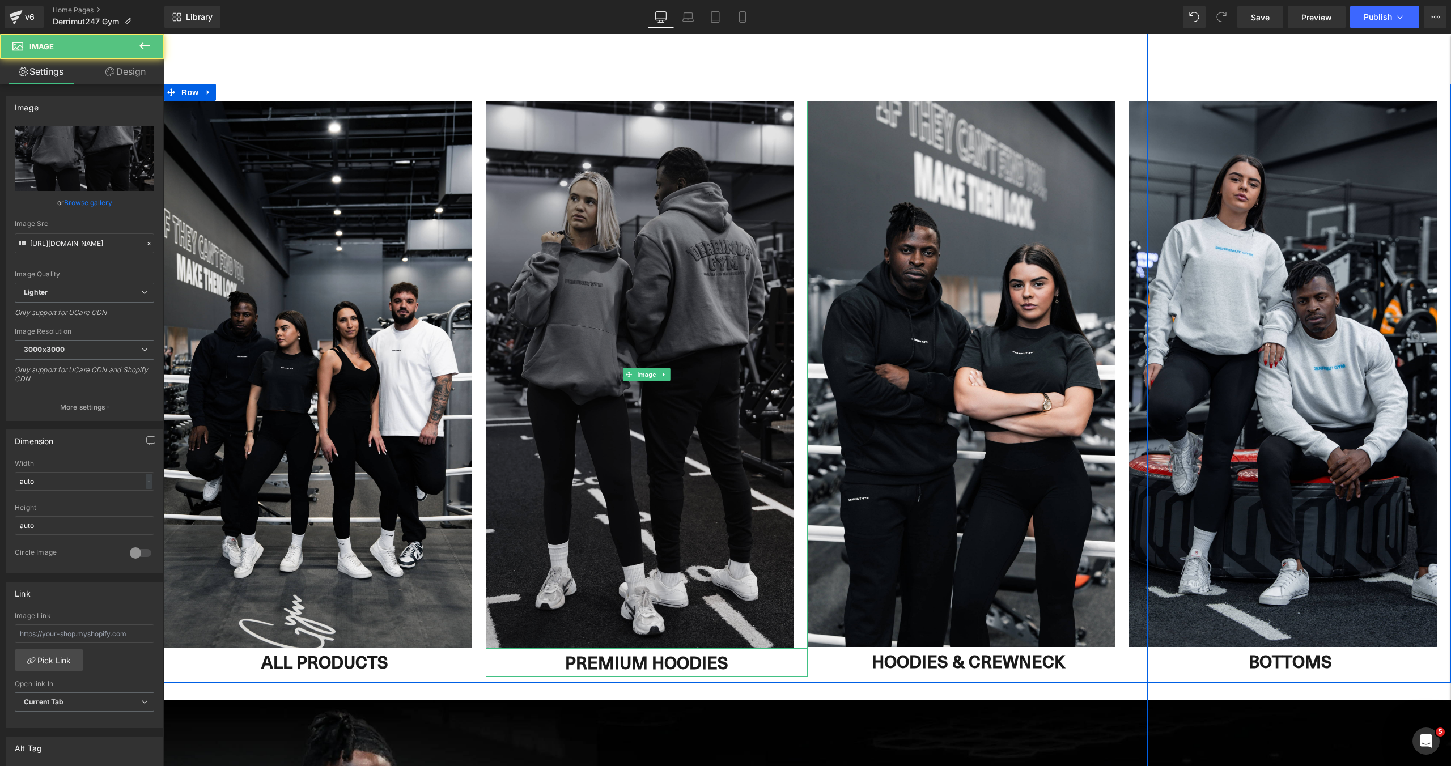
click at [590, 505] on img at bounding box center [647, 374] width 322 height 547
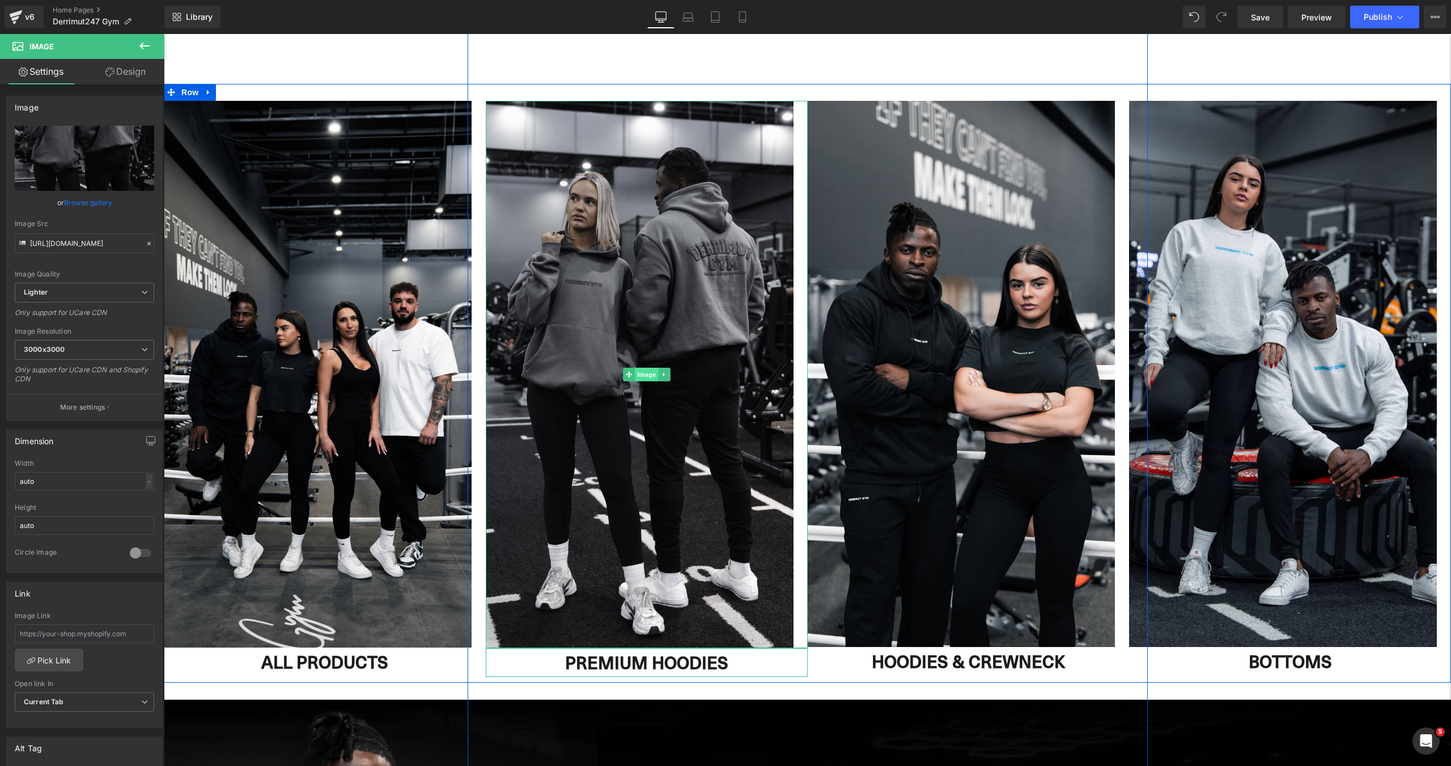
click at [641, 372] on span "Image" at bounding box center [647, 375] width 24 height 14
click at [73, 630] on input "text" at bounding box center [84, 633] width 139 height 19
paste input "[URL][DOMAIN_NAME]"
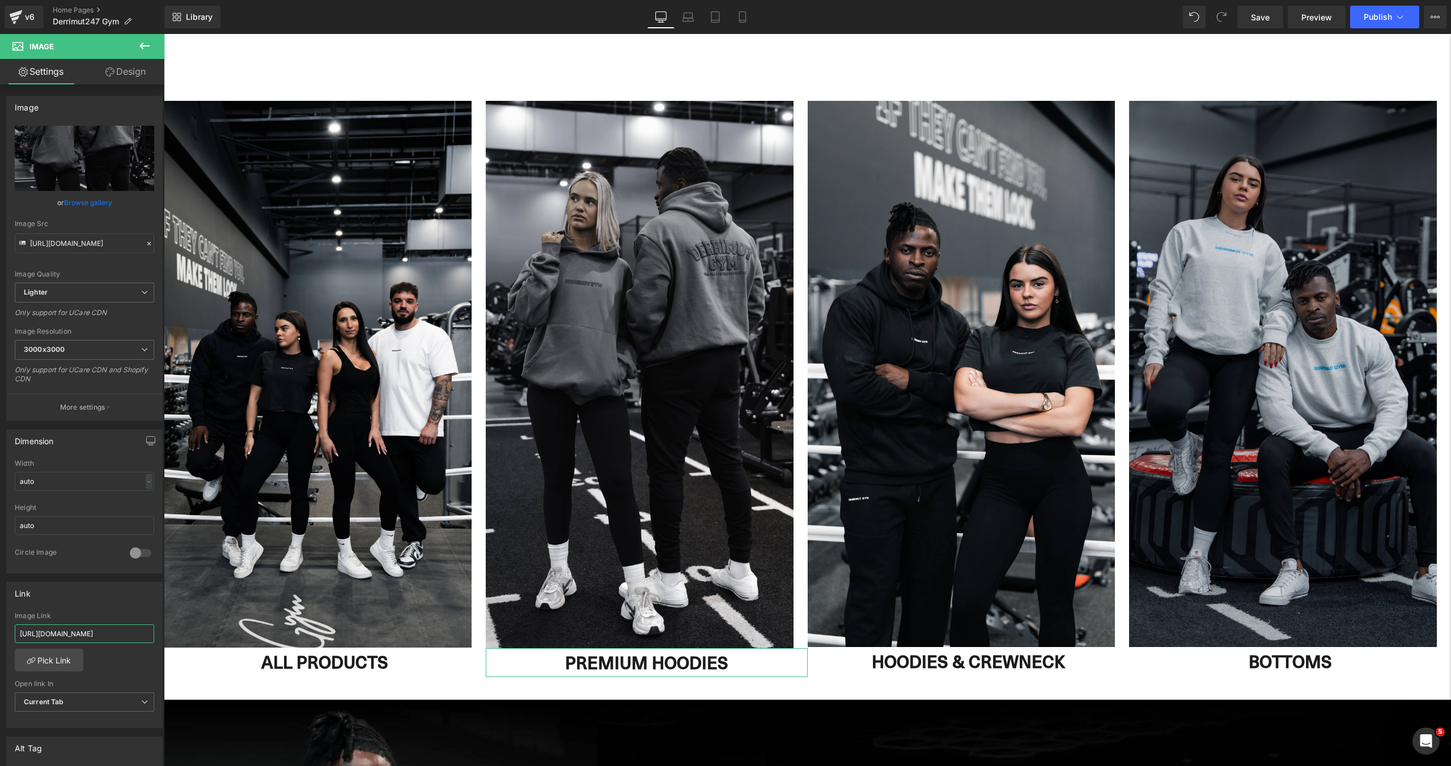
type input "[URL][DOMAIN_NAME]"
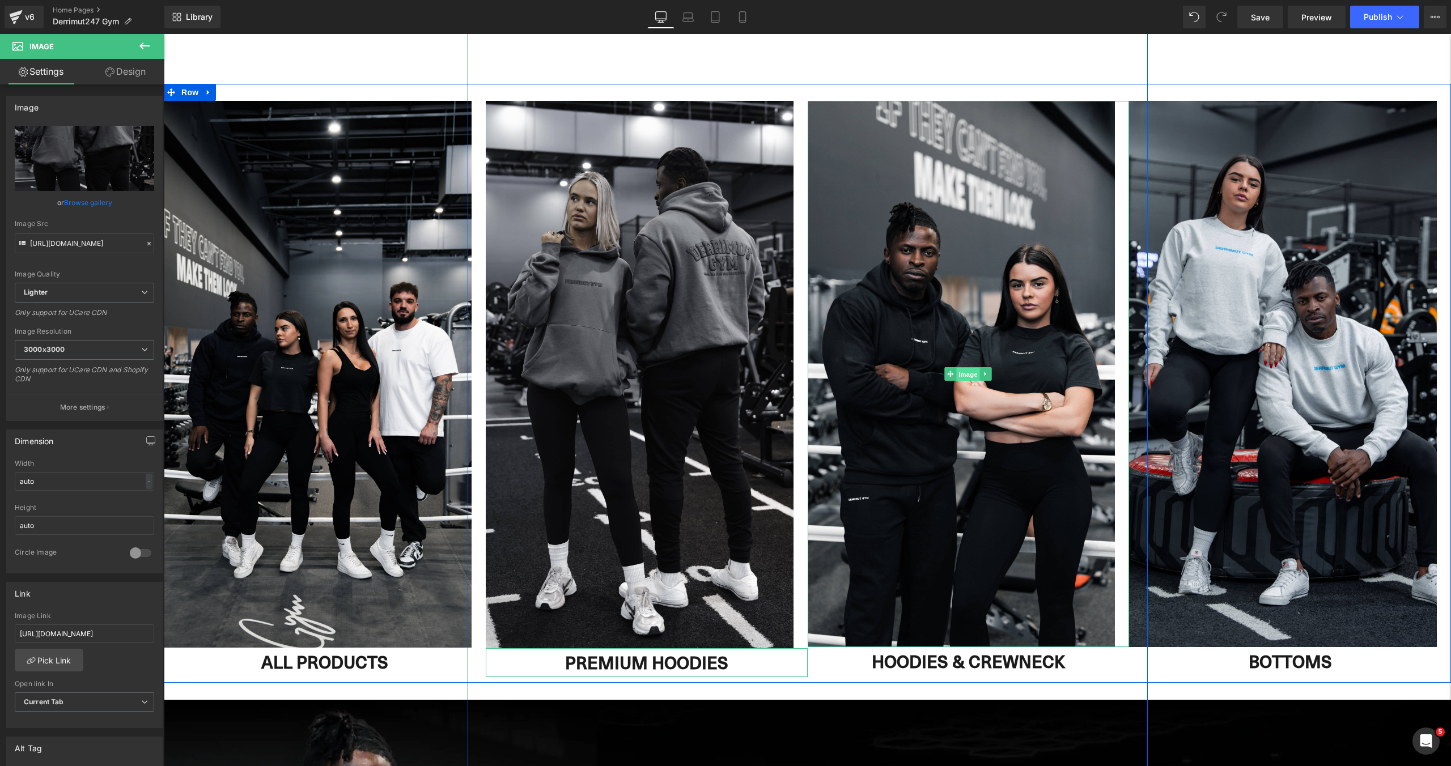
click at [959, 373] on span "Image" at bounding box center [968, 375] width 24 height 14
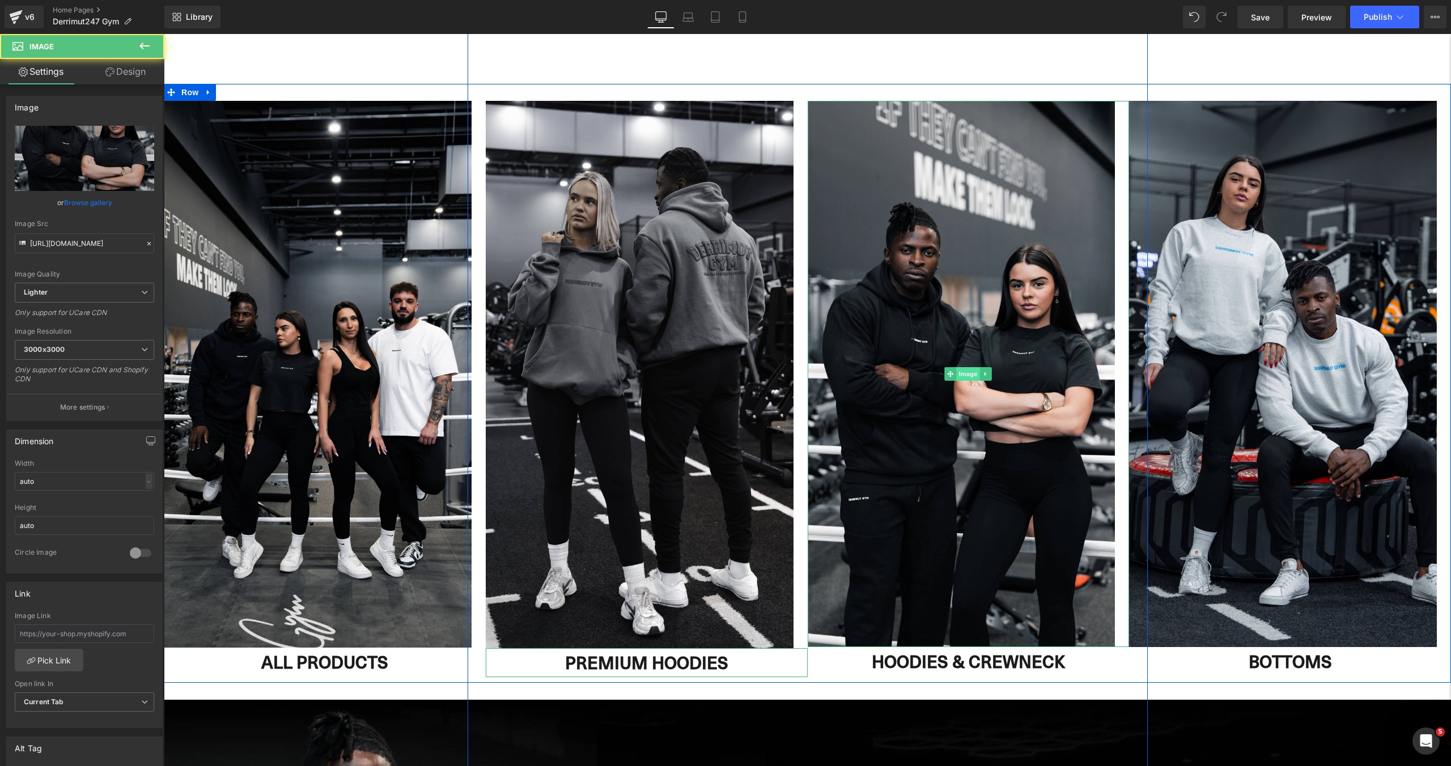
click at [959, 373] on span "Image" at bounding box center [968, 374] width 24 height 14
click at [105, 632] on input "text" at bounding box center [84, 633] width 139 height 19
paste input "[URL][DOMAIN_NAME]"
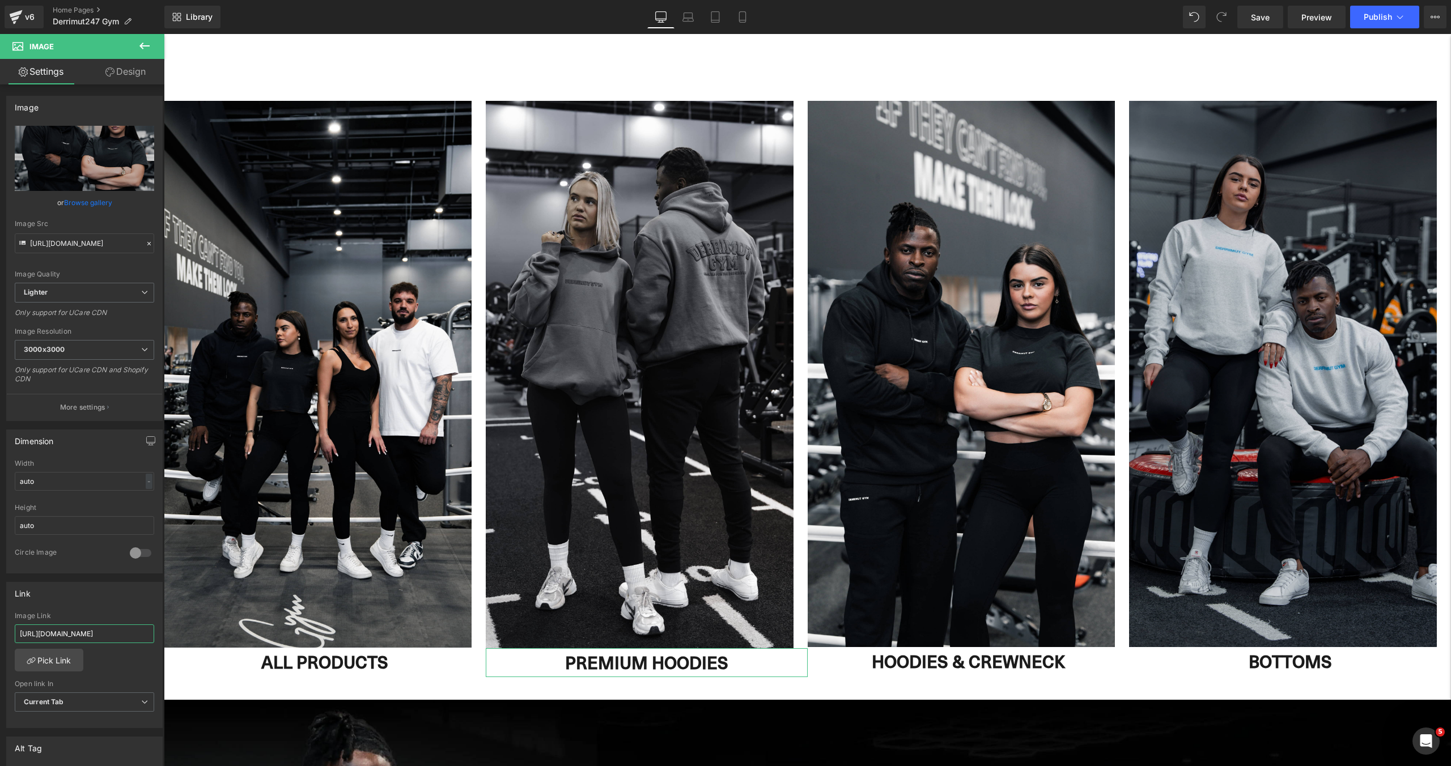
type input "[URL][DOMAIN_NAME]"
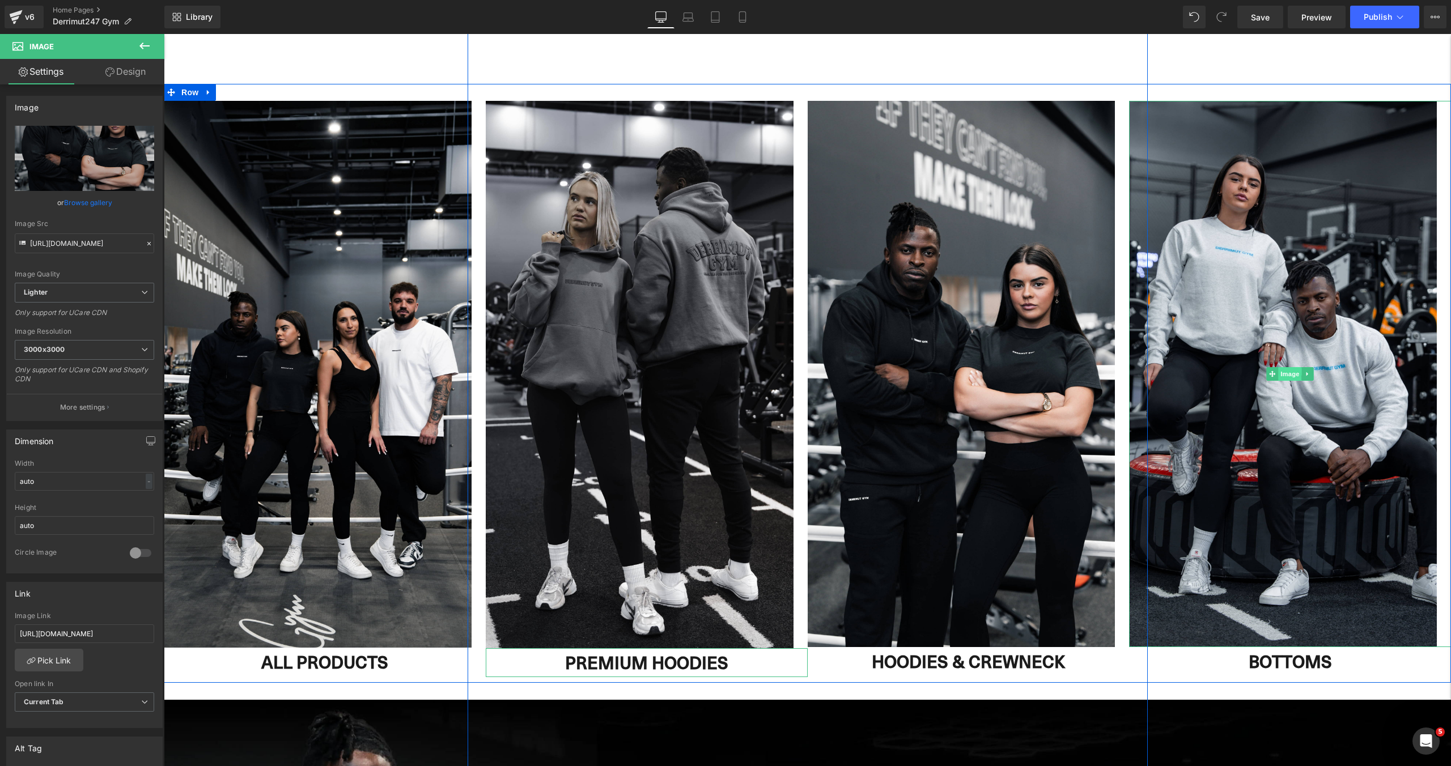
click at [1285, 375] on div "Image" at bounding box center [1290, 374] width 322 height 546
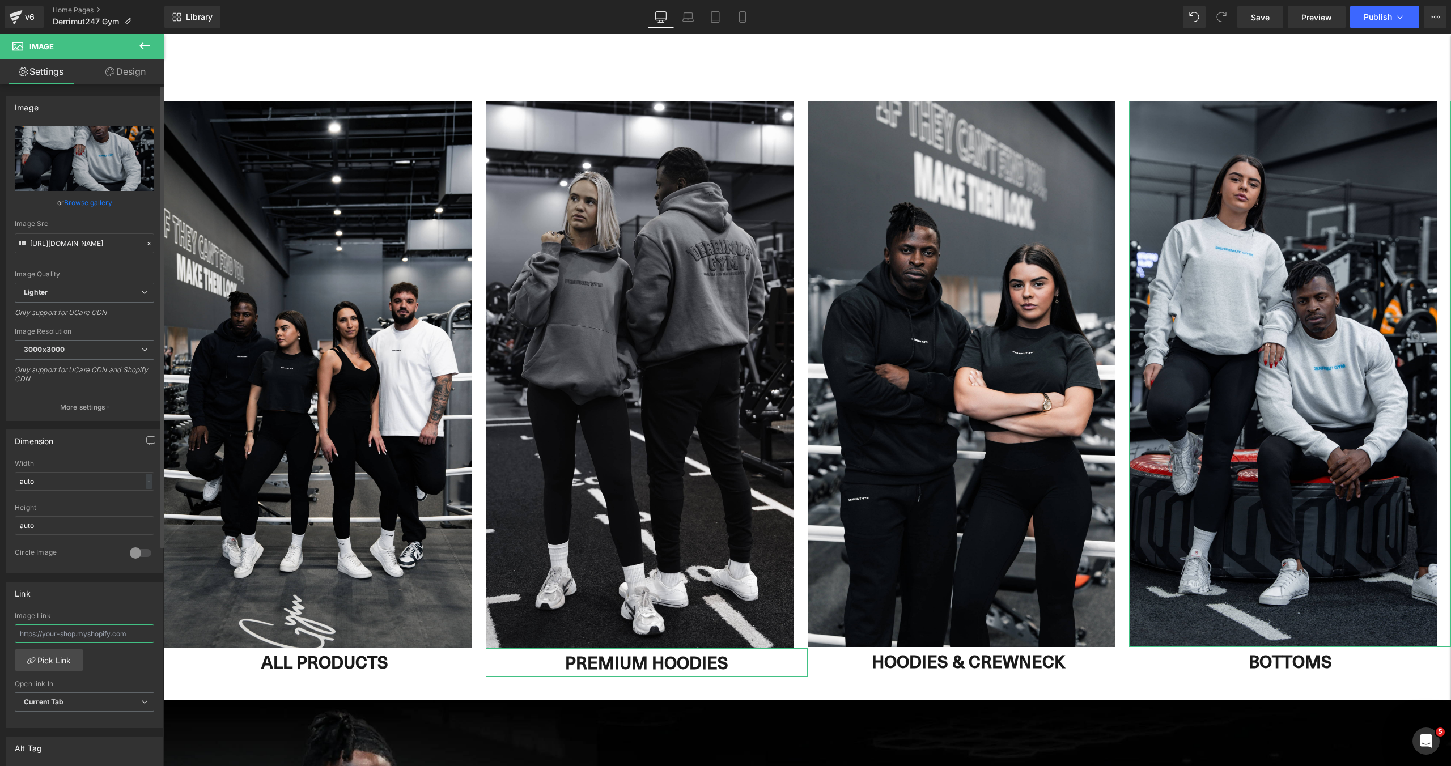
click at [67, 633] on input "text" at bounding box center [84, 633] width 139 height 19
paste input "[URL][DOMAIN_NAME]"
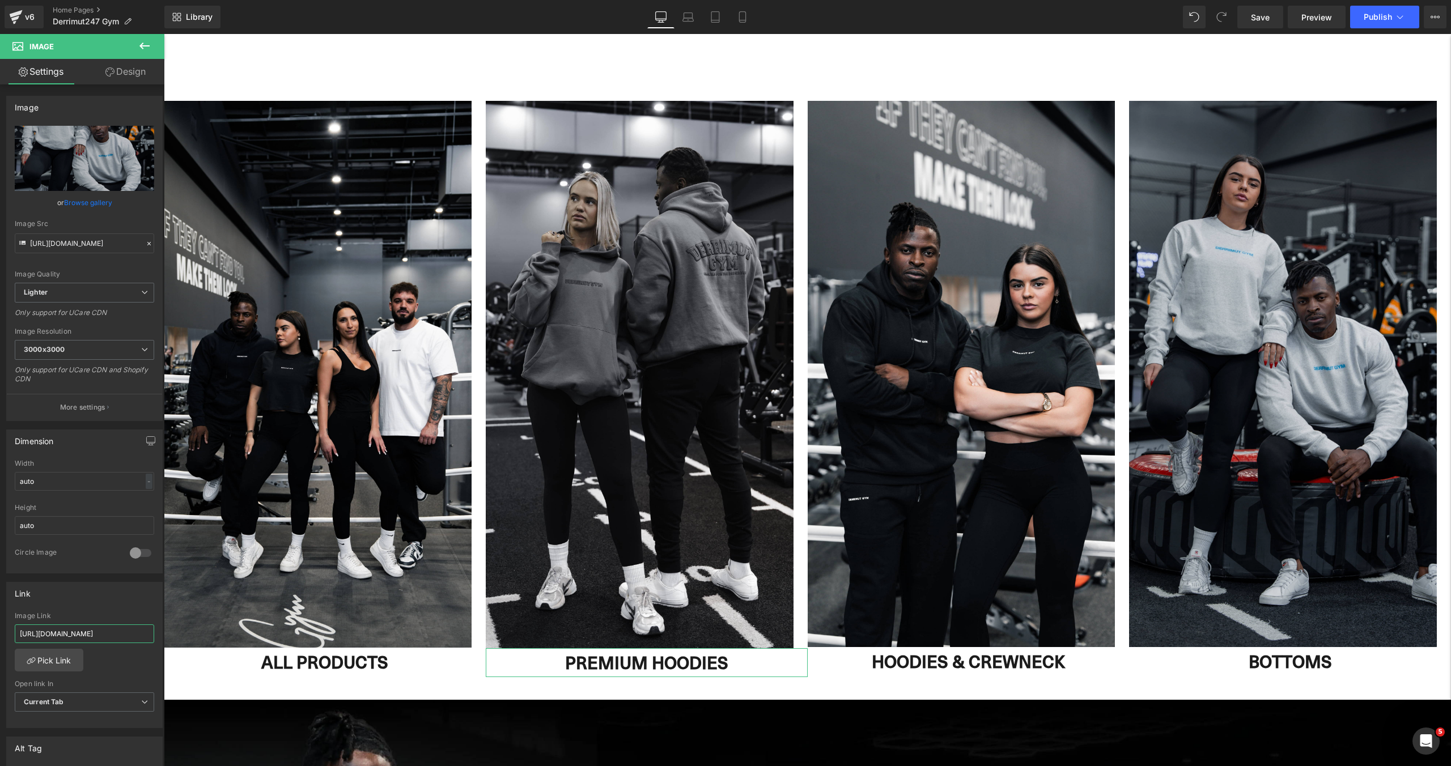
type input "[URL][DOMAIN_NAME]"
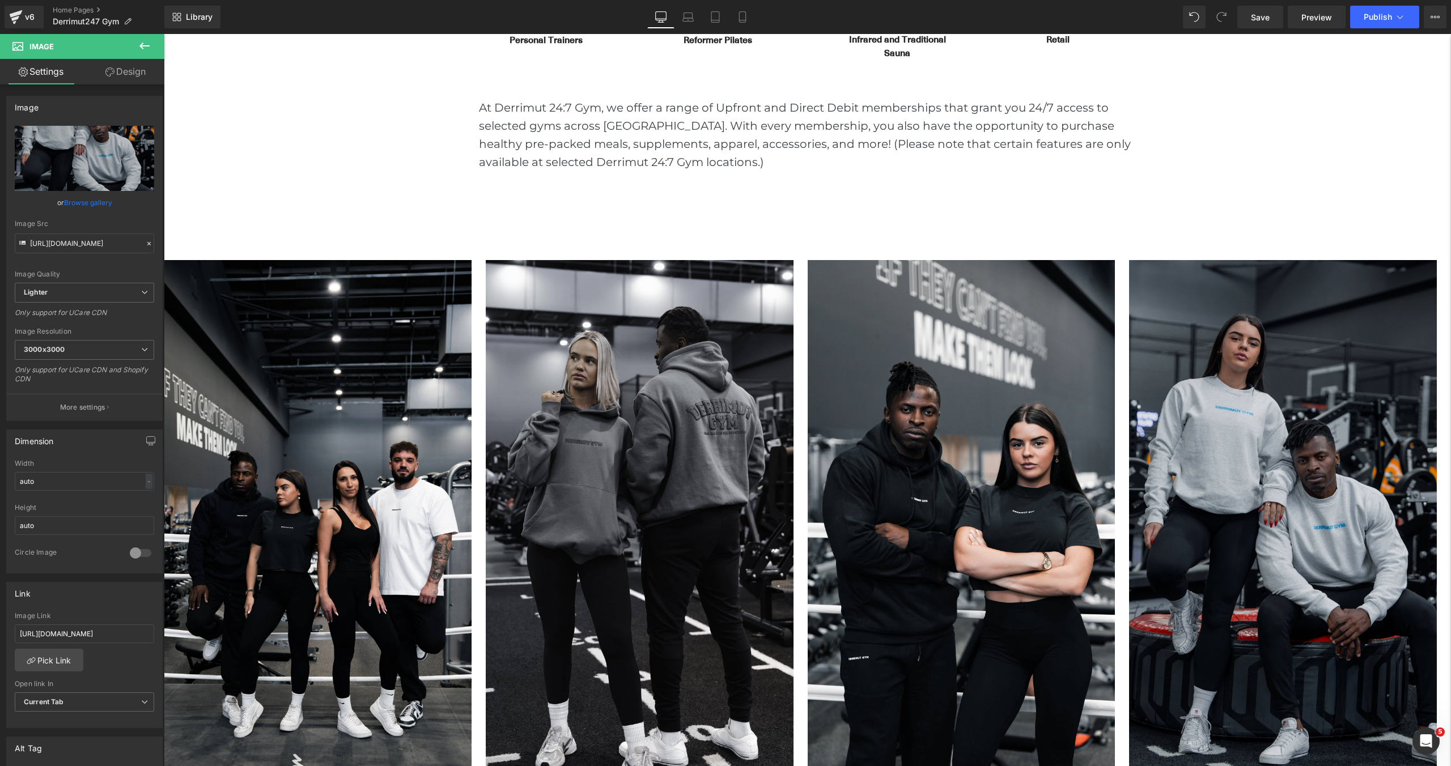
scroll to position [811, 0]
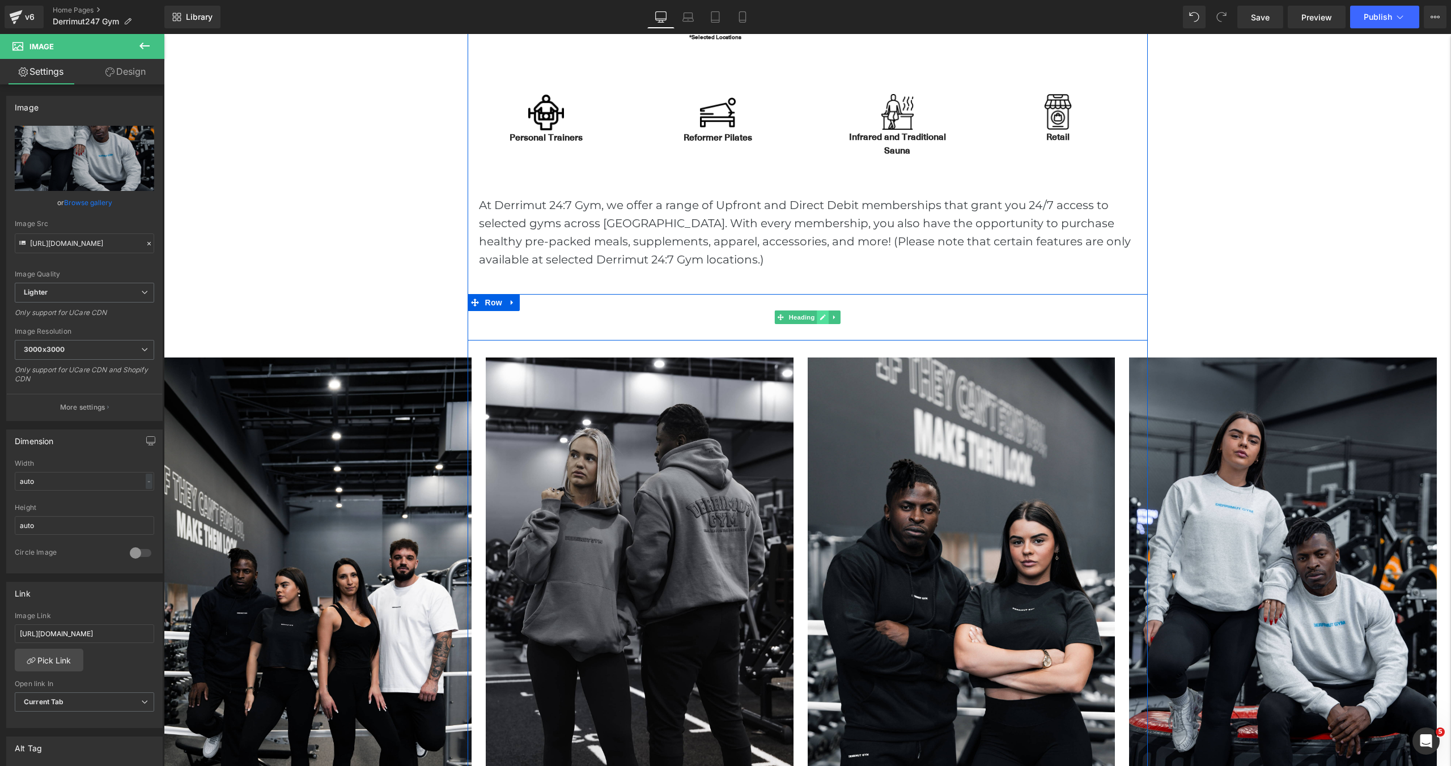
click at [824, 316] on icon at bounding box center [823, 317] width 6 height 6
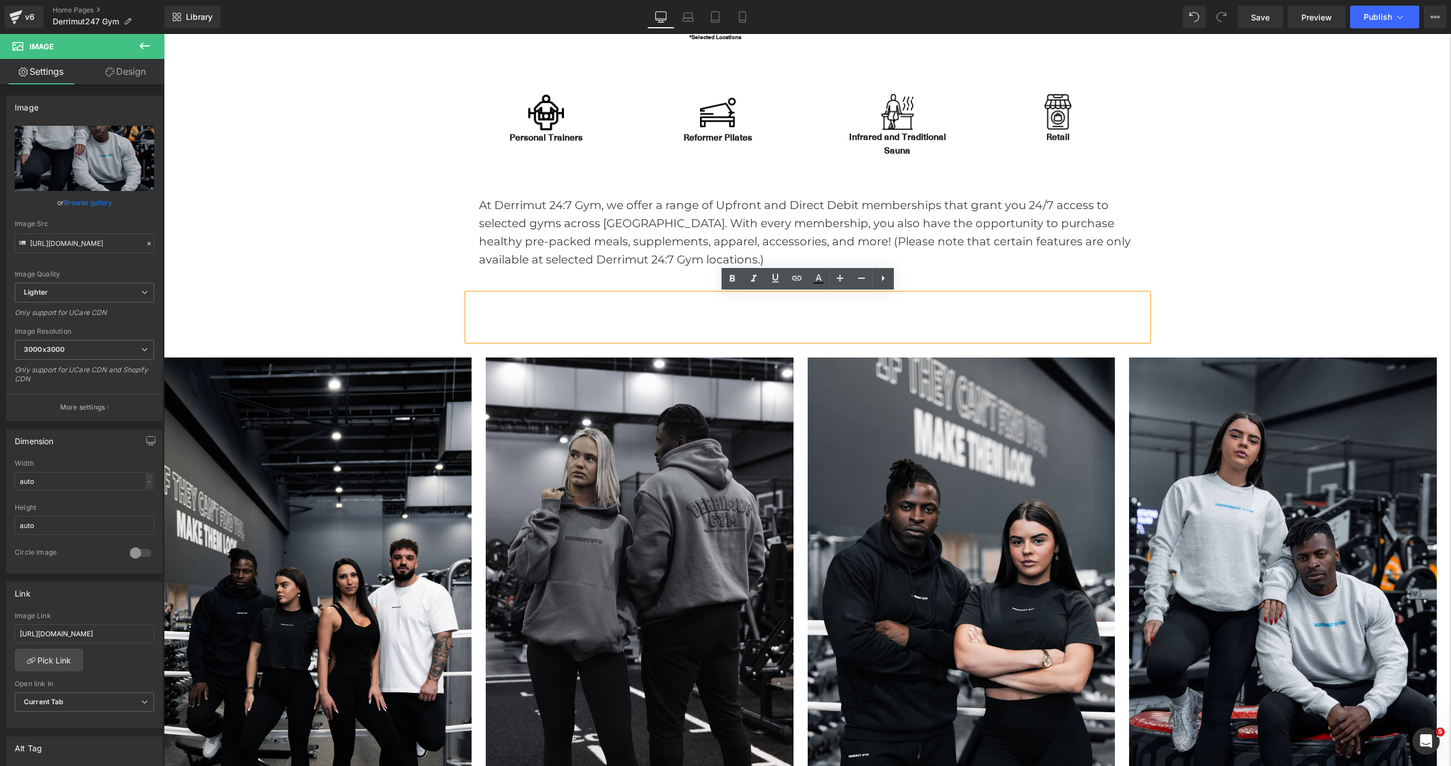
click at [716, 316] on h1 at bounding box center [807, 317] width 680 height 46
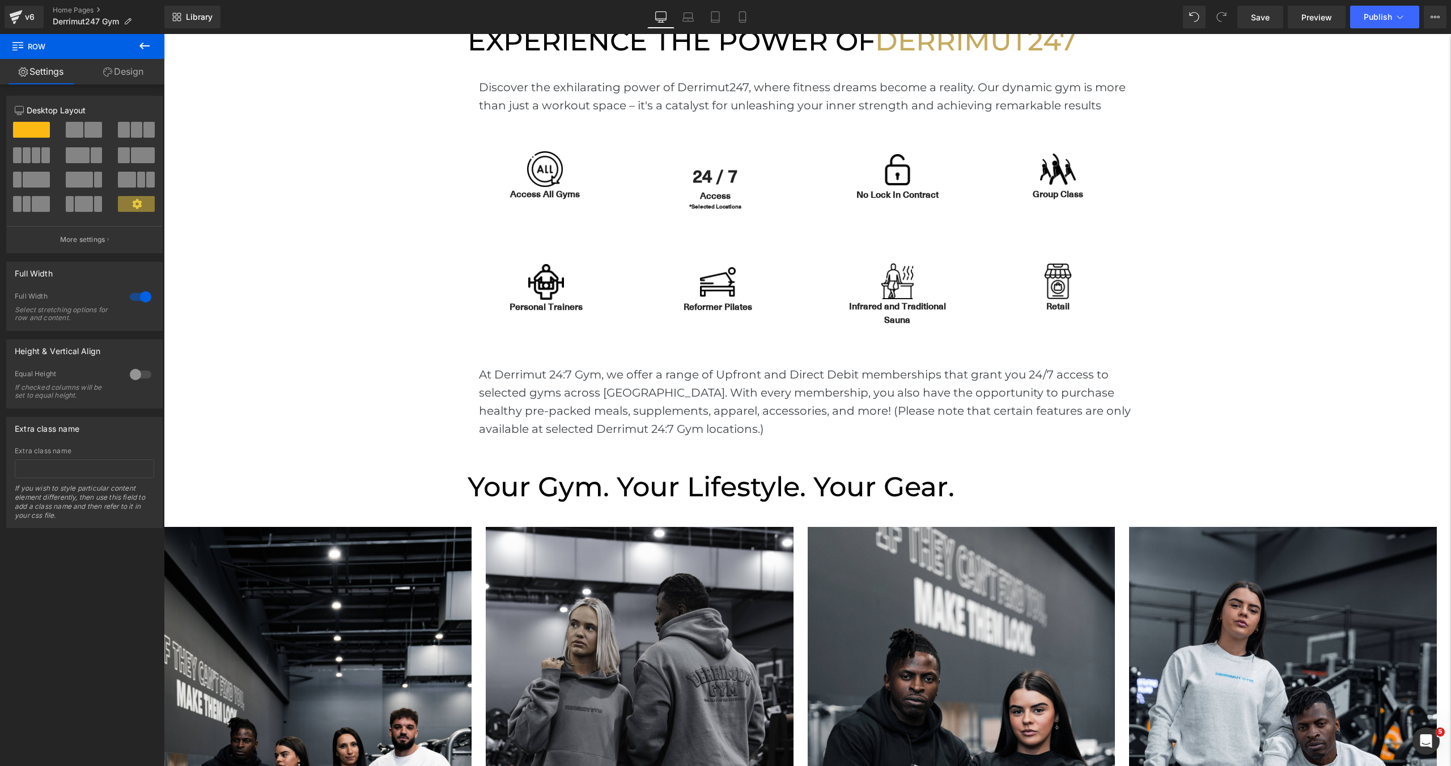
scroll to position [578, 0]
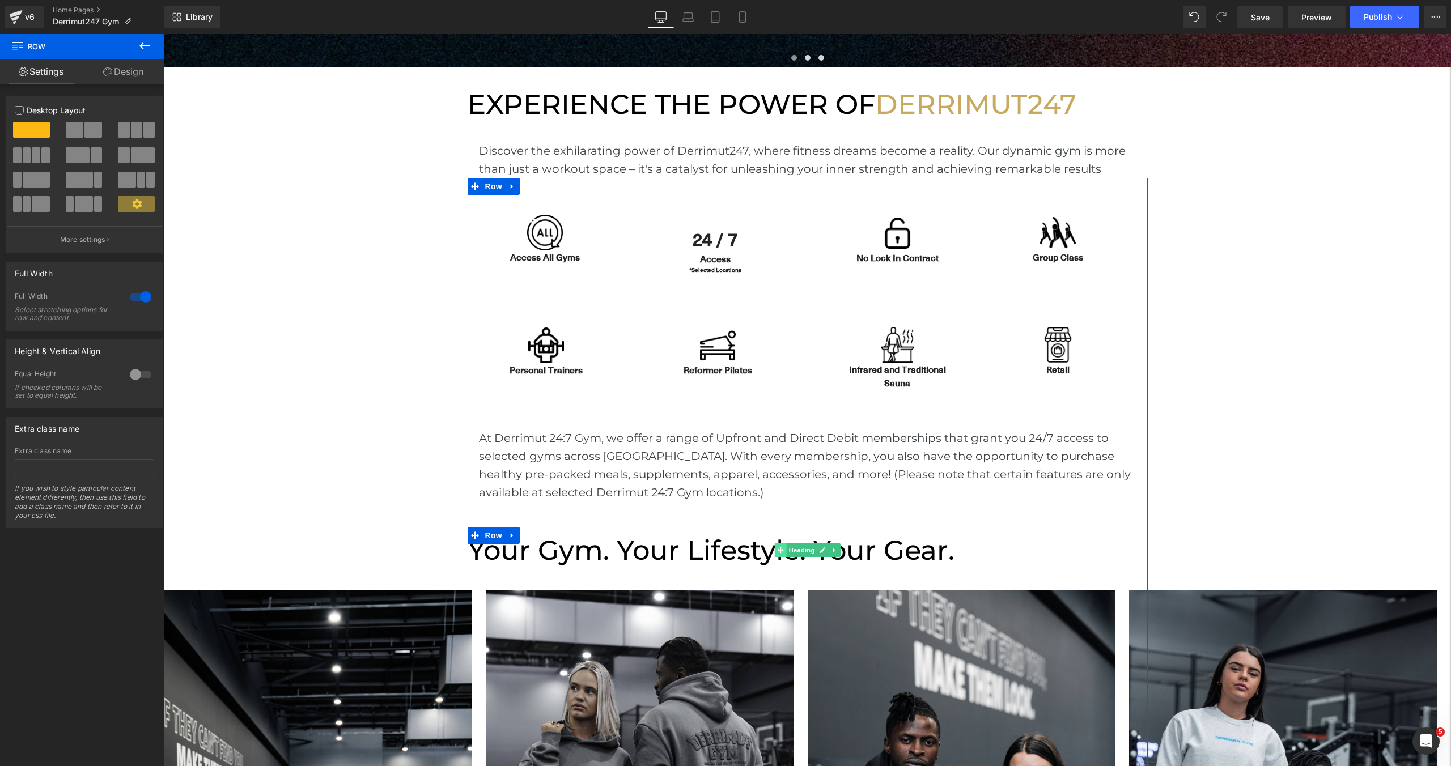
click at [775, 550] on span at bounding box center [780, 550] width 12 height 14
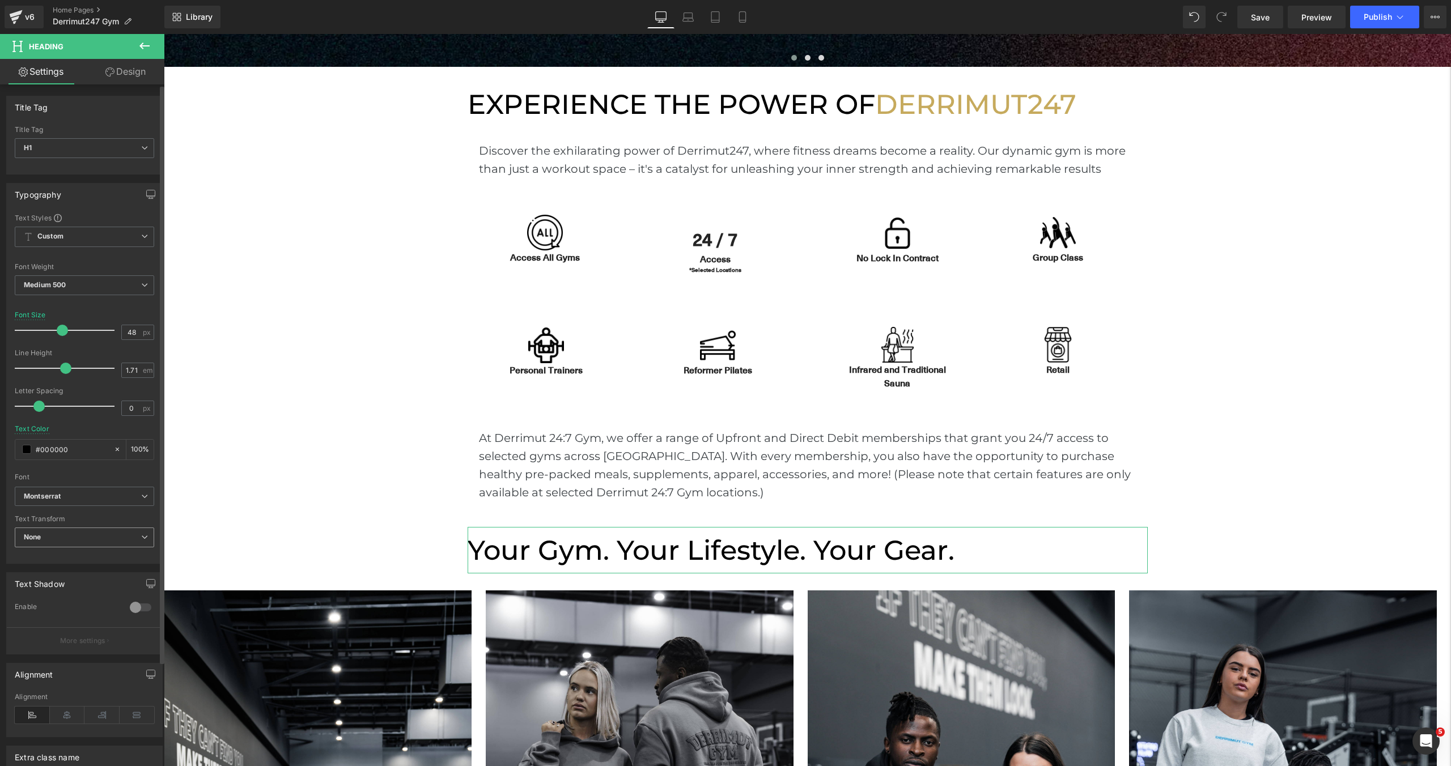
click at [81, 544] on span "None" at bounding box center [84, 538] width 139 height 20
click at [81, 575] on li "Uppercase" at bounding box center [82, 574] width 135 height 17
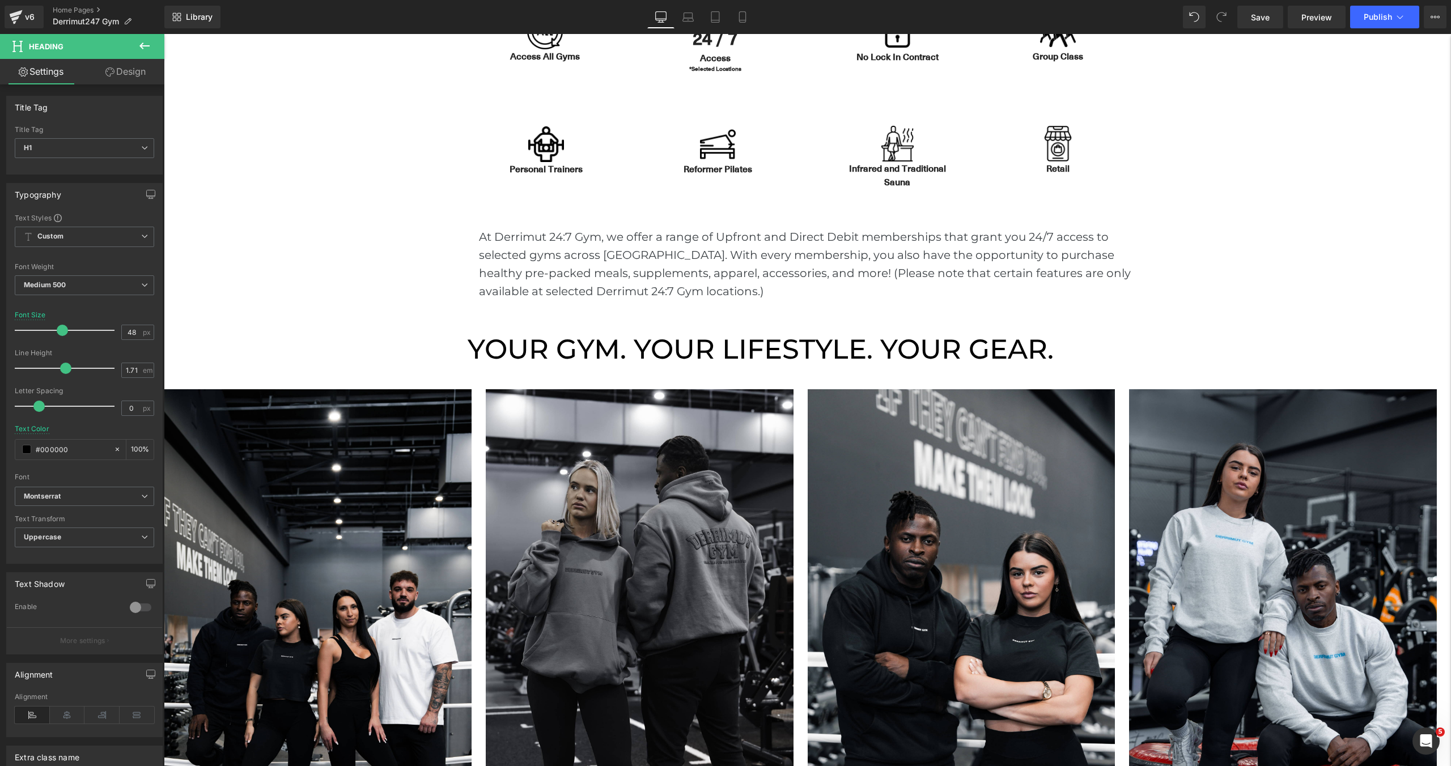
scroll to position [771, 0]
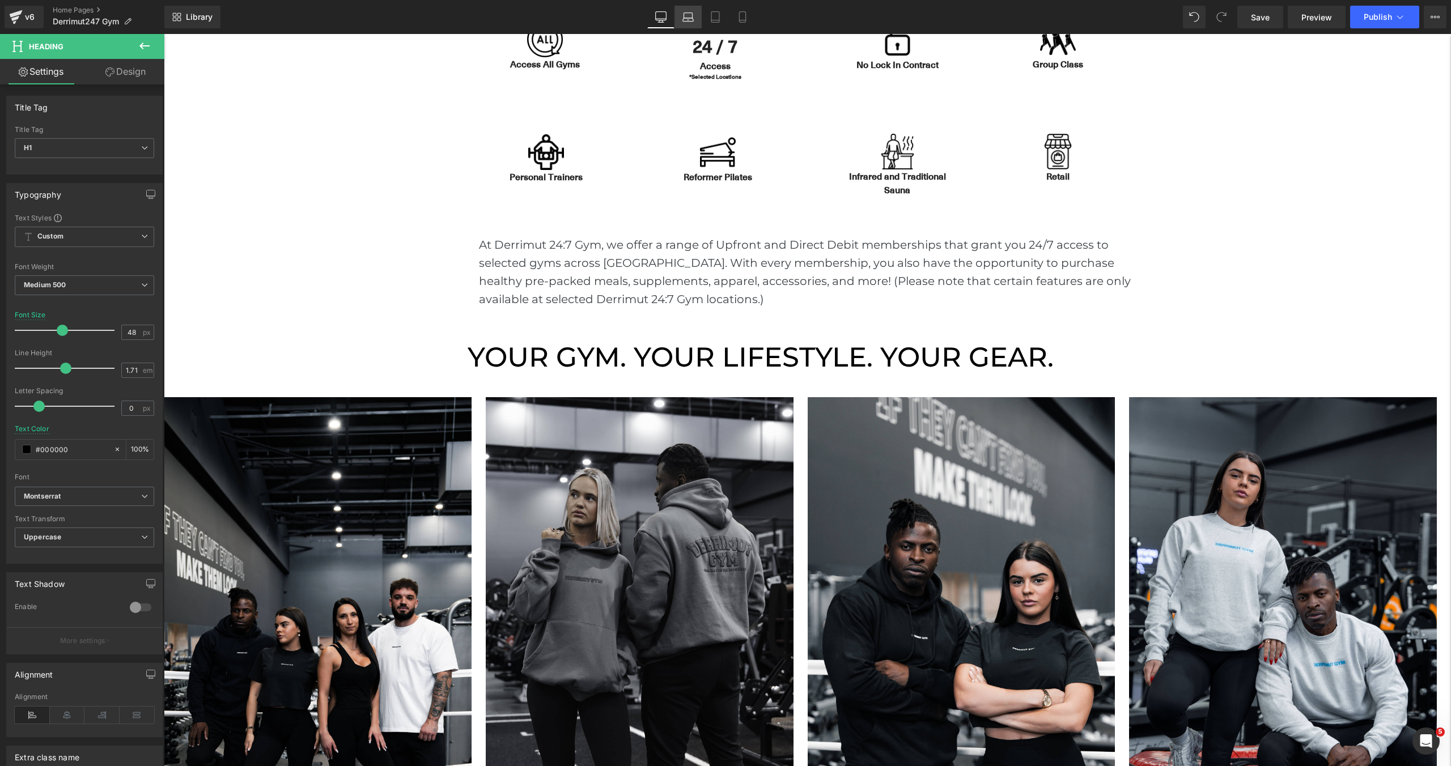
click at [679, 27] on link "Laptop" at bounding box center [687, 17] width 27 height 23
type input "32"
type input "100"
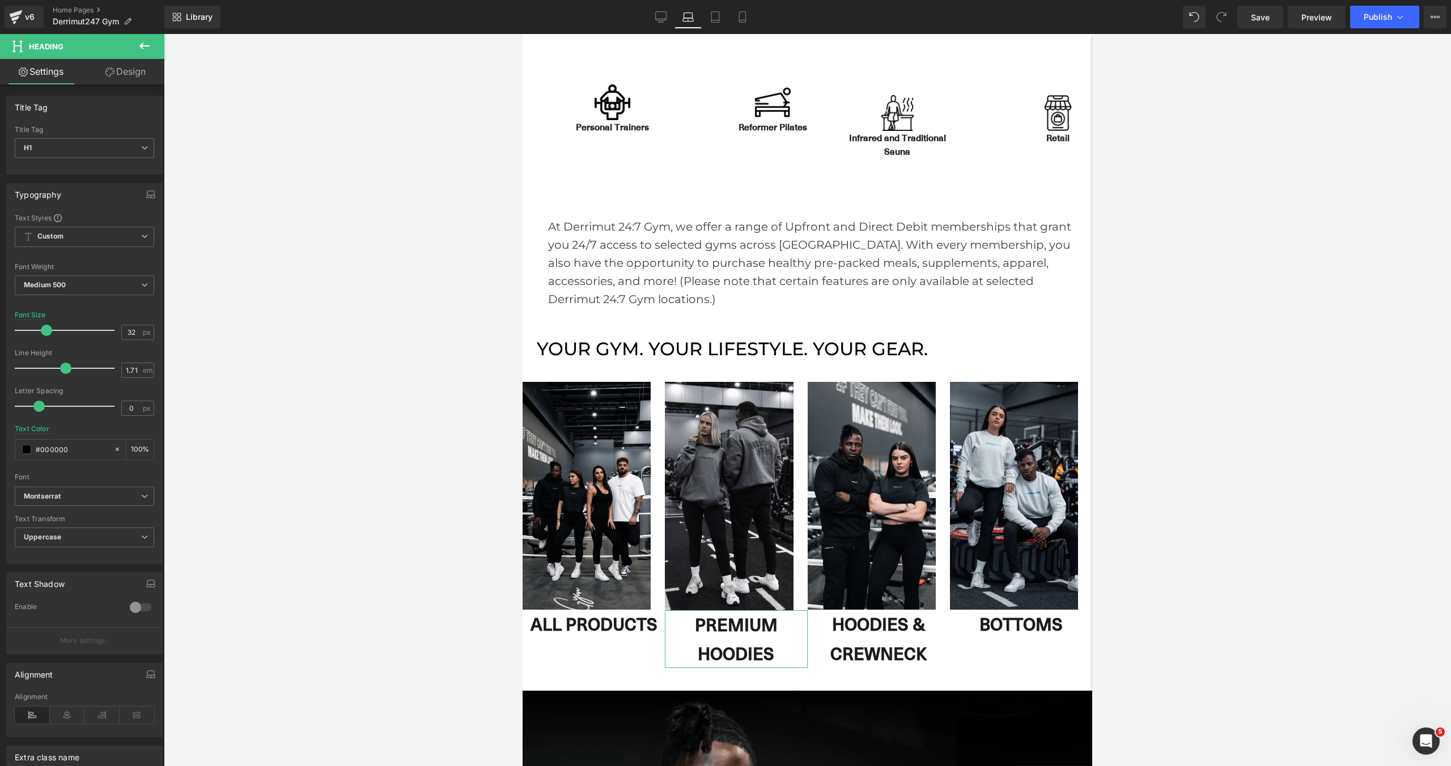
scroll to position [598, 0]
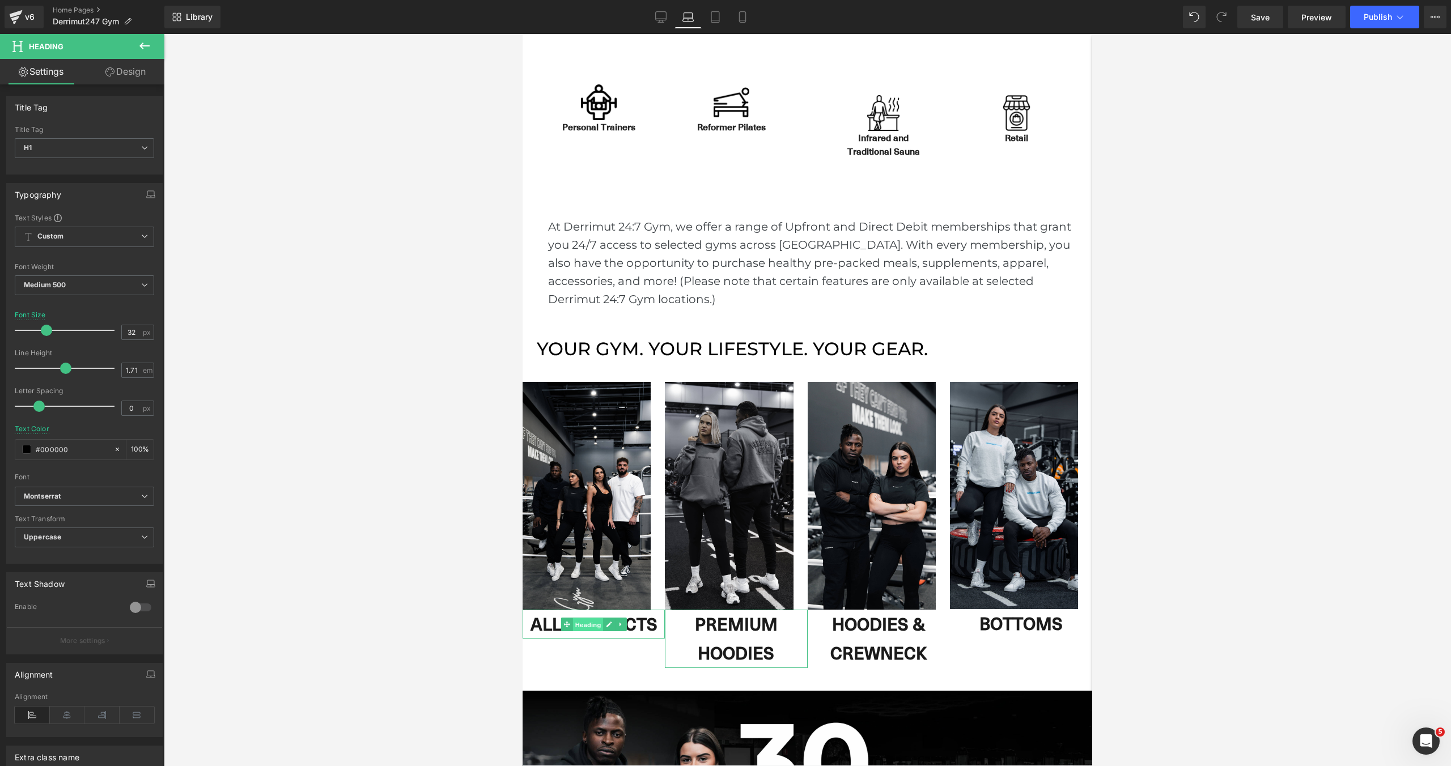
click at [593, 626] on span "Heading" at bounding box center [587, 625] width 31 height 14
type input "20"
drag, startPoint x: 42, startPoint y: 331, endPoint x: 33, endPoint y: 333, distance: 9.2
click at [33, 333] on span at bounding box center [34, 330] width 11 height 11
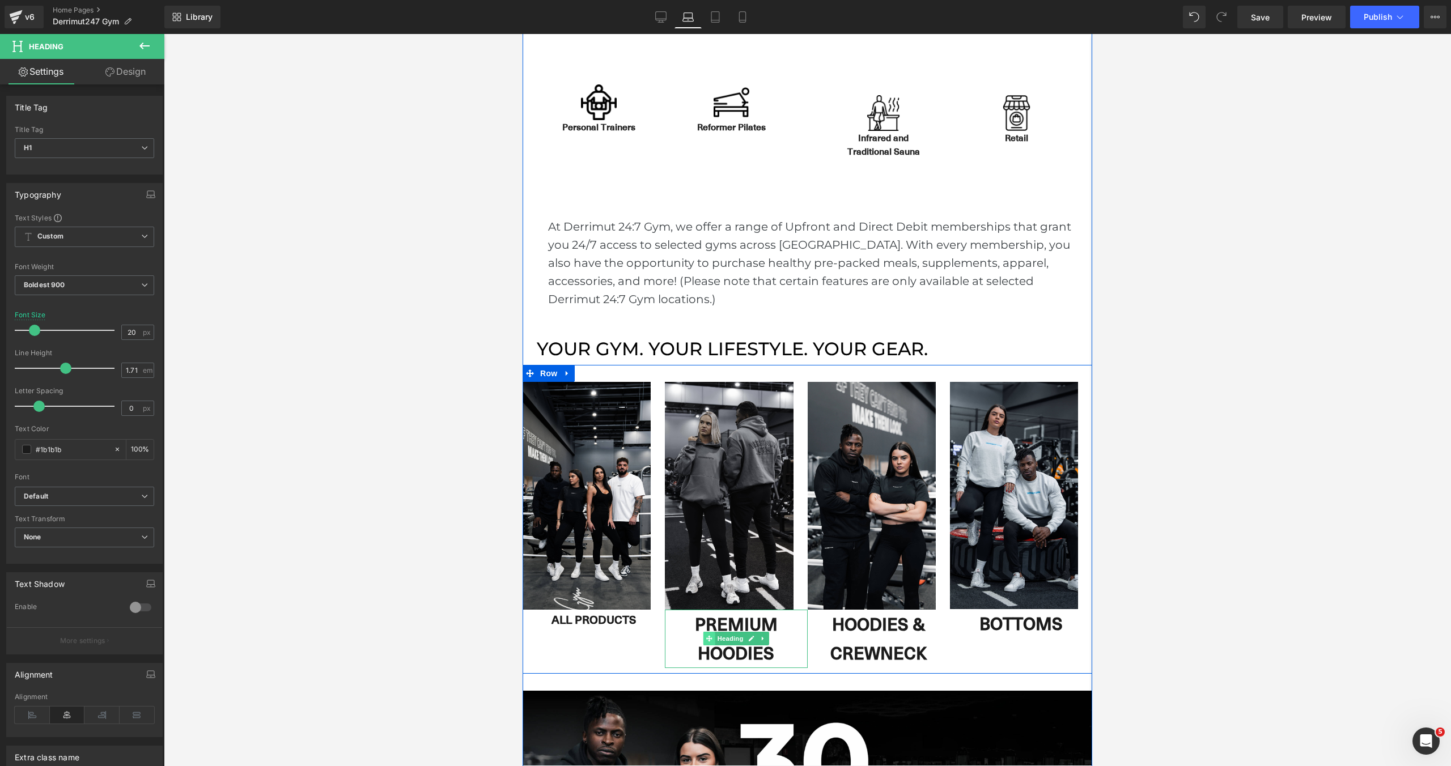
click at [708, 636] on icon at bounding box center [709, 639] width 6 height 6
click at [136, 330] on input "30" at bounding box center [132, 332] width 20 height 14
type input "20"
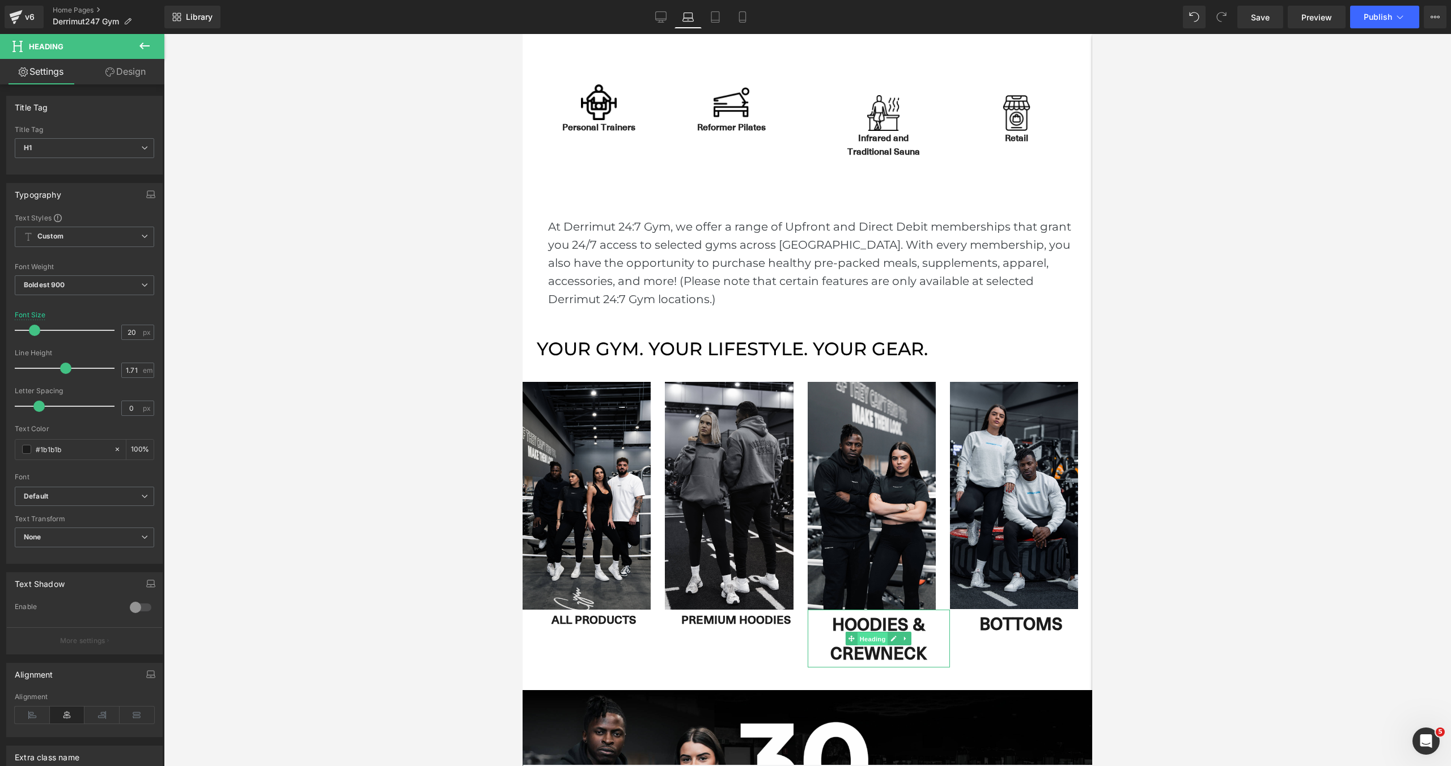
click at [871, 637] on span "Heading" at bounding box center [872, 639] width 31 height 14
click at [131, 334] on input "30" at bounding box center [132, 332] width 20 height 14
paste input "2"
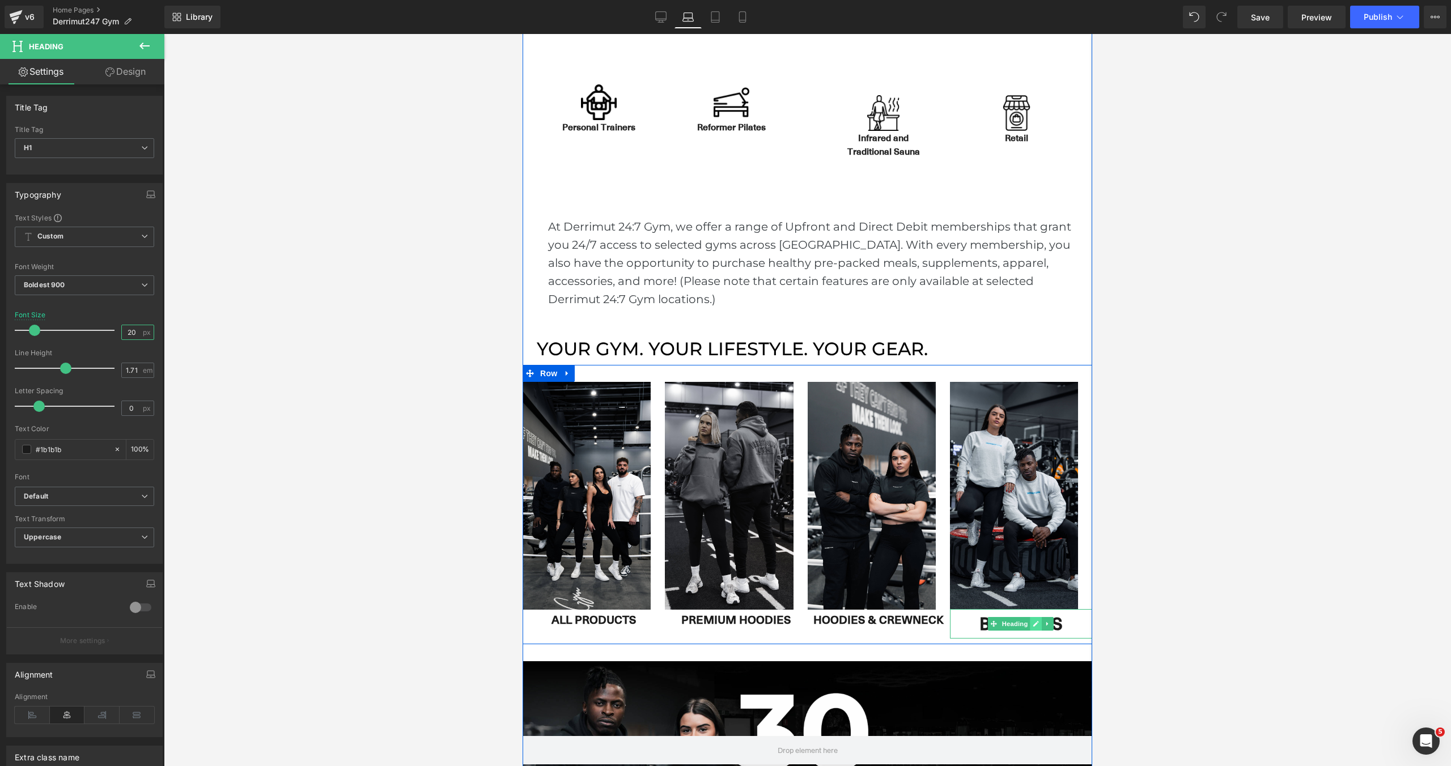
type input "20"
click at [1036, 626] on icon at bounding box center [1036, 623] width 6 height 7
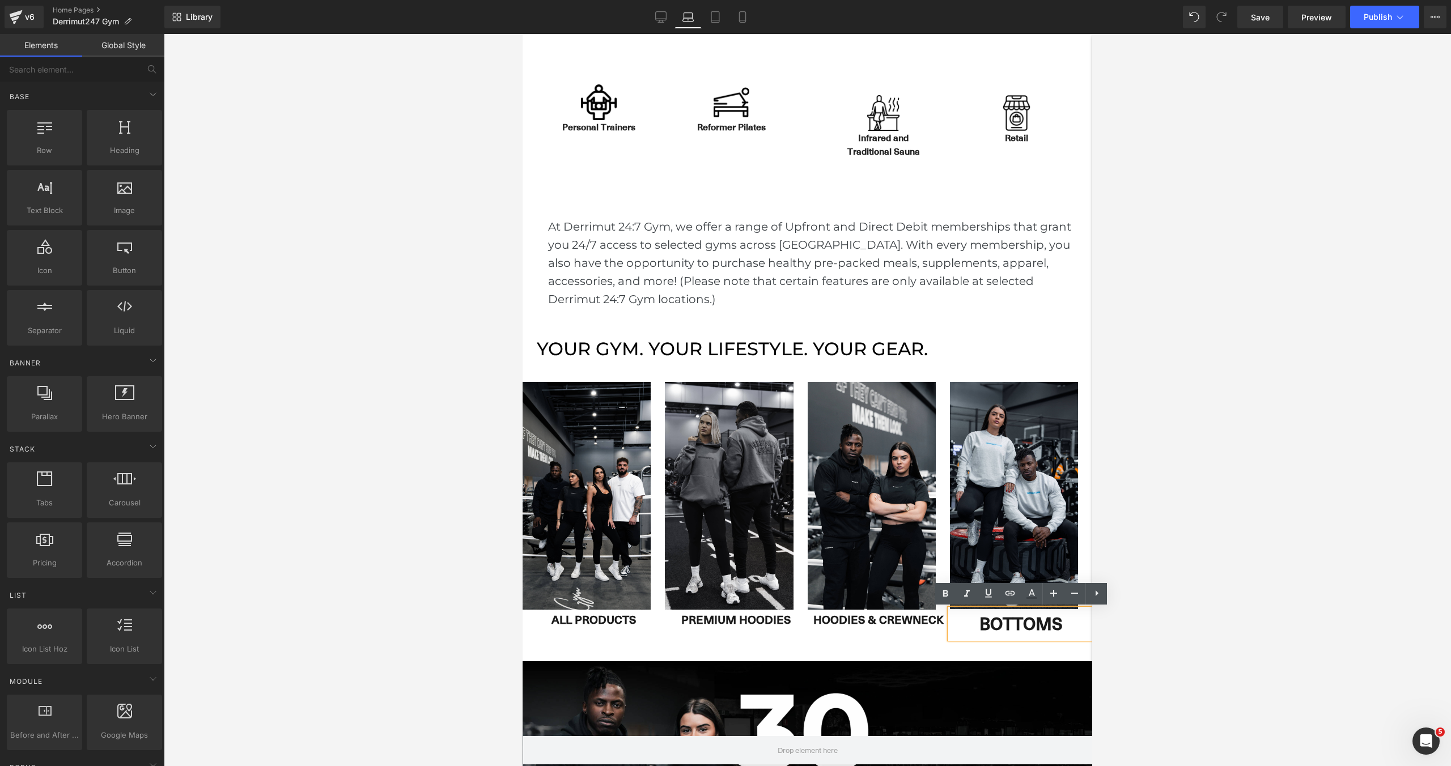
click at [1164, 547] on div at bounding box center [807, 400] width 1287 height 732
click at [1005, 635] on h1 "BOTTOMS" at bounding box center [1021, 623] width 142 height 29
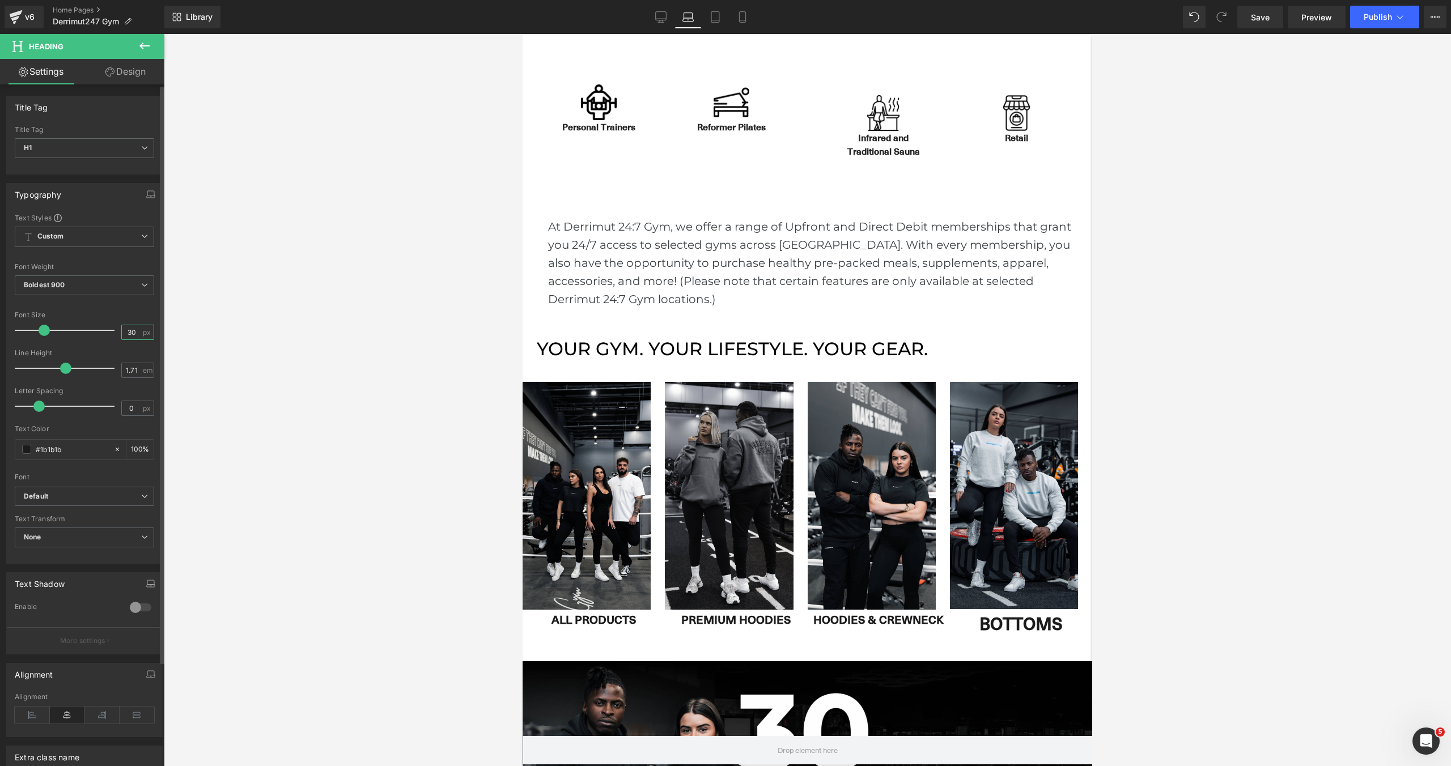
click at [127, 333] on input "30" at bounding box center [132, 332] width 20 height 14
paste input "2"
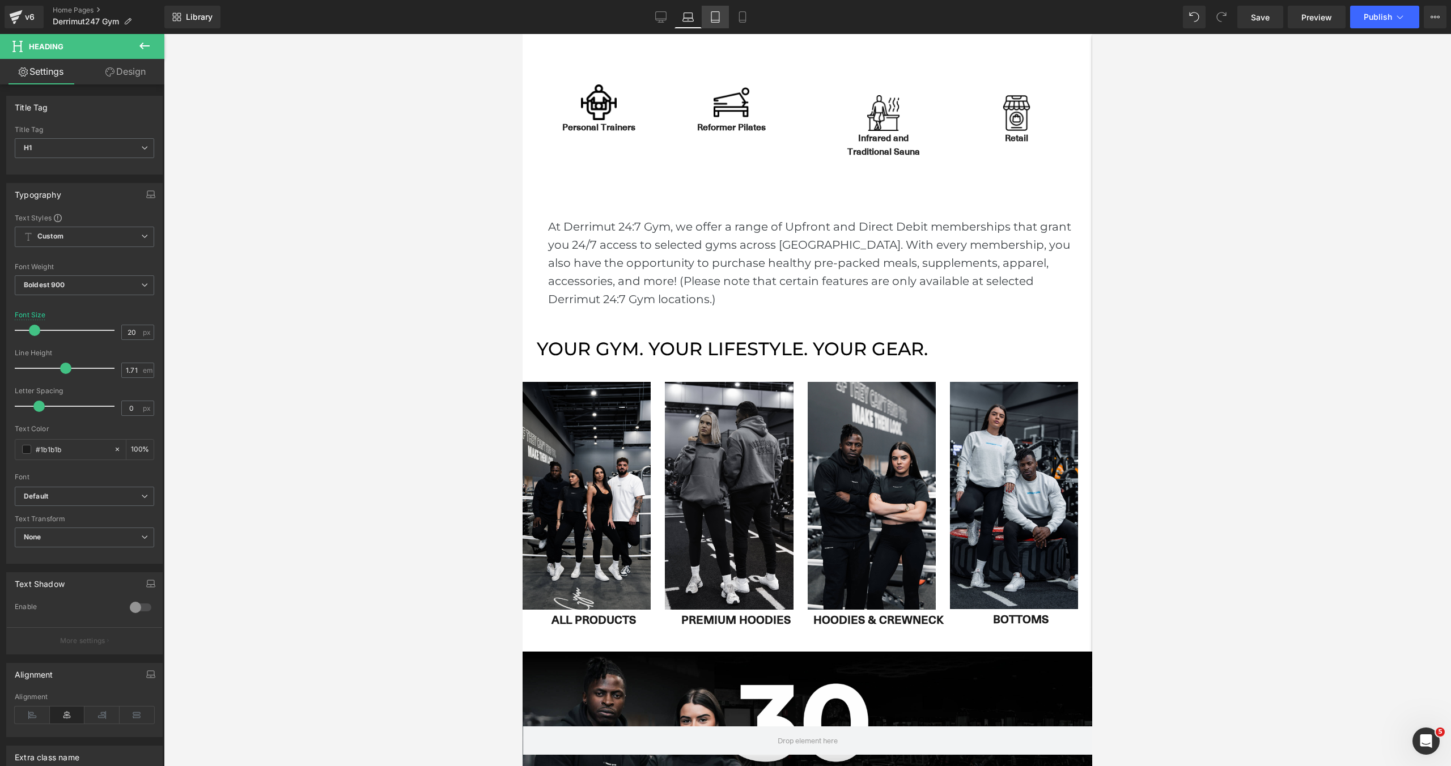
click at [721, 23] on link "Tablet" at bounding box center [714, 17] width 27 height 23
type input "30"
type input "100"
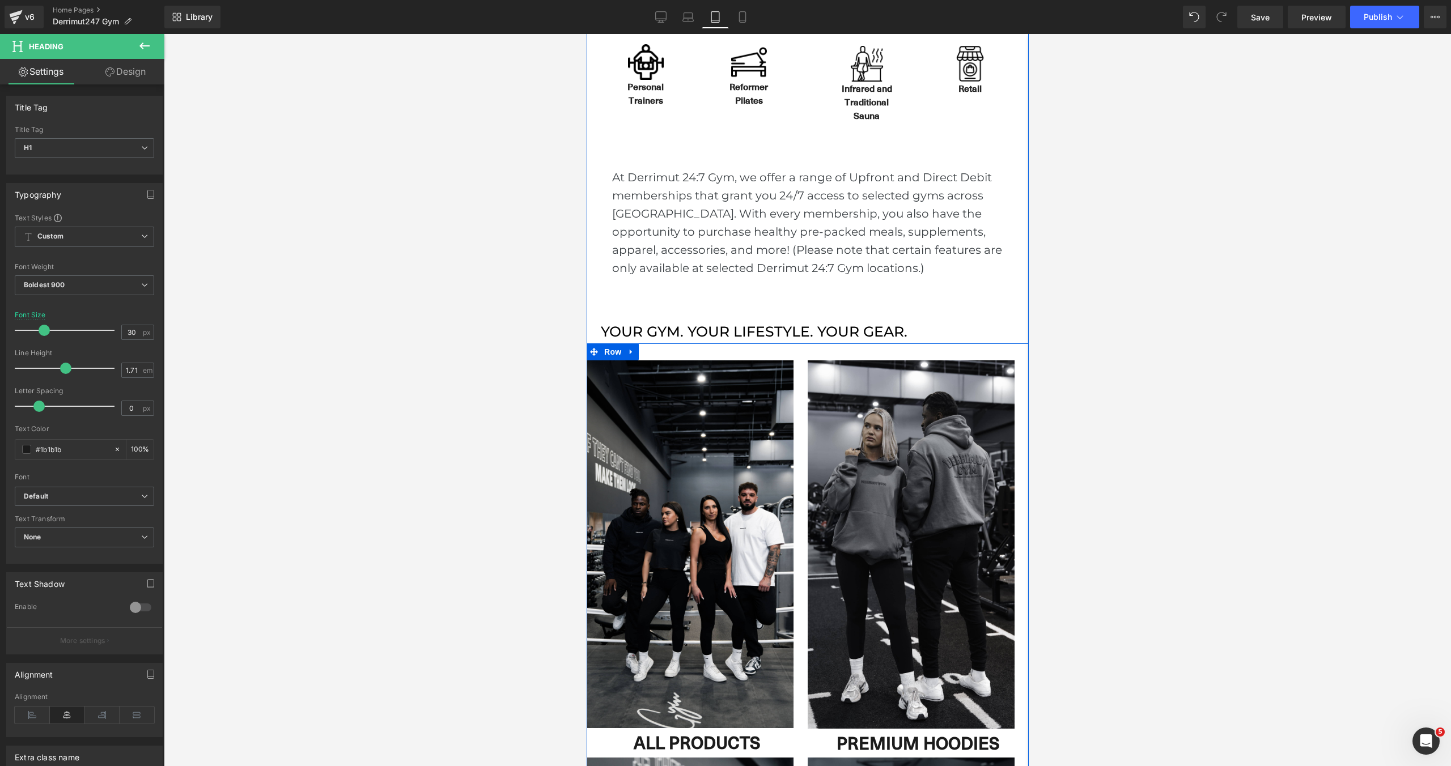
scroll to position [596, 0]
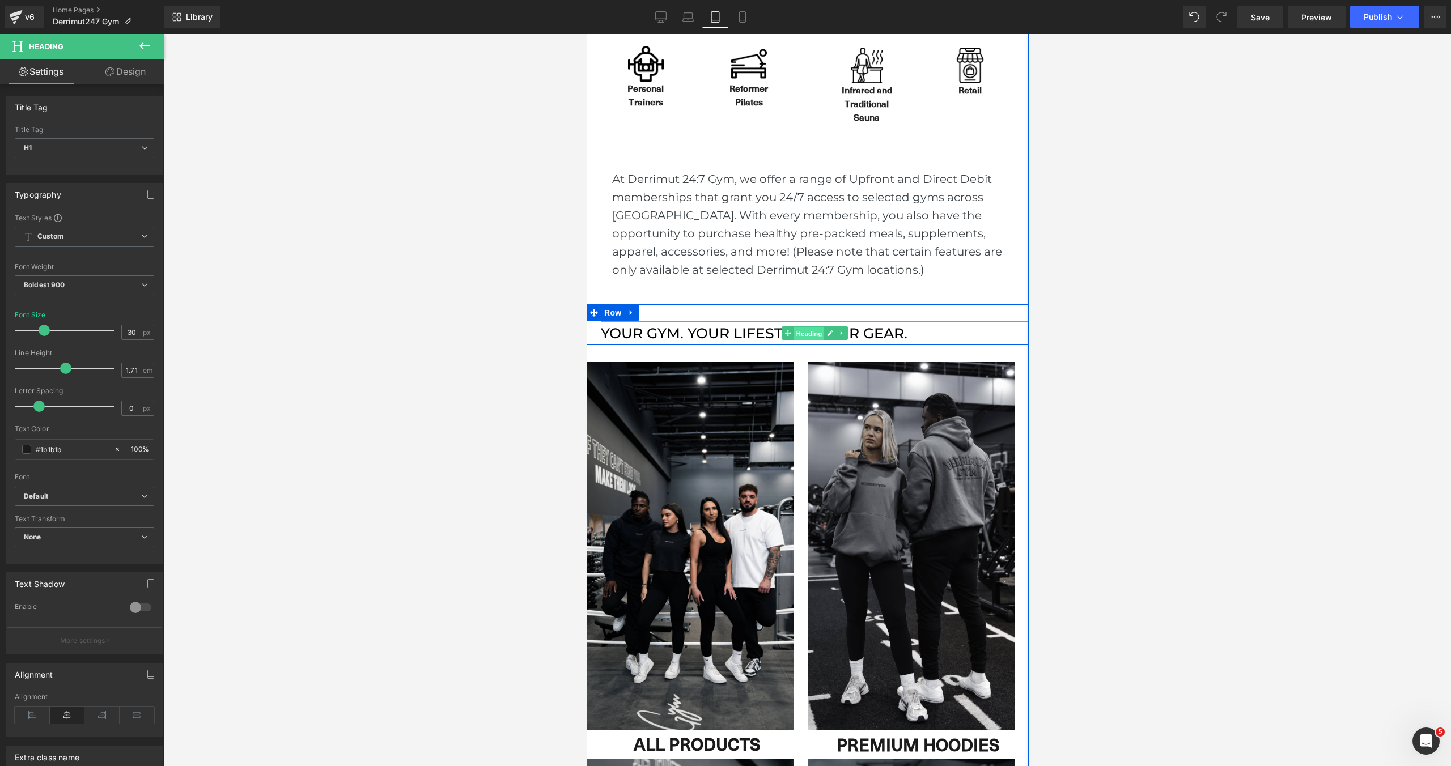
click at [802, 334] on span "Heading" at bounding box center [808, 334] width 31 height 14
click at [61, 722] on icon at bounding box center [67, 715] width 35 height 17
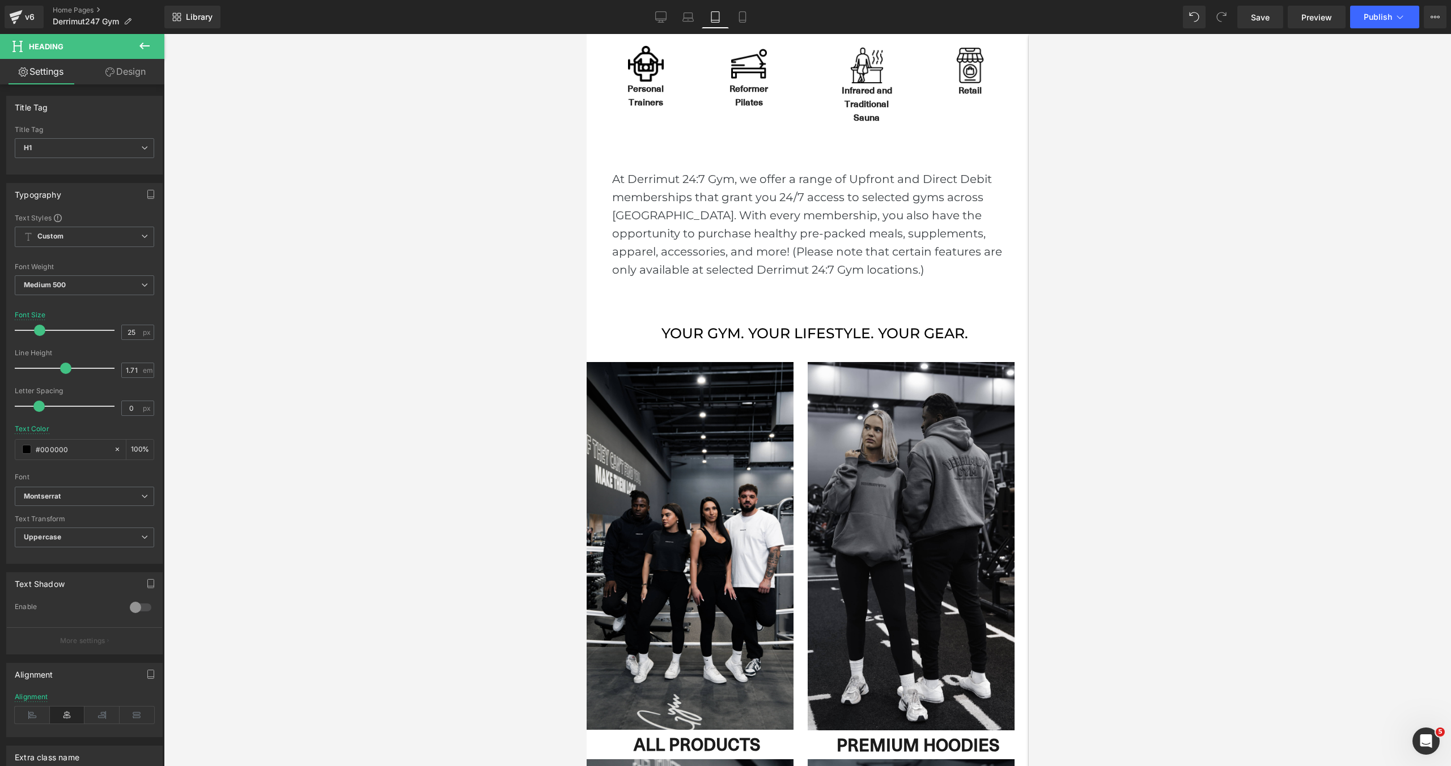
click at [539, 90] on div at bounding box center [807, 400] width 1287 height 732
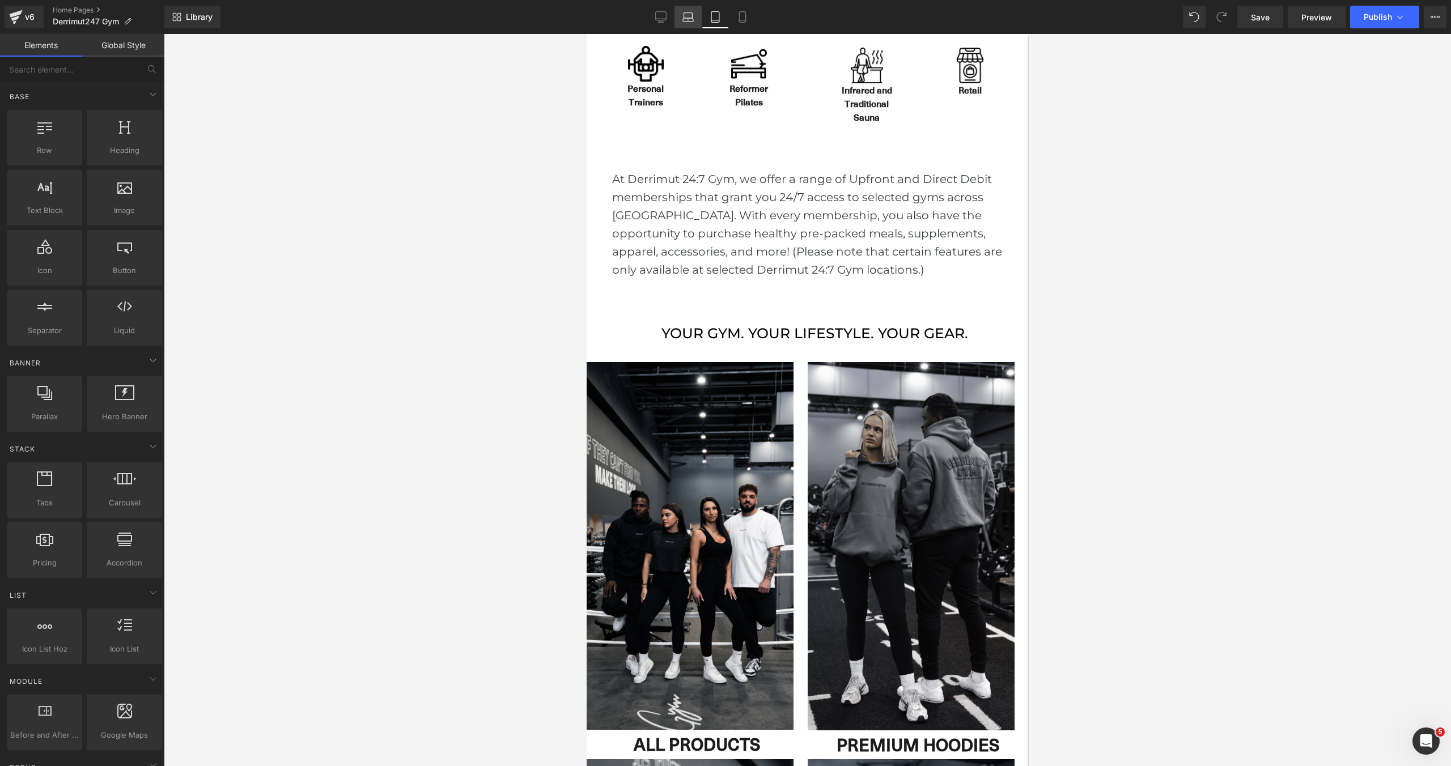
click at [687, 21] on icon at bounding box center [688, 19] width 11 height 3
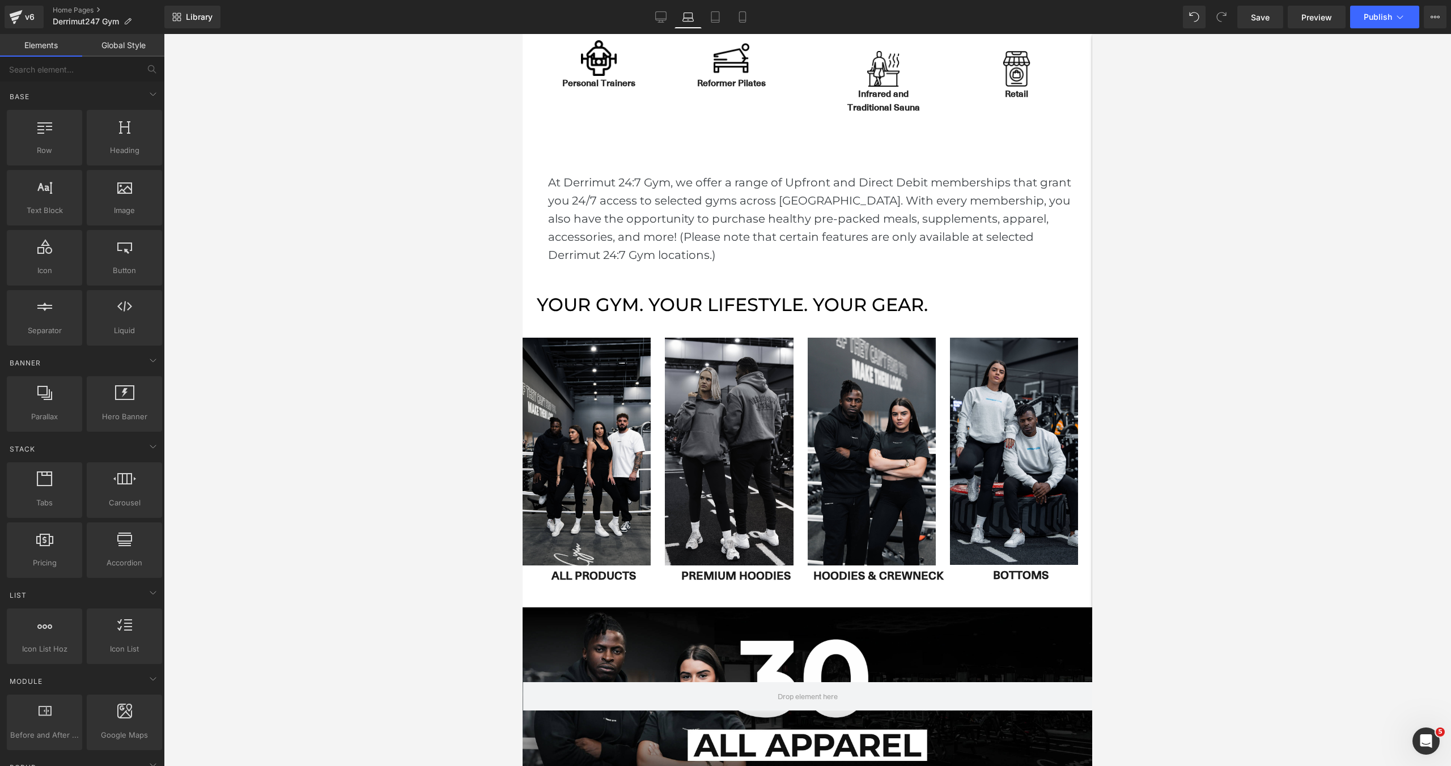
scroll to position [628, 0]
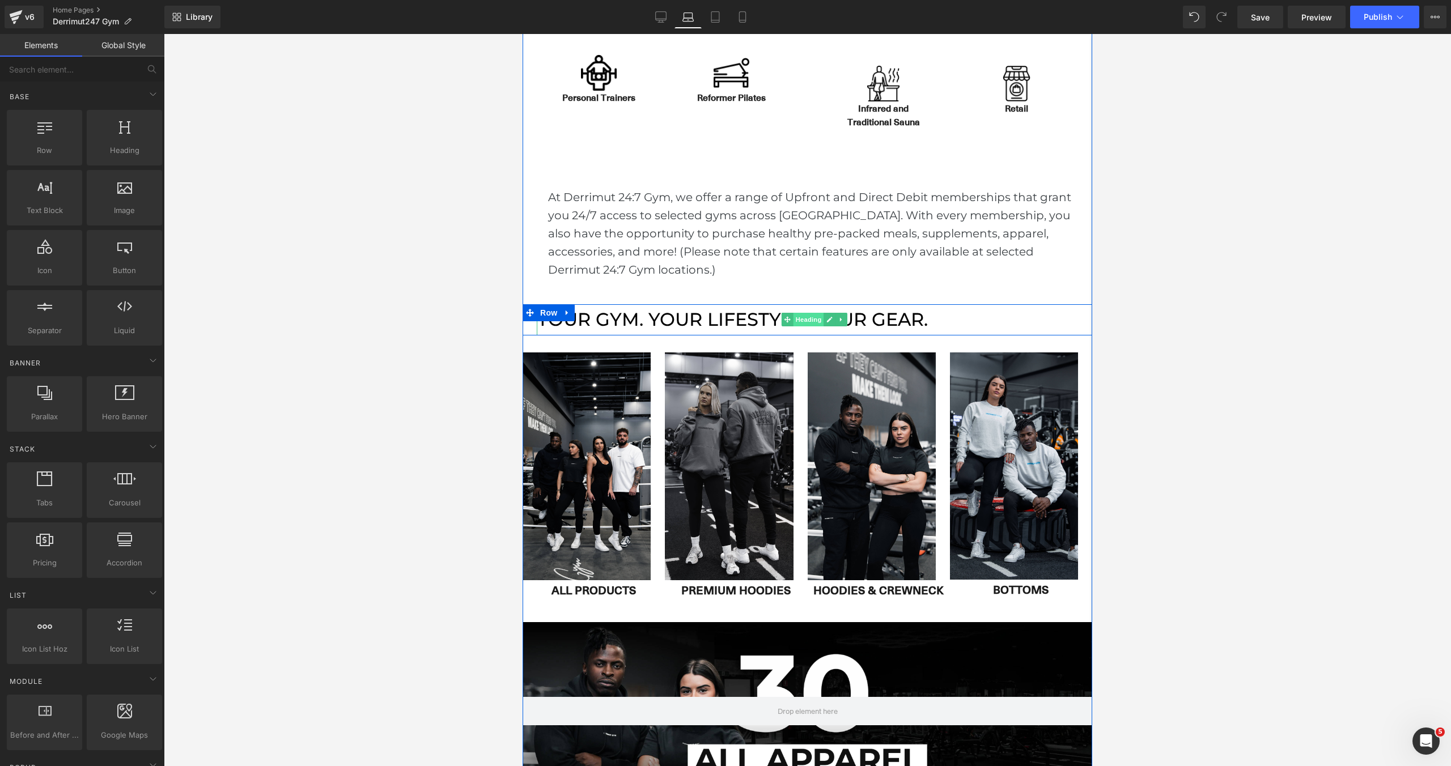
click at [793, 320] on span "Heading" at bounding box center [808, 320] width 31 height 14
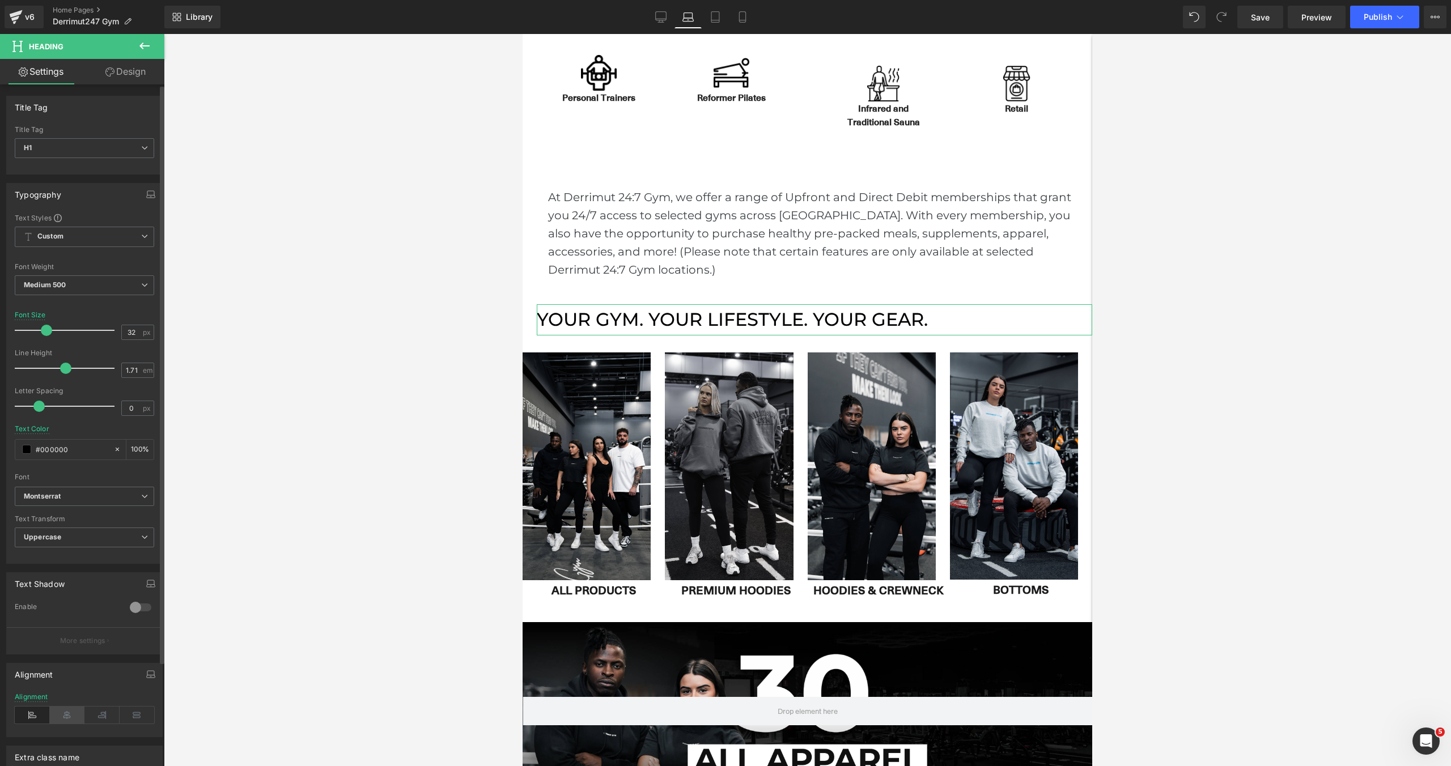
click at [68, 713] on icon at bounding box center [67, 715] width 35 height 17
click at [30, 693] on div "Alignment" at bounding box center [31, 697] width 33 height 8
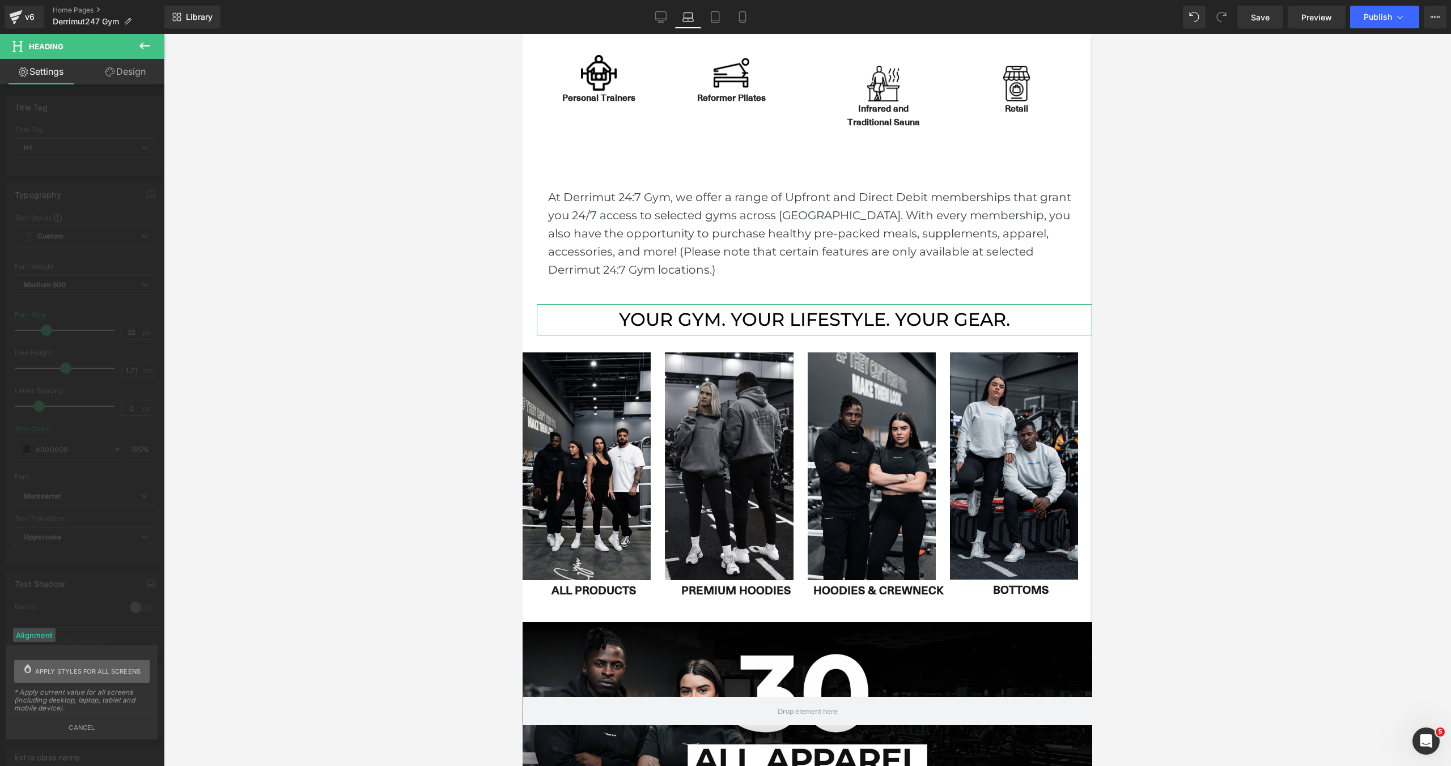
click at [56, 681] on span "Apply styles for all screens" at bounding box center [88, 671] width 106 height 23
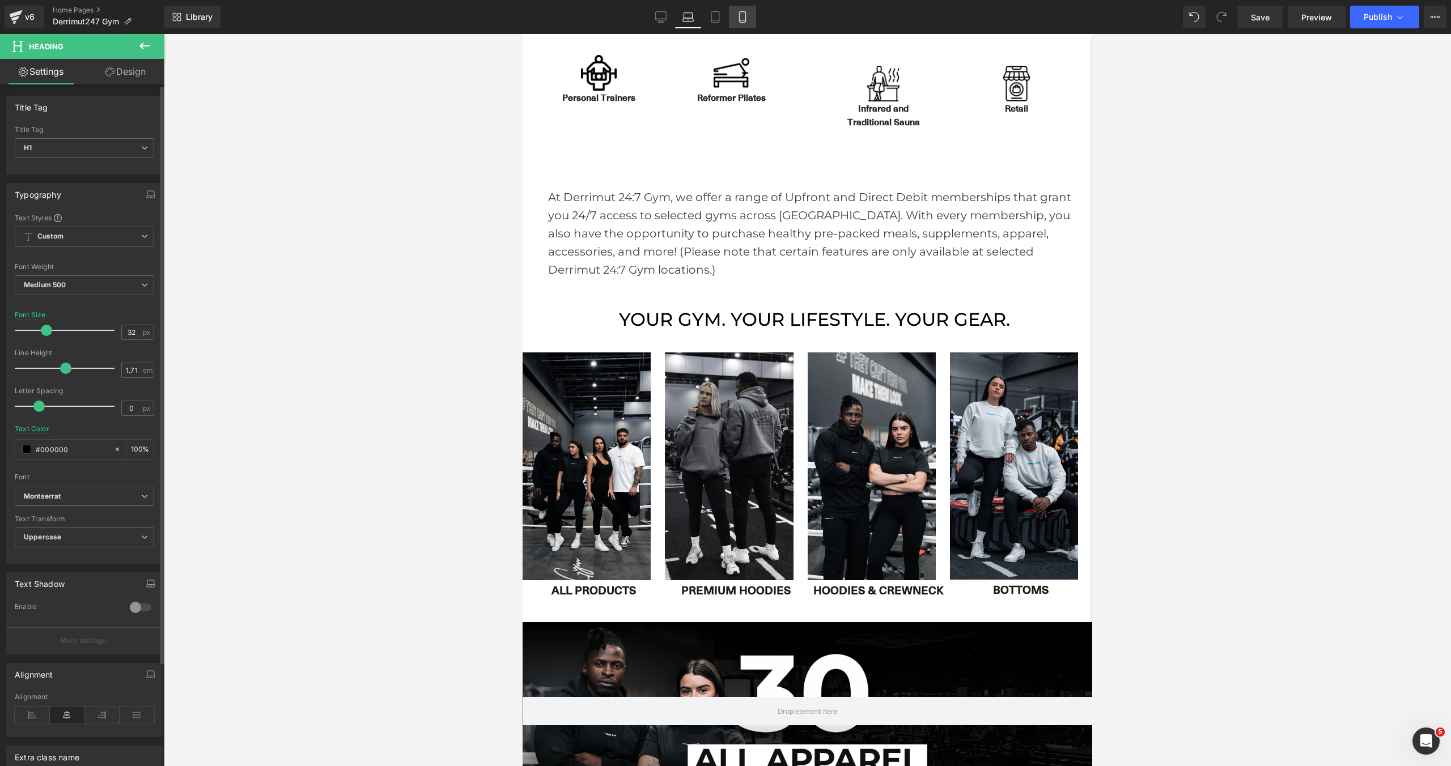
click at [743, 19] on icon at bounding box center [742, 16] width 11 height 11
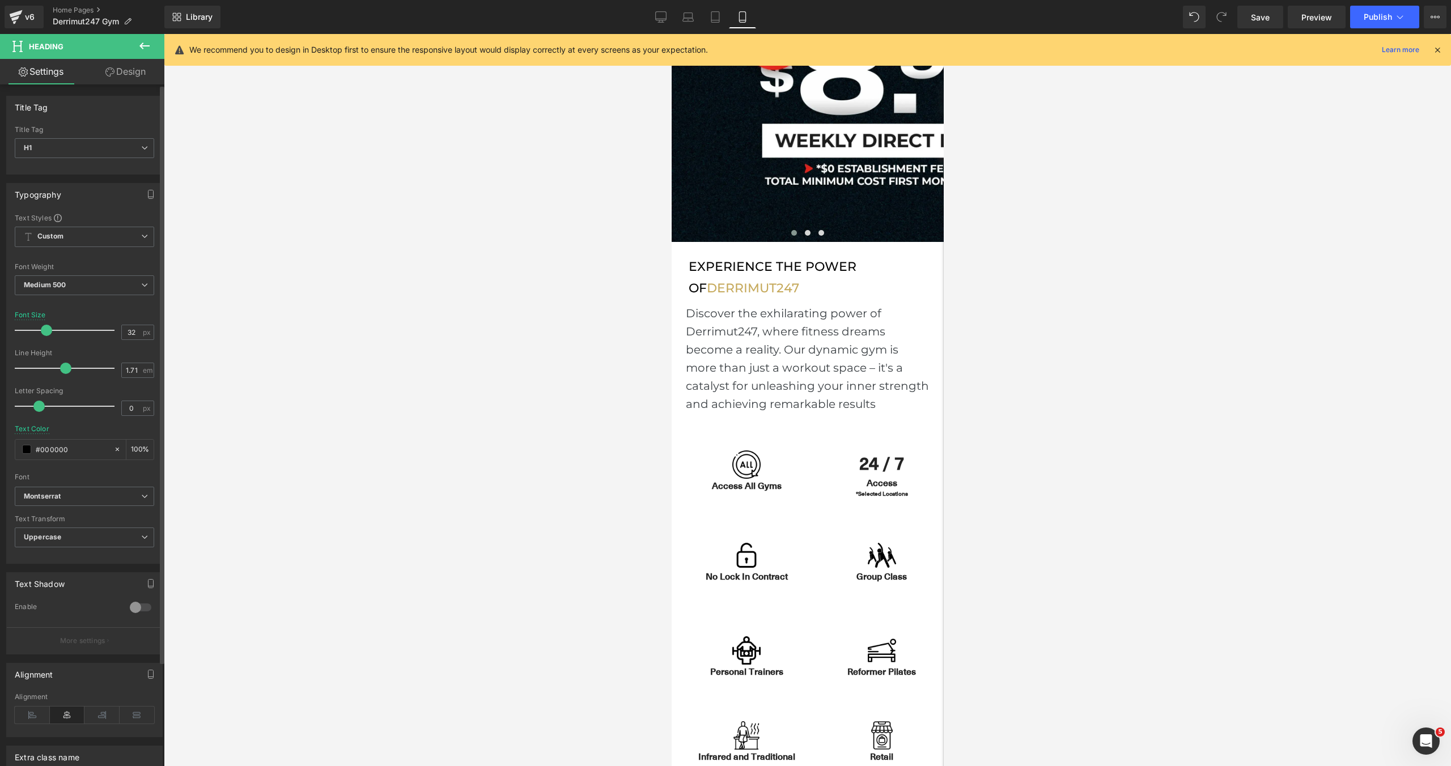
type input "100"
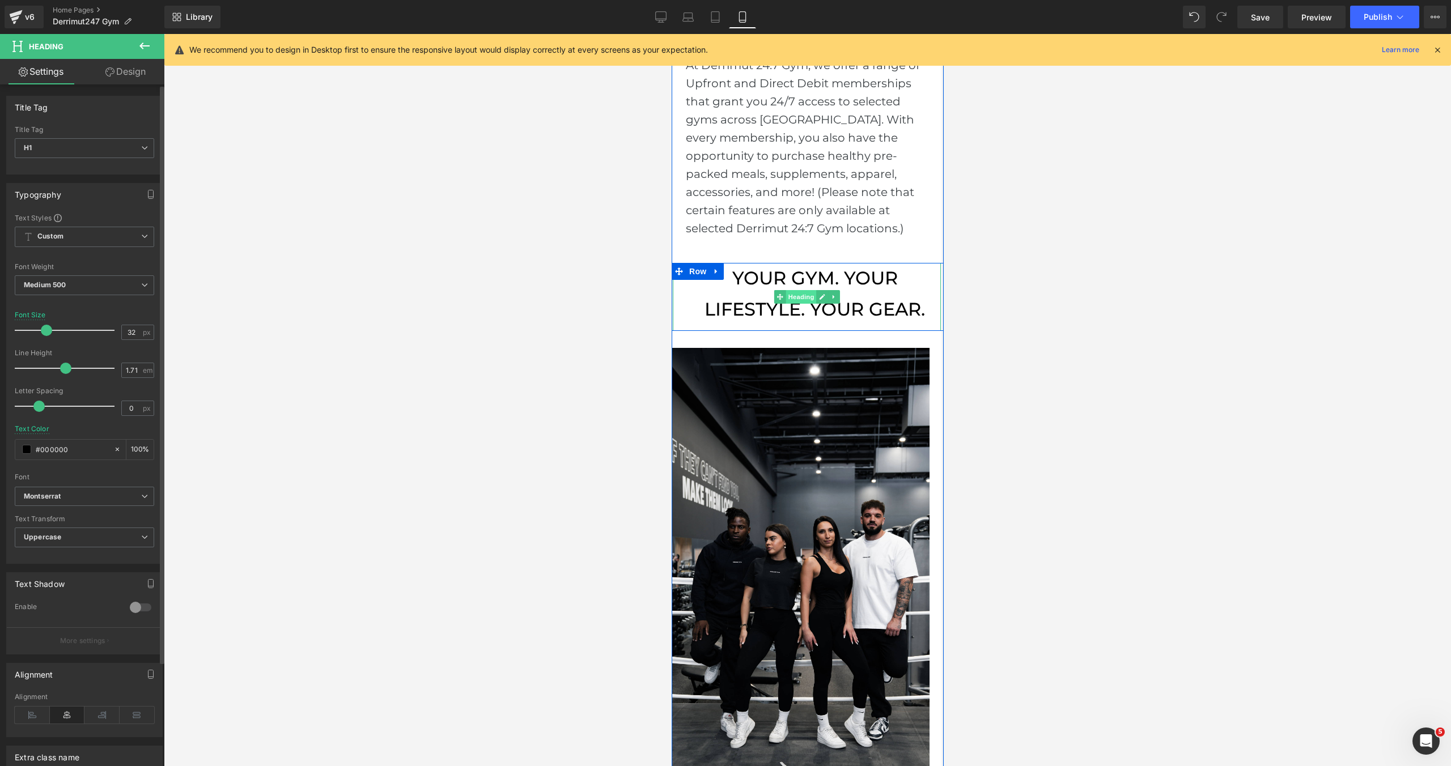
click at [801, 297] on div "Your Gym. Your Lifestyle. Your Gear. Heading" at bounding box center [806, 296] width 268 height 67
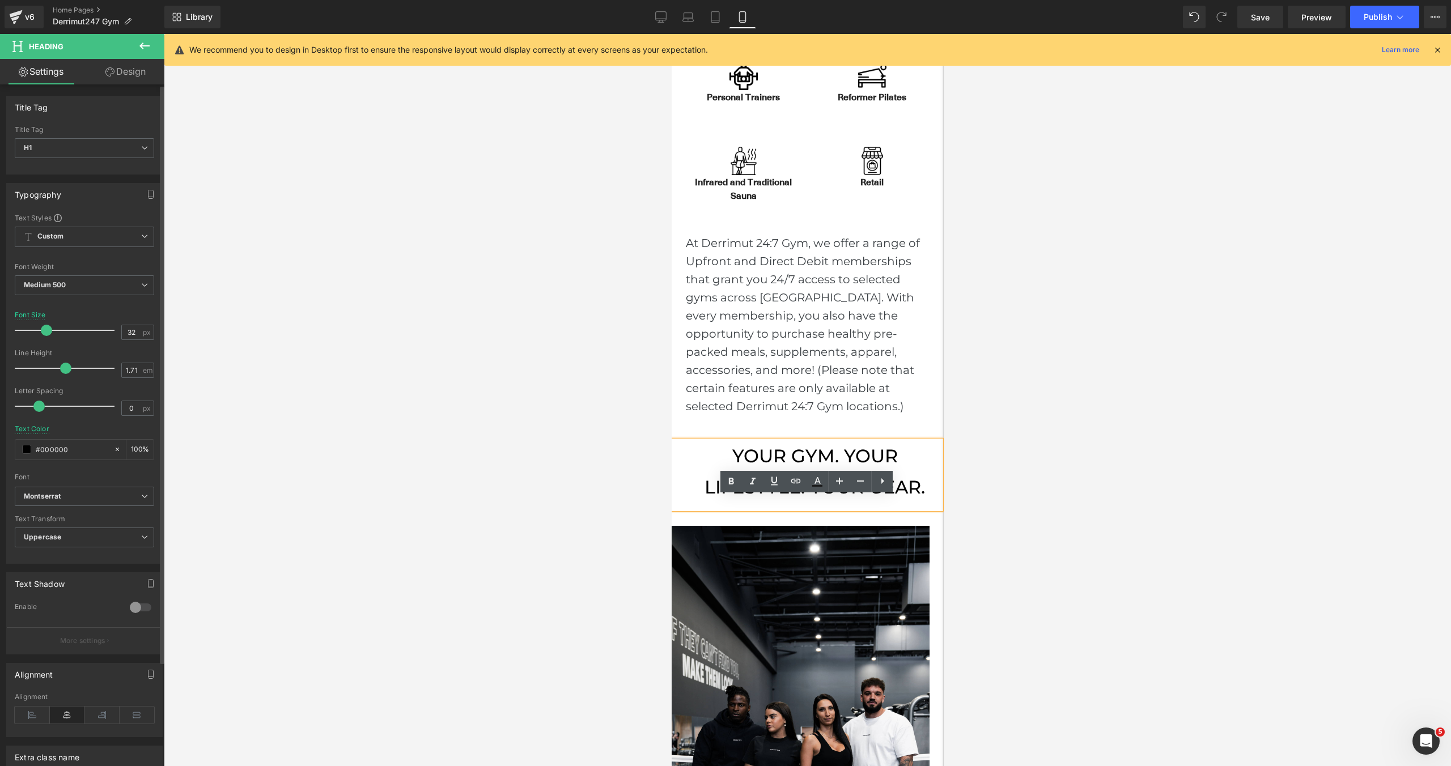
scroll to position [835, 0]
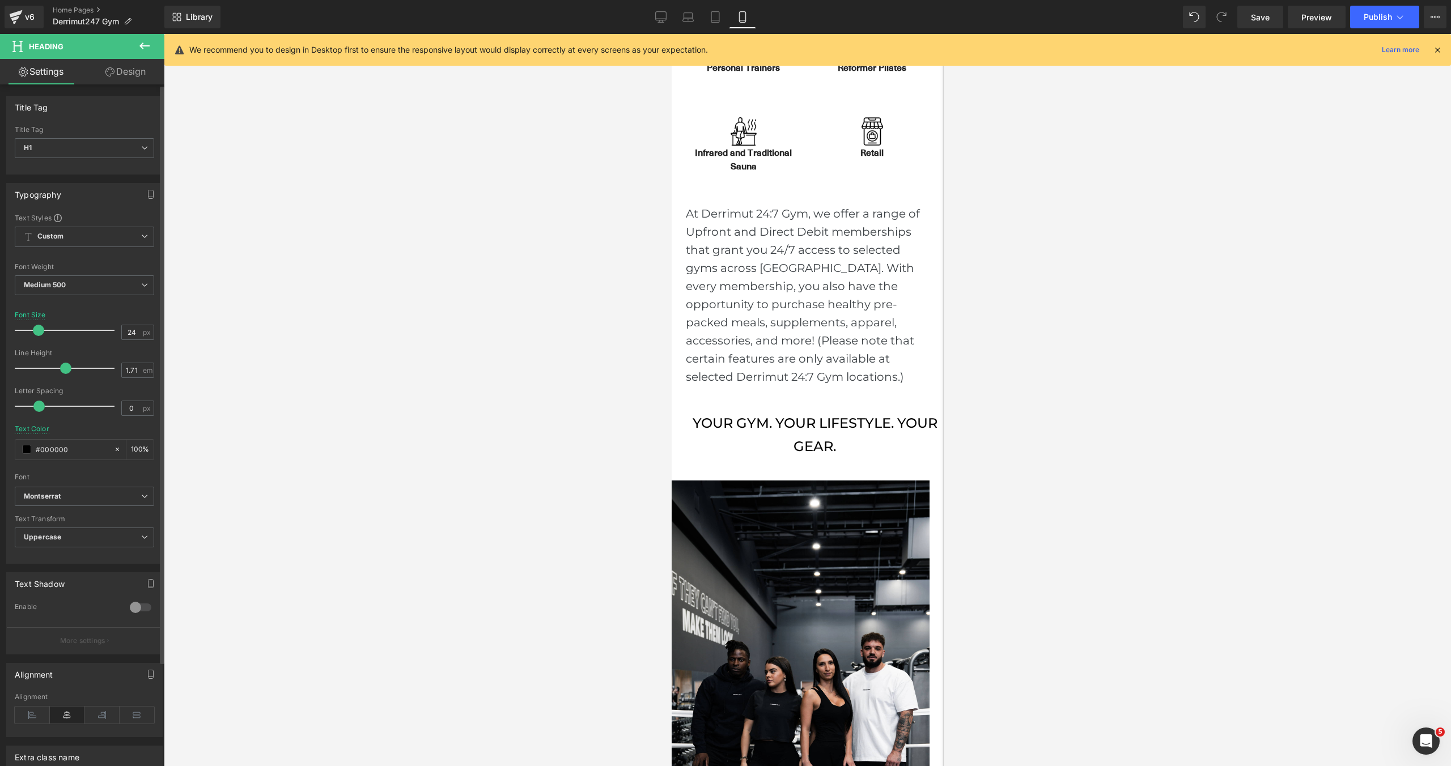
type input "25"
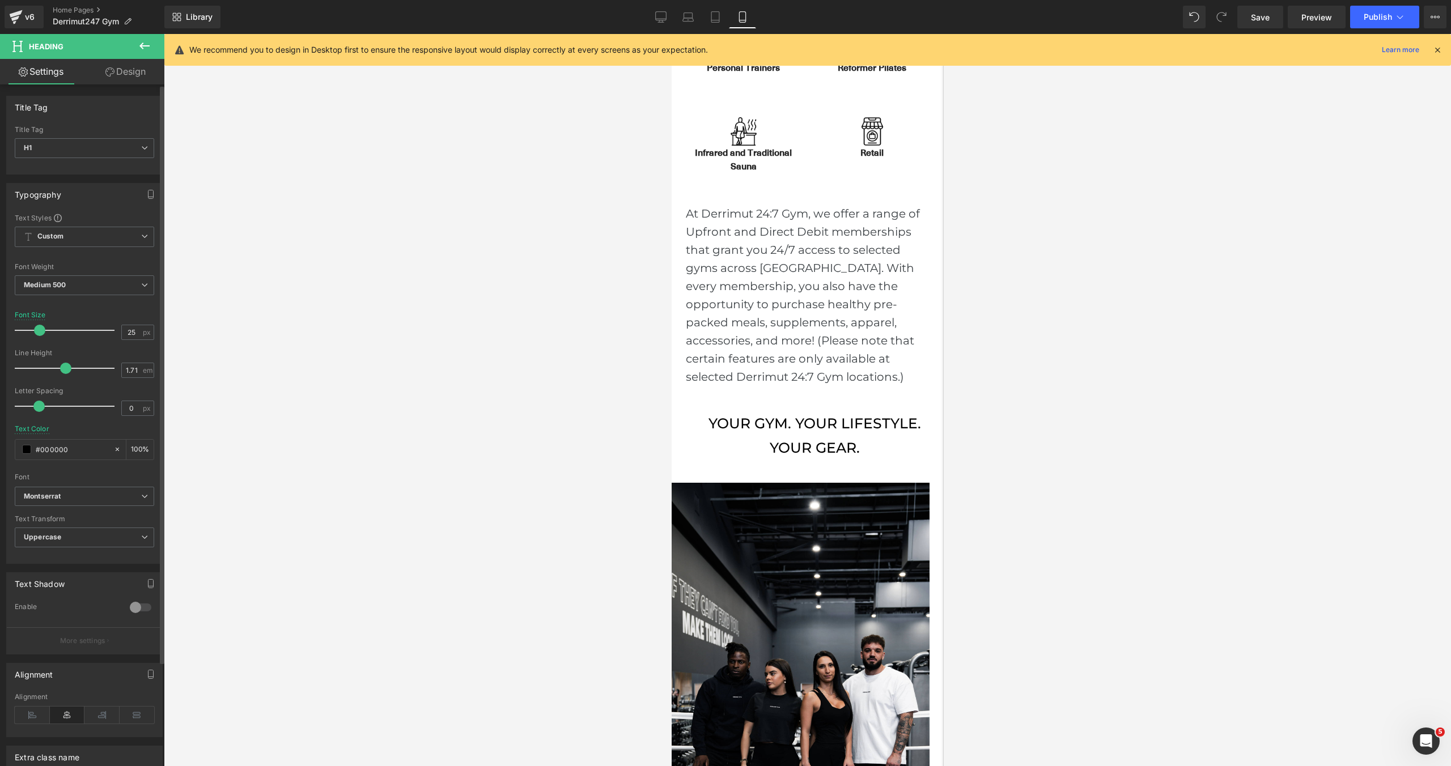
drag, startPoint x: 46, startPoint y: 333, endPoint x: 40, endPoint y: 338, distance: 8.1
click at [40, 338] on div at bounding box center [67, 330] width 94 height 23
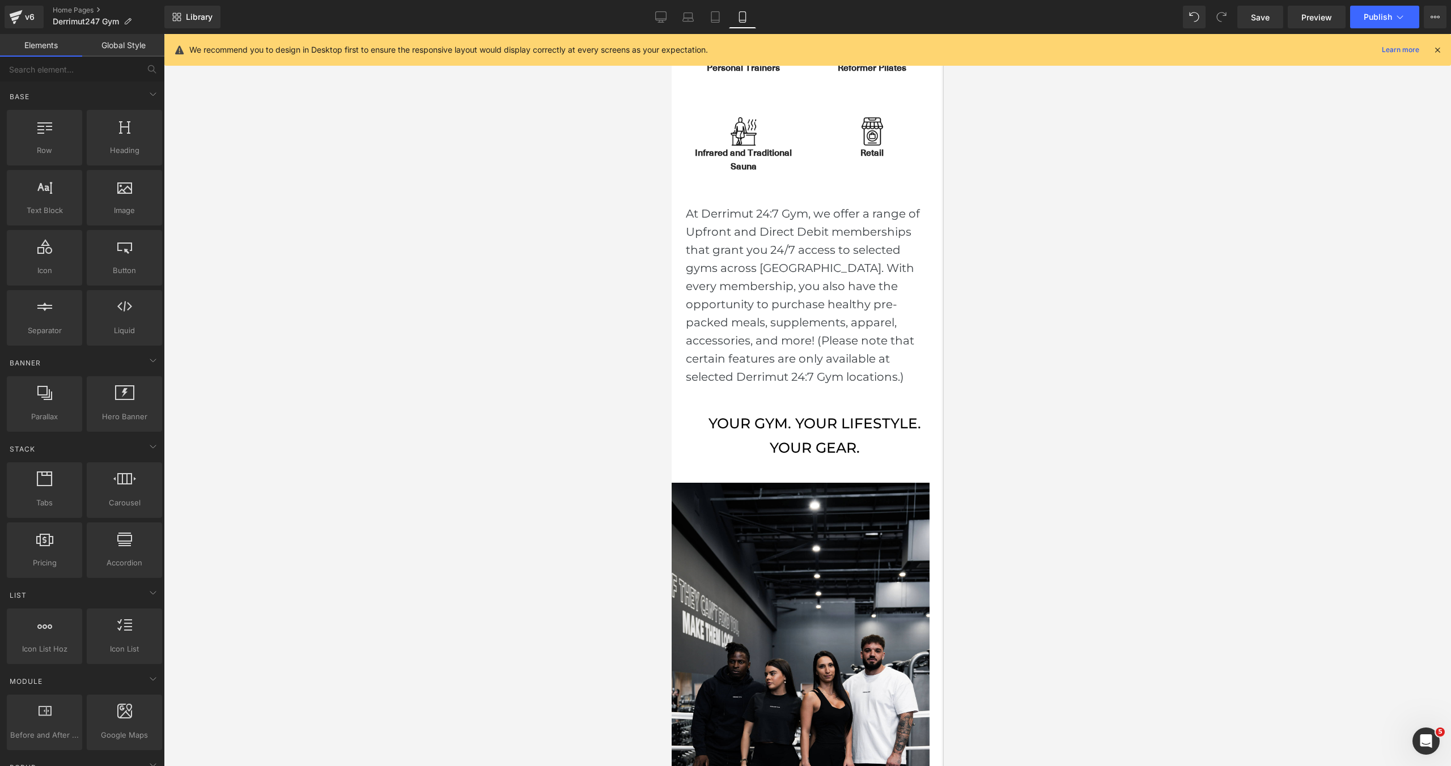
click at [593, 479] on div at bounding box center [807, 400] width 1287 height 732
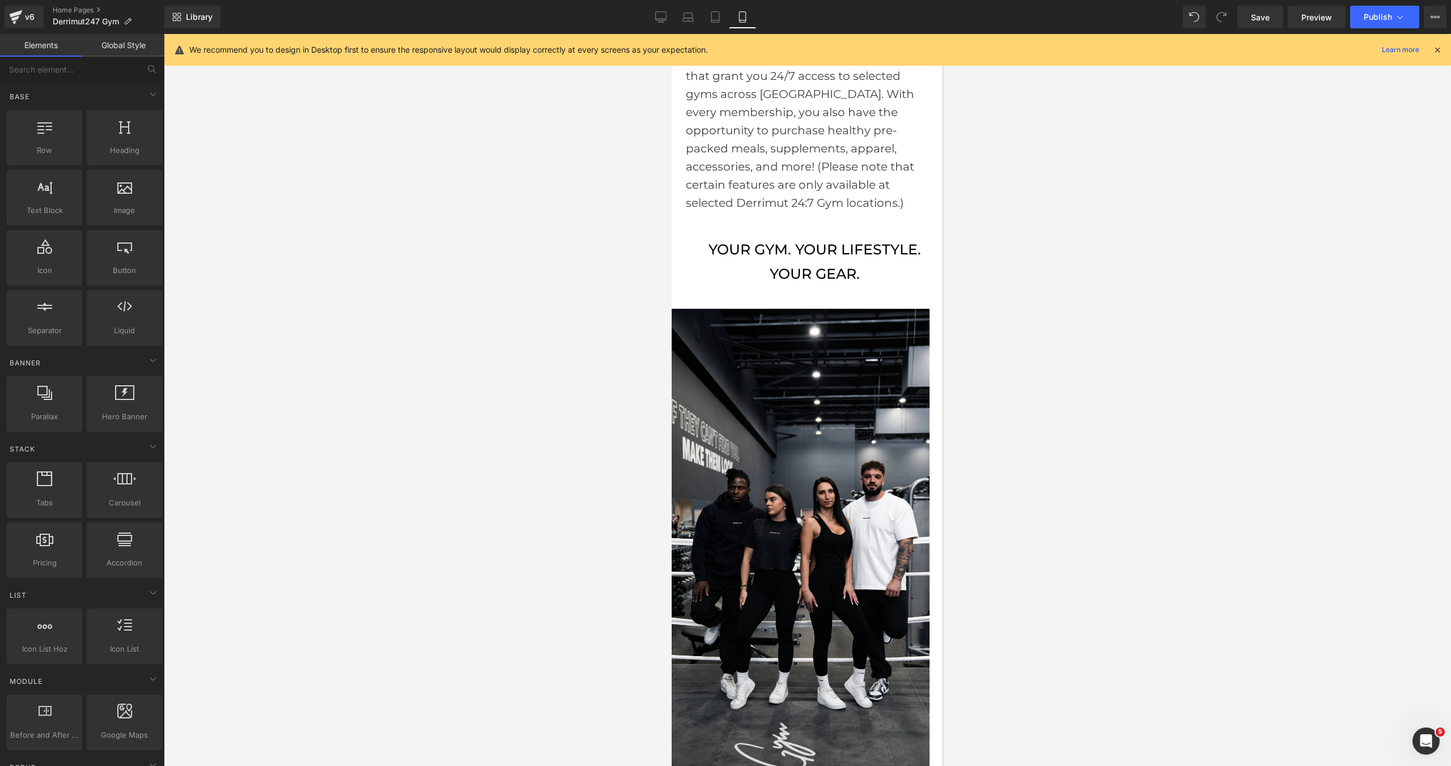
click at [1162, 416] on div at bounding box center [807, 400] width 1287 height 732
click at [815, 534] on span "Image" at bounding box center [807, 538] width 24 height 14
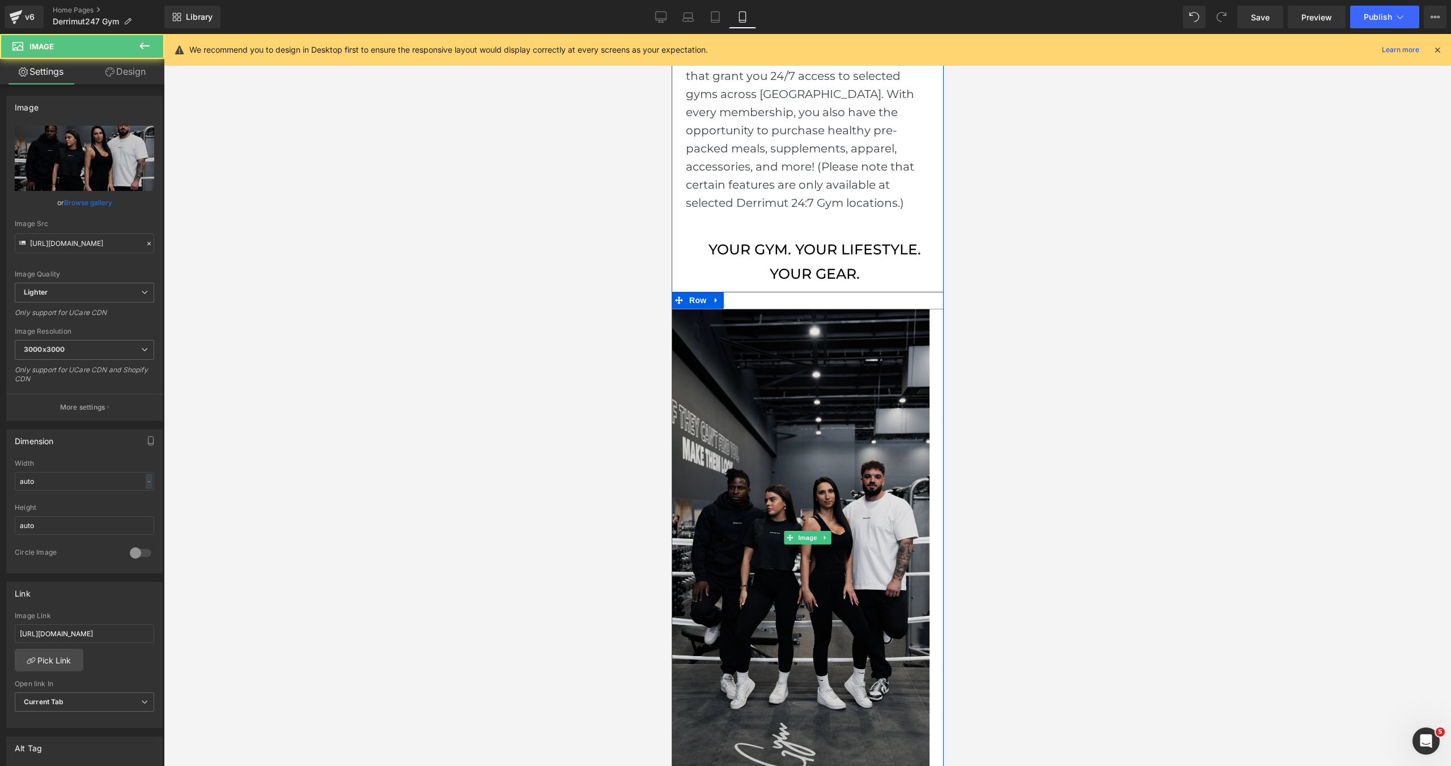
click at [686, 537] on img at bounding box center [807, 538] width 272 height 458
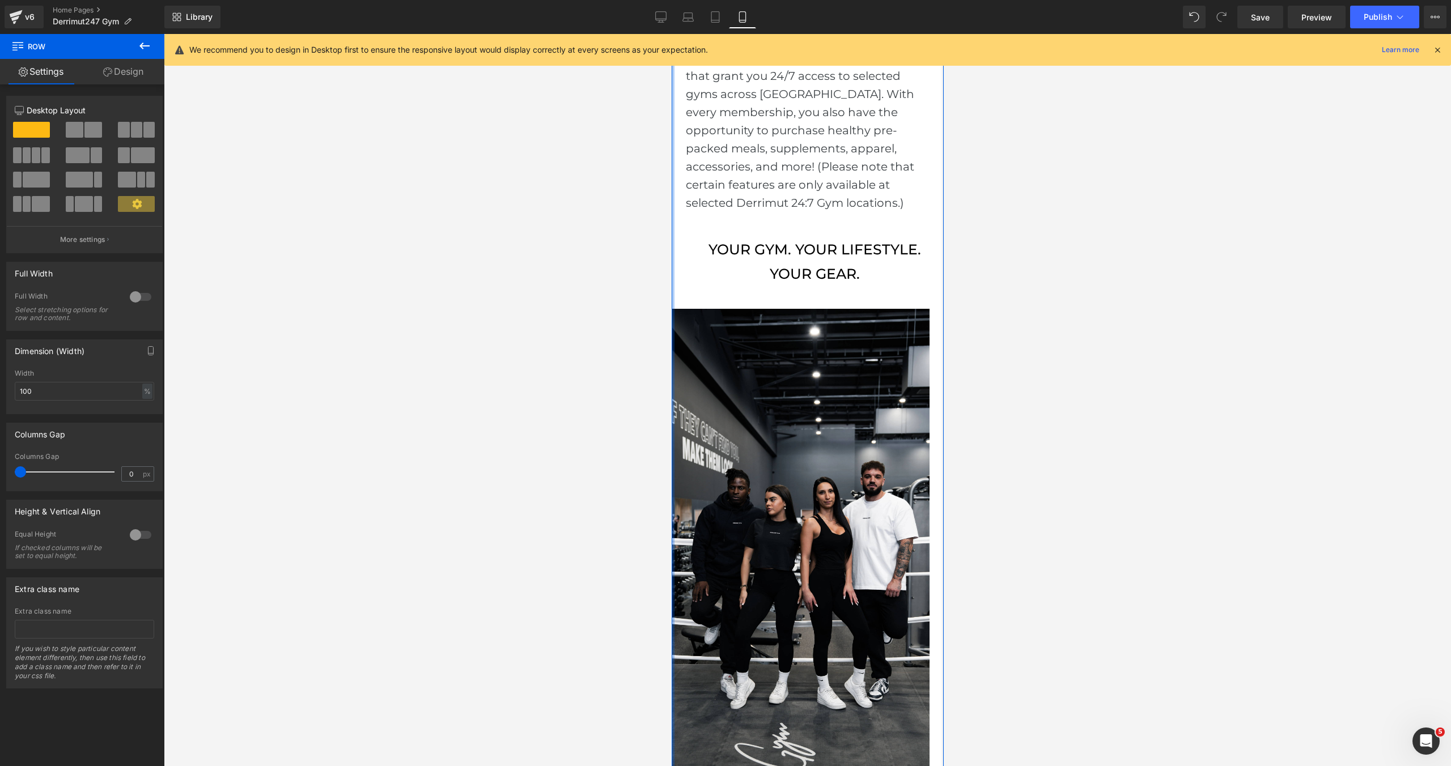
click at [662, 550] on div at bounding box center [807, 400] width 1287 height 732
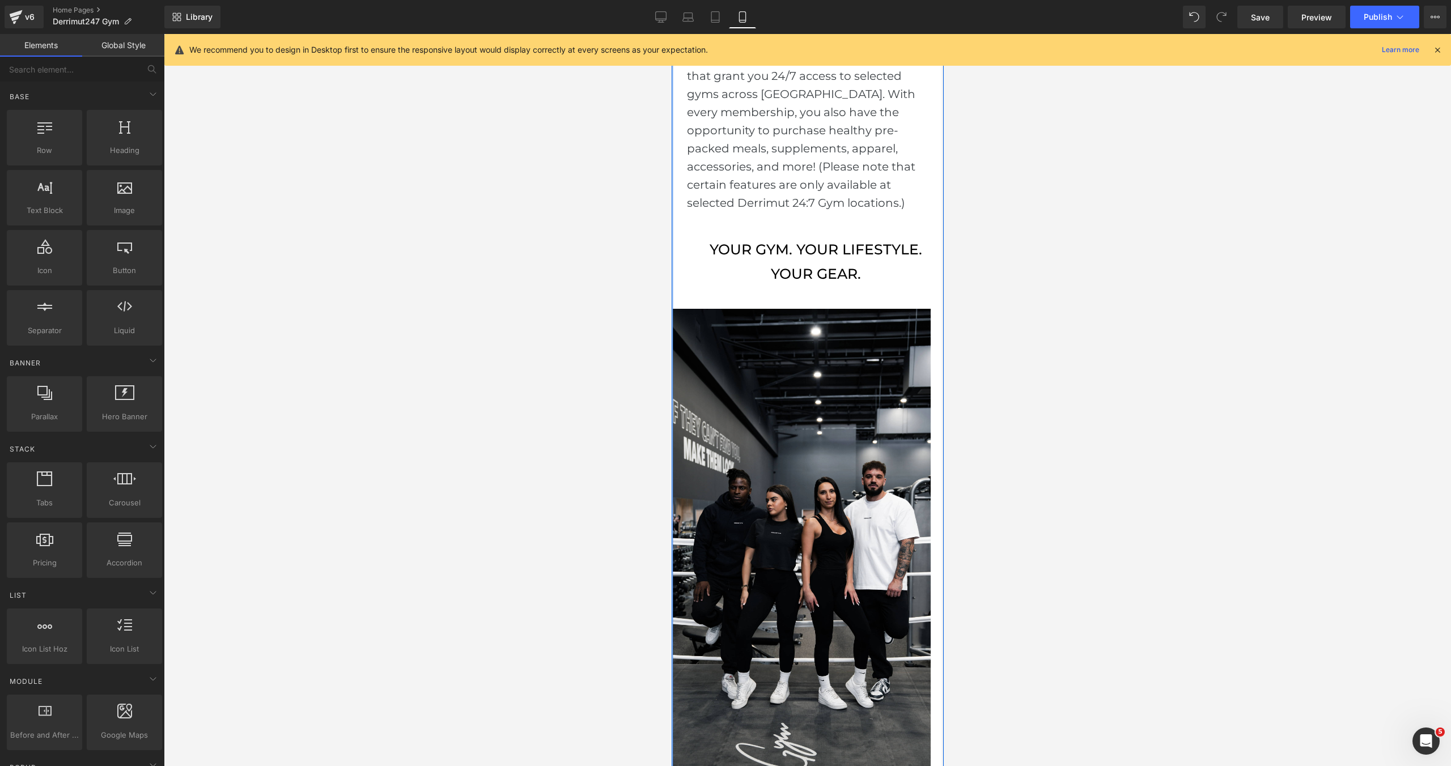
click at [643, 577] on div at bounding box center [807, 400] width 1287 height 732
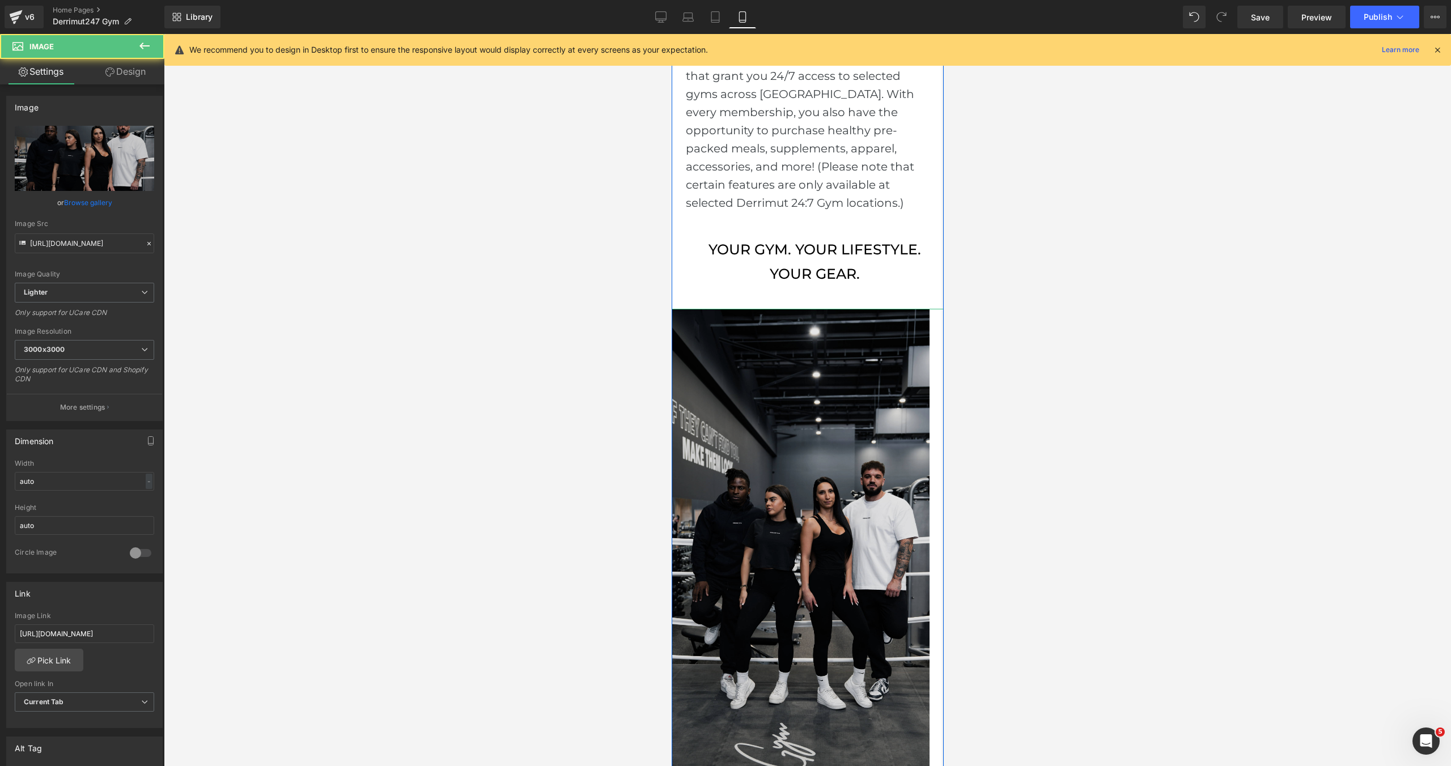
click at [671, 575] on div "Image" at bounding box center [807, 538] width 272 height 458
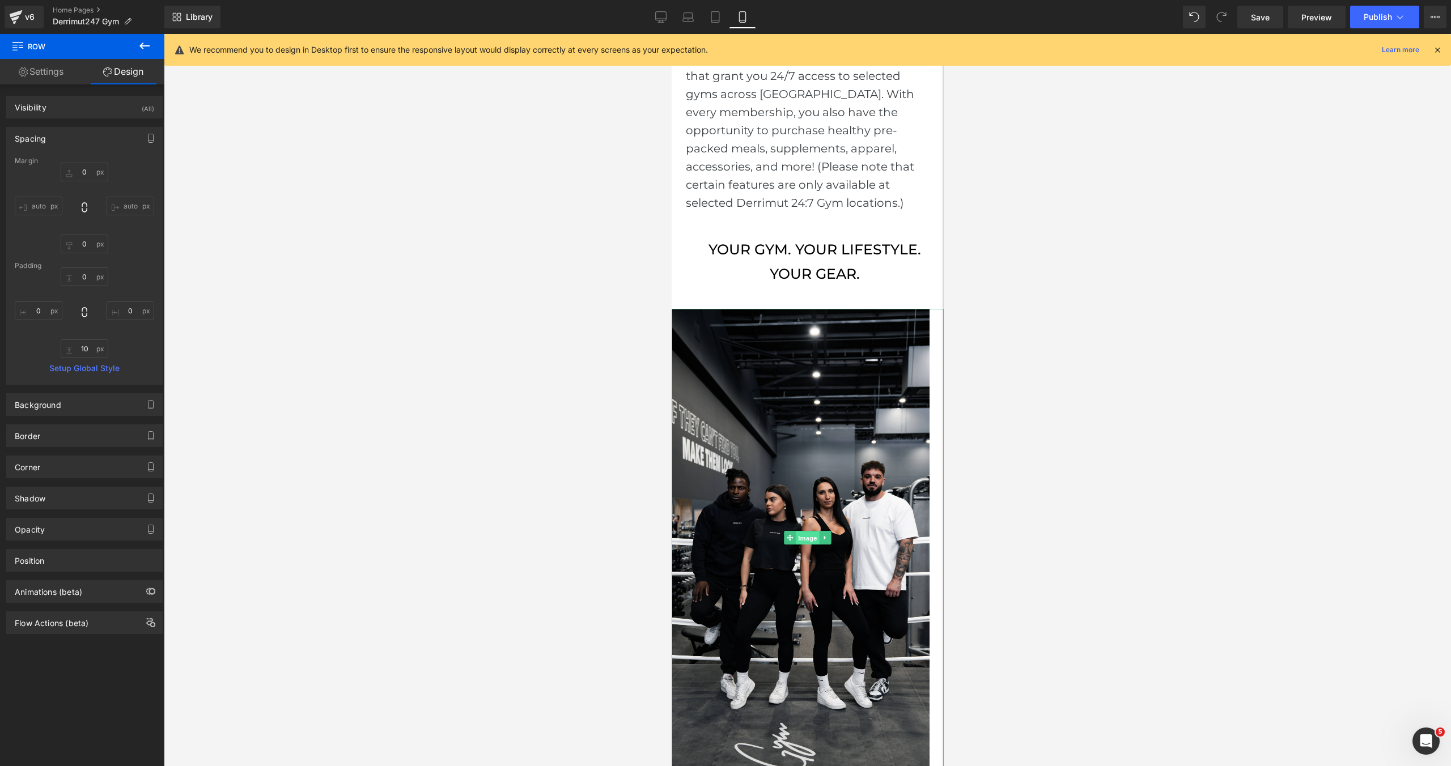
click at [803, 538] on span "Image" at bounding box center [807, 538] width 24 height 14
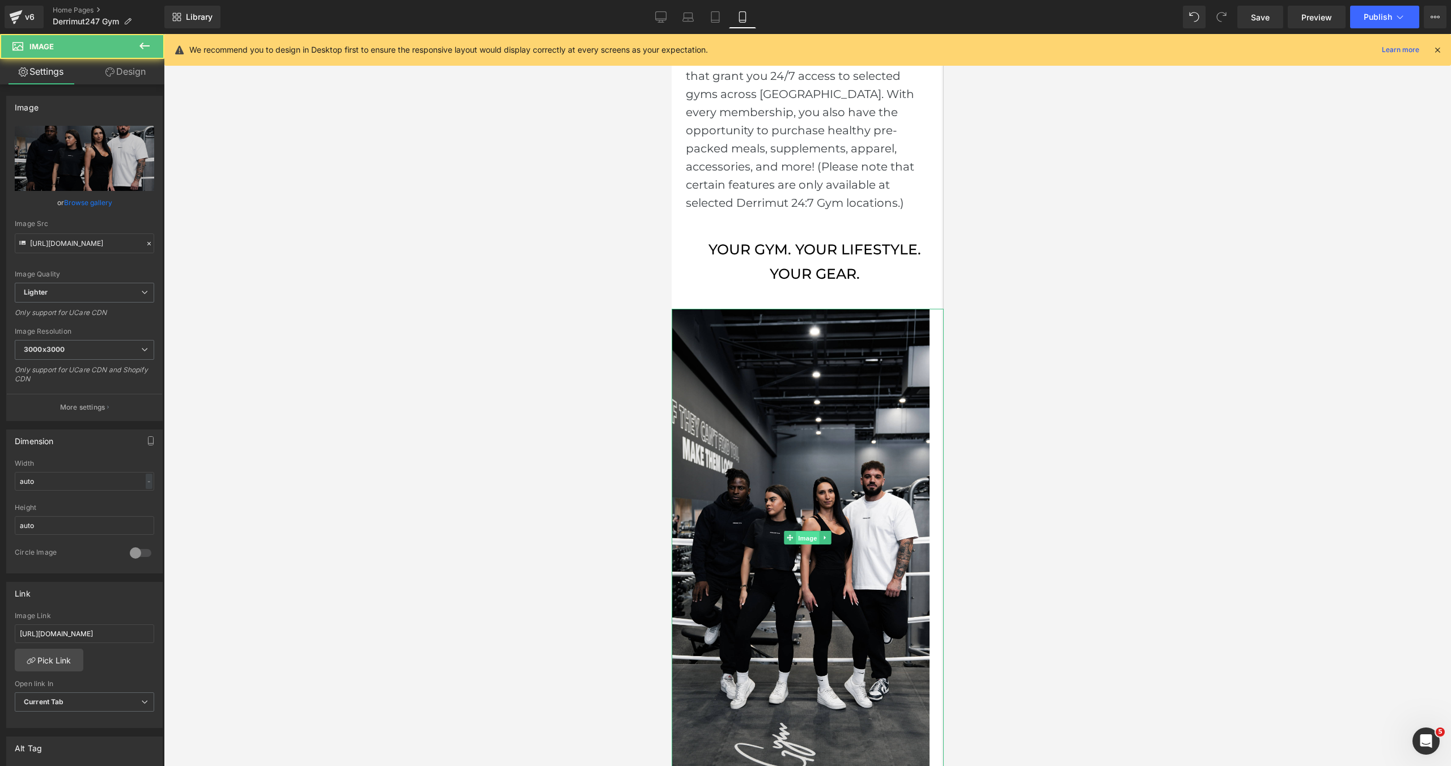
click at [803, 538] on span "Image" at bounding box center [807, 538] width 24 height 14
click at [130, 71] on link "Design" at bounding box center [125, 71] width 82 height 25
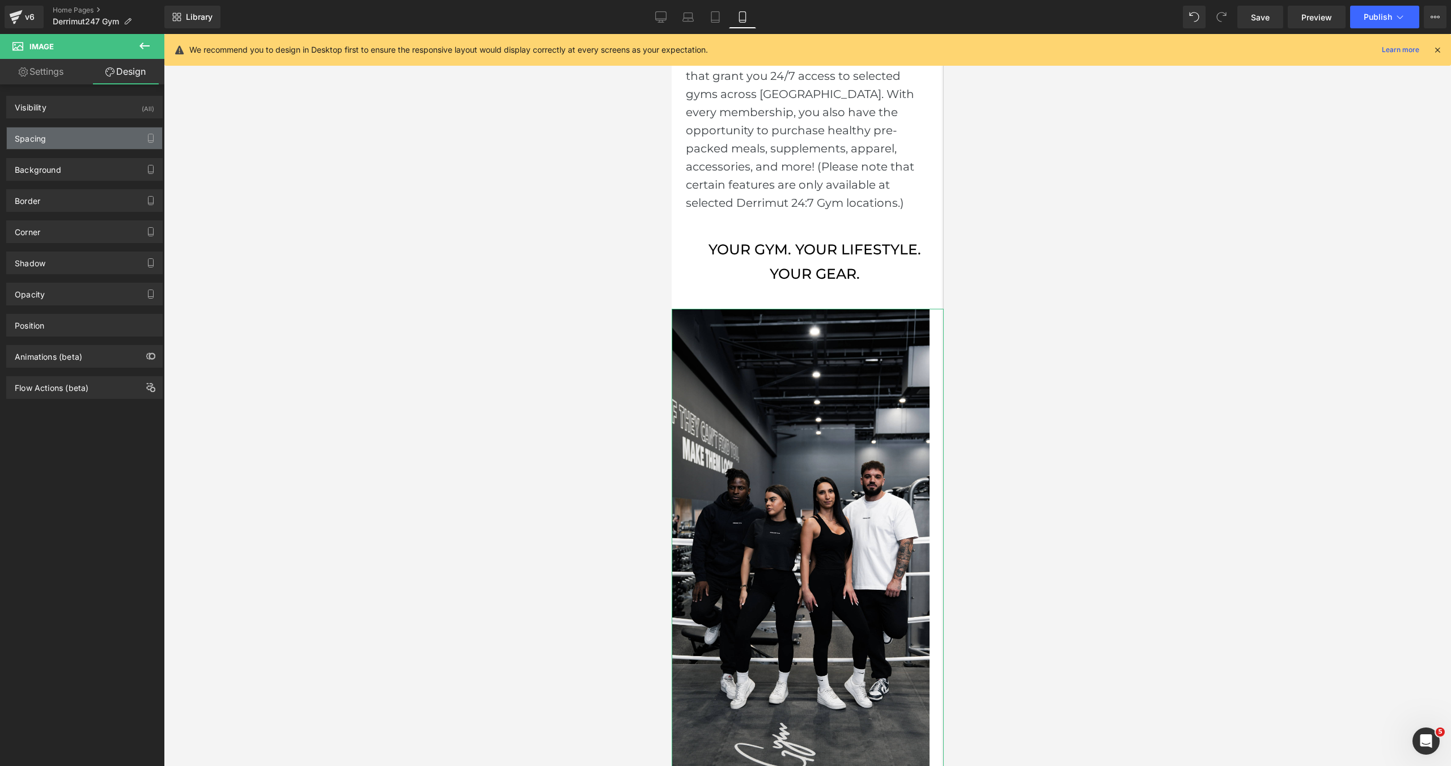
click at [78, 135] on div "Spacing" at bounding box center [84, 138] width 155 height 22
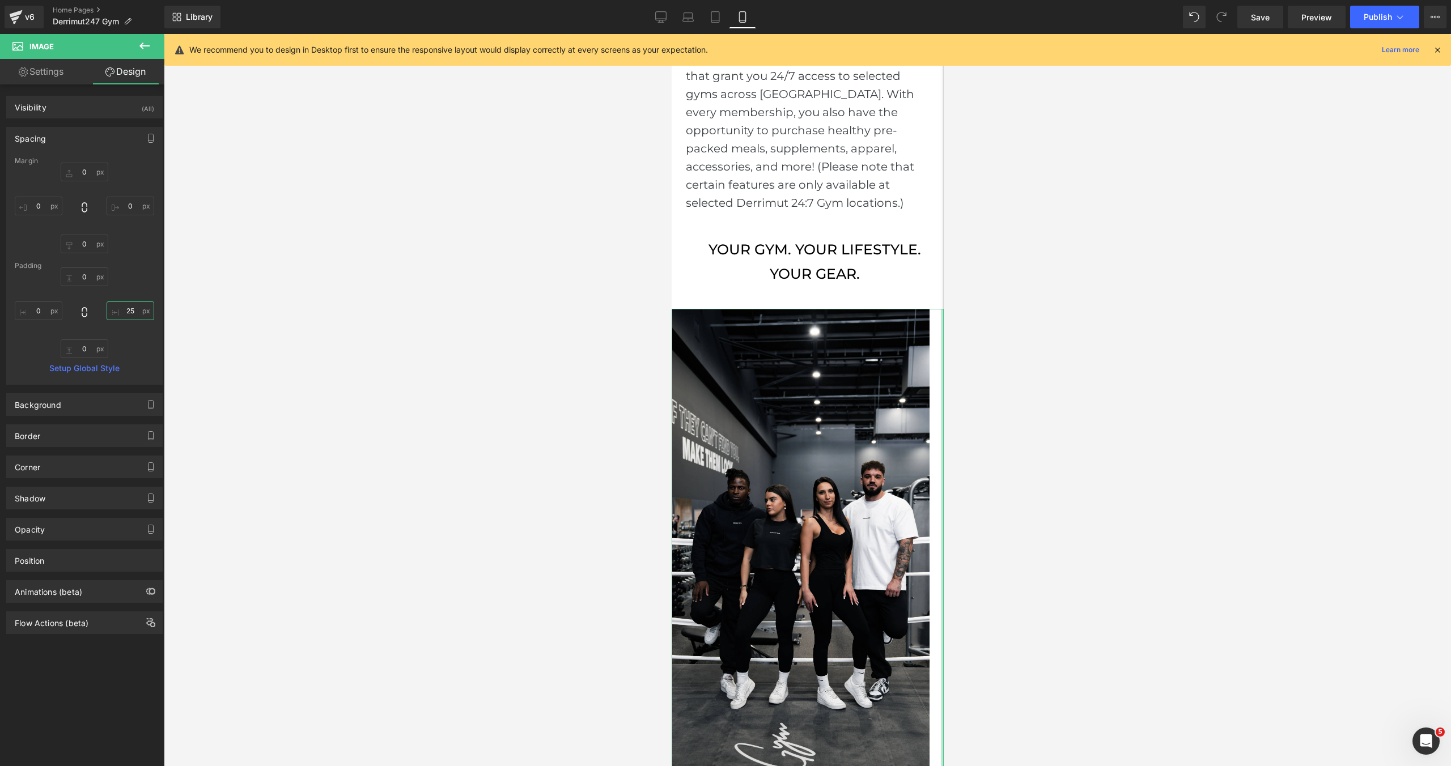
click at [136, 308] on input "25" at bounding box center [131, 310] width 48 height 19
click at [41, 307] on input "0" at bounding box center [39, 310] width 48 height 19
type input "25"
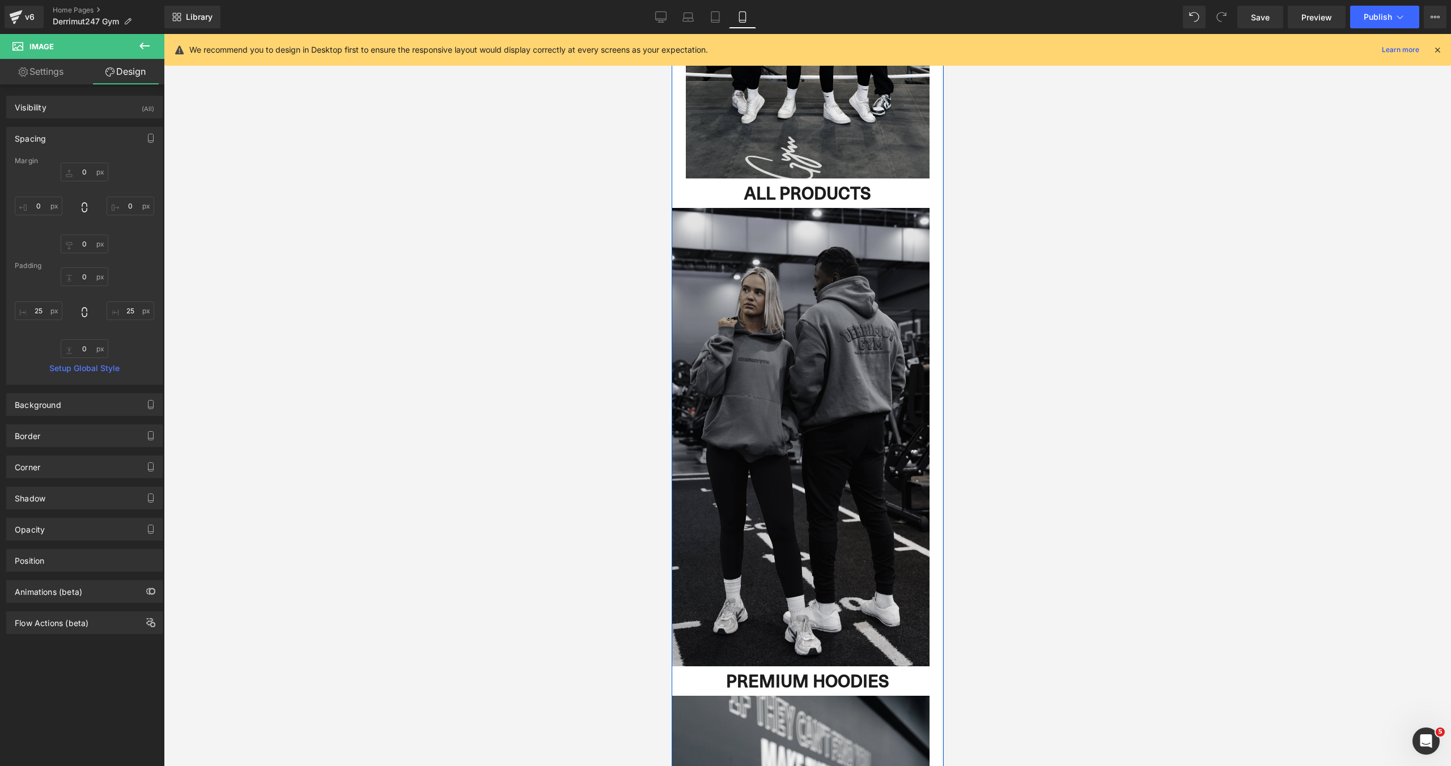
click at [805, 426] on img at bounding box center [807, 437] width 272 height 459
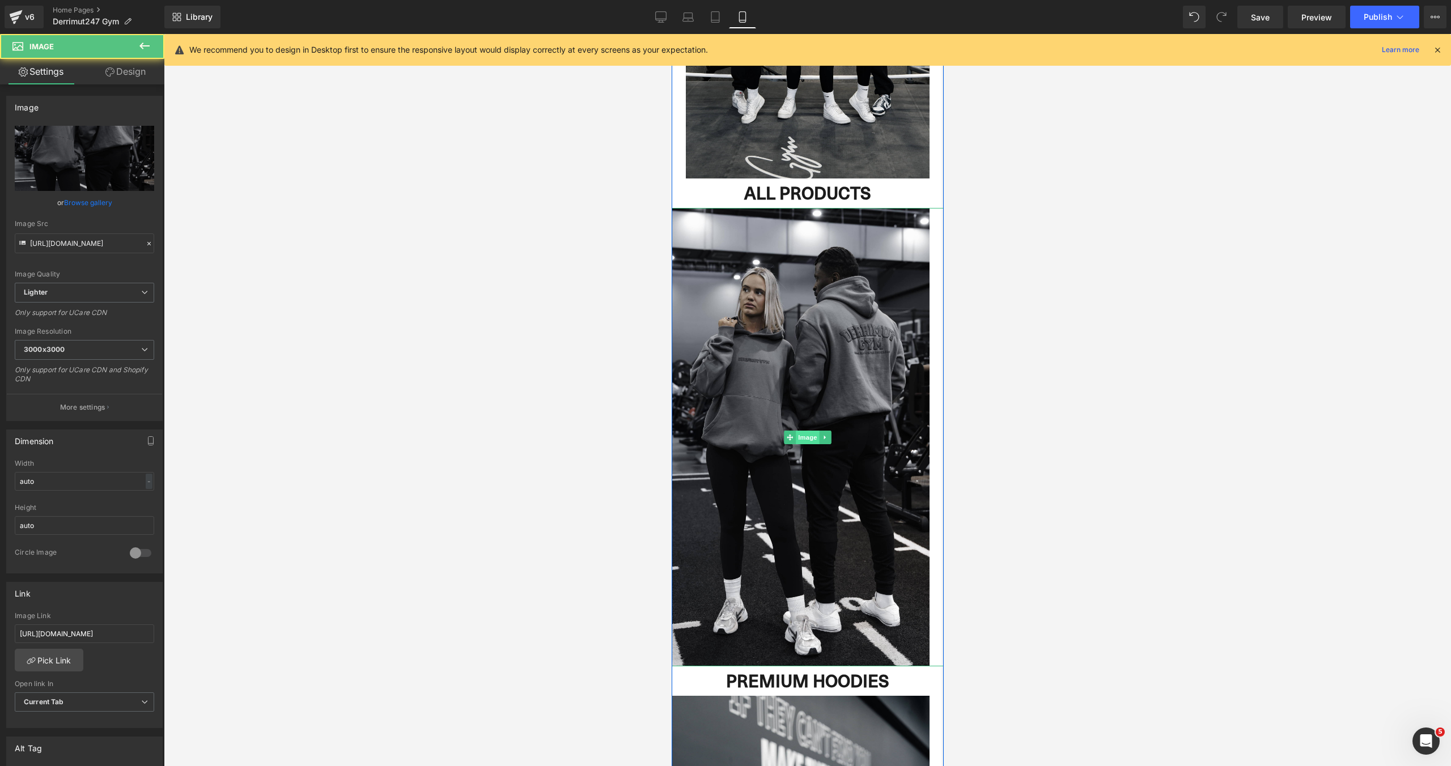
click at [799, 438] on span "Image" at bounding box center [807, 438] width 24 height 14
click at [131, 76] on link "Design" at bounding box center [125, 71] width 82 height 25
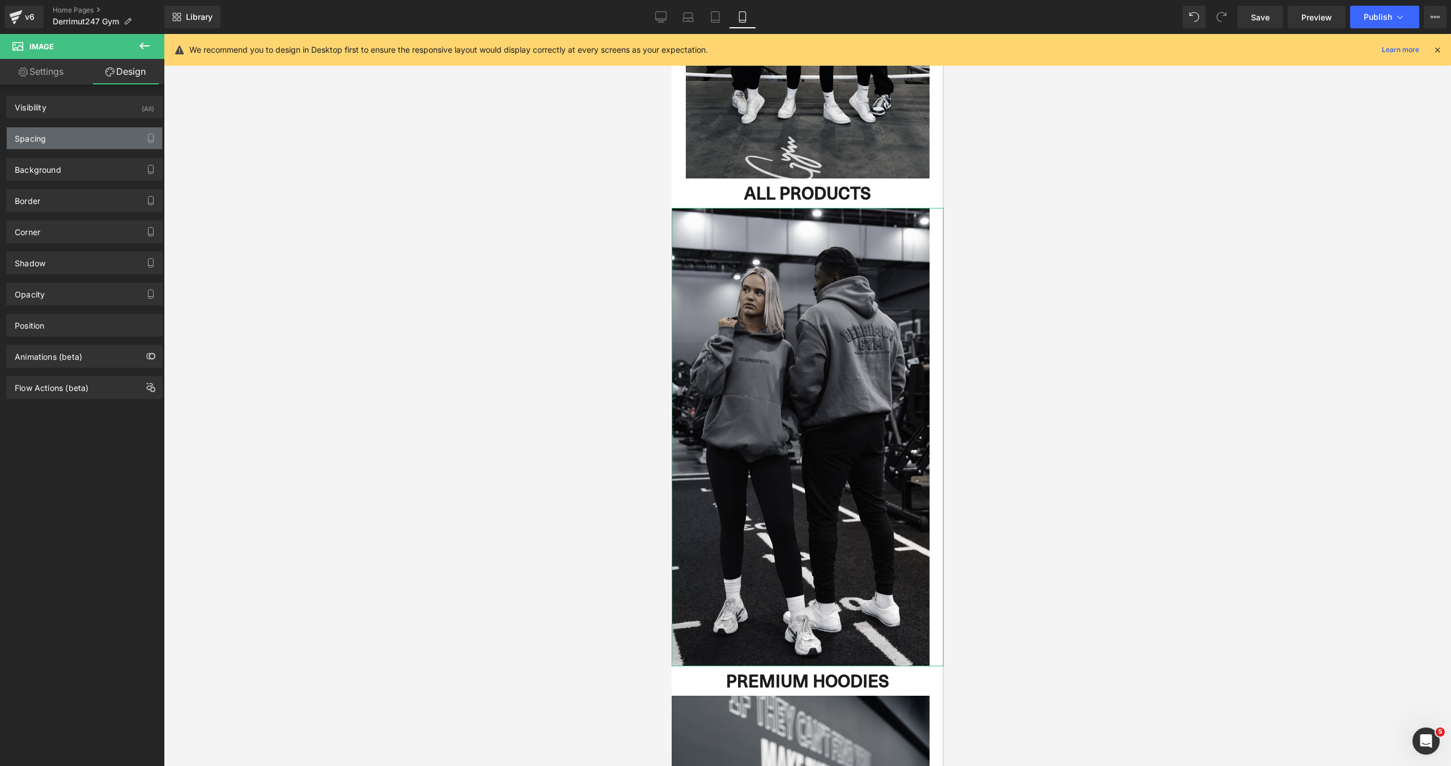
click at [84, 137] on div "Spacing" at bounding box center [84, 138] width 155 height 22
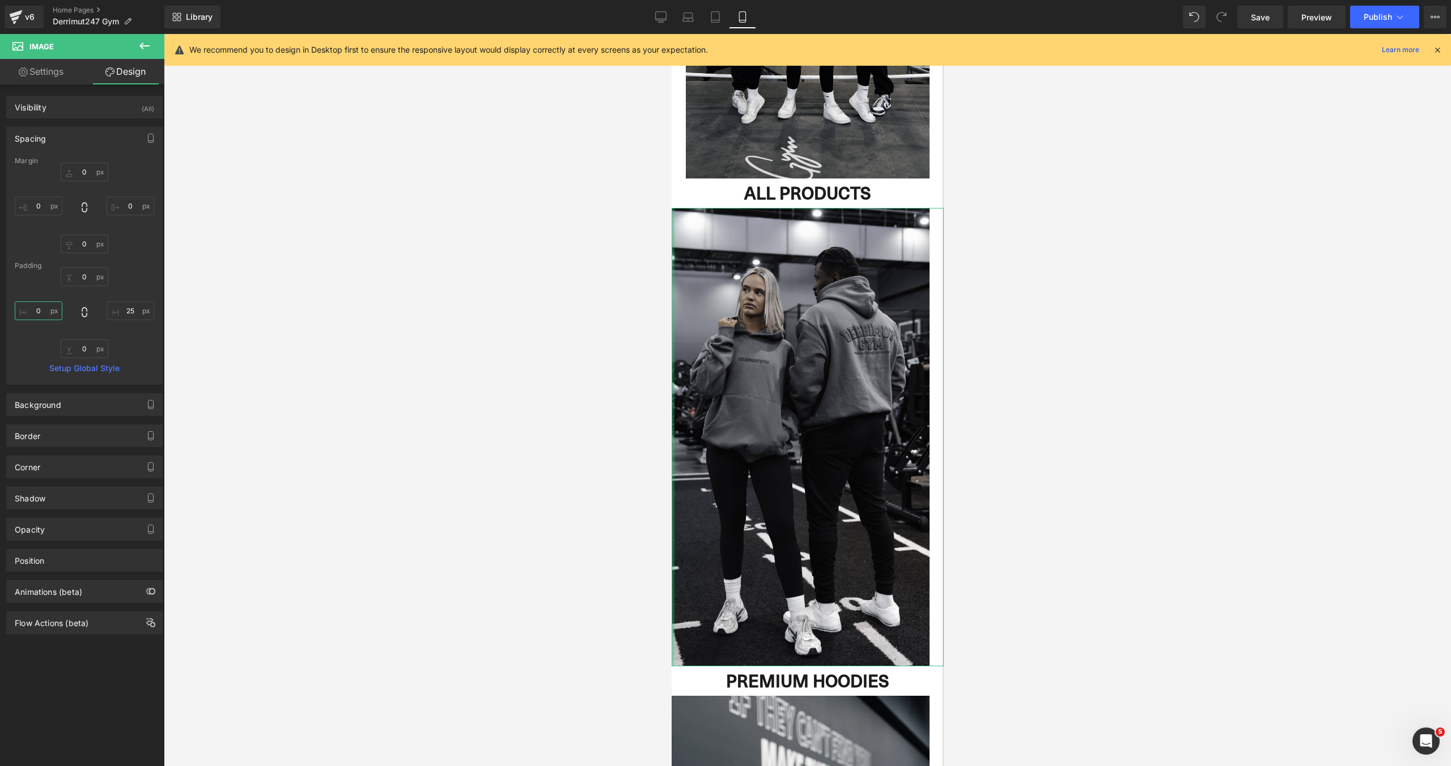
click at [48, 314] on input "0" at bounding box center [39, 310] width 48 height 19
type input "25"
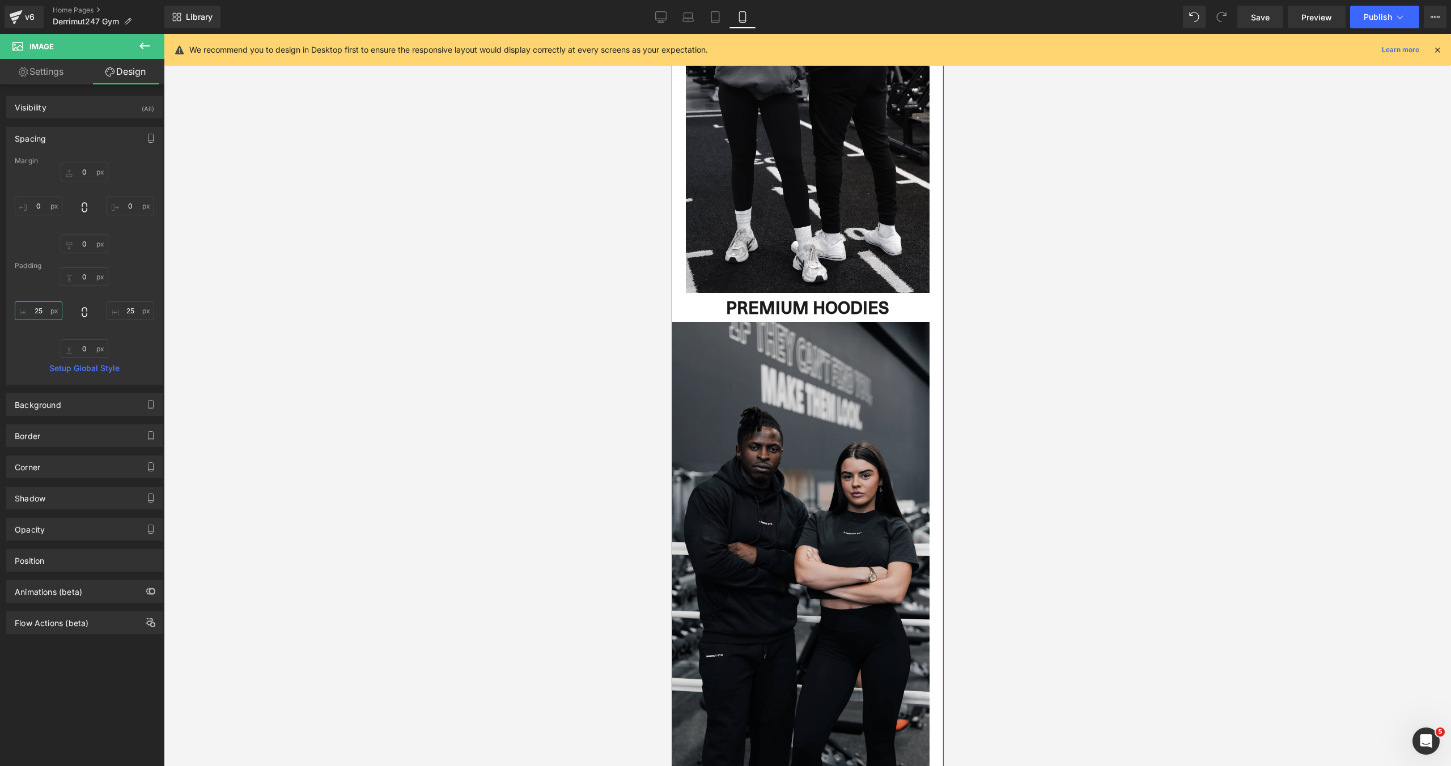
scroll to position [2076, 0]
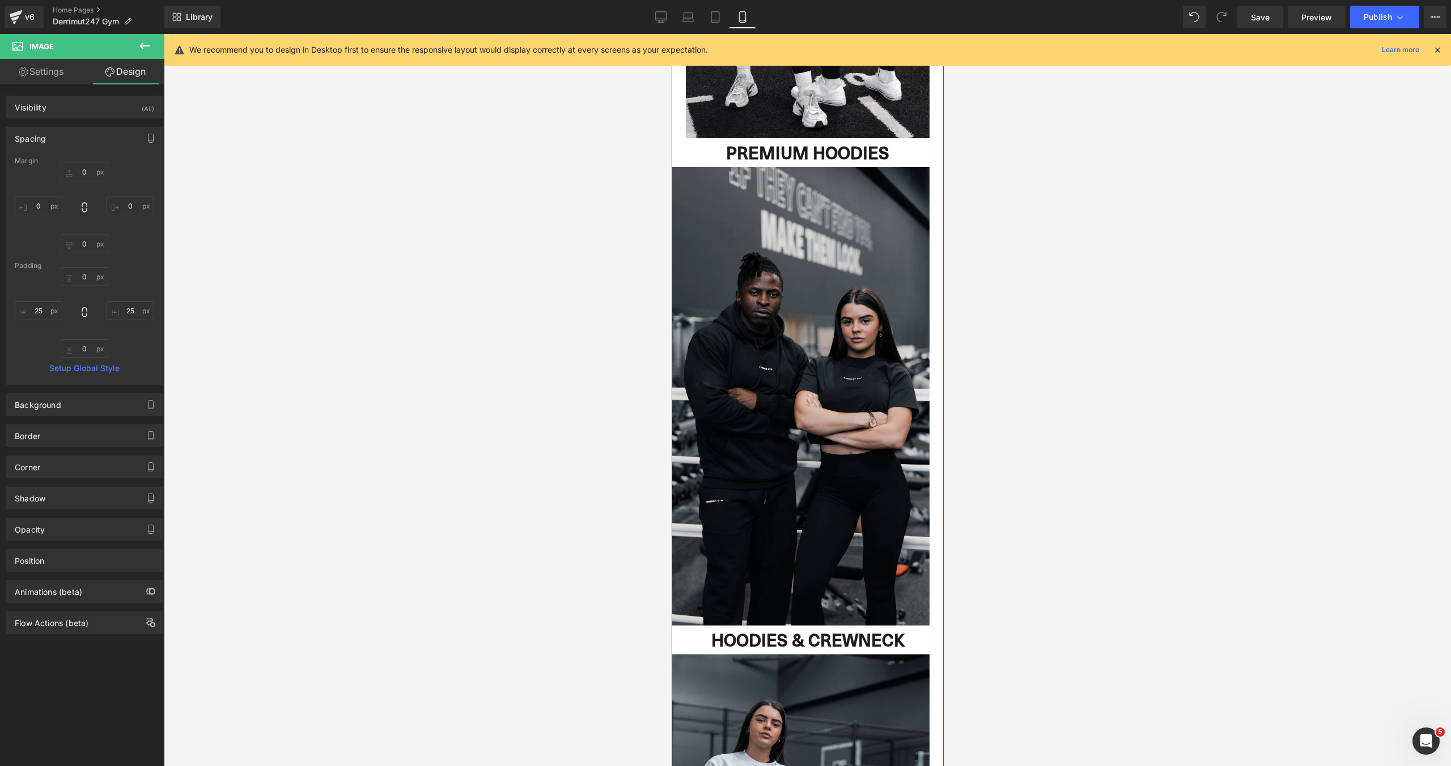
click at [805, 465] on img at bounding box center [807, 396] width 272 height 458
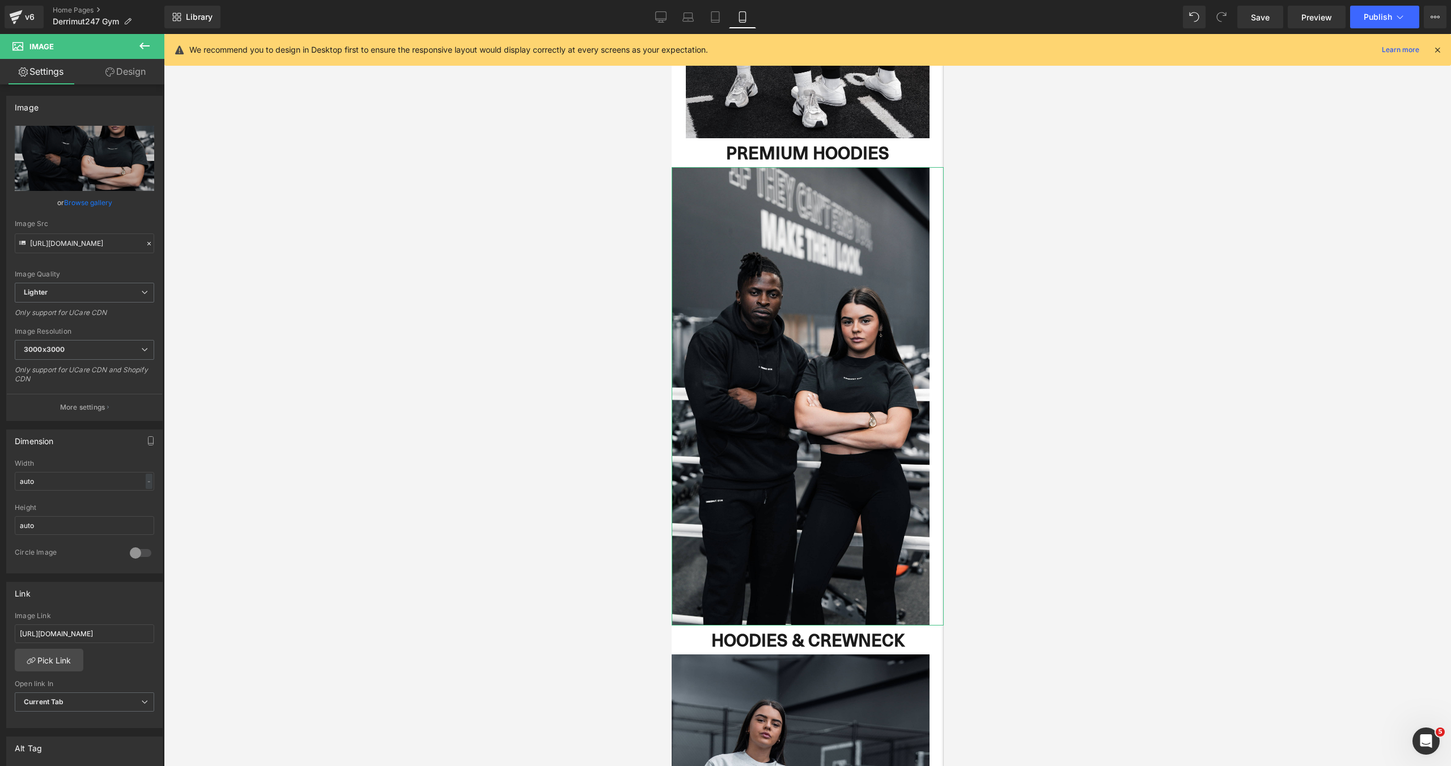
click at [131, 74] on link "Design" at bounding box center [125, 71] width 82 height 25
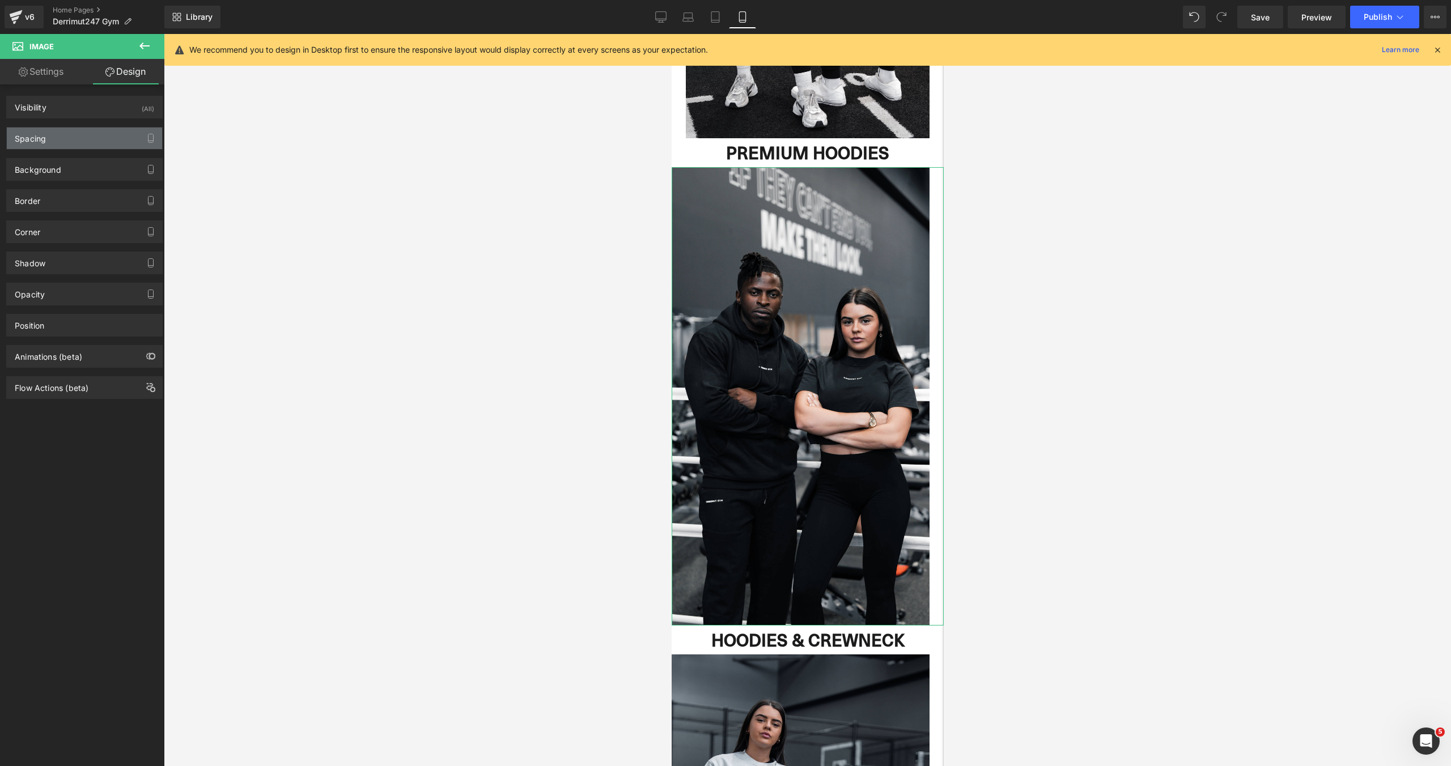
click at [61, 141] on div "Spacing" at bounding box center [84, 138] width 155 height 22
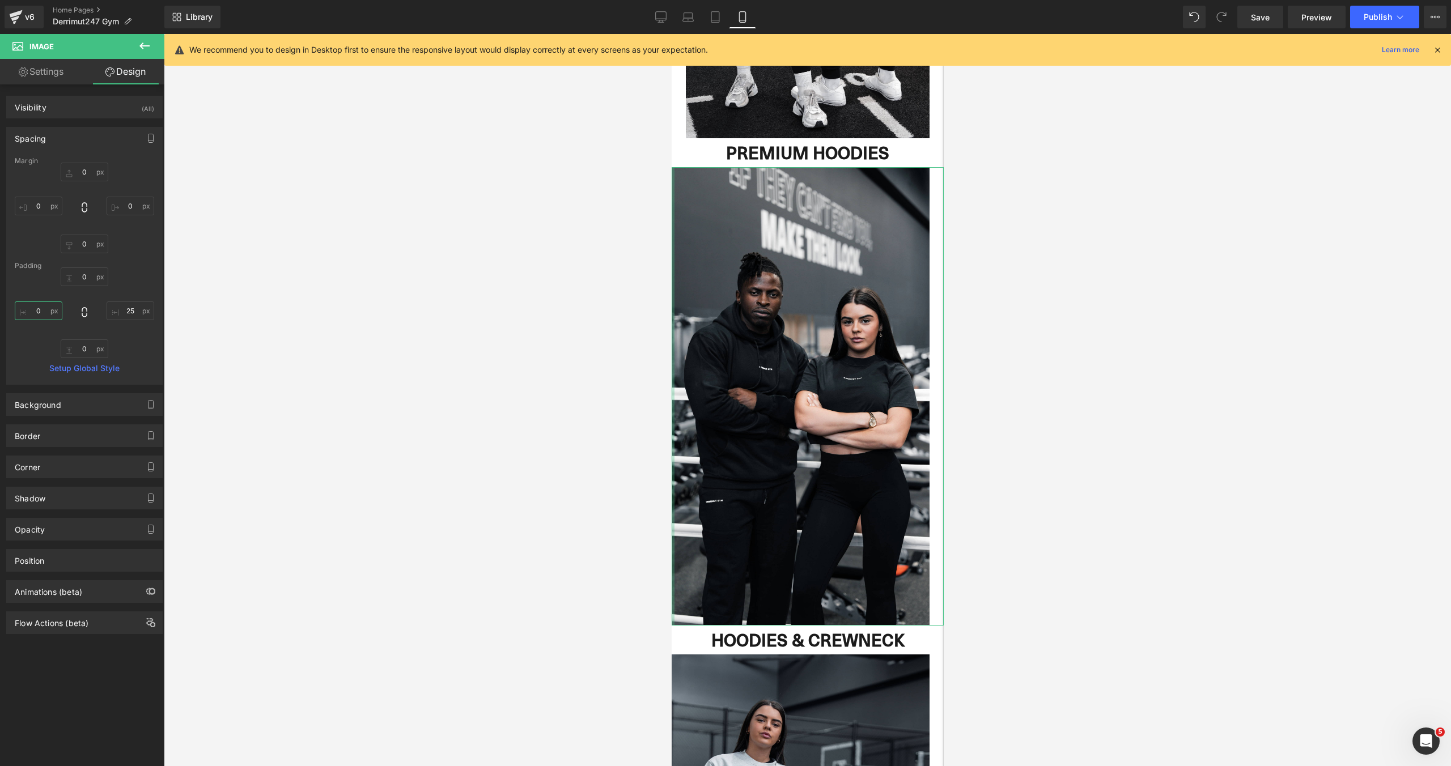
click at [49, 313] on input "0" at bounding box center [39, 310] width 48 height 19
paste input "25"
type input "25"
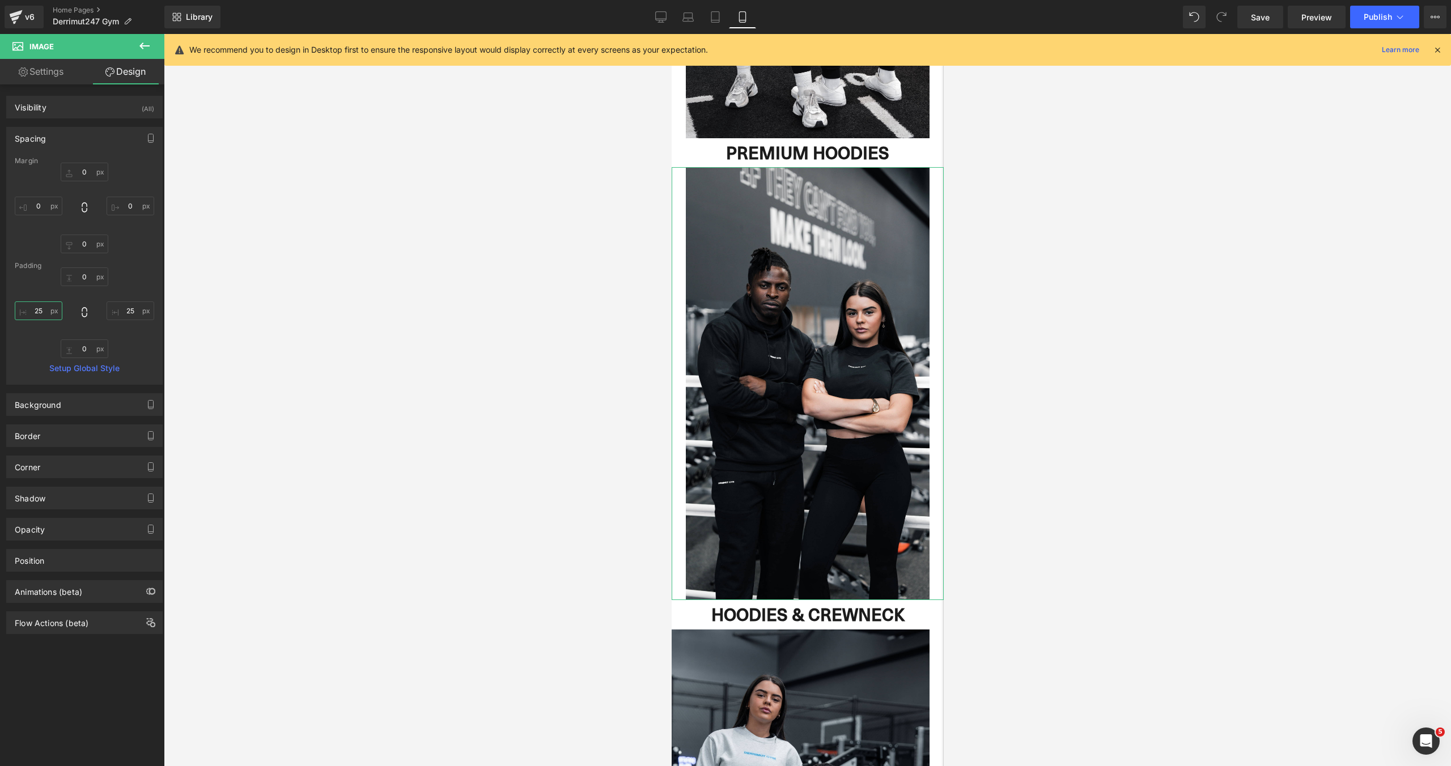
scroll to position [6, 6]
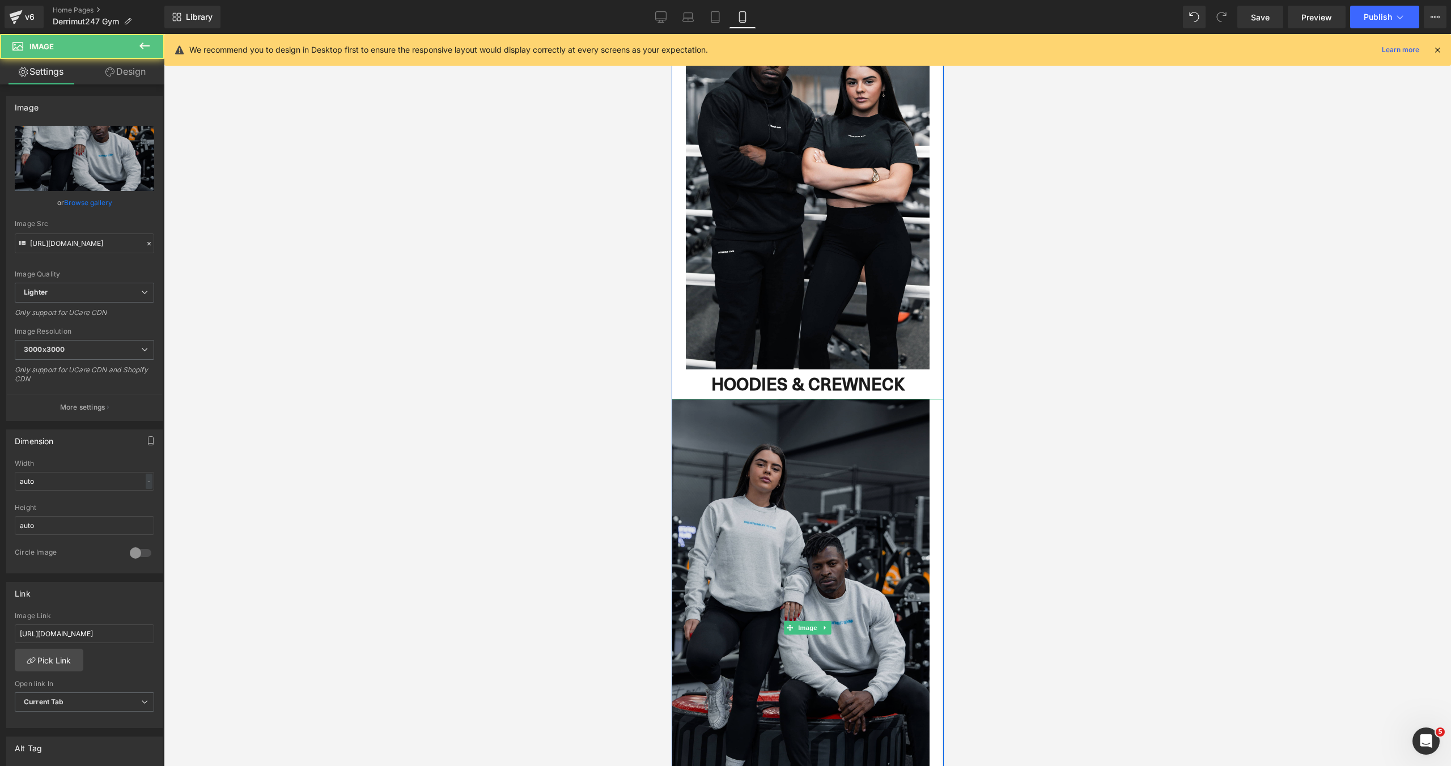
click at [835, 528] on img at bounding box center [807, 628] width 272 height 458
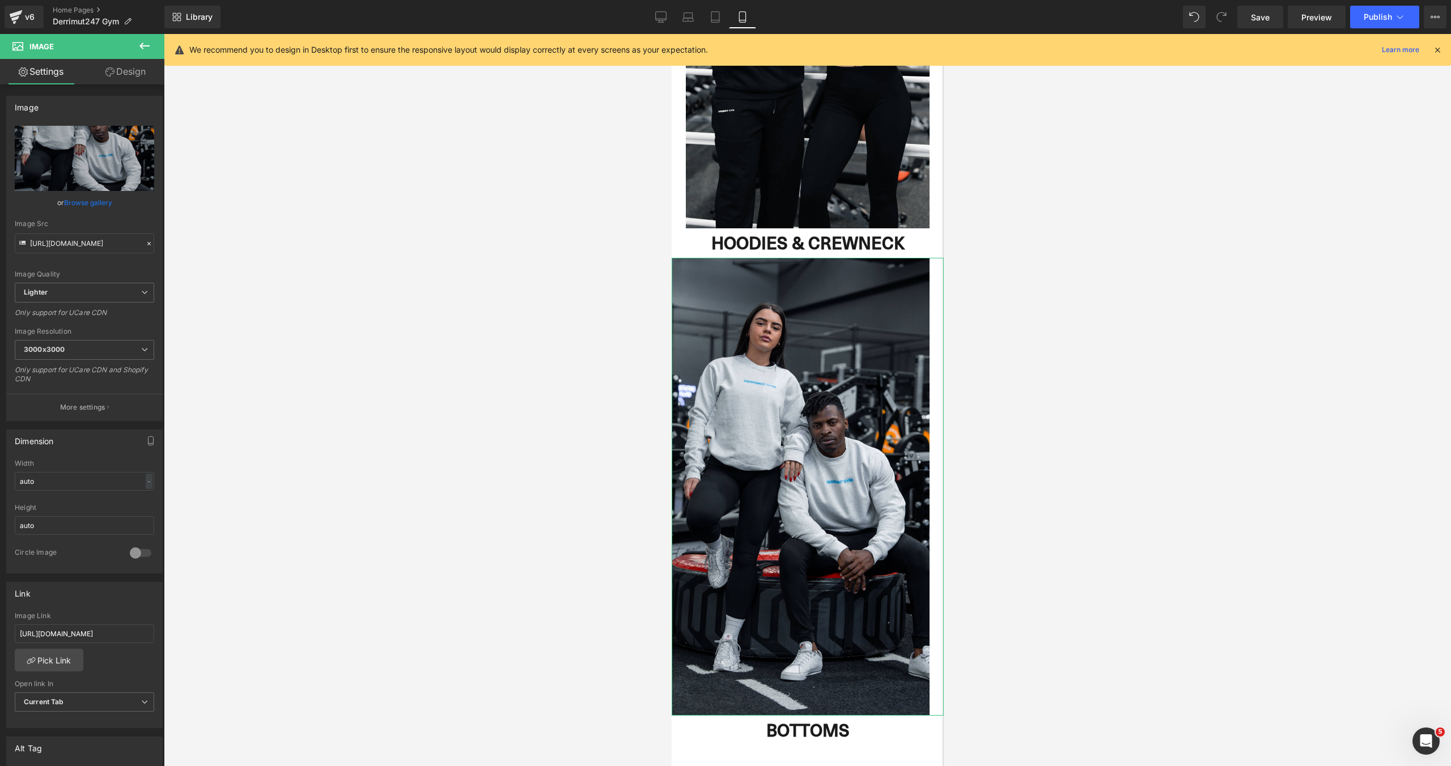
click at [134, 69] on link "Design" at bounding box center [125, 71] width 82 height 25
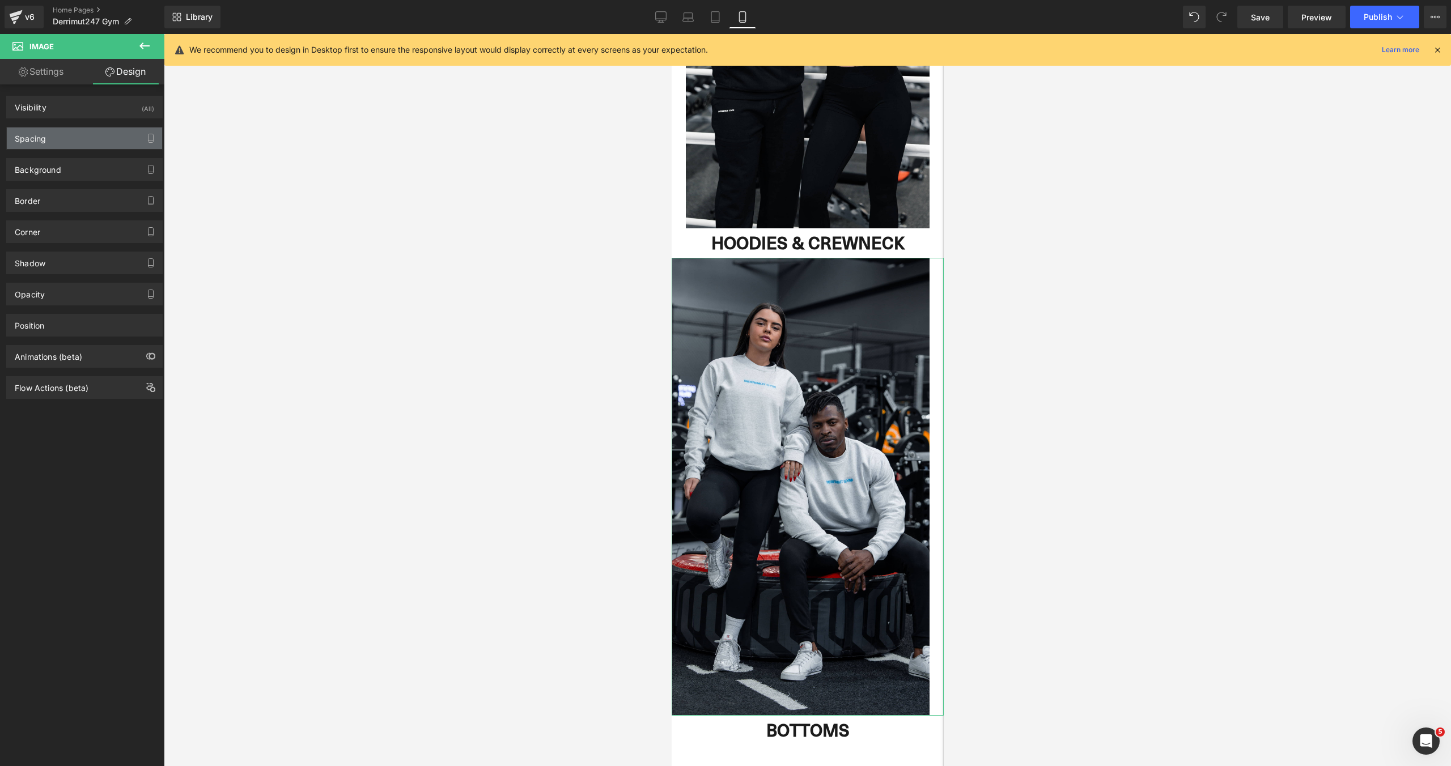
click at [64, 140] on div "Spacing" at bounding box center [84, 138] width 155 height 22
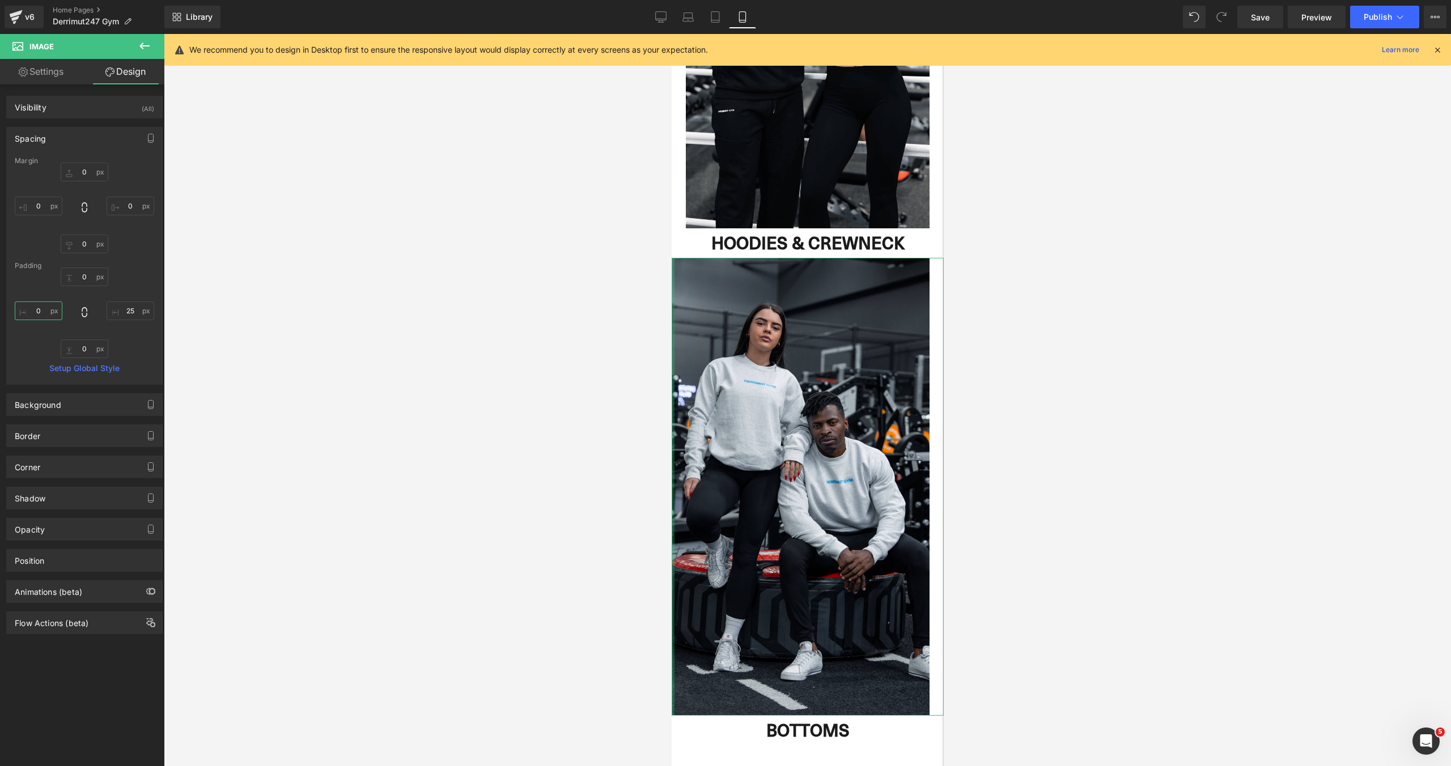
click at [49, 310] on input "0" at bounding box center [39, 310] width 48 height 19
paste input "25"
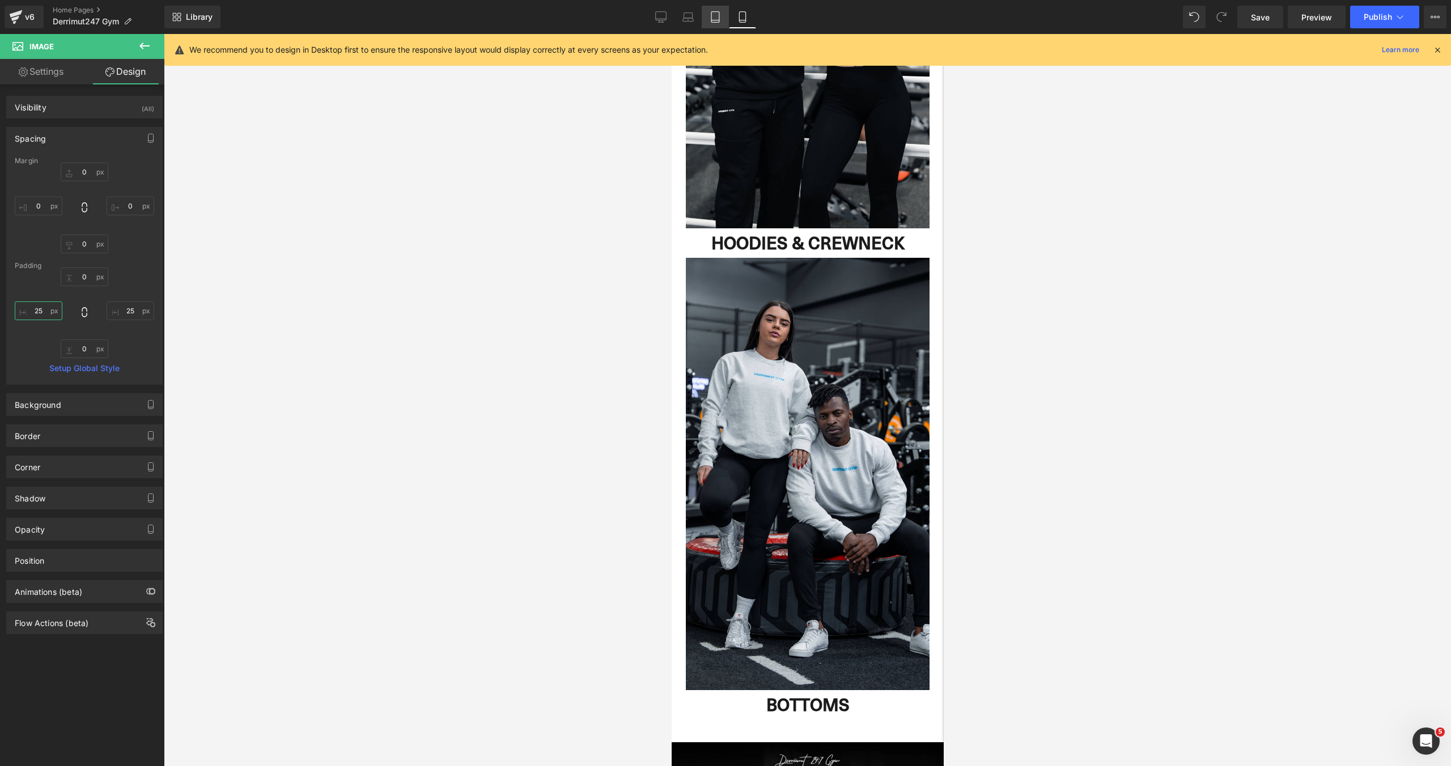
type input "25"
click at [720, 19] on icon at bounding box center [714, 16] width 11 height 11
type input "0"
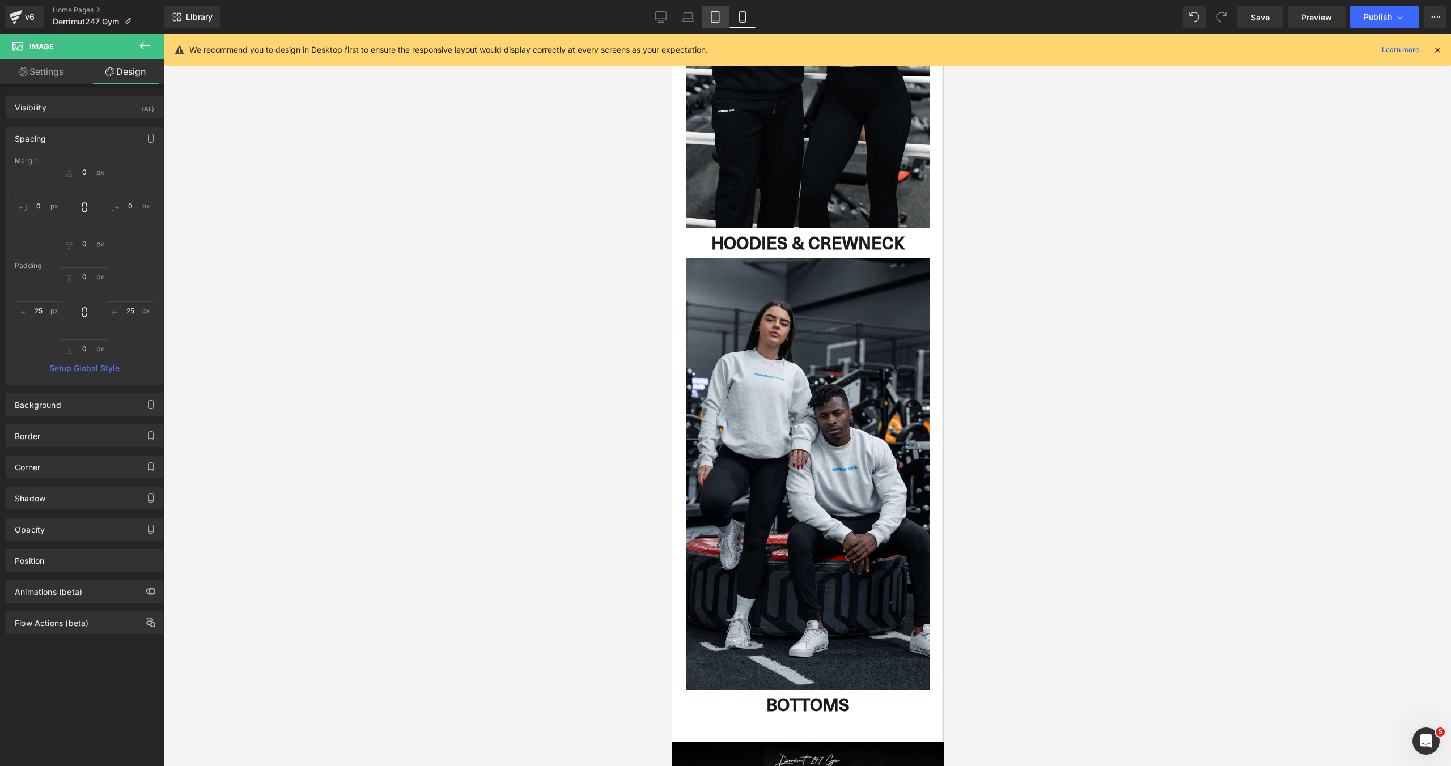
type input "0"
type input "25"
type input "0"
type input "6.46448"
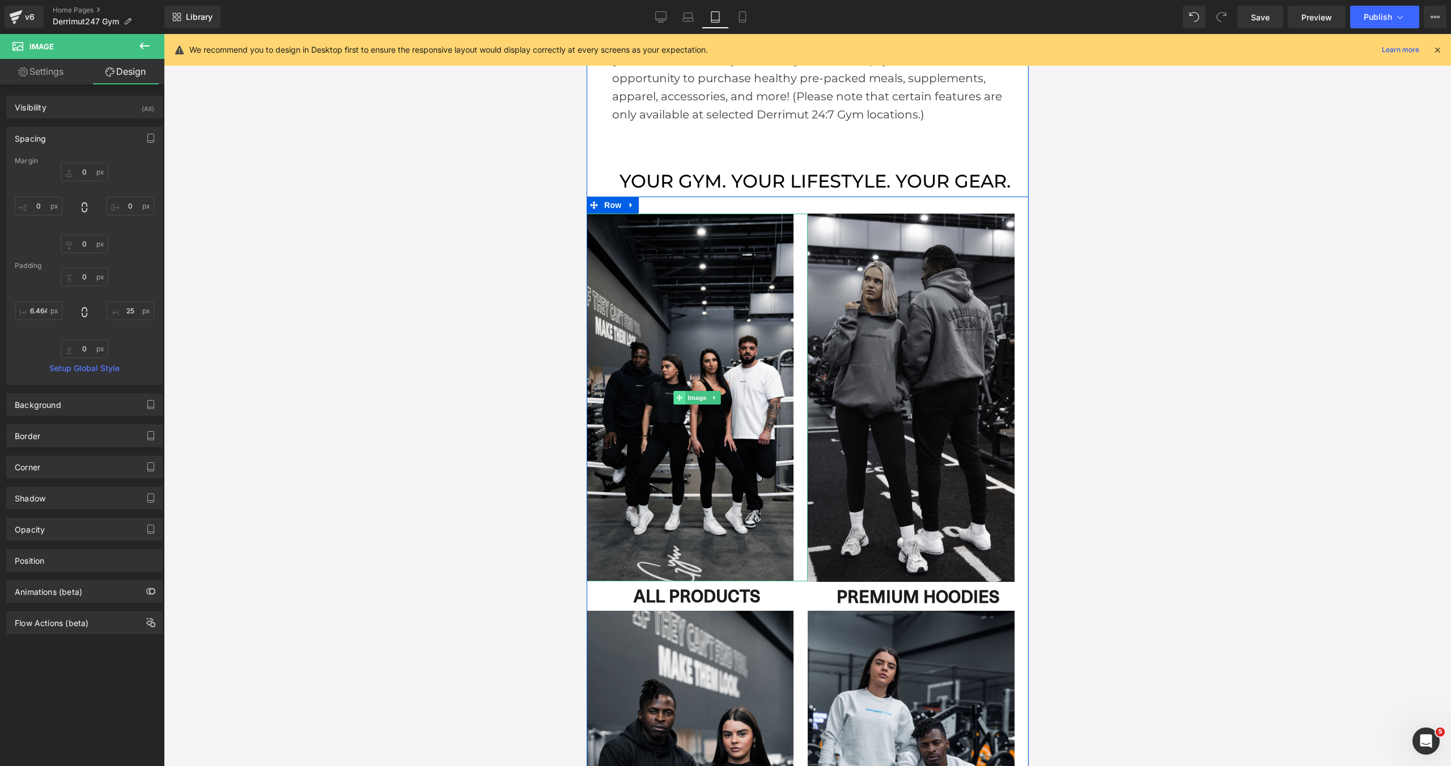
click at [680, 391] on span at bounding box center [679, 398] width 12 height 14
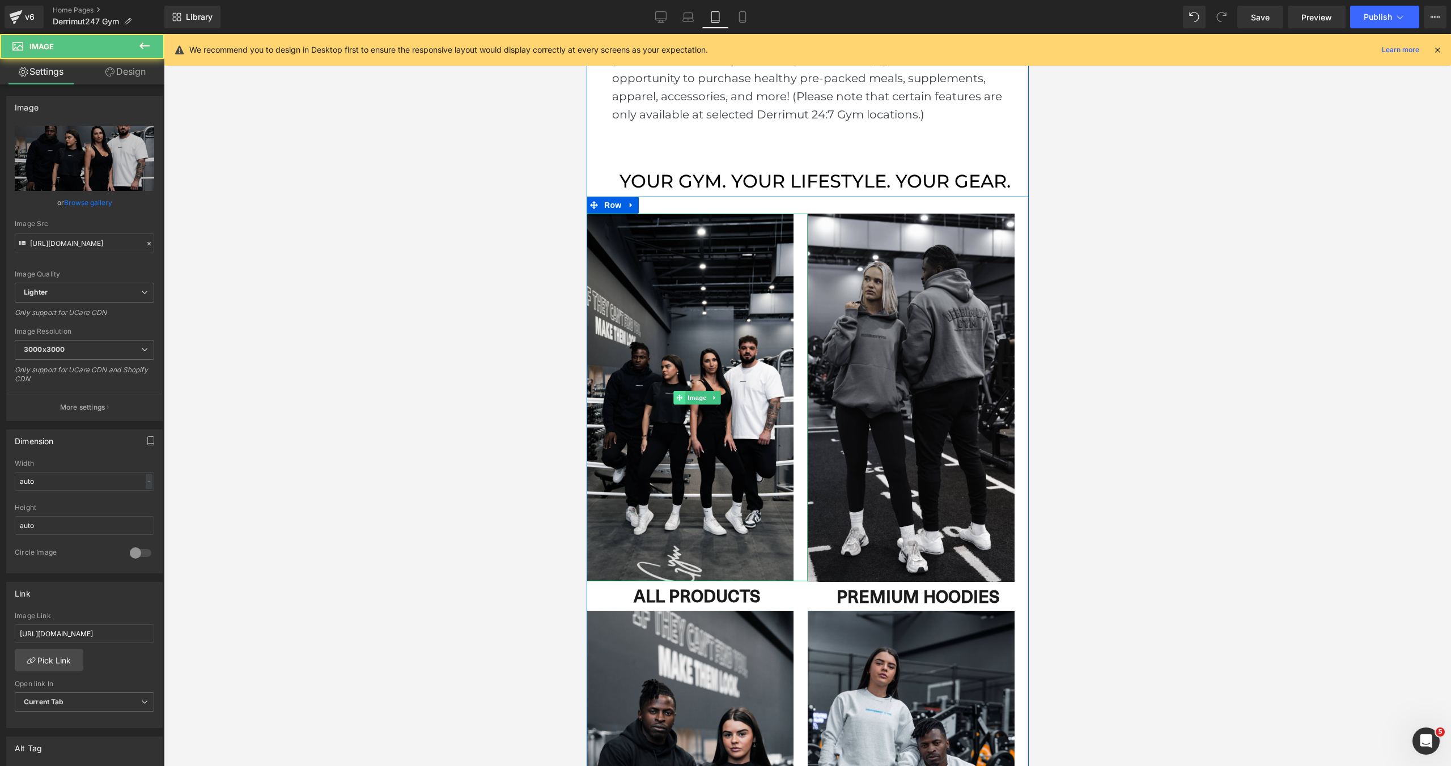
click at [680, 395] on icon at bounding box center [678, 397] width 6 height 7
click at [117, 79] on link "Design" at bounding box center [125, 71] width 82 height 25
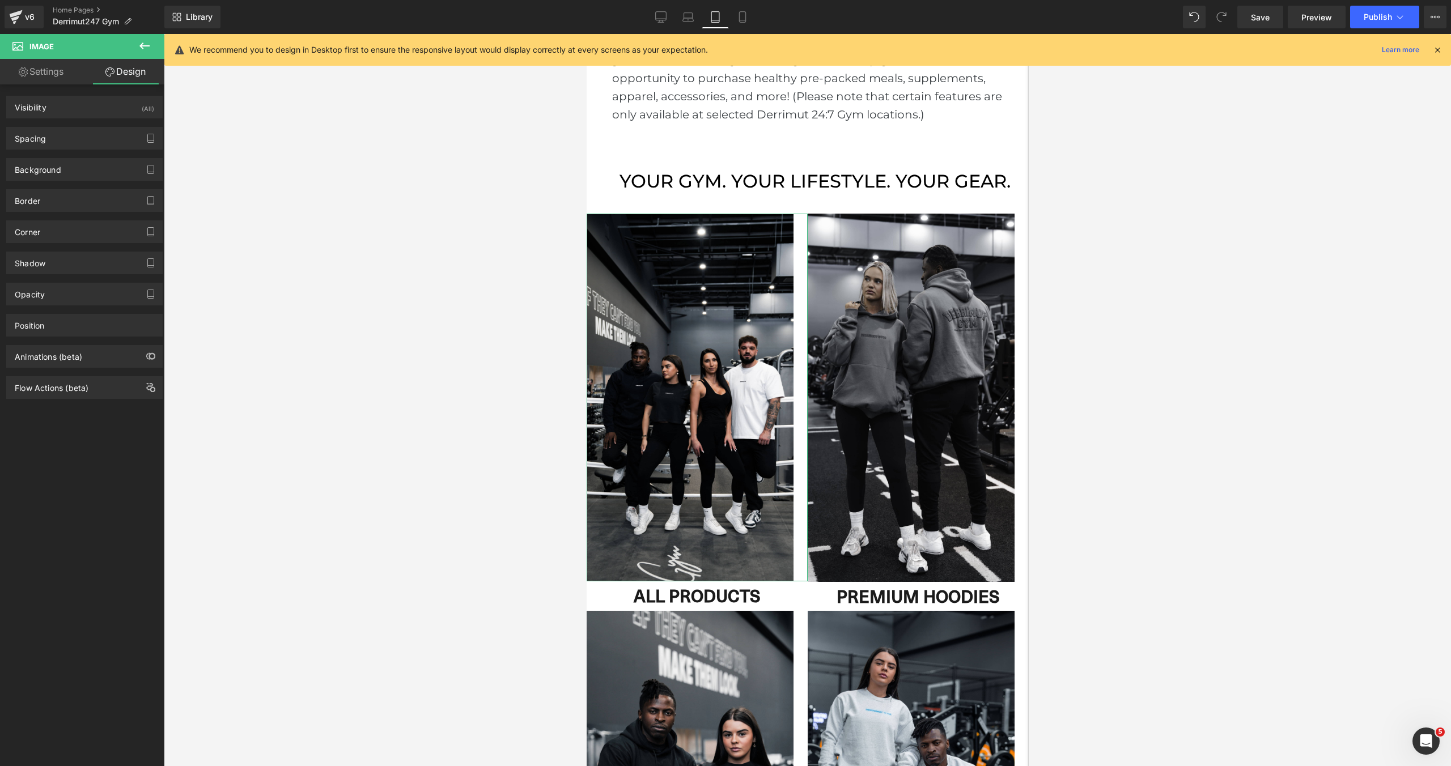
type input "0"
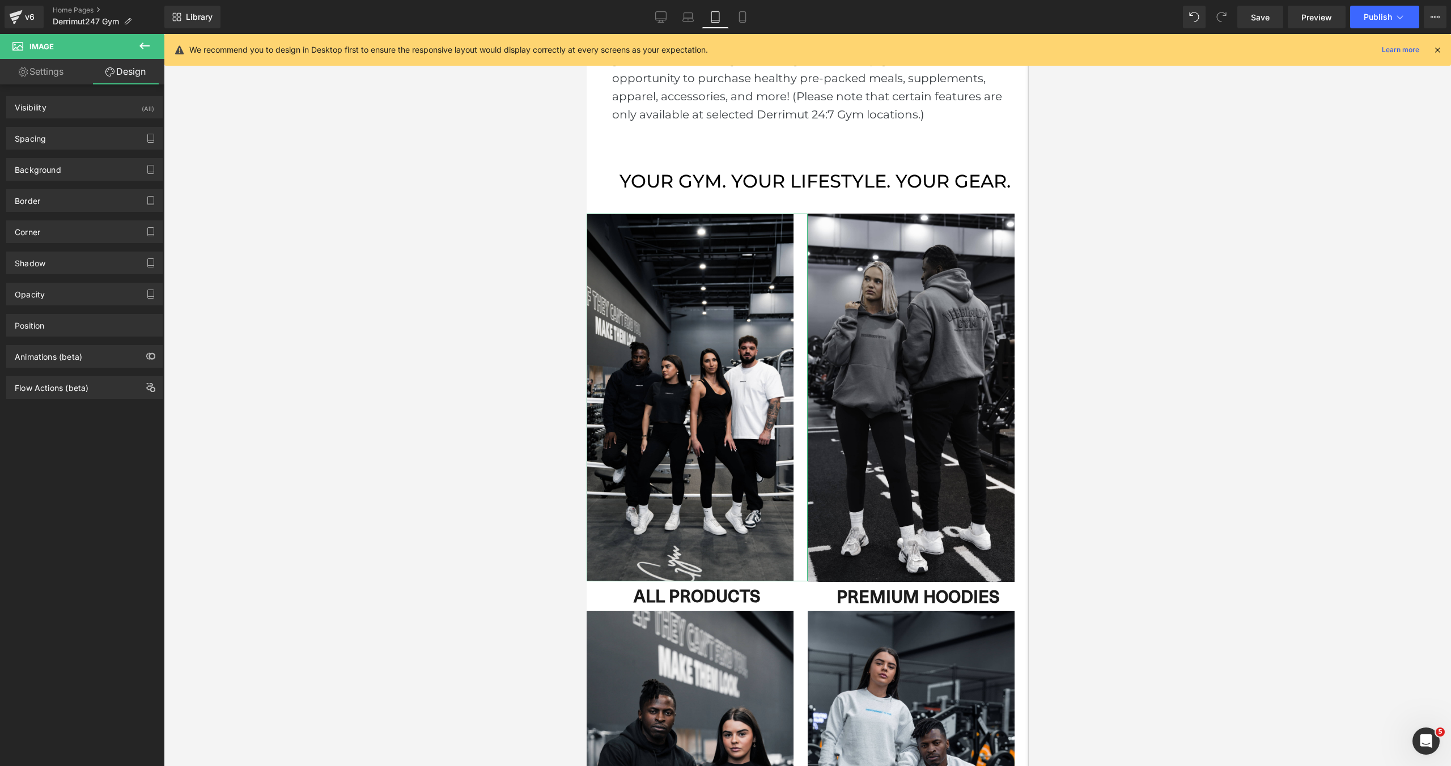
type input "25"
type input "0"
click at [69, 144] on div "Spacing" at bounding box center [84, 138] width 155 height 22
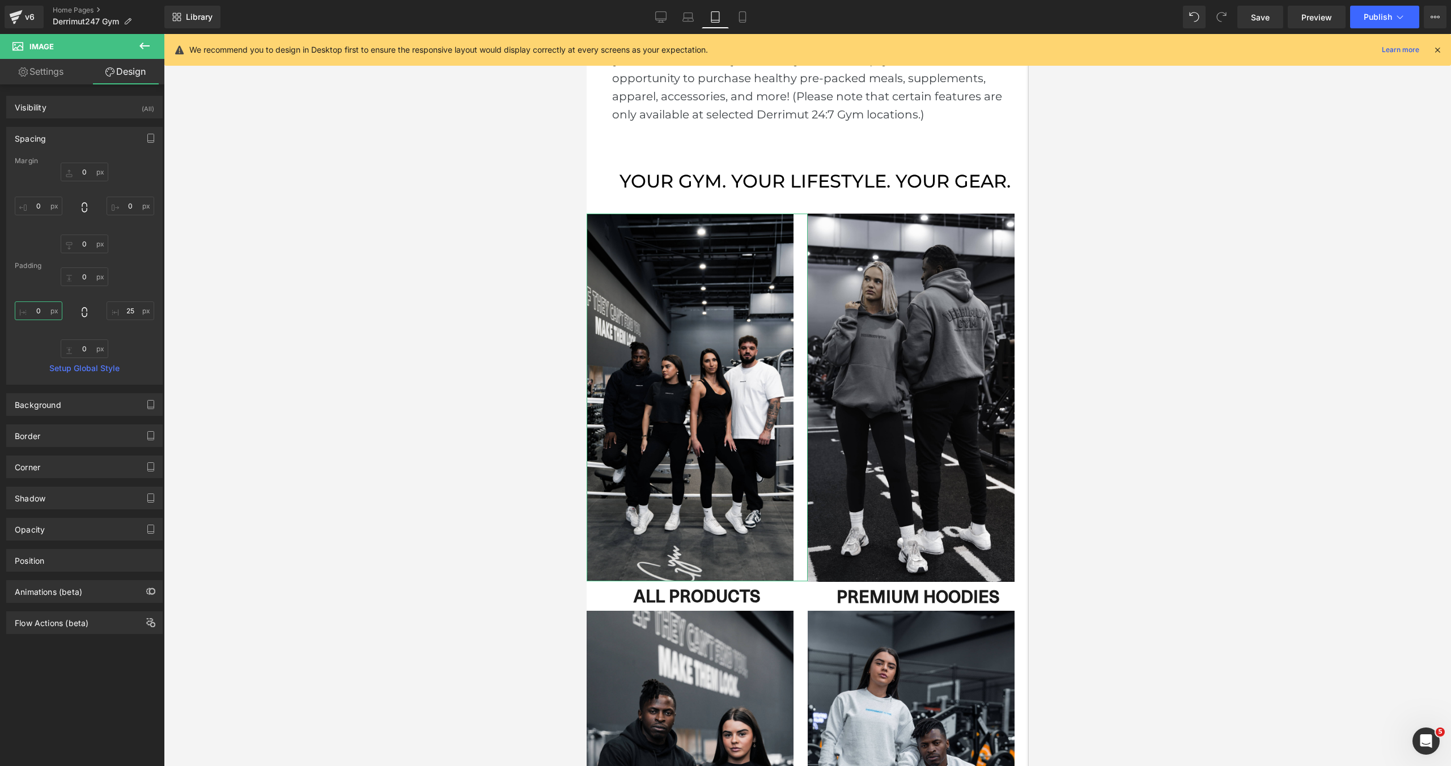
click at [40, 307] on input "0" at bounding box center [39, 310] width 48 height 19
paste input "25"
type input "25"
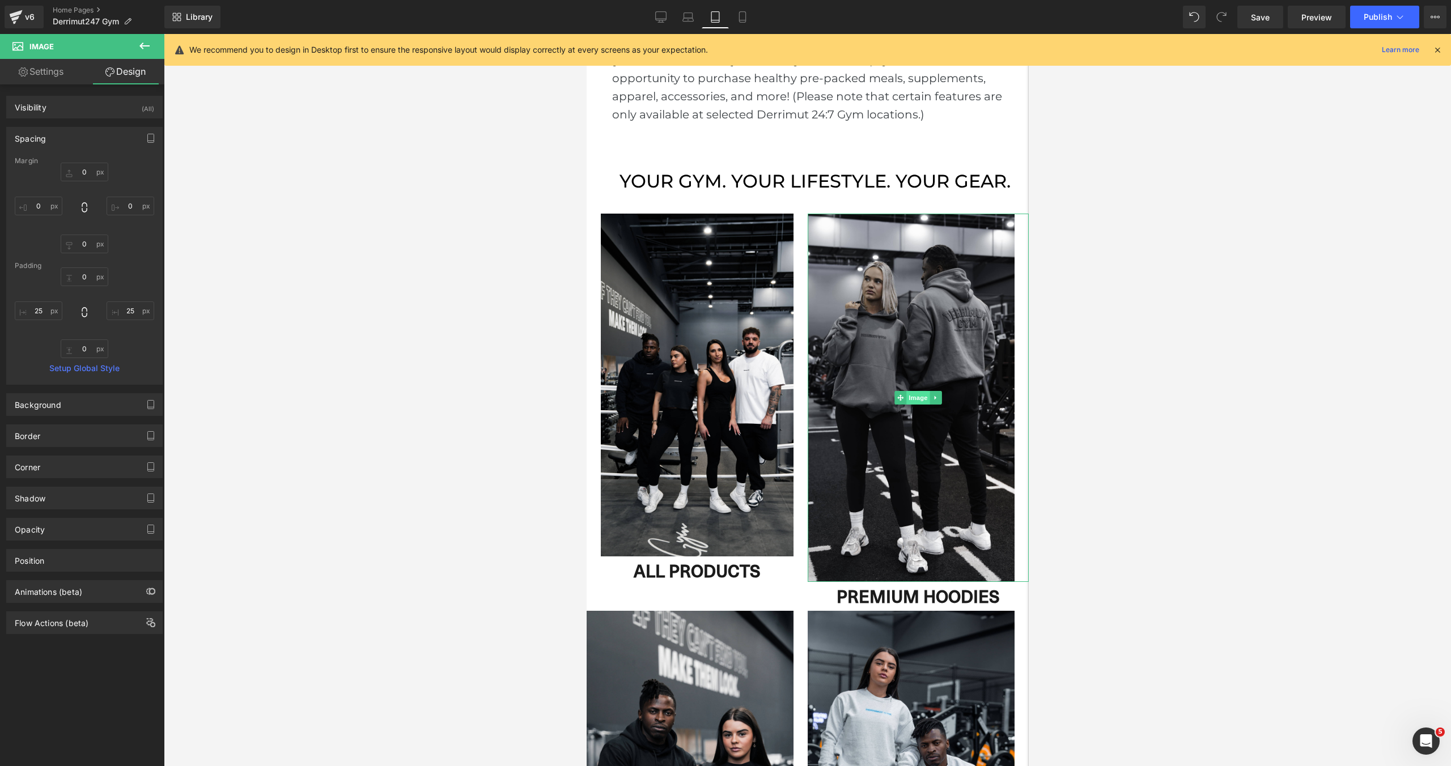
click at [922, 398] on span "Image" at bounding box center [917, 398] width 24 height 14
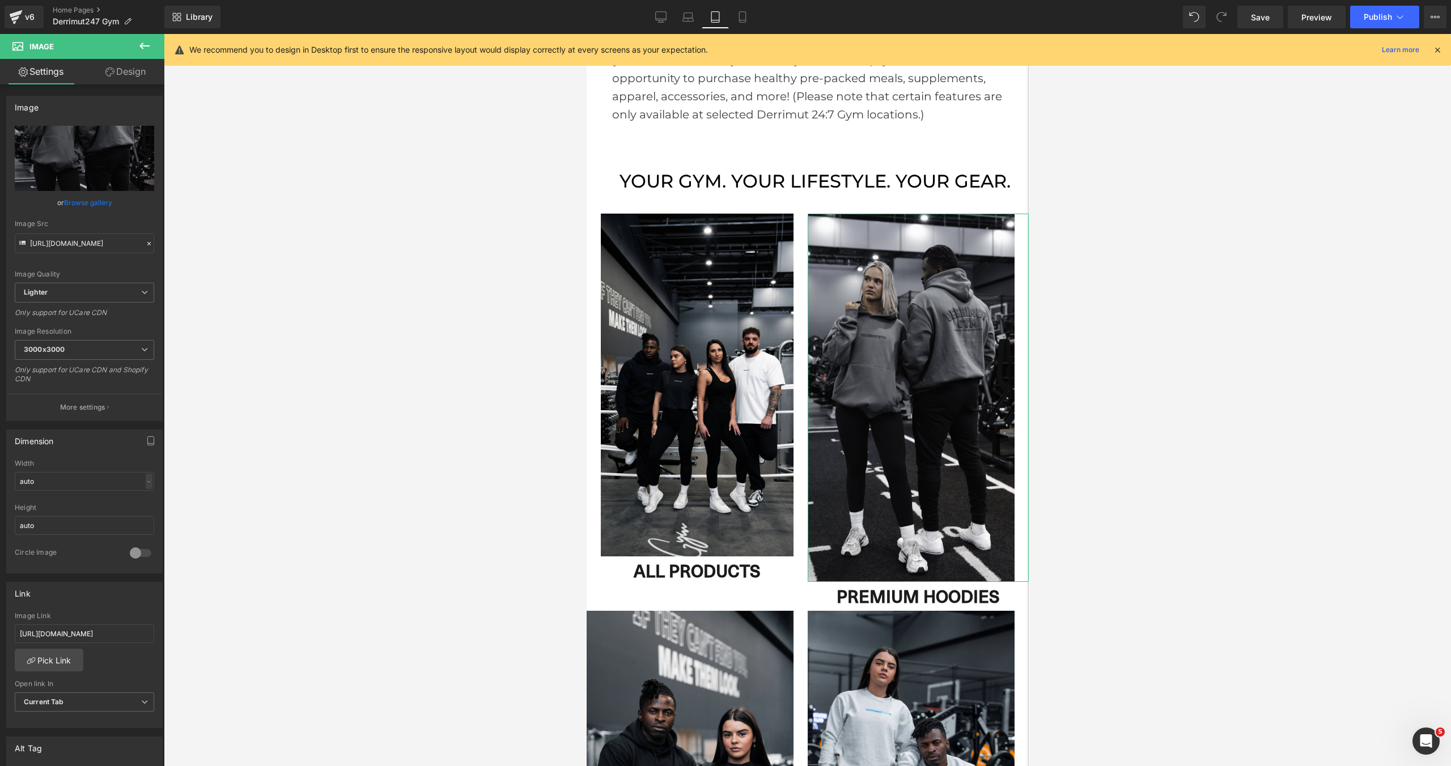
click at [118, 70] on link "Design" at bounding box center [125, 71] width 82 height 25
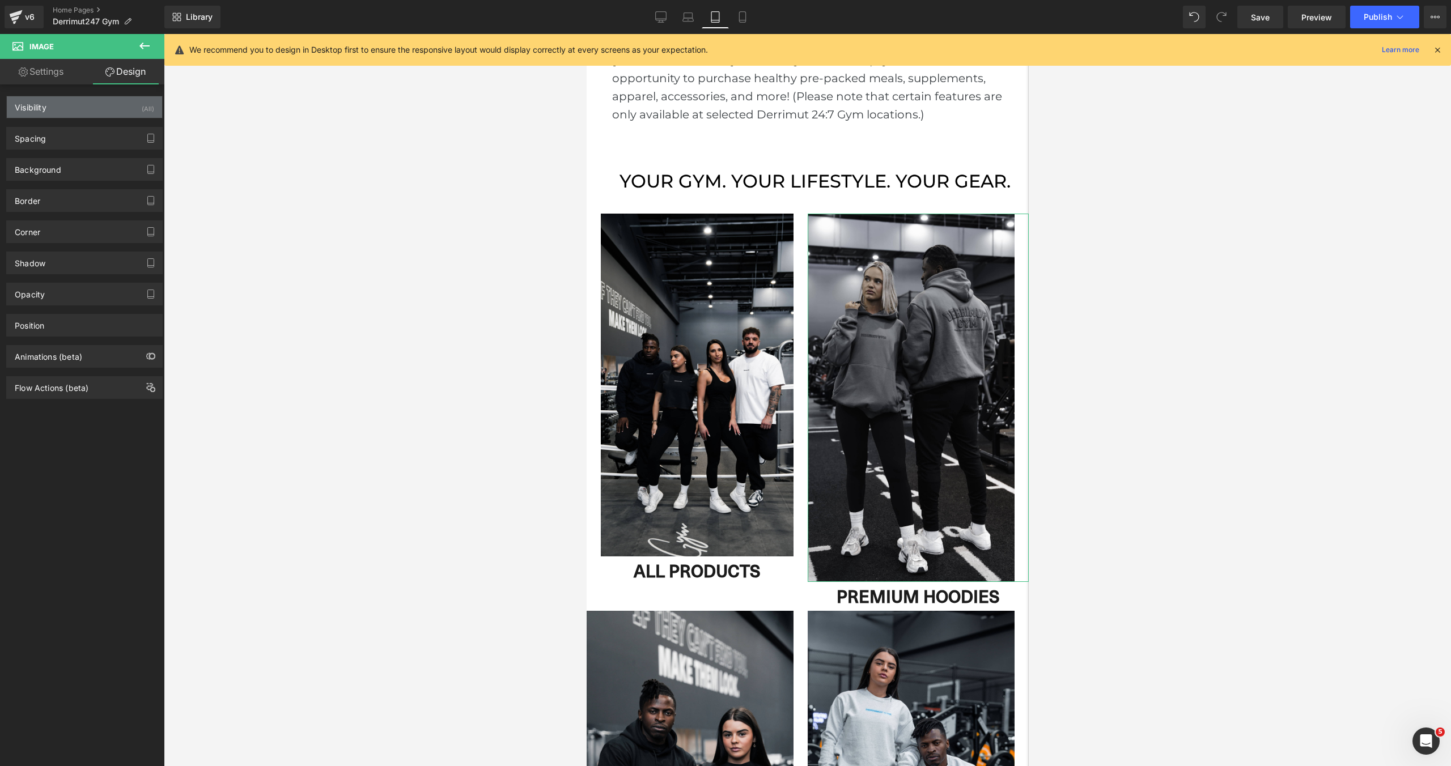
type input "0"
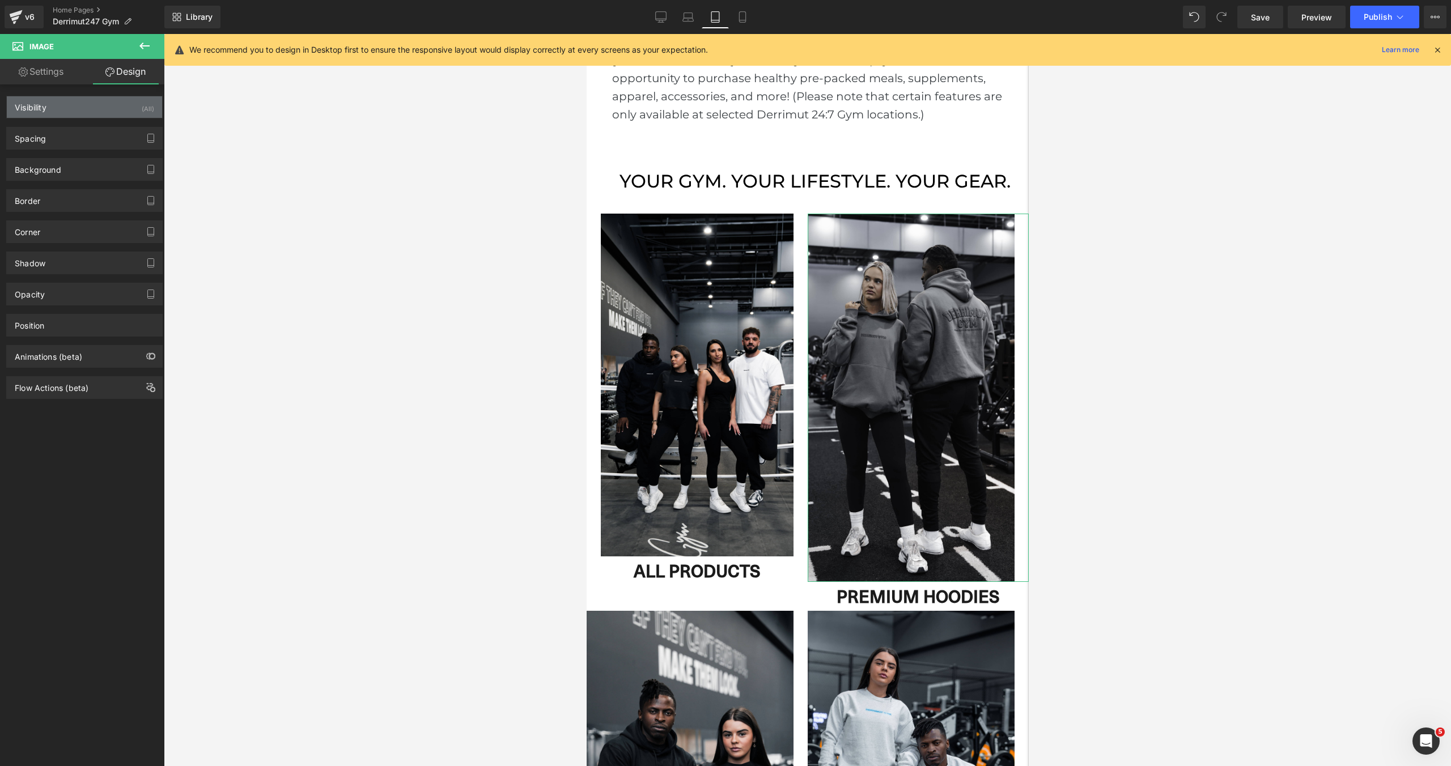
type input "25"
type input "0"
click at [58, 129] on div "Spacing" at bounding box center [84, 138] width 155 height 22
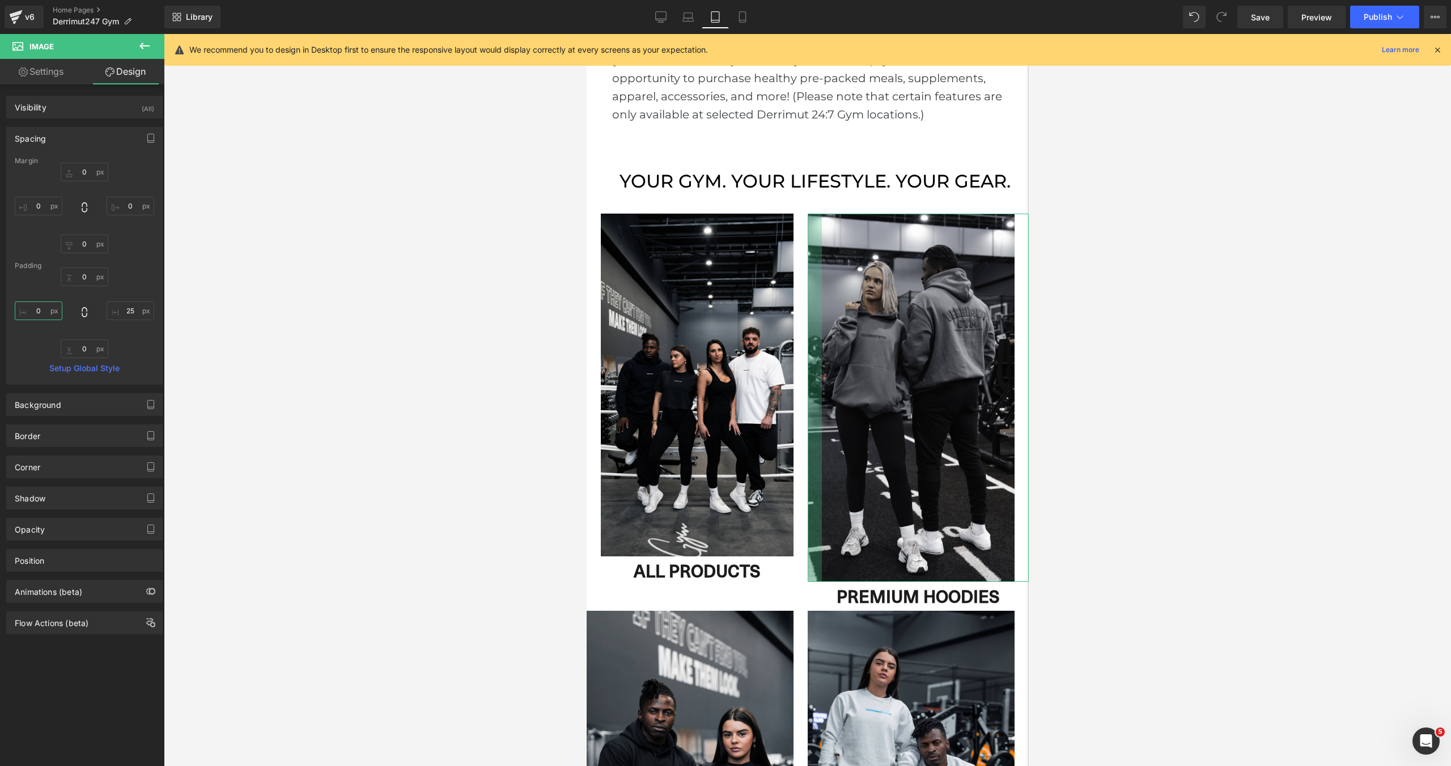
click at [37, 307] on input "0" at bounding box center [39, 310] width 48 height 19
paste input "25"
type input "25"
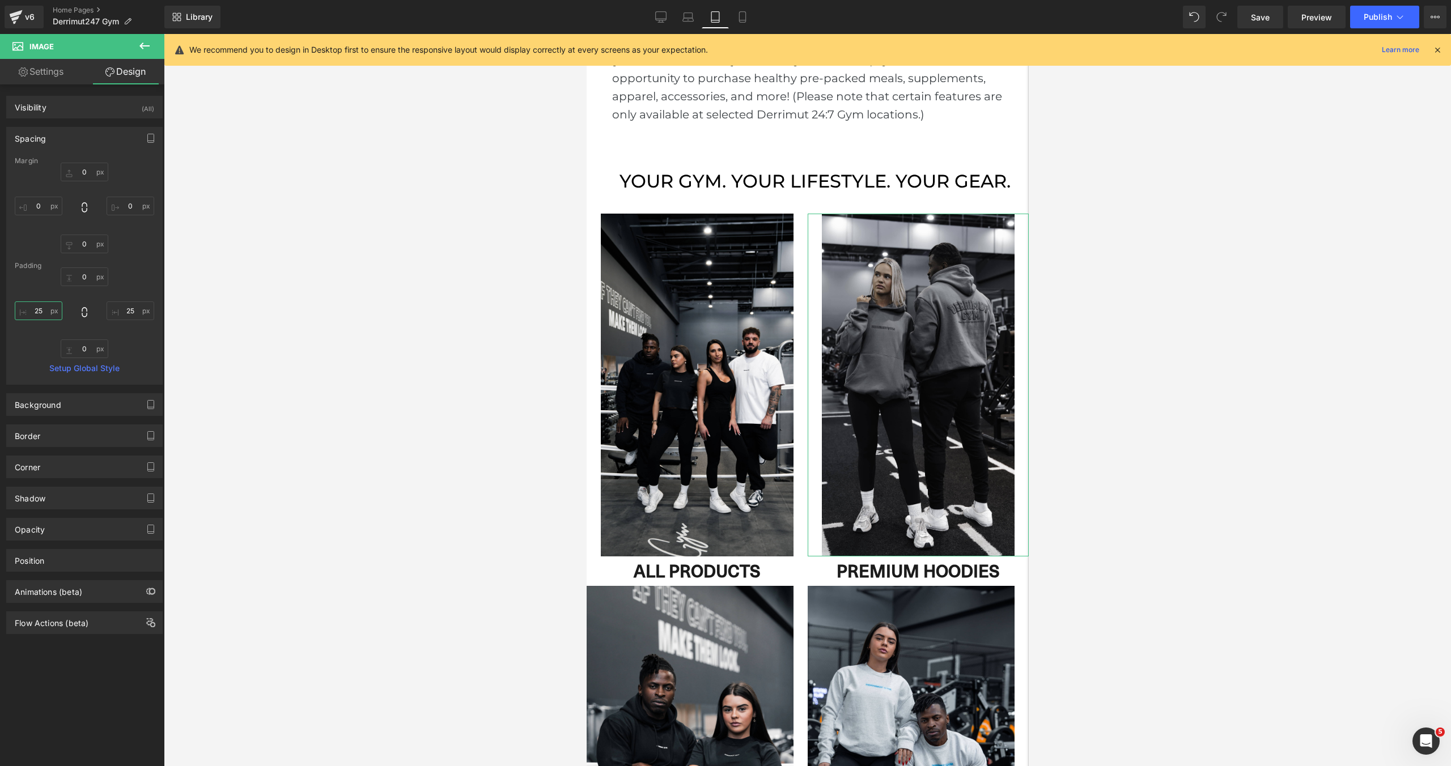
scroll to position [3812, 442]
click at [1180, 345] on div at bounding box center [807, 400] width 1287 height 732
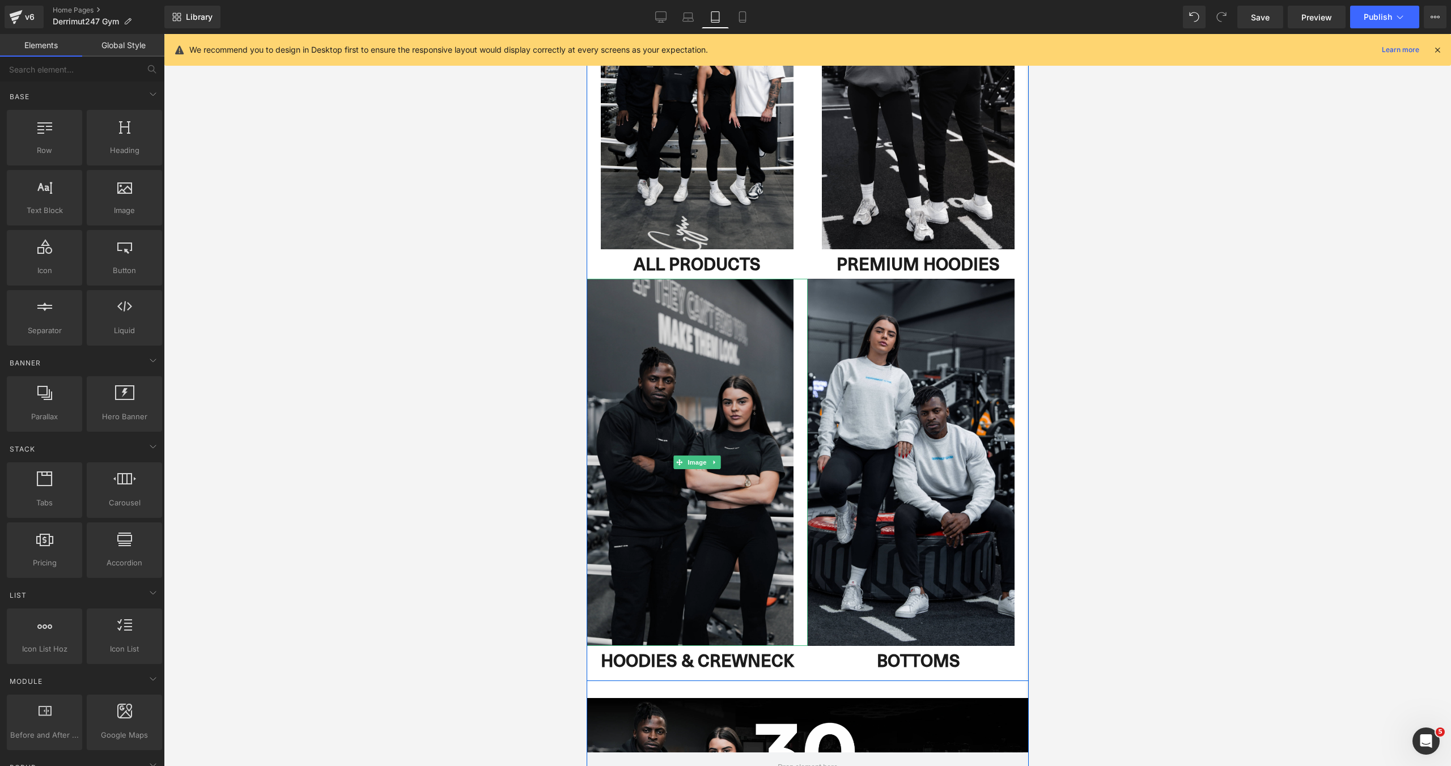
click at [733, 536] on img at bounding box center [696, 463] width 221 height 368
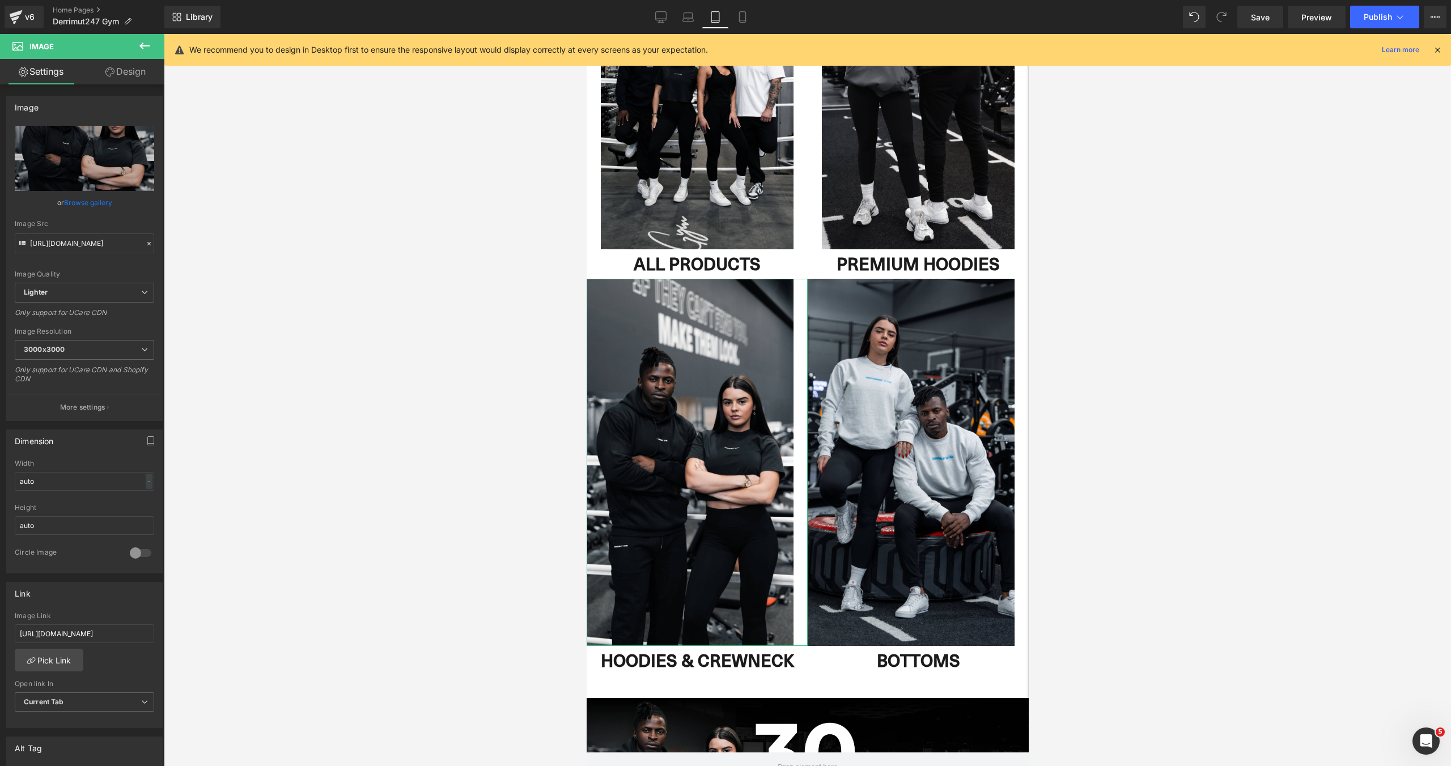
click at [117, 75] on link "Design" at bounding box center [125, 71] width 82 height 25
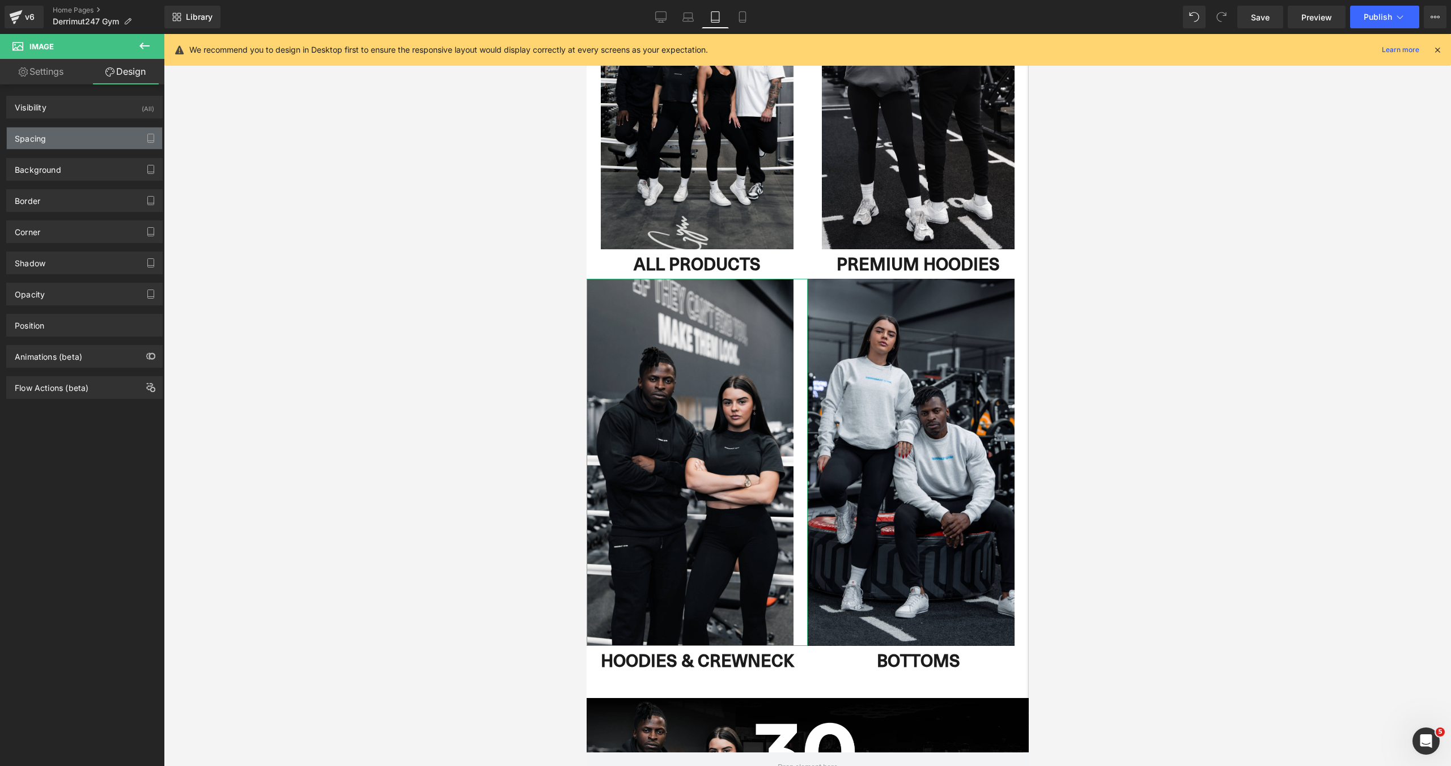
click at [73, 142] on div "Spacing" at bounding box center [84, 138] width 155 height 22
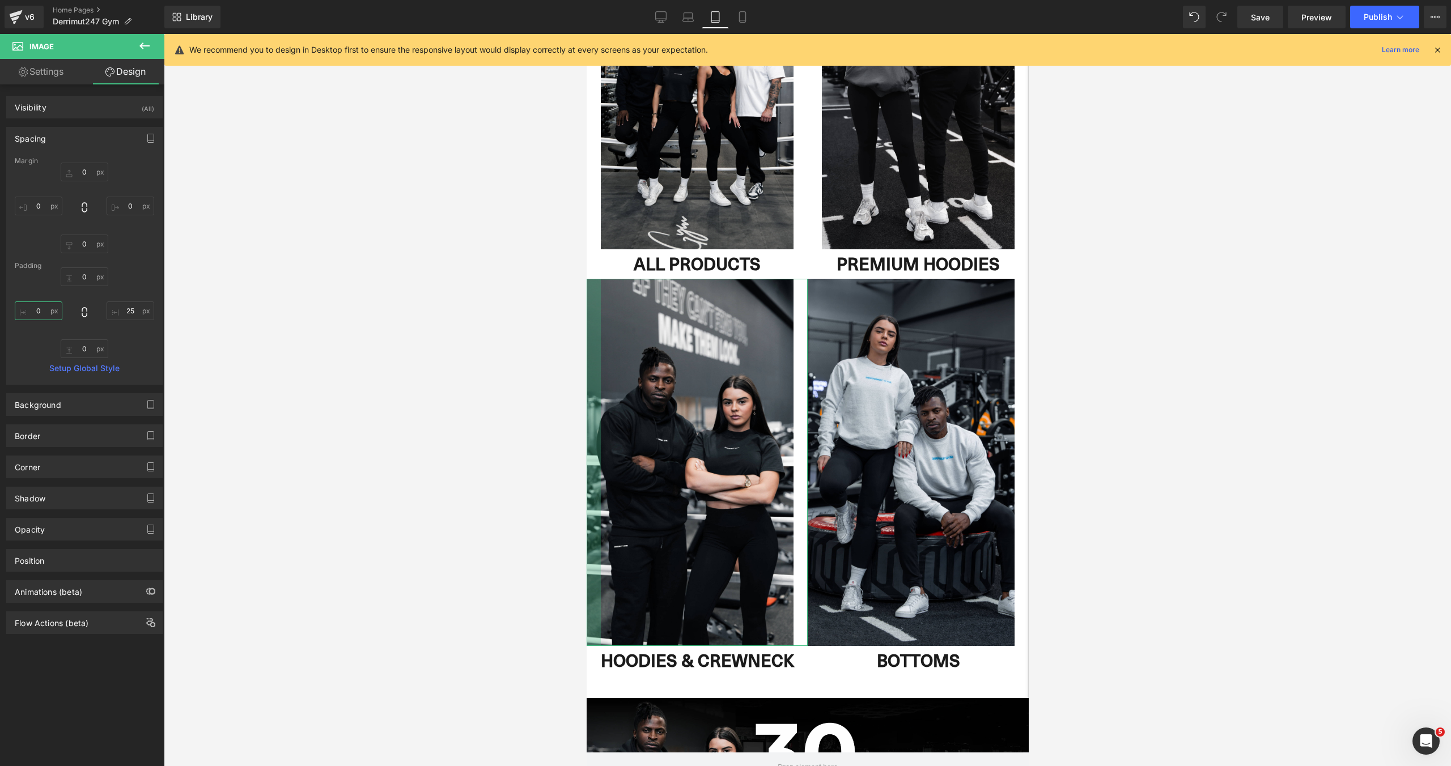
click at [46, 312] on input "0" at bounding box center [39, 310] width 48 height 19
paste input "25"
type input "25"
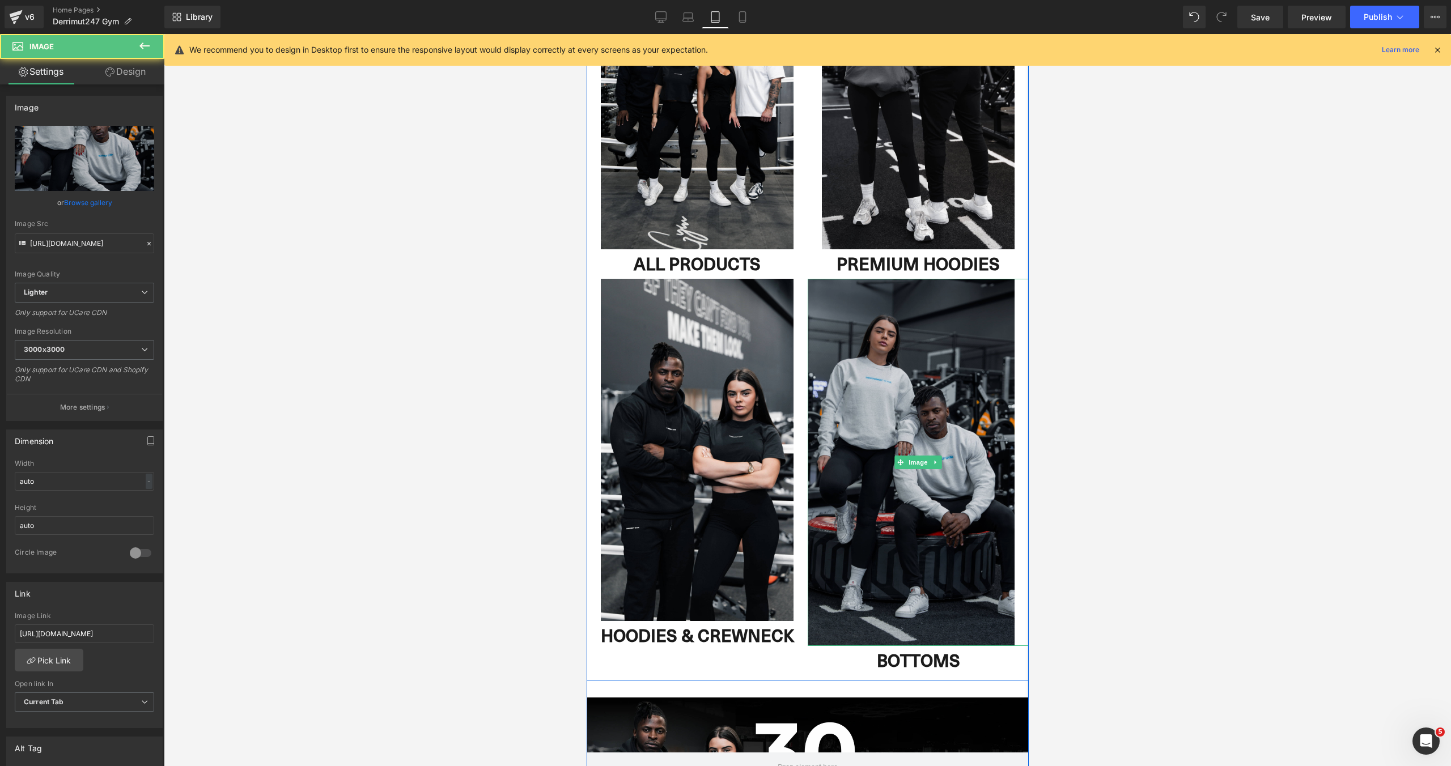
click at [913, 409] on img at bounding box center [917, 462] width 221 height 367
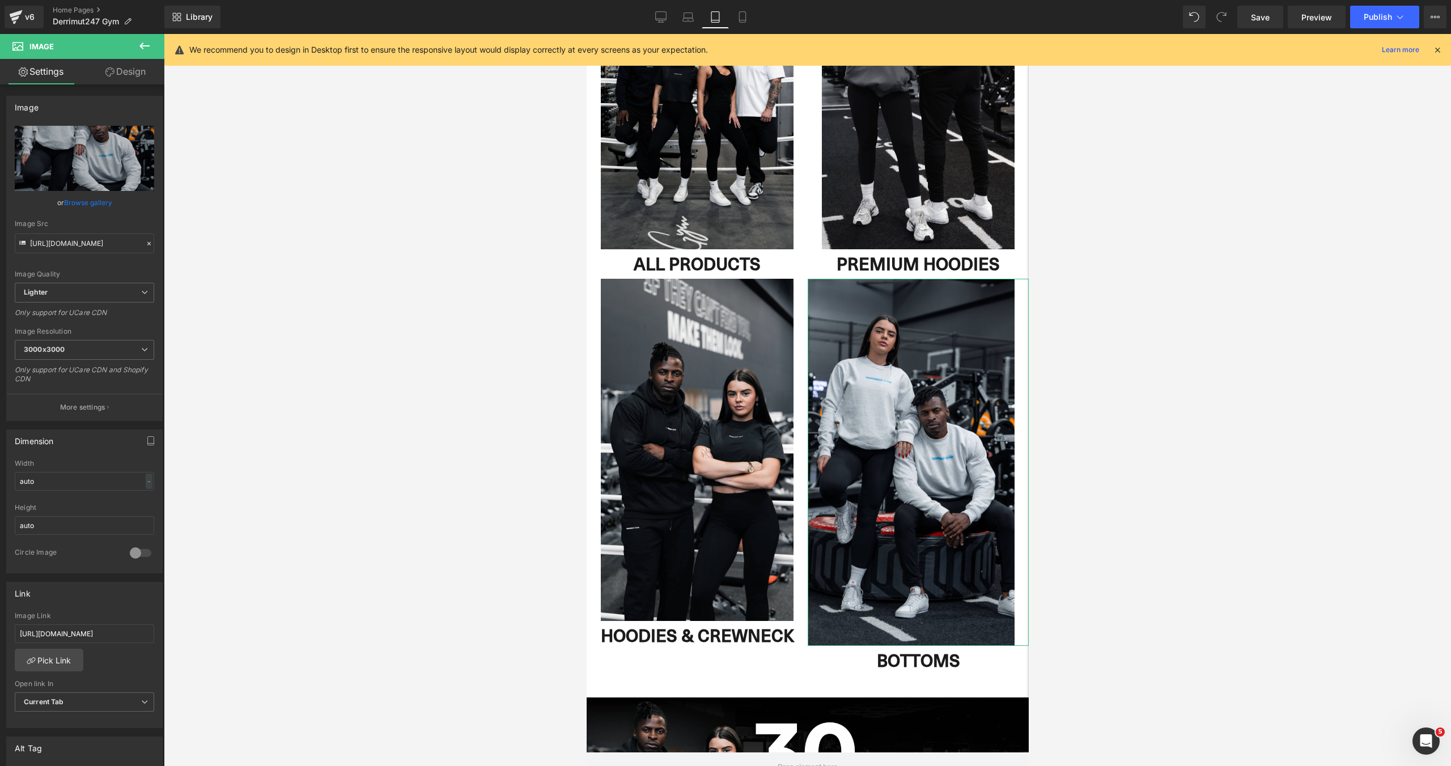
click at [129, 76] on link "Design" at bounding box center [125, 71] width 82 height 25
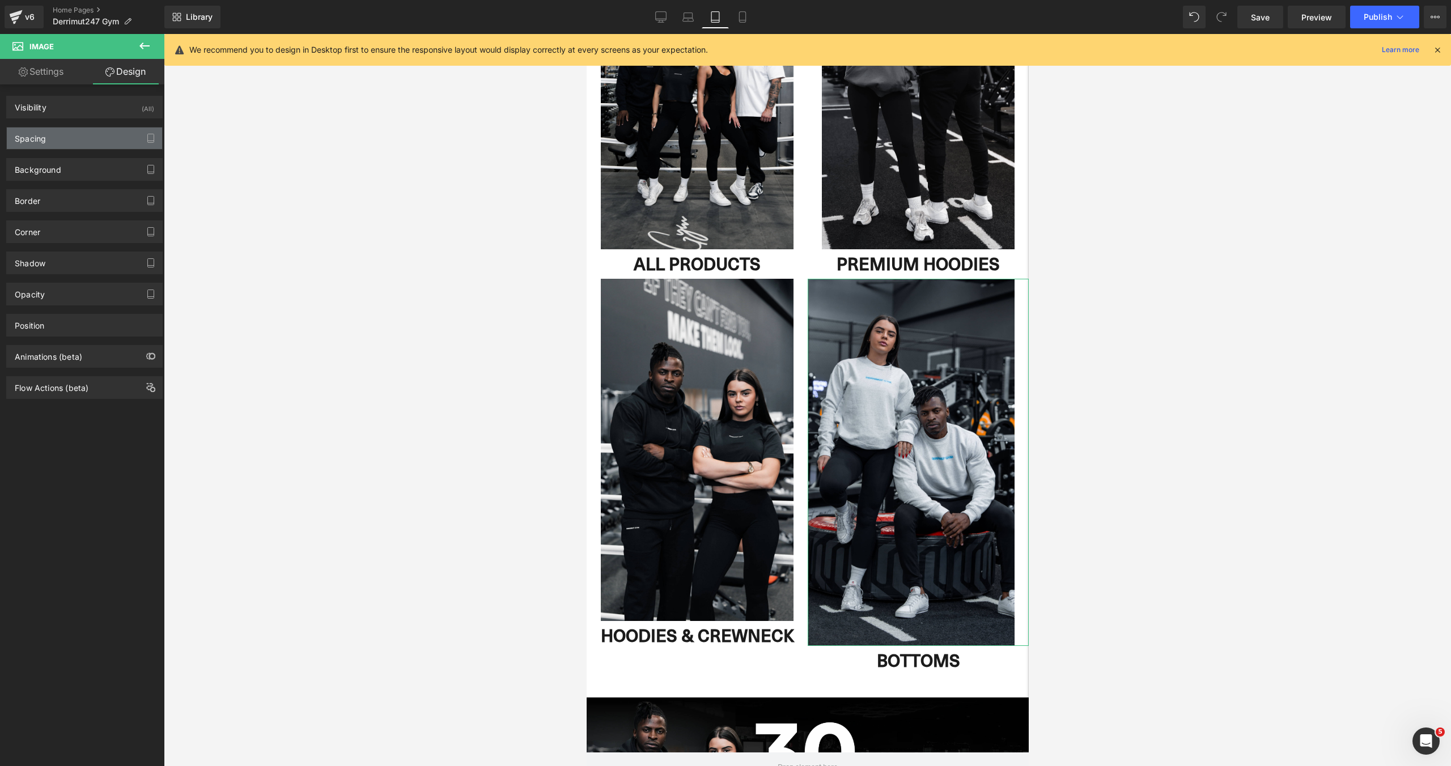
click at [75, 145] on div "Spacing" at bounding box center [84, 138] width 155 height 22
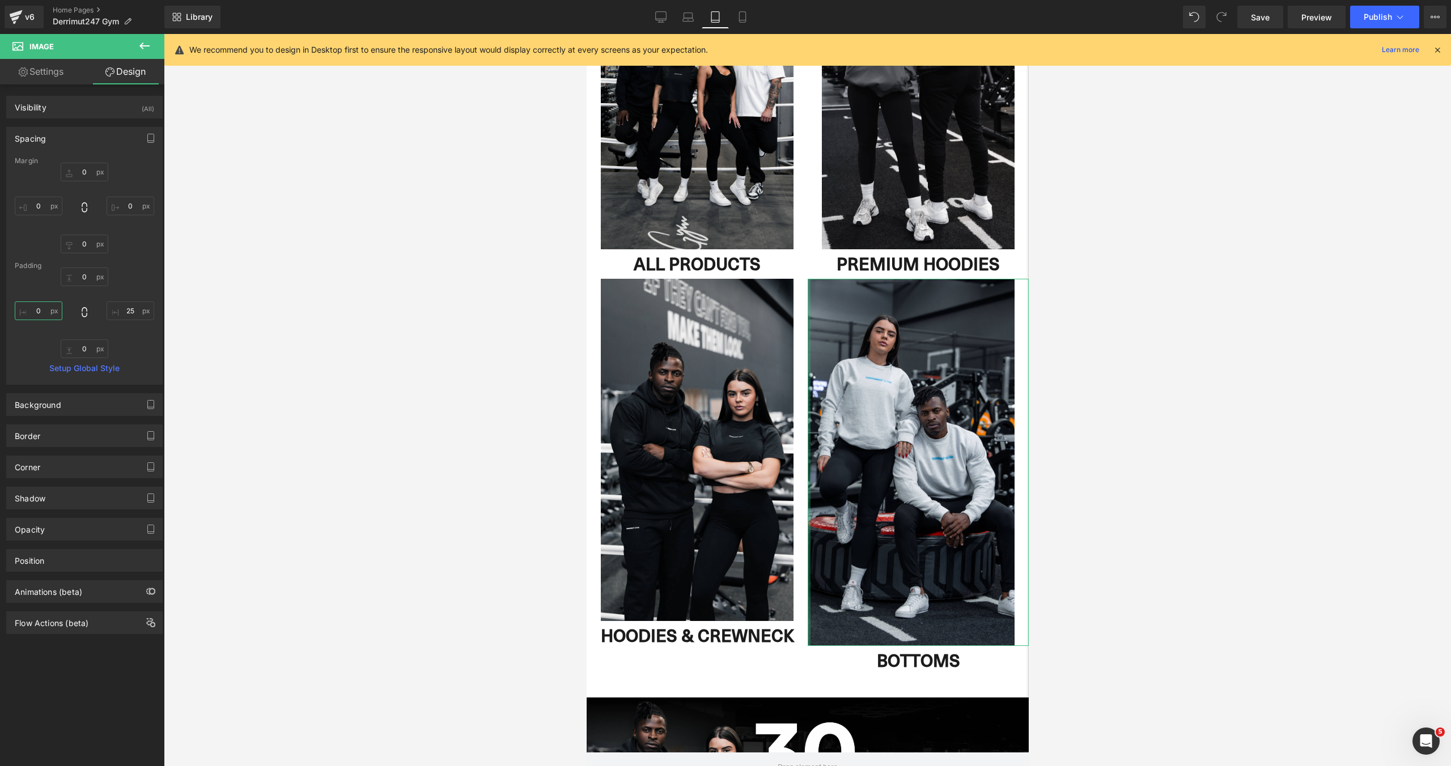
click at [41, 314] on input "0" at bounding box center [39, 310] width 48 height 19
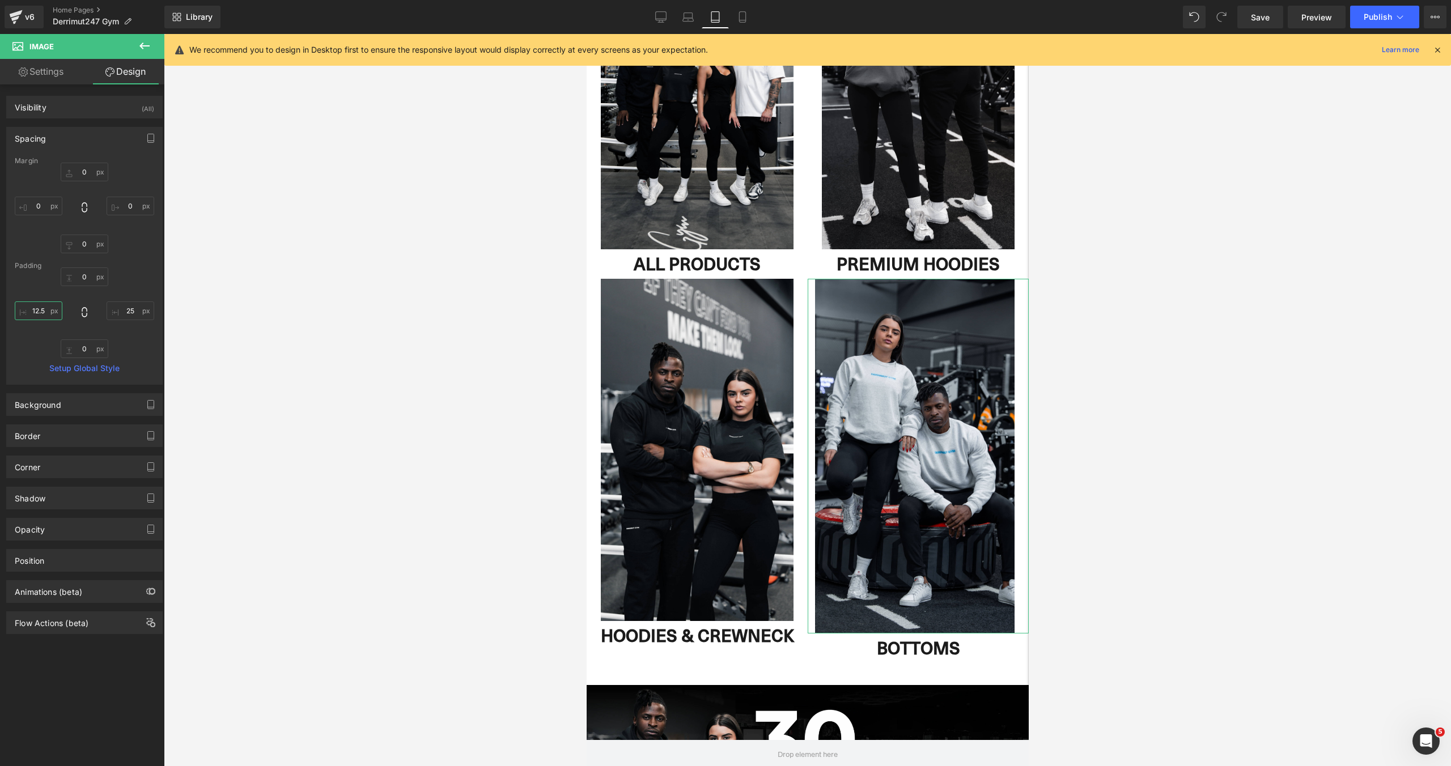
scroll to position [6, 6]
type input "12.5"
click at [131, 340] on div "0px 0 25px 25 0px 0 12.5 12.5" at bounding box center [84, 312] width 139 height 91
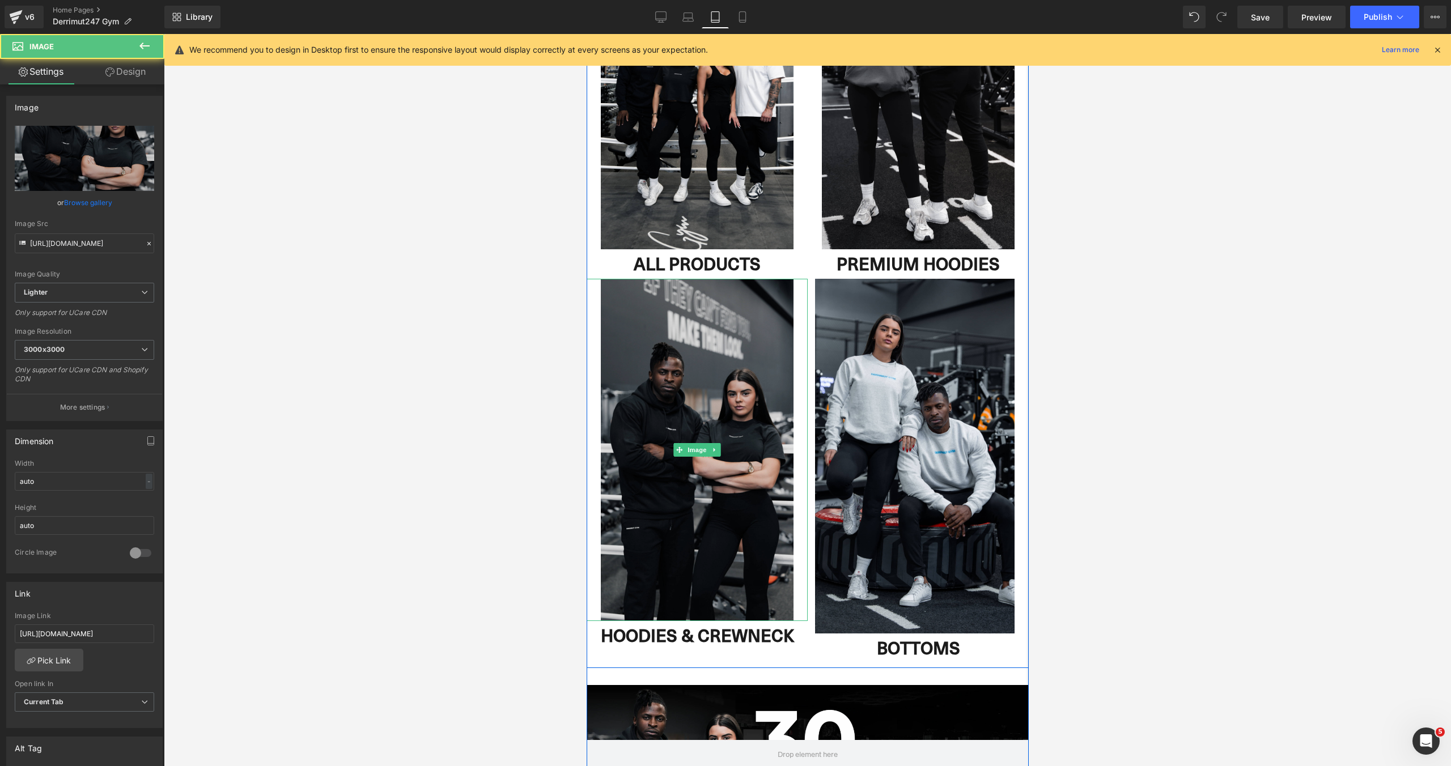
click at [695, 371] on img at bounding box center [696, 450] width 221 height 342
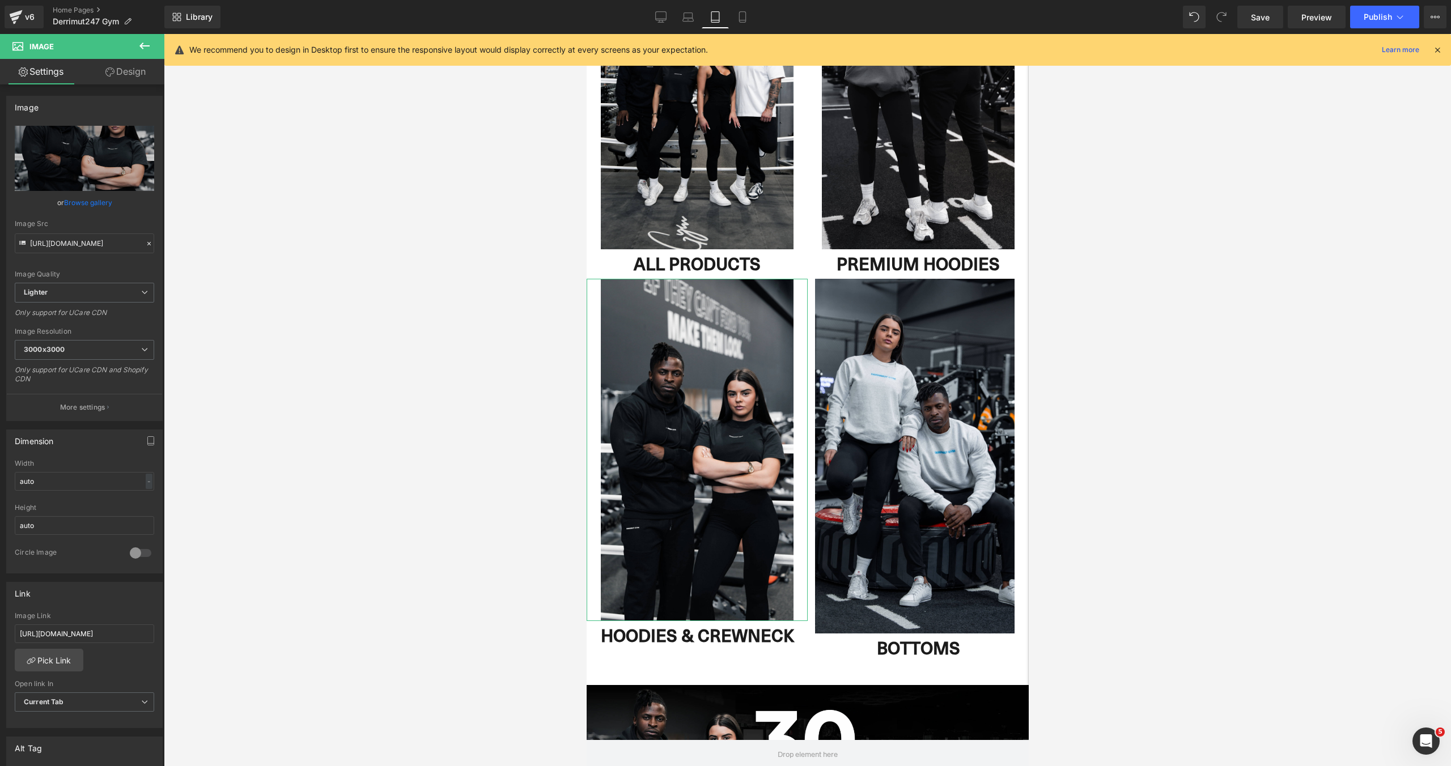
click at [120, 80] on link "Design" at bounding box center [125, 71] width 82 height 25
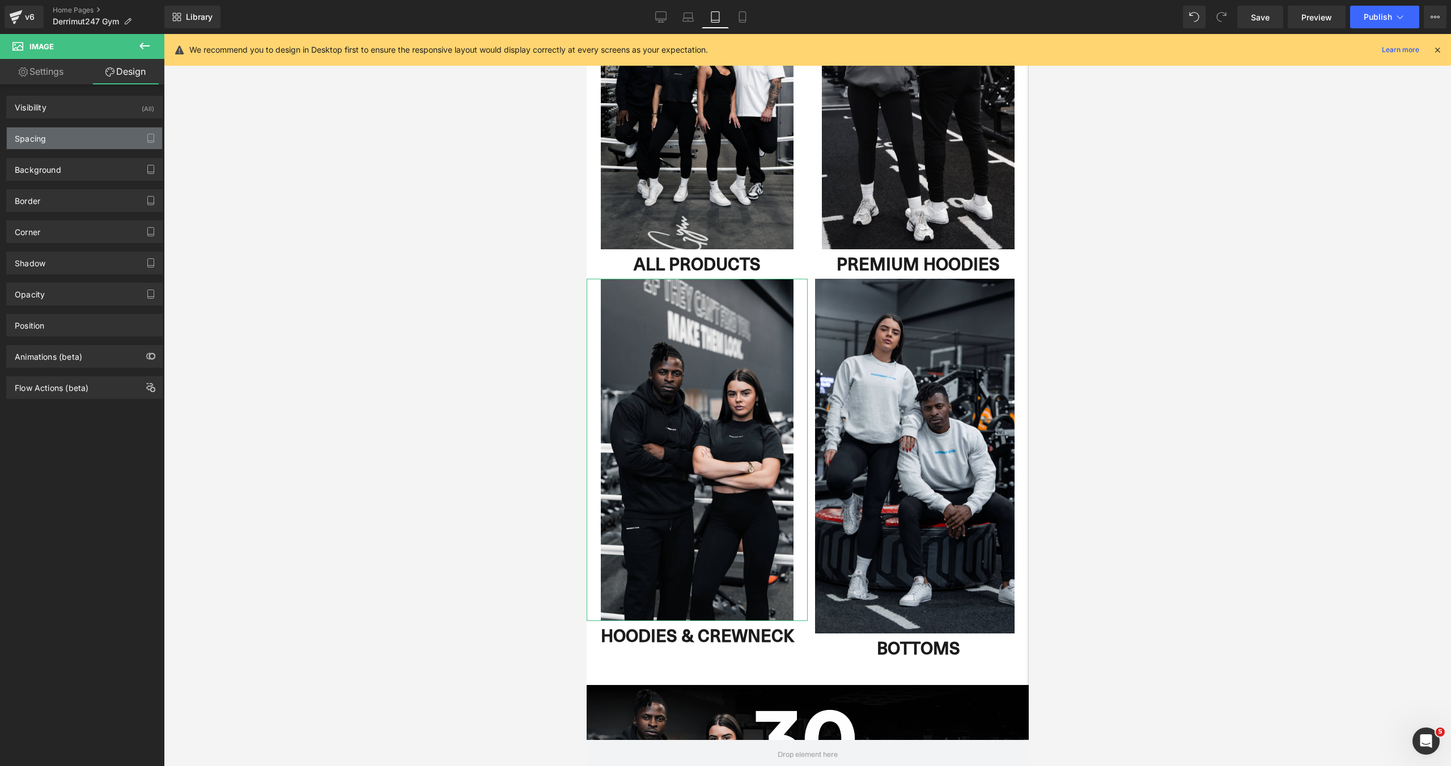
click at [49, 144] on div "Spacing" at bounding box center [84, 138] width 155 height 22
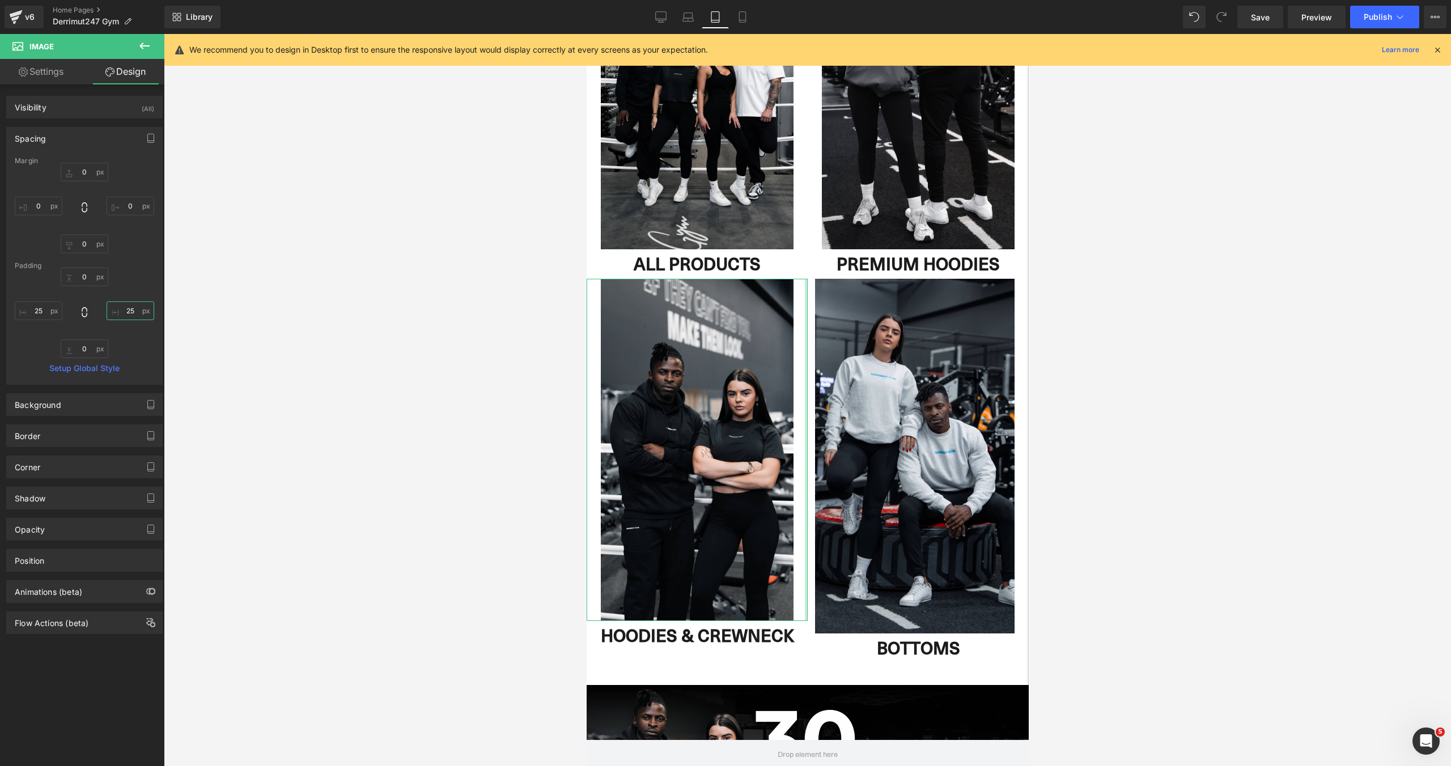
click at [129, 314] on input "25" at bounding box center [131, 310] width 48 height 19
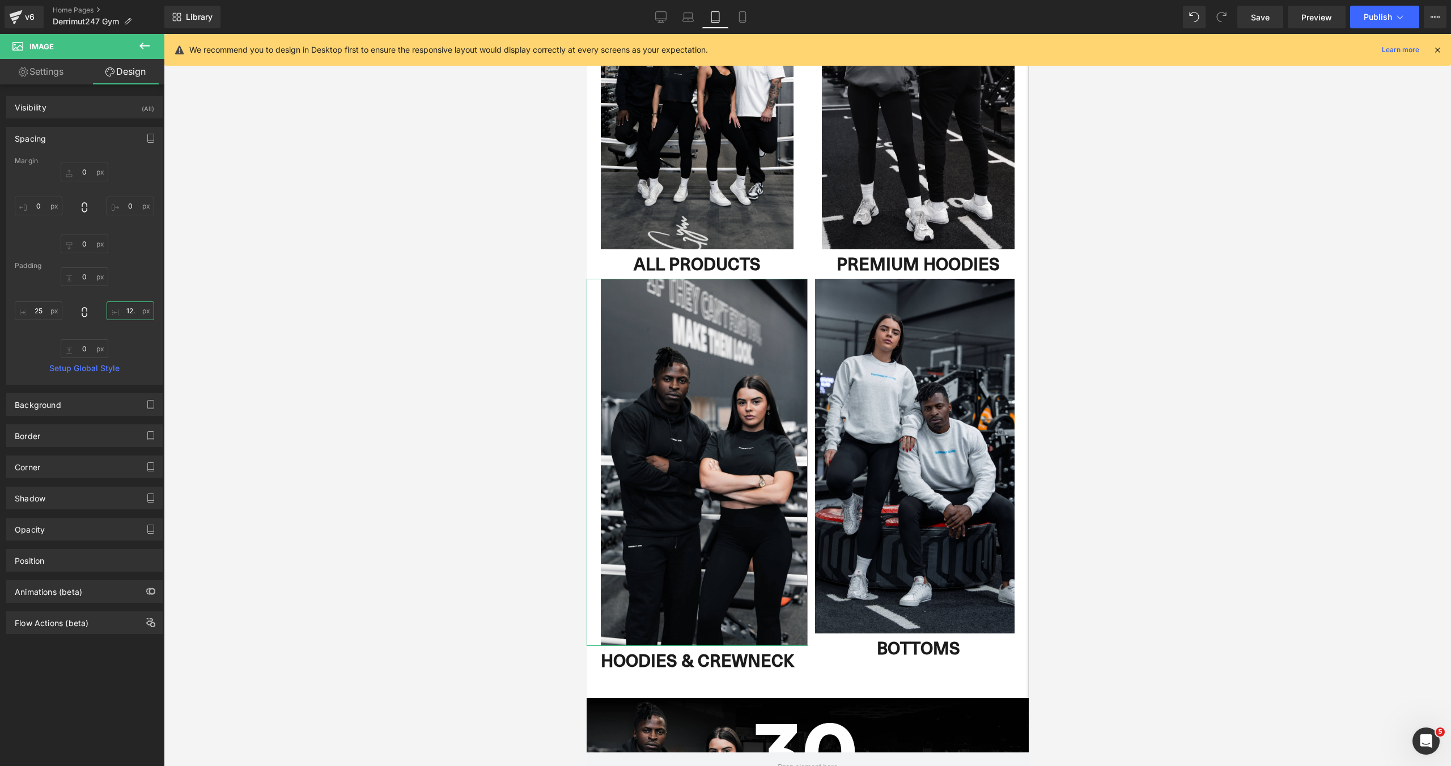
scroll to position [5, 6]
type input "12.5"
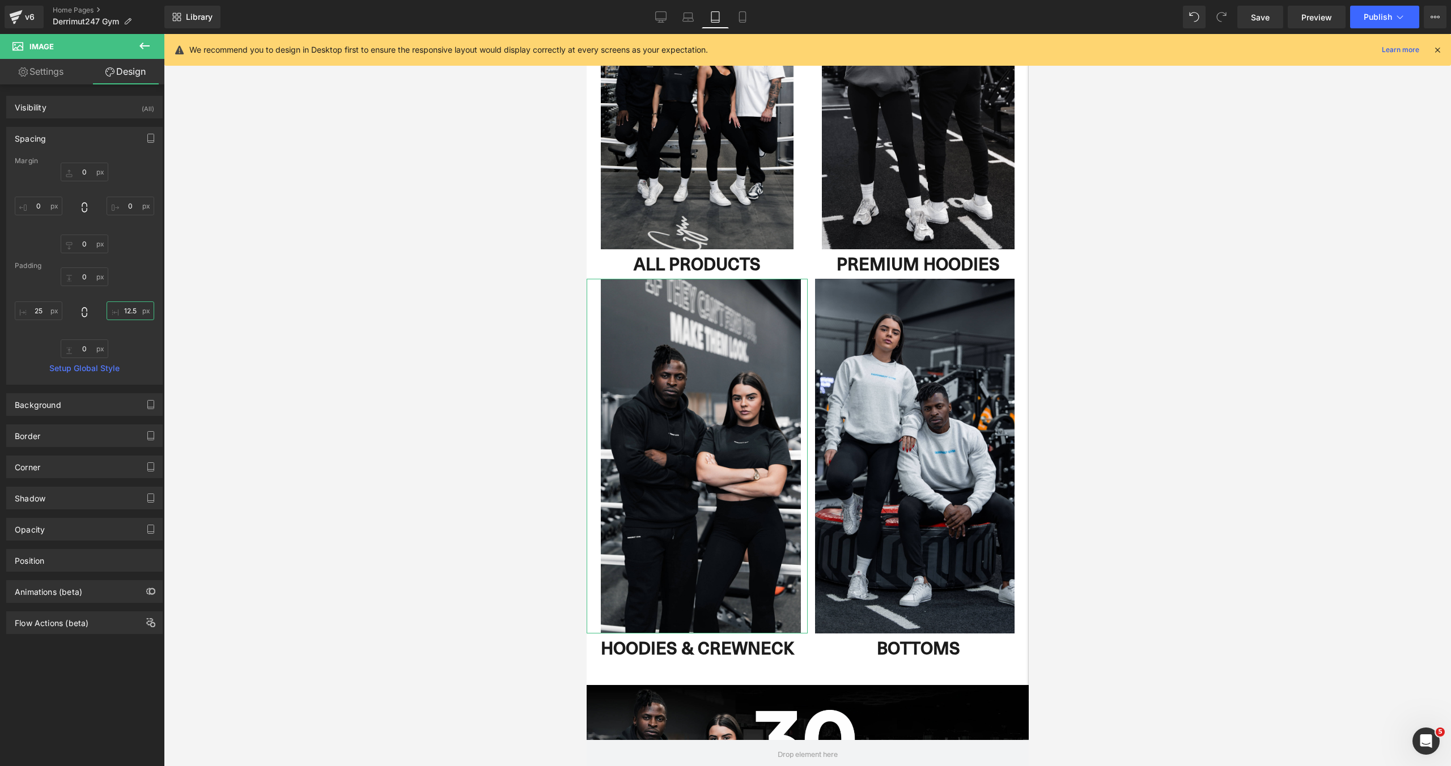
scroll to position [3799, 442]
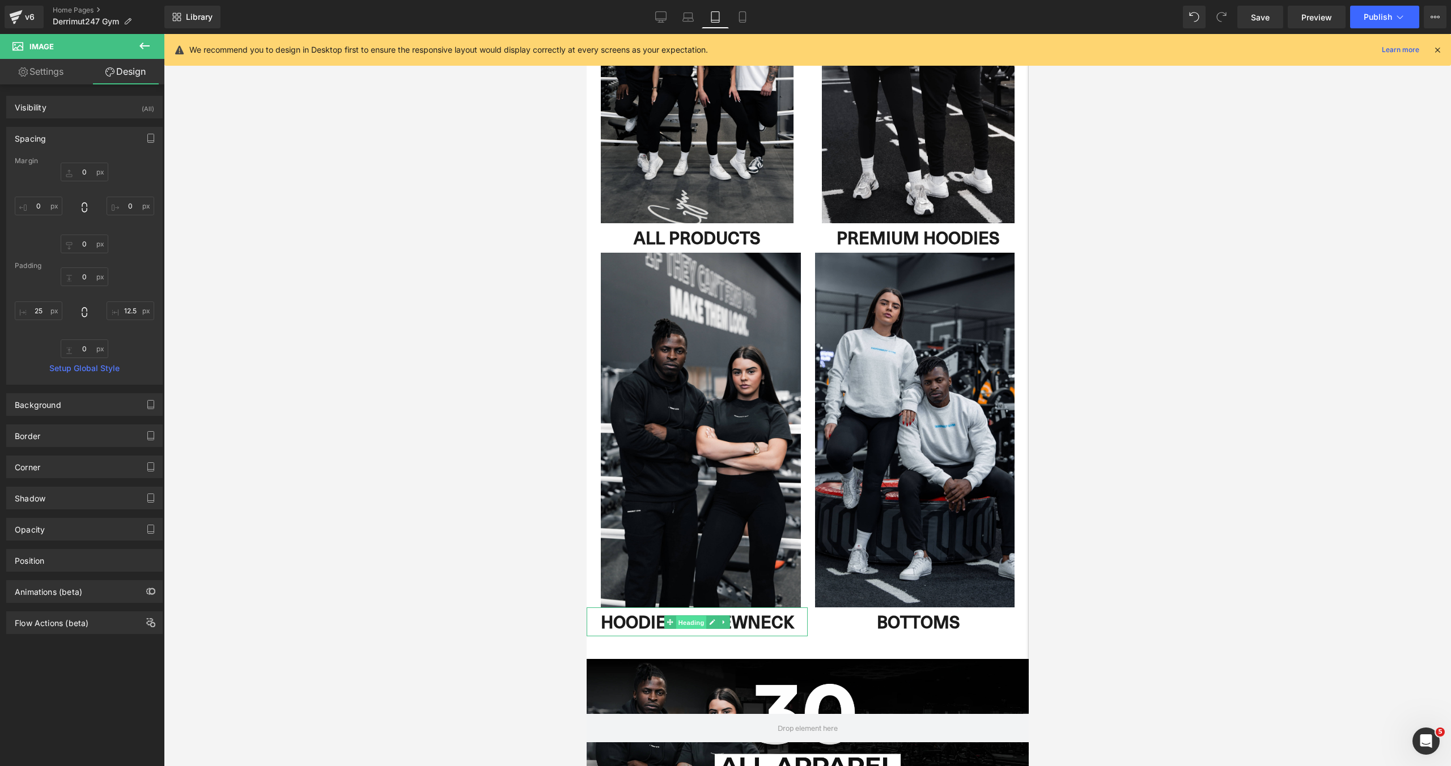
click at [693, 623] on span "Heading" at bounding box center [690, 622] width 31 height 14
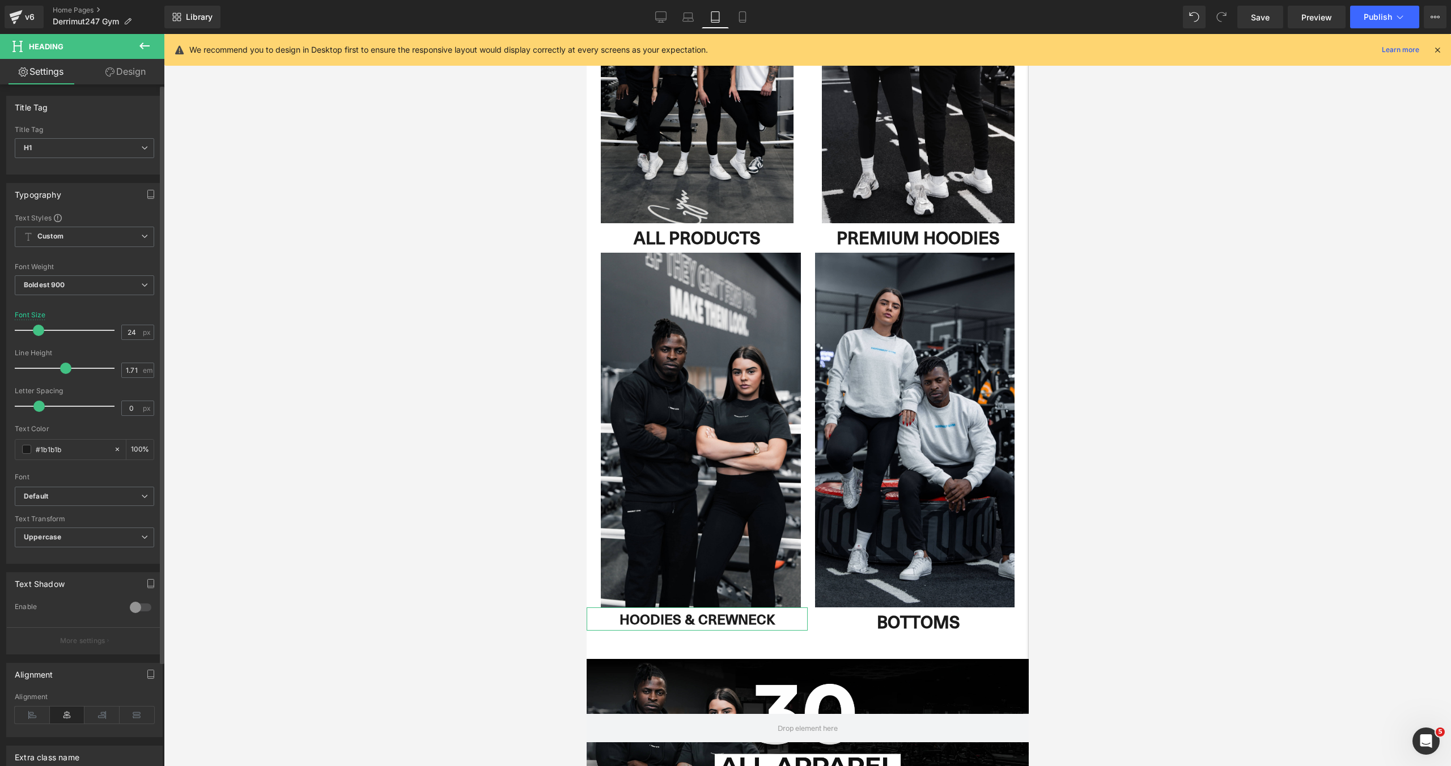
type input "25"
click at [39, 330] on span at bounding box center [39, 330] width 11 height 11
click at [923, 624] on link "Heading" at bounding box center [906, 622] width 42 height 14
type input "25"
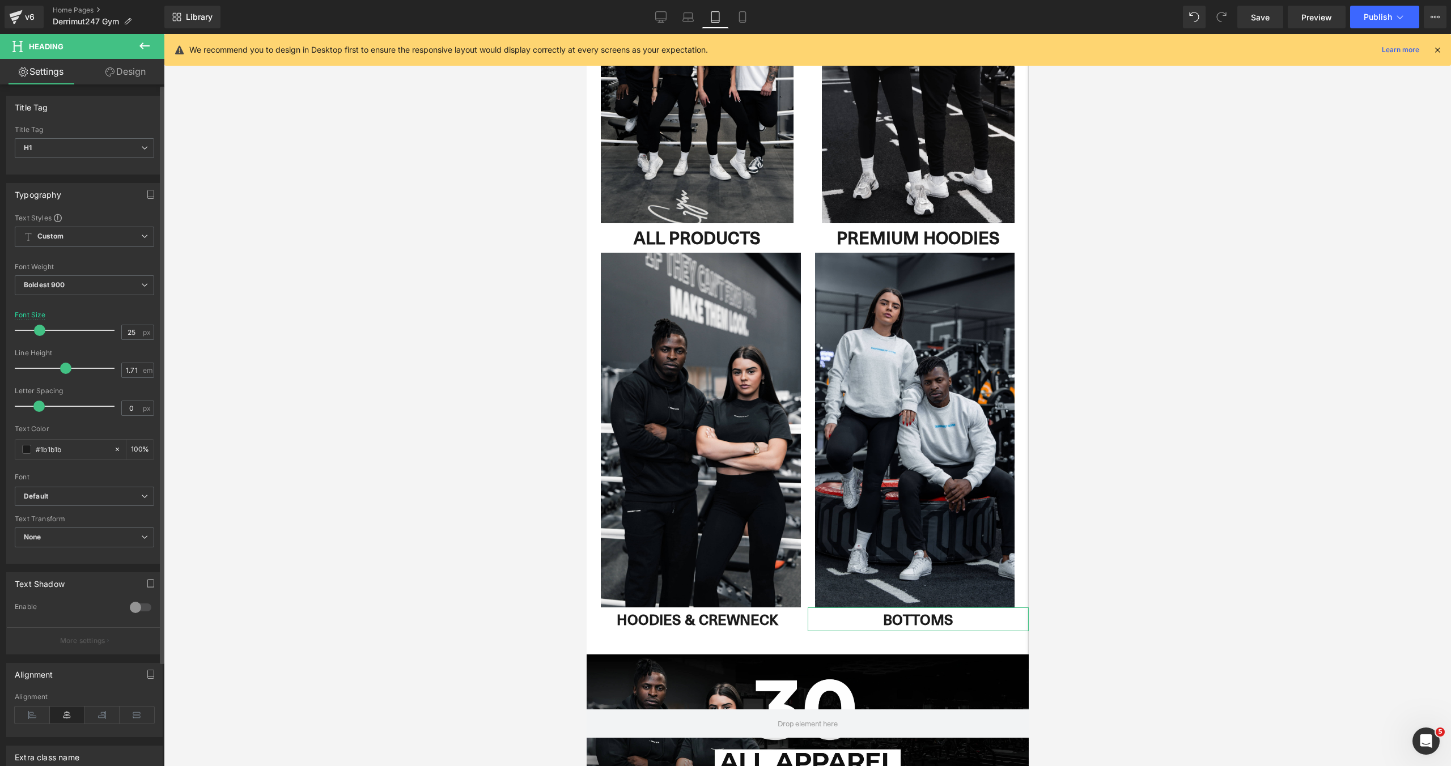
click at [42, 330] on span at bounding box center [39, 330] width 11 height 11
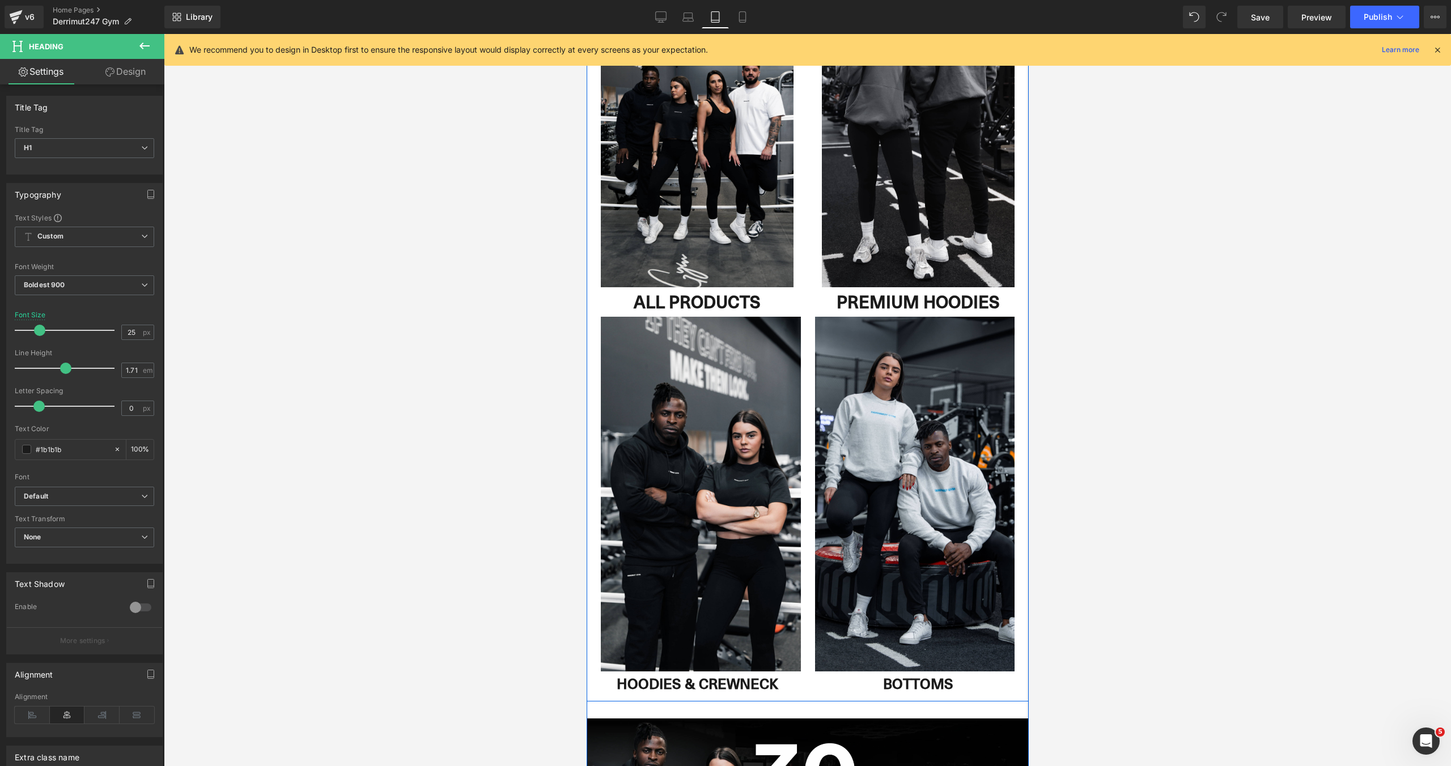
click at [697, 304] on div "ALL PRODUCTS Heading" at bounding box center [696, 301] width 221 height 29
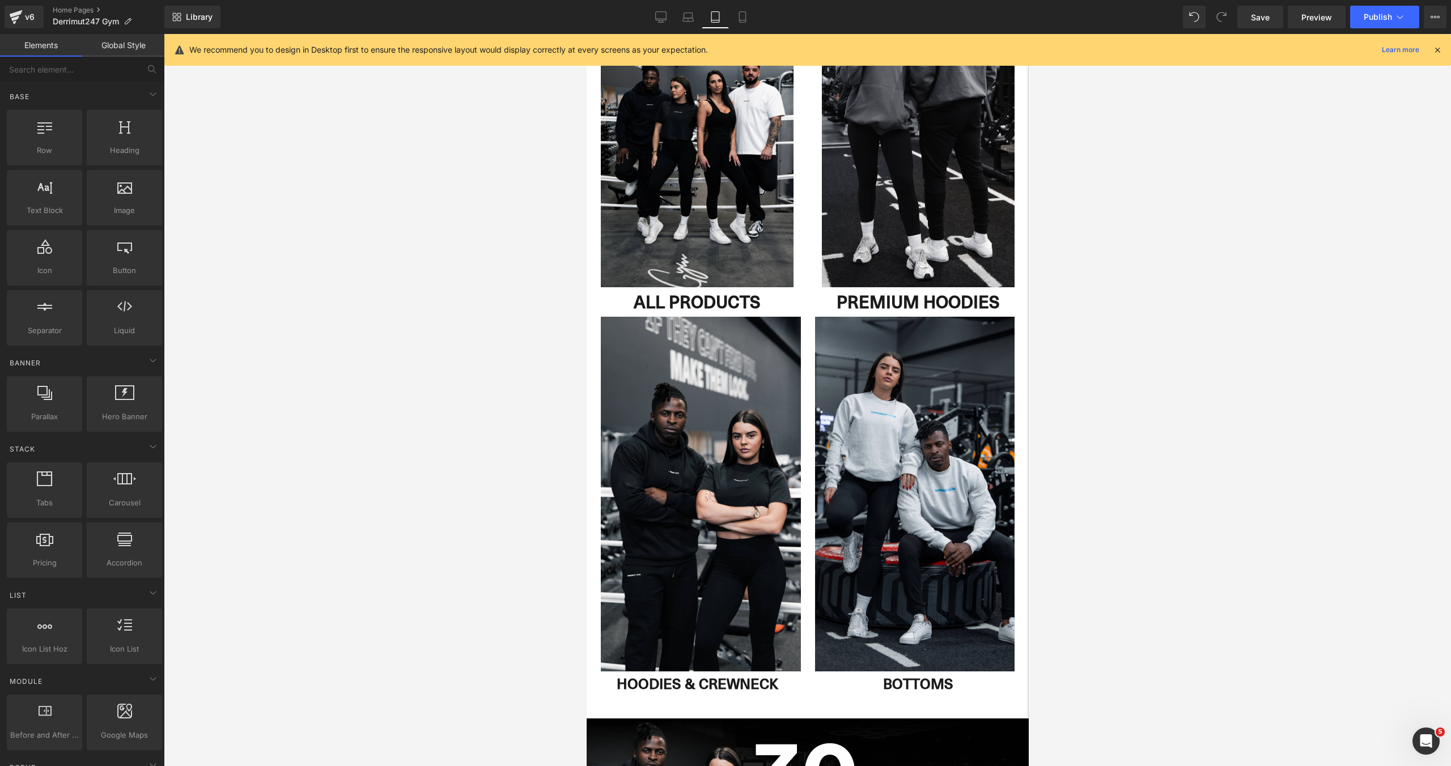
click at [522, 364] on div at bounding box center [807, 400] width 1287 height 732
click at [670, 304] on icon at bounding box center [669, 302] width 6 height 7
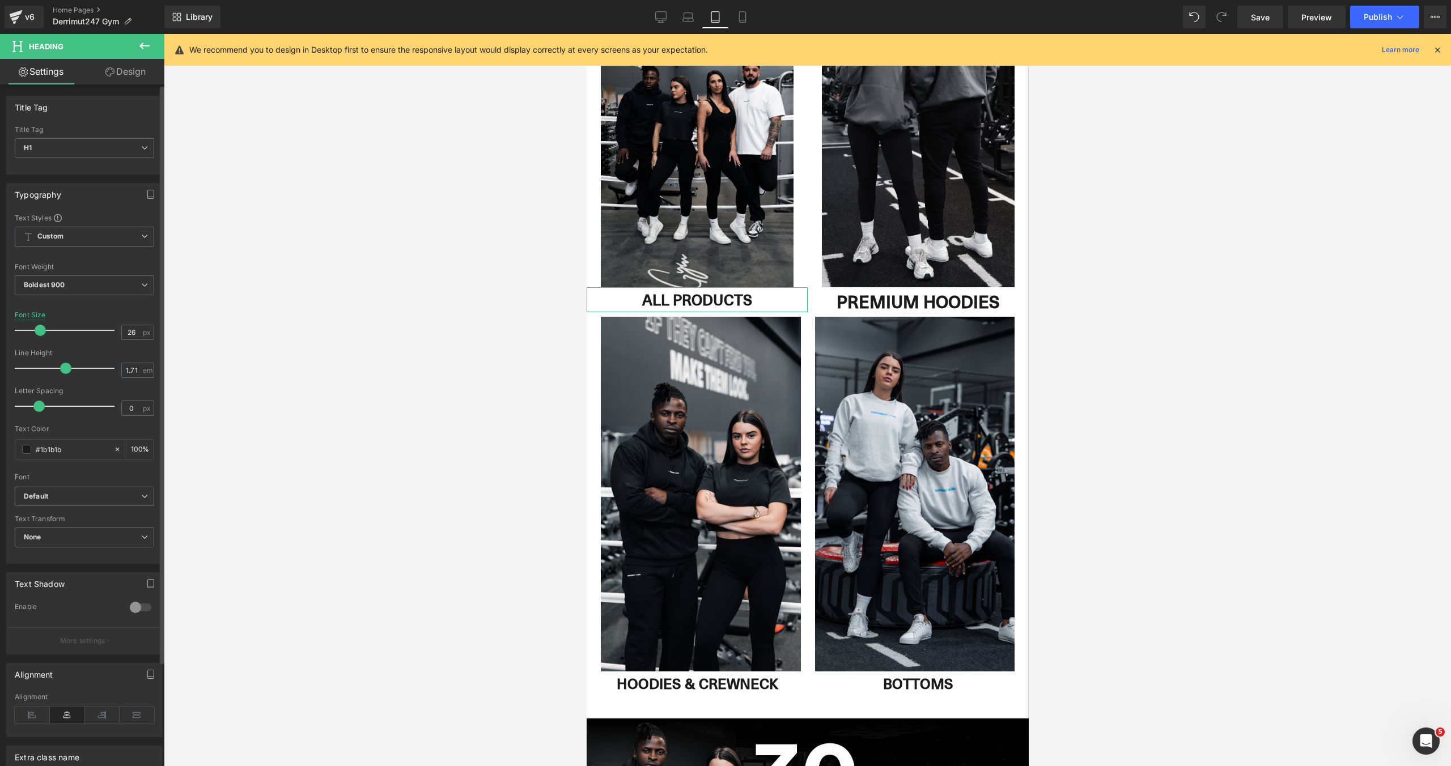
type input "25"
click at [38, 333] on span at bounding box center [39, 330] width 11 height 11
click at [894, 299] on span at bounding box center [891, 302] width 12 height 14
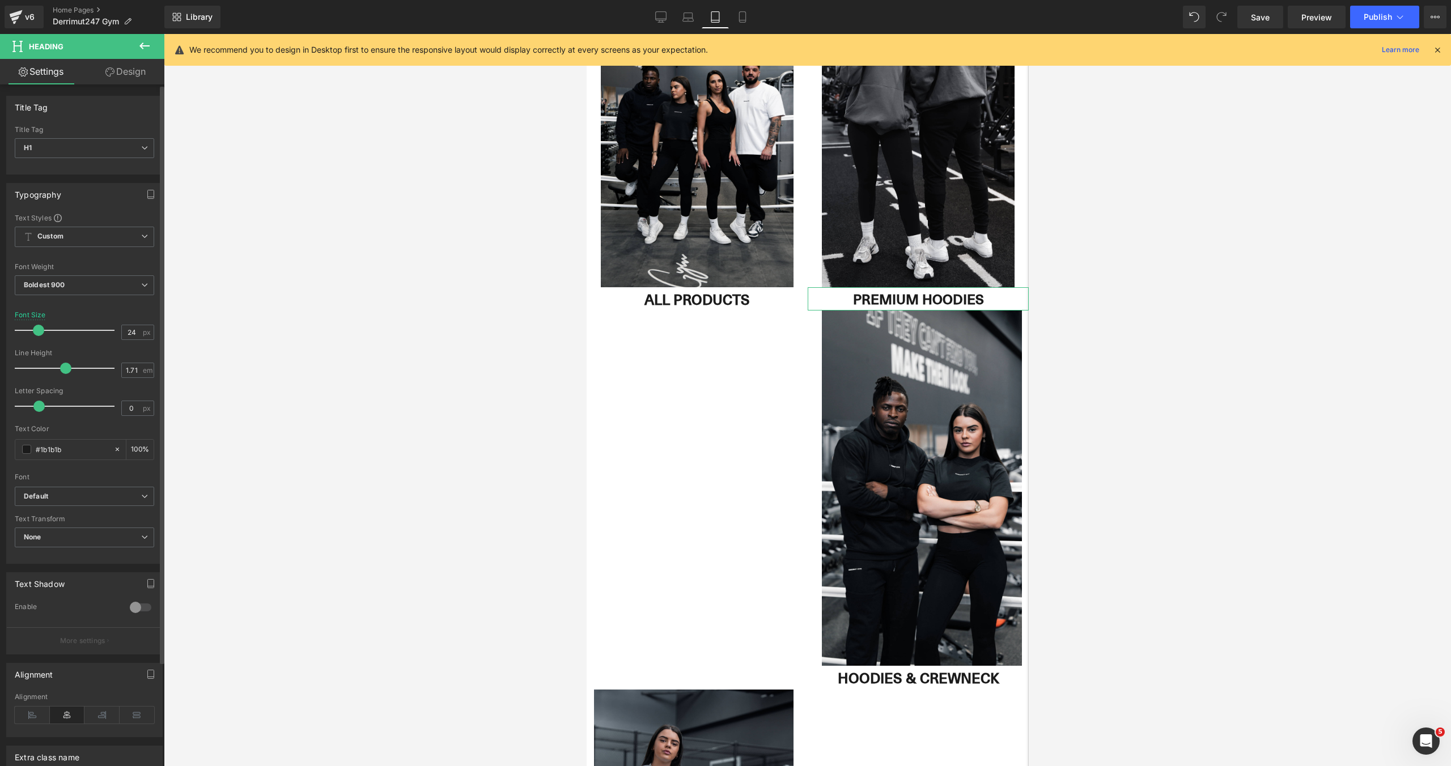
type input "25"
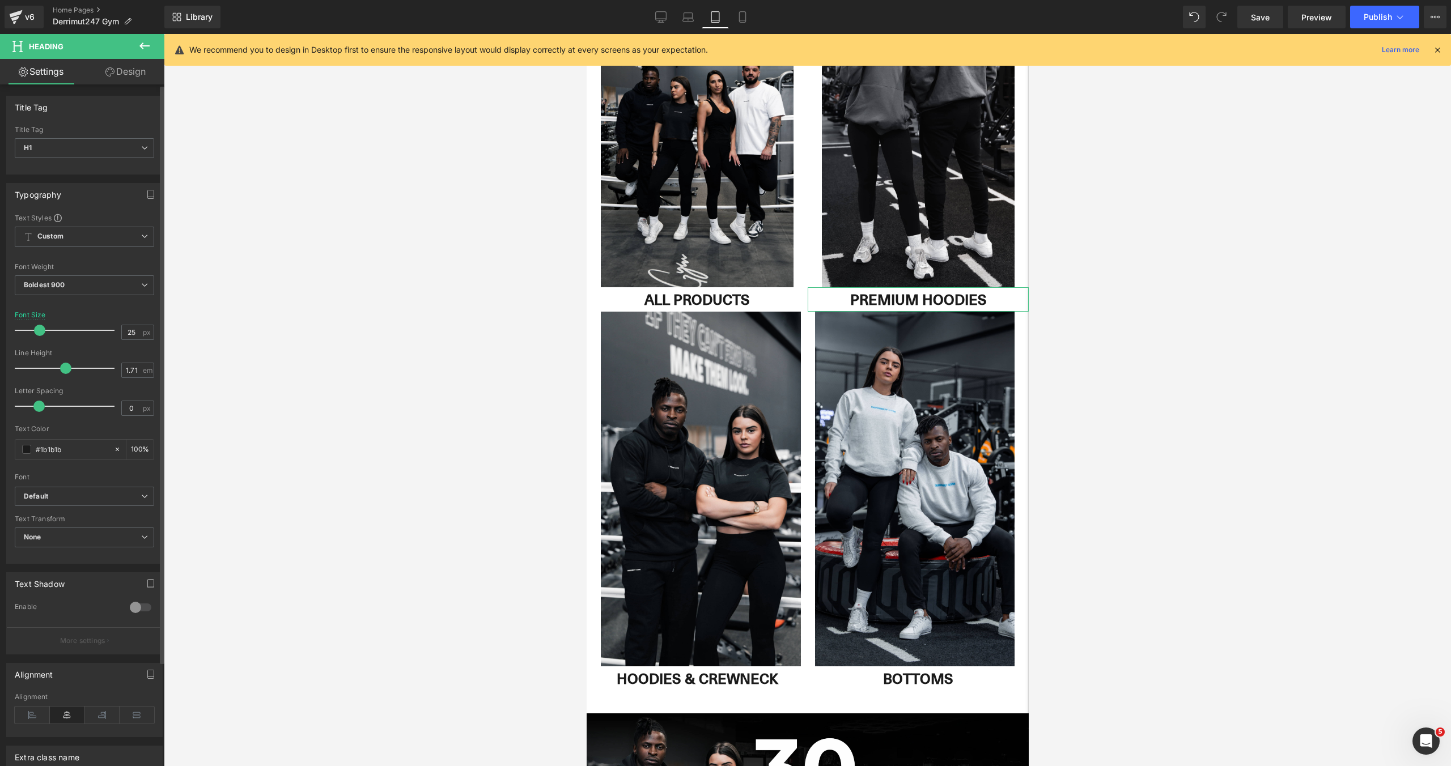
click at [41, 329] on span at bounding box center [39, 330] width 11 height 11
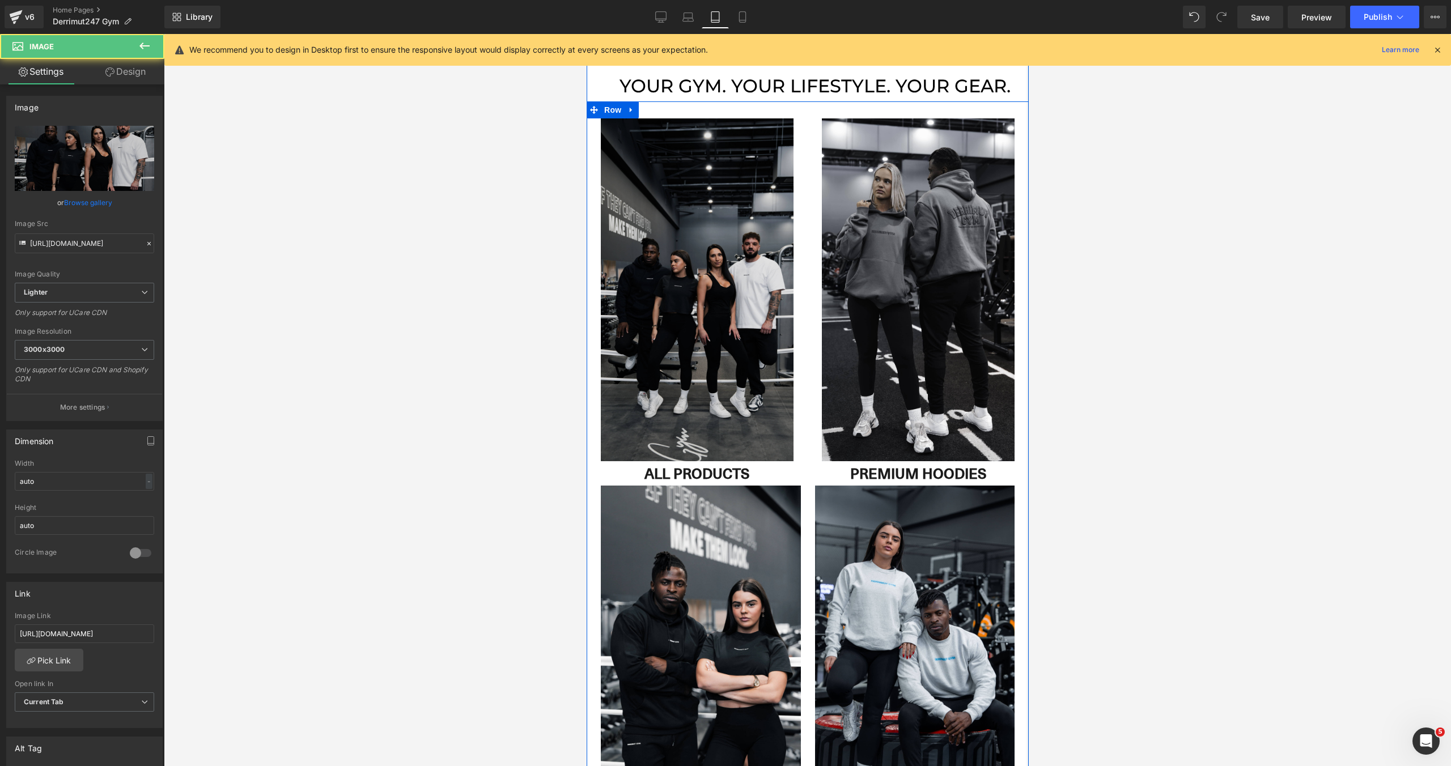
click at [754, 280] on img at bounding box center [696, 289] width 221 height 343
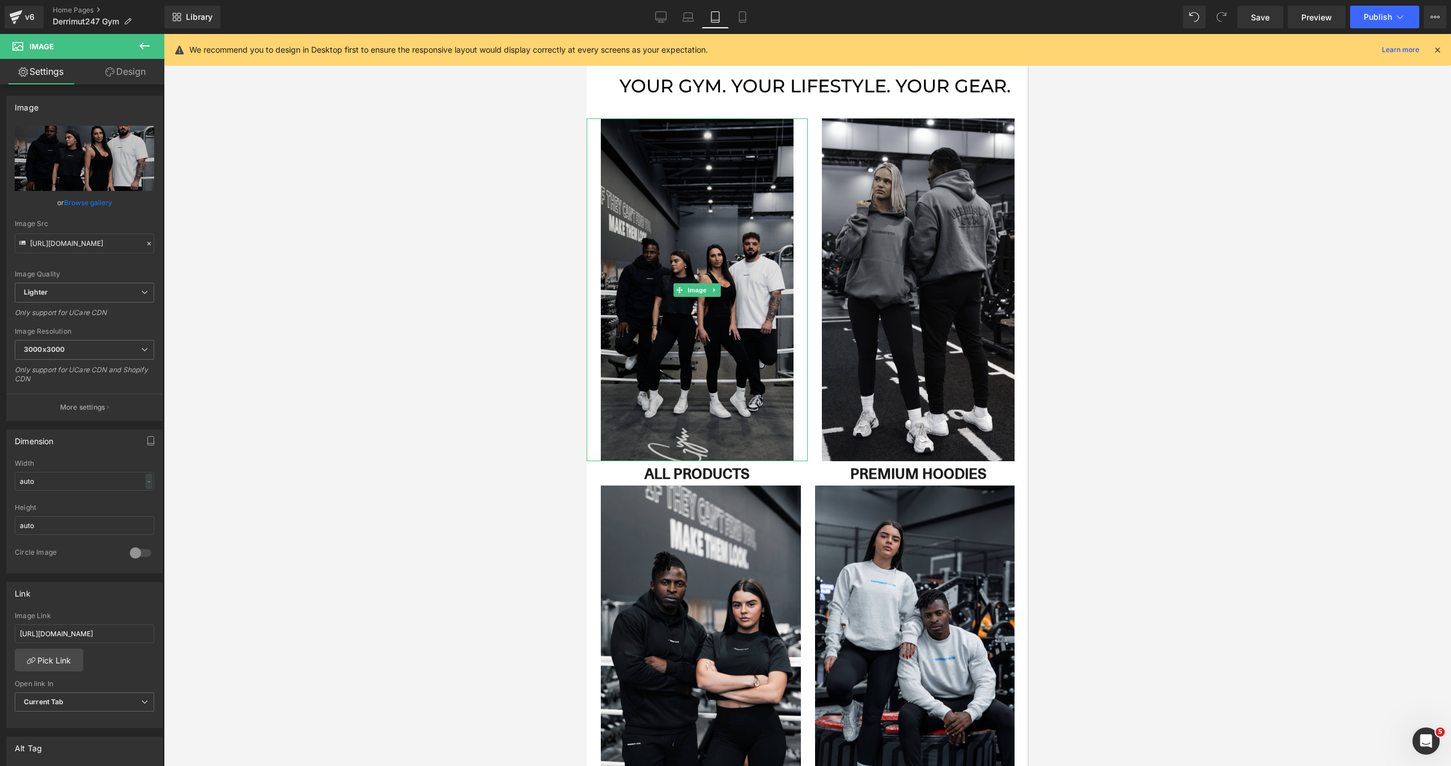
click at [696, 284] on span "Image" at bounding box center [696, 290] width 24 height 14
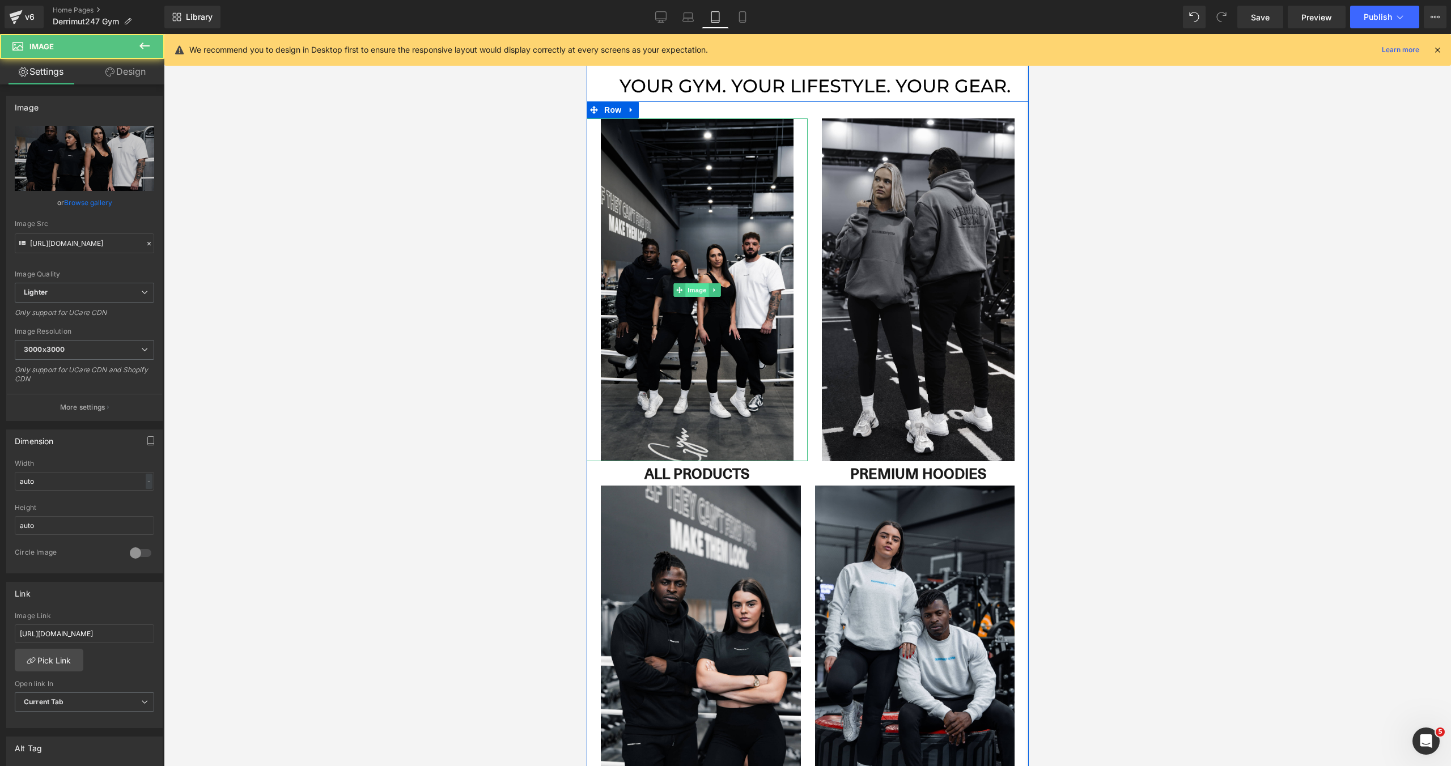
click at [696, 287] on span "Image" at bounding box center [696, 290] width 24 height 14
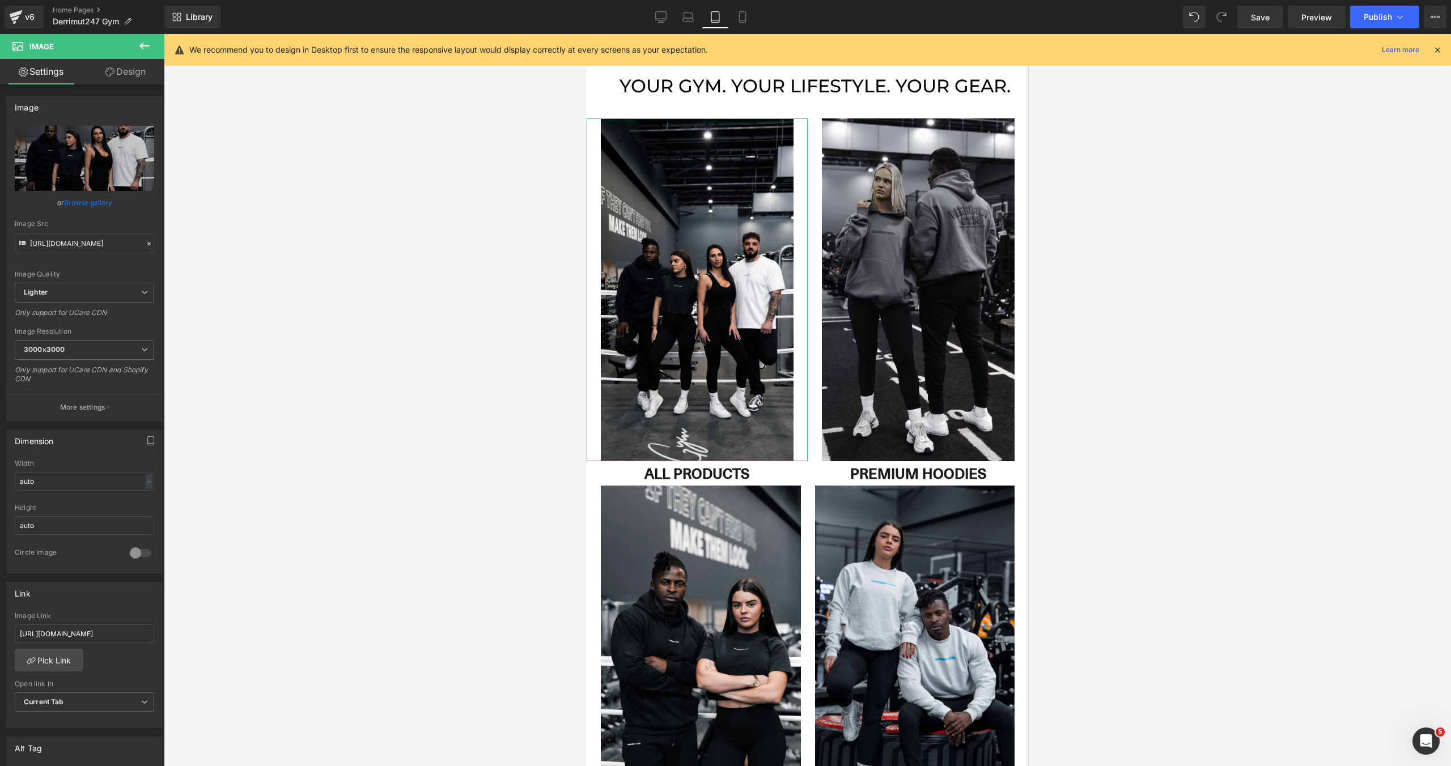
click at [113, 68] on link "Design" at bounding box center [125, 71] width 82 height 25
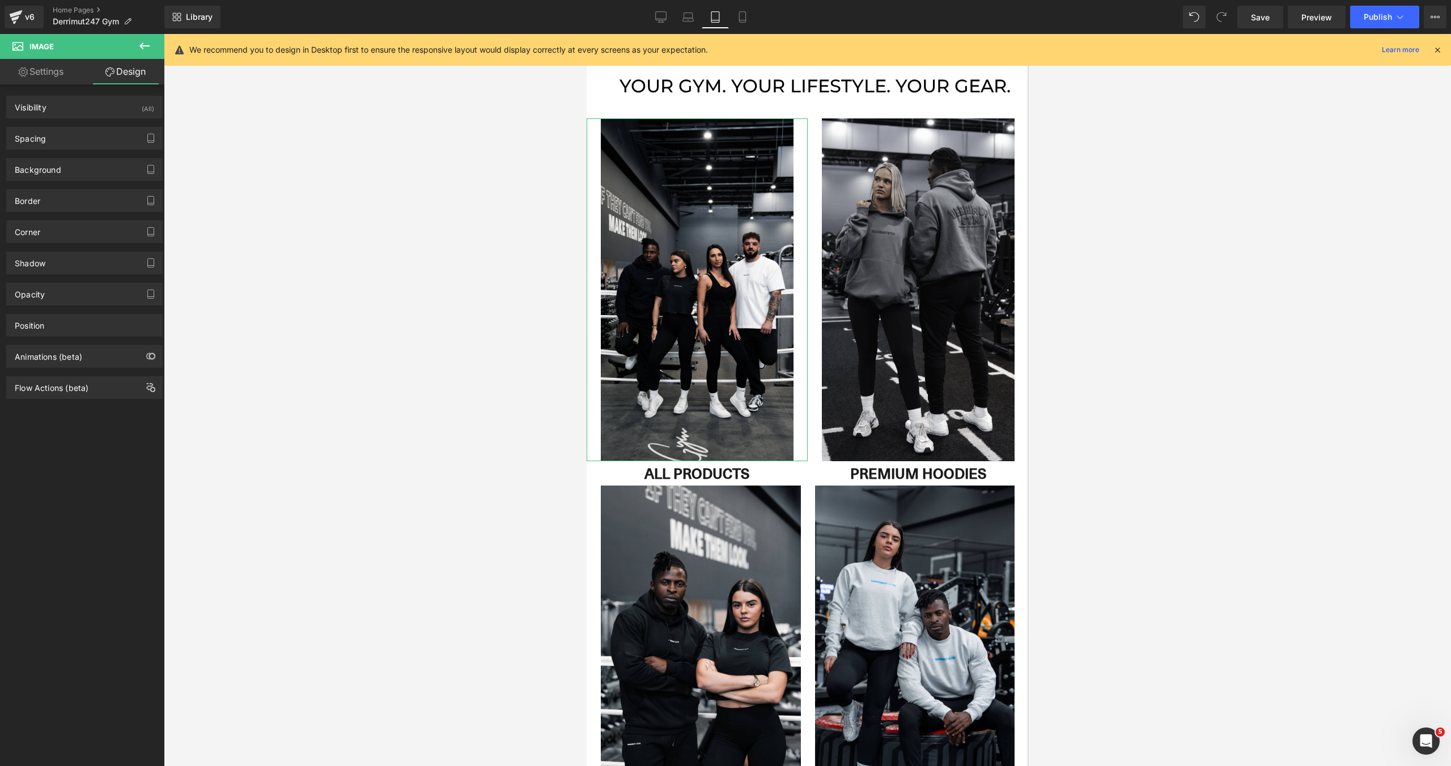
type input "0"
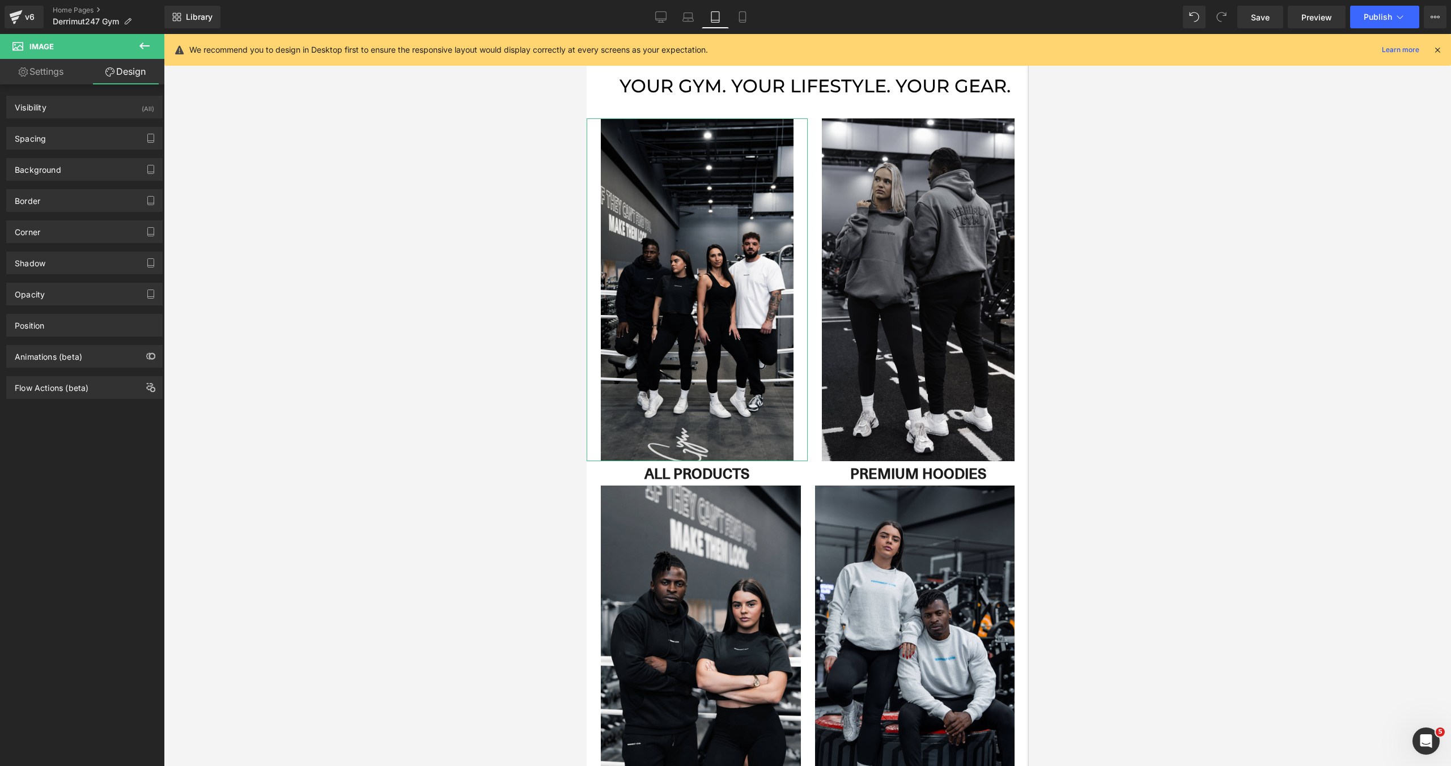
type input "25"
type input "0"
type input "25"
click at [69, 143] on div "Spacing" at bounding box center [84, 138] width 155 height 22
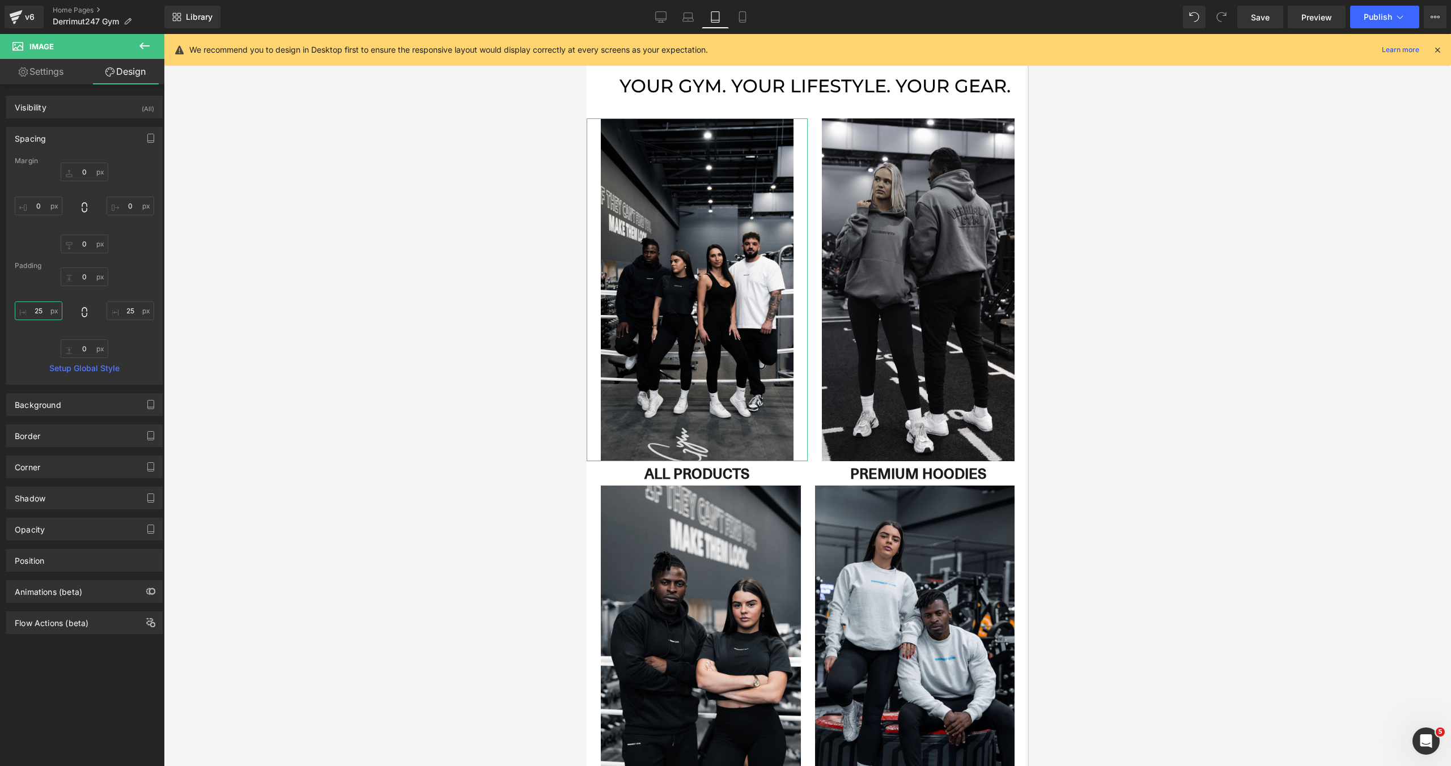
click at [44, 317] on input "25" at bounding box center [39, 310] width 48 height 19
click at [119, 311] on input "25" at bounding box center [131, 310] width 48 height 19
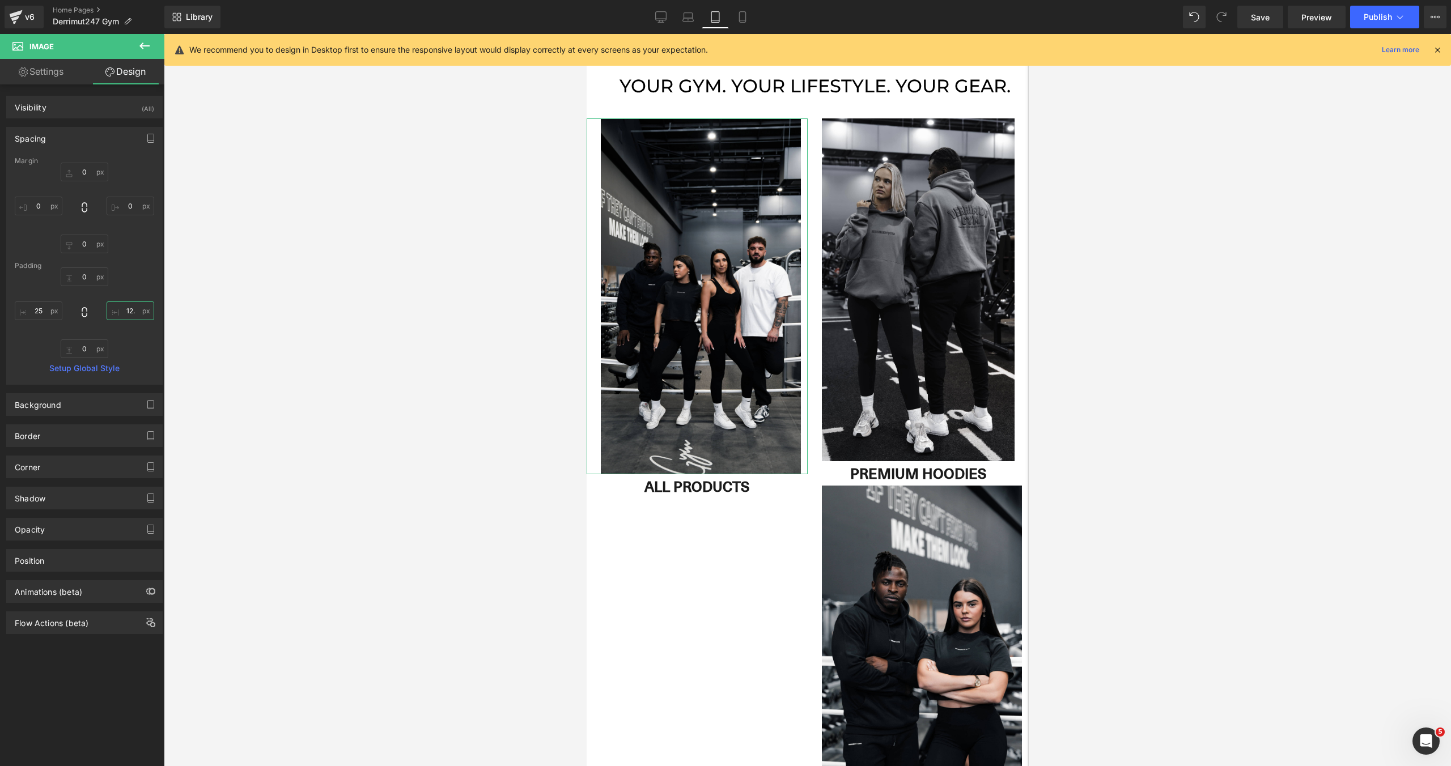
type input "12.5"
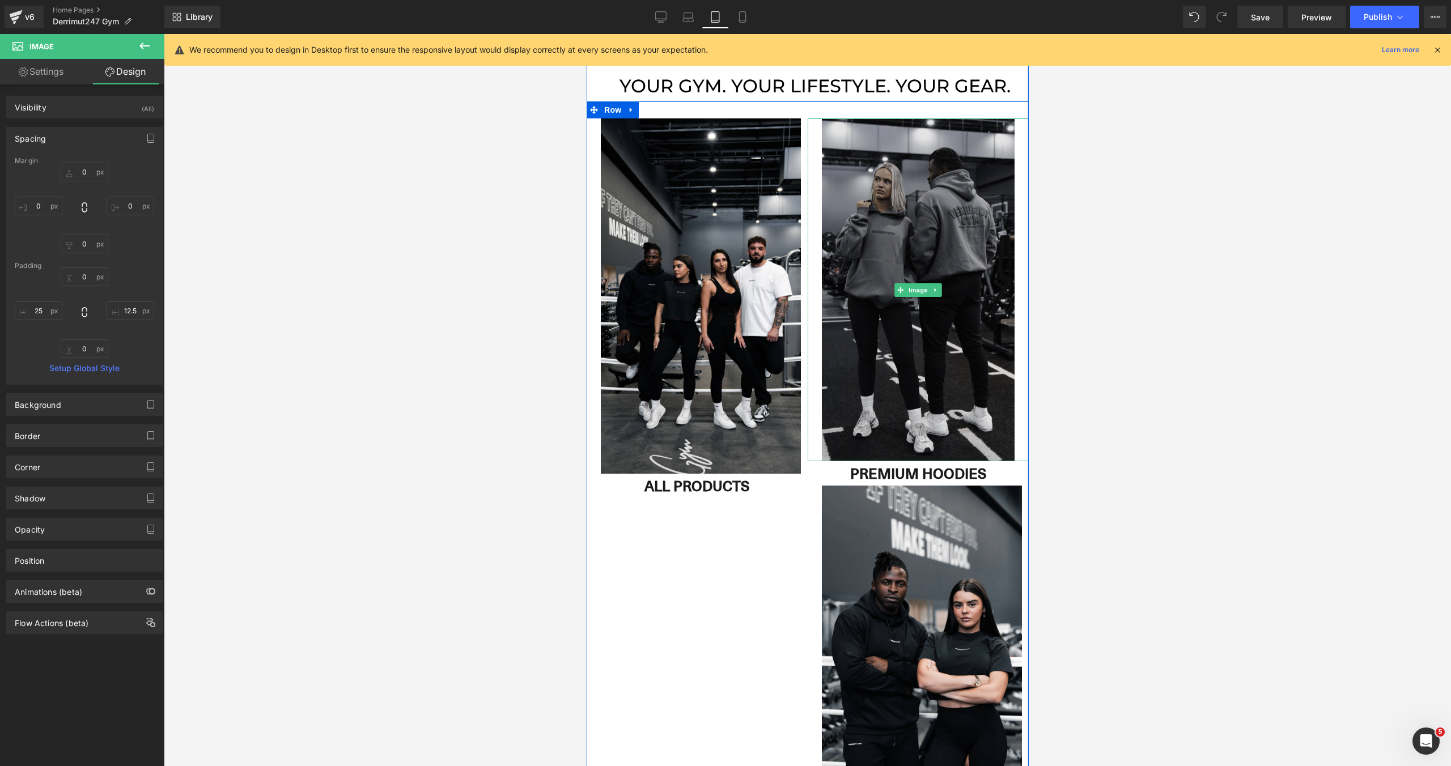
click at [909, 288] on span "Image" at bounding box center [917, 290] width 24 height 14
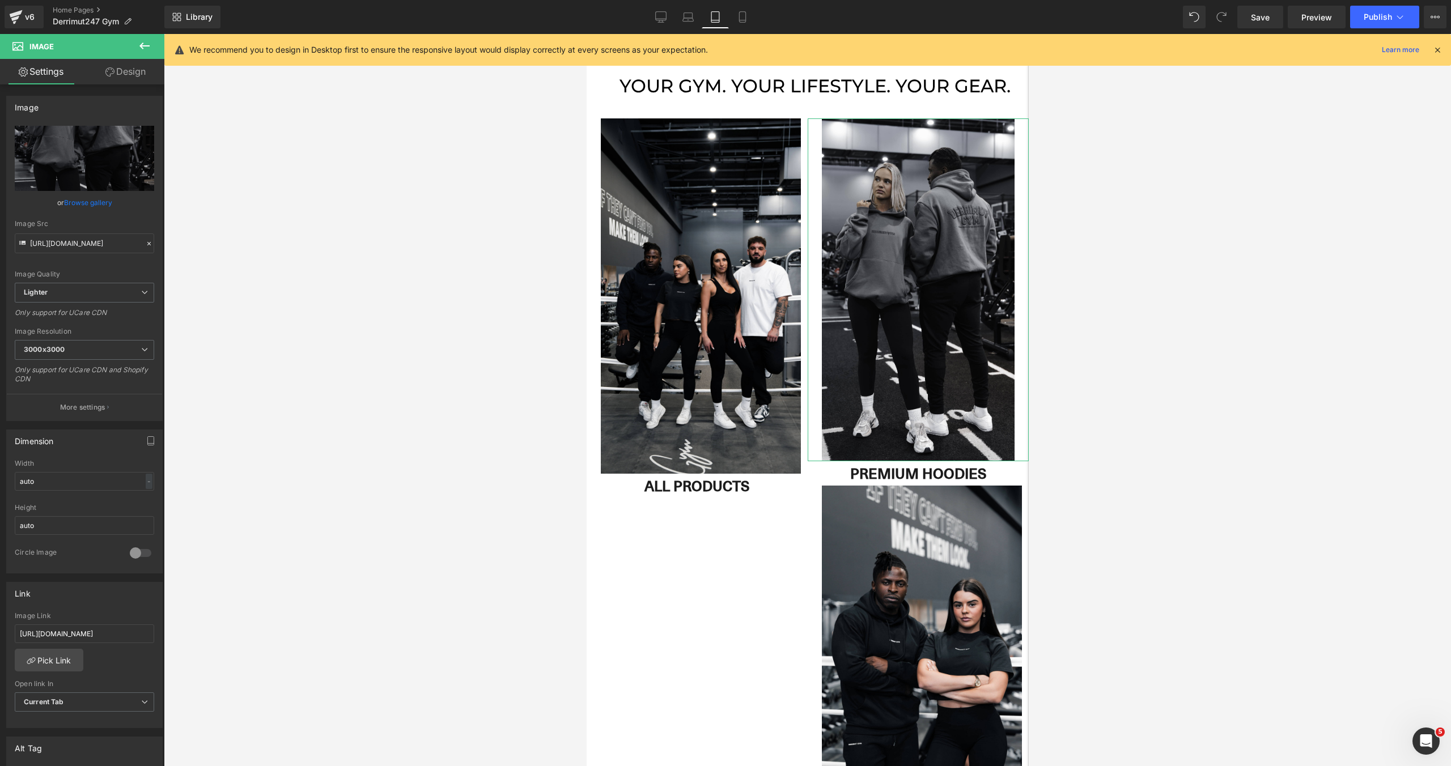
click at [131, 75] on link "Design" at bounding box center [125, 71] width 82 height 25
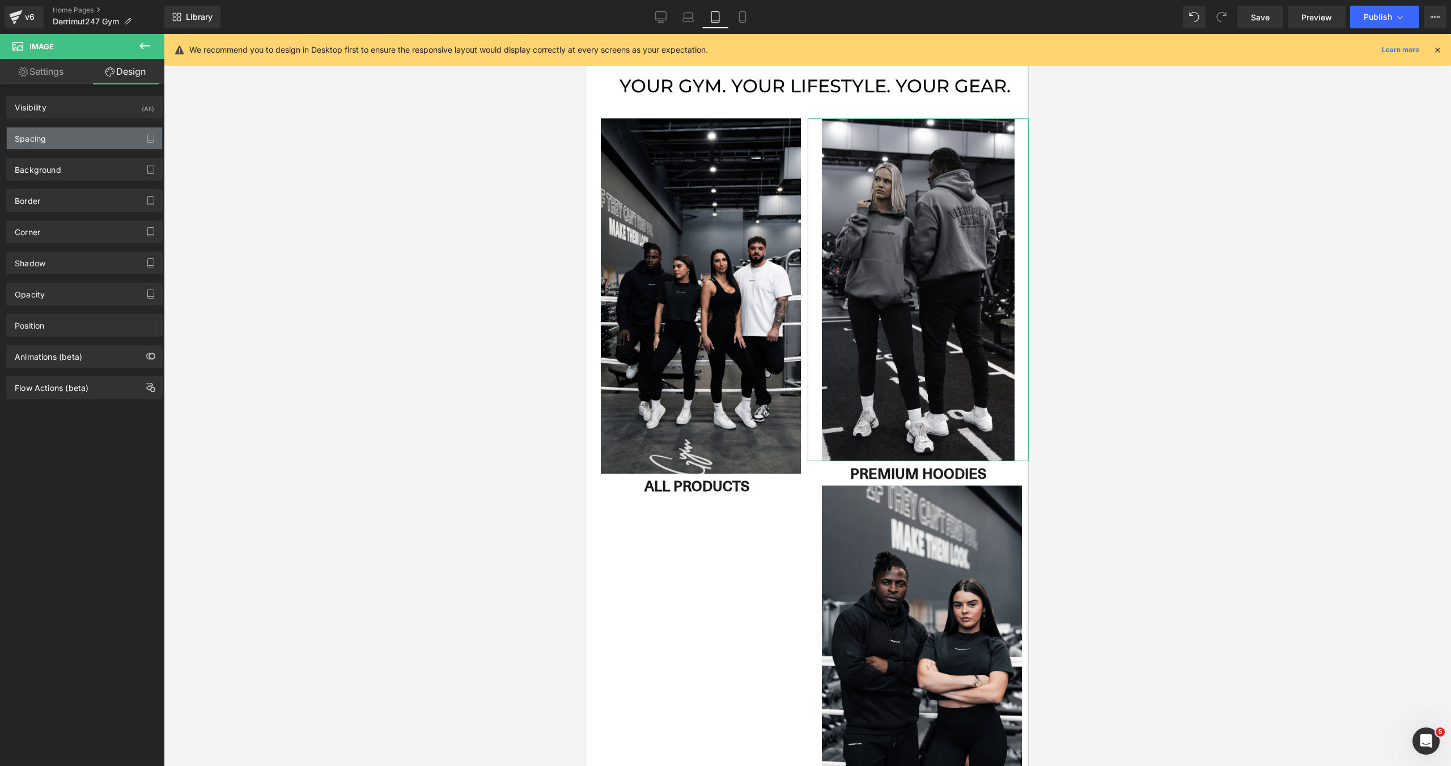
click at [83, 138] on div "Spacing" at bounding box center [84, 138] width 155 height 22
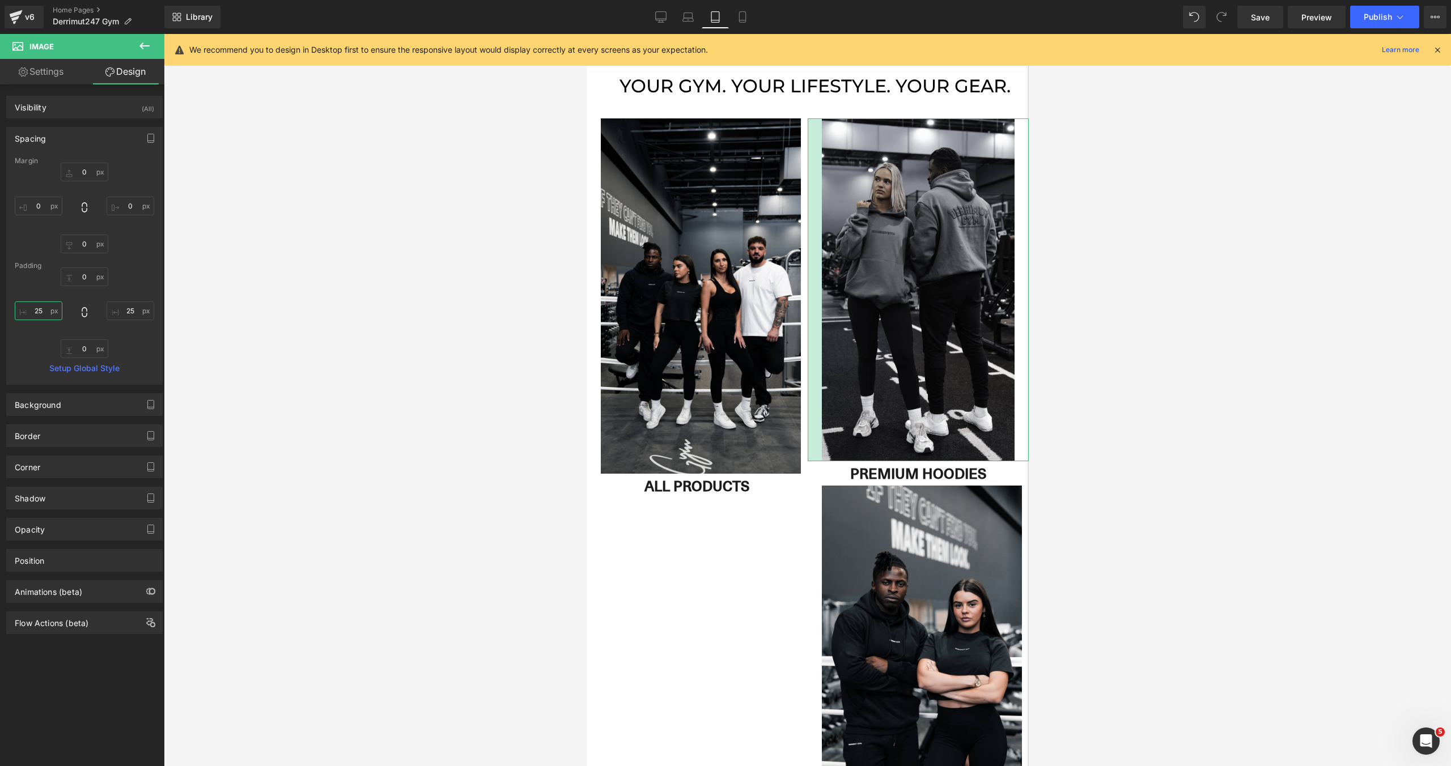
click at [39, 312] on input "25" at bounding box center [39, 310] width 48 height 19
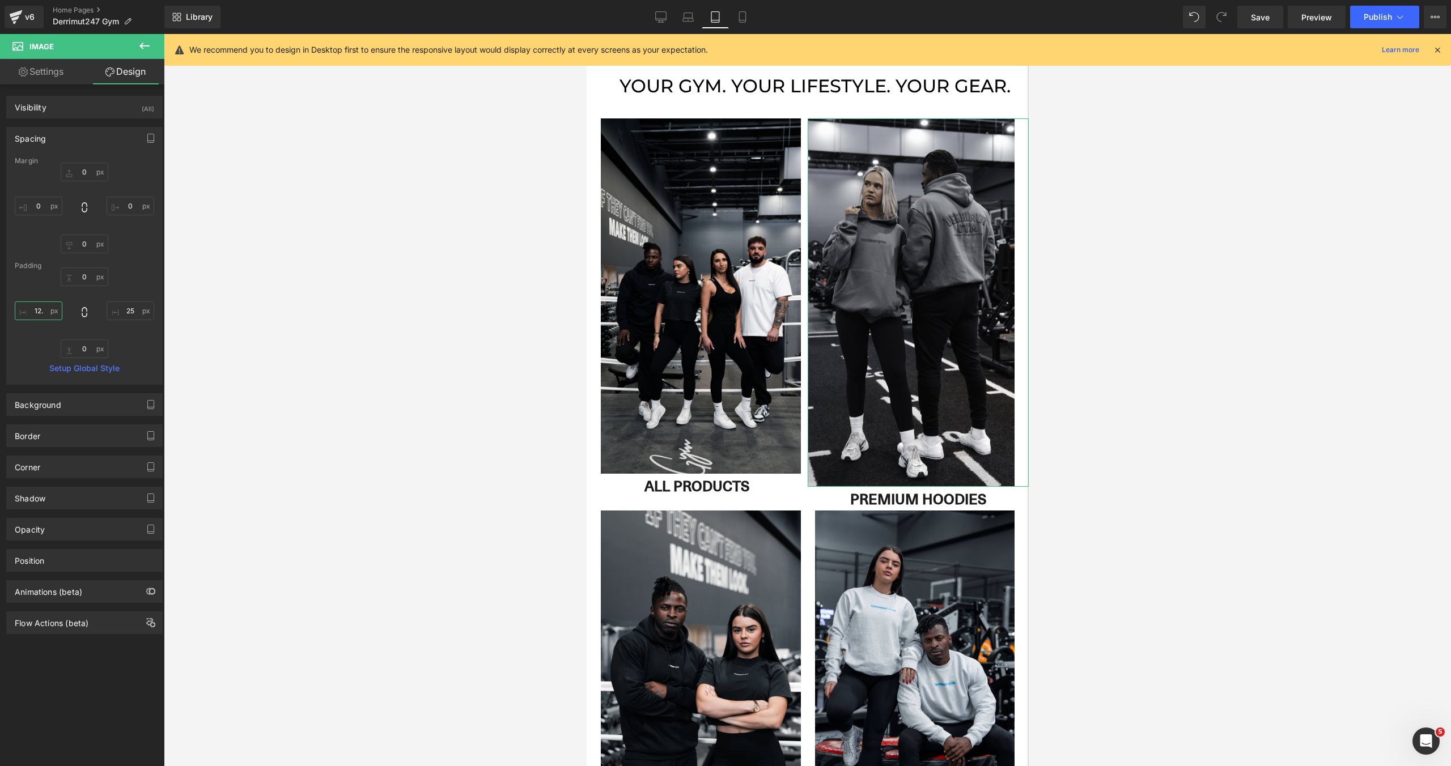
scroll to position [3815, 442]
type input "12.5"
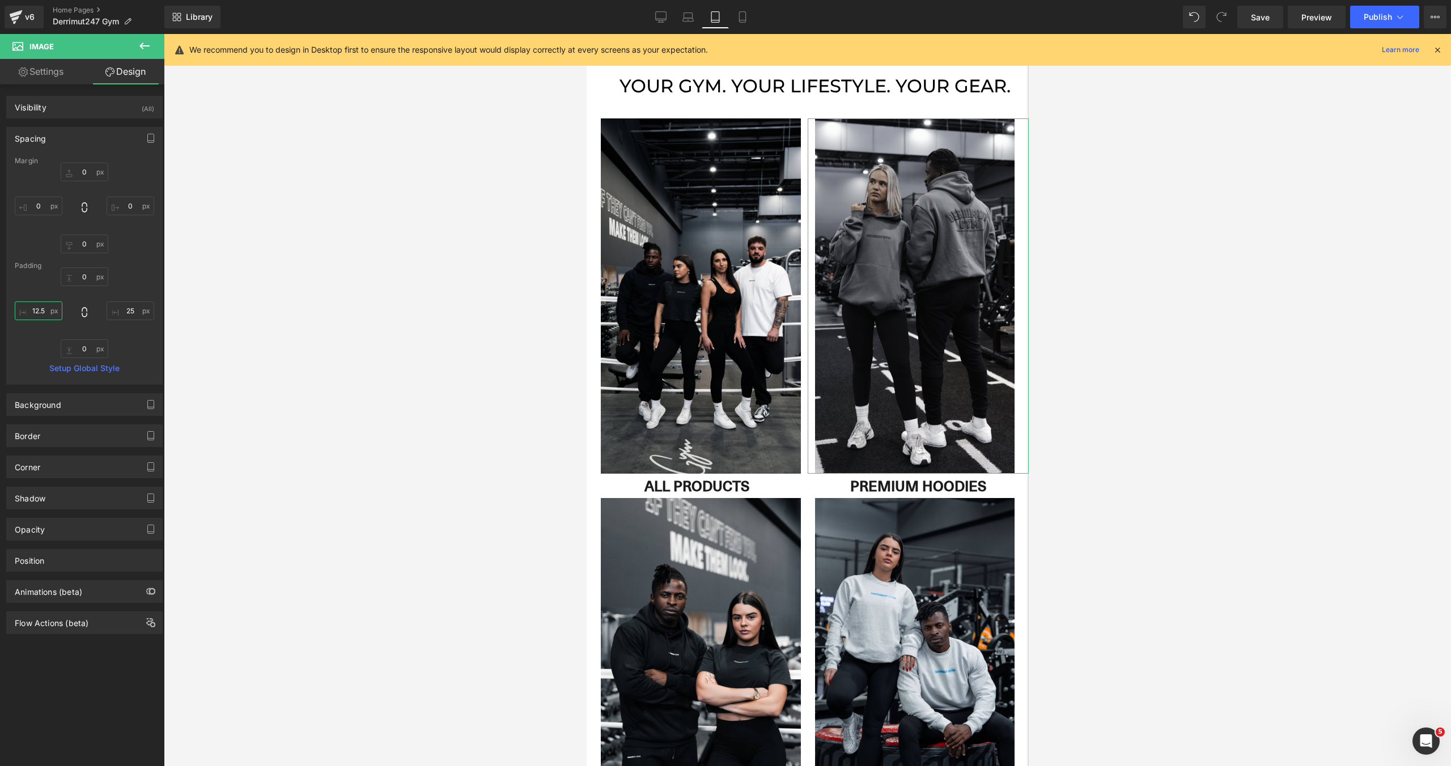
scroll to position [6, 6]
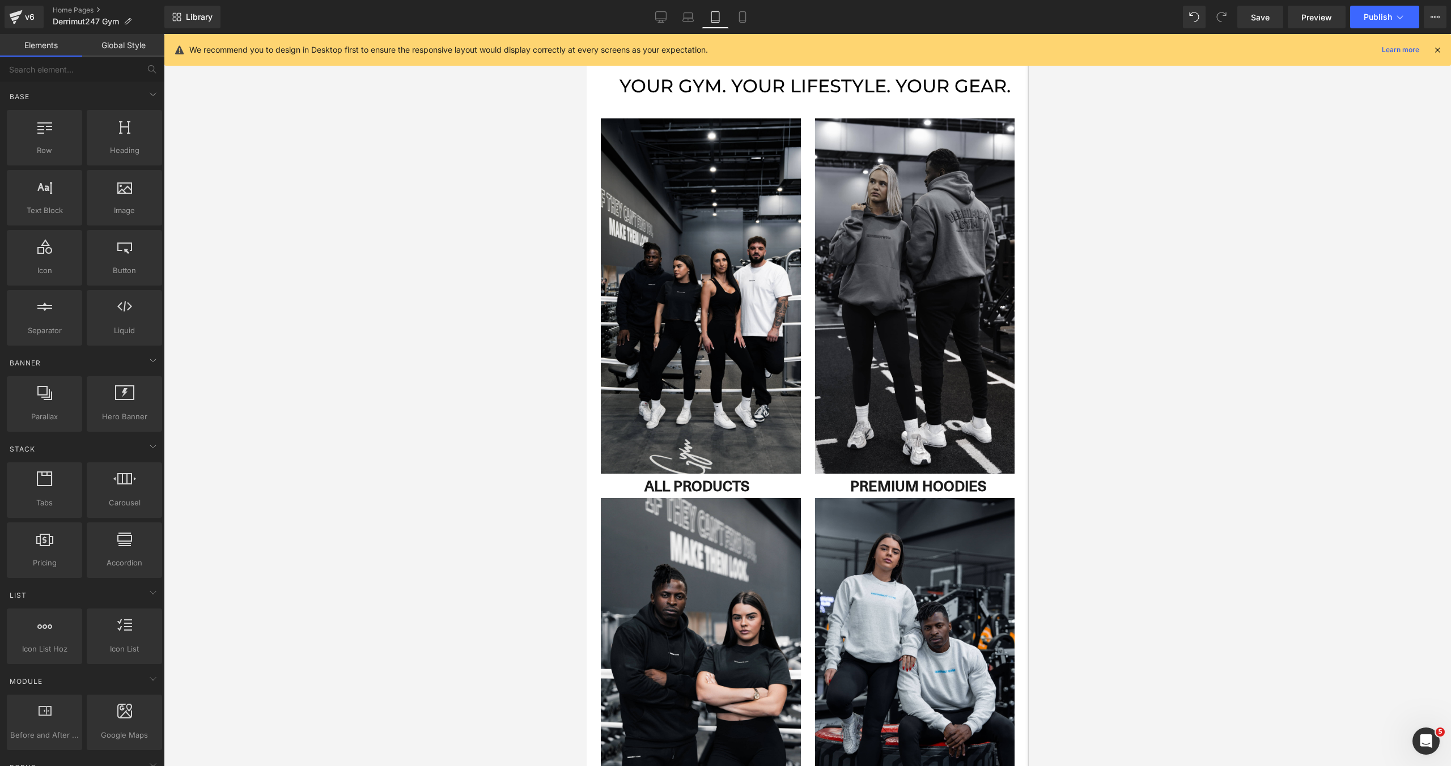
click at [295, 348] on div at bounding box center [807, 400] width 1287 height 732
click at [1295, 342] on div at bounding box center [807, 400] width 1287 height 732
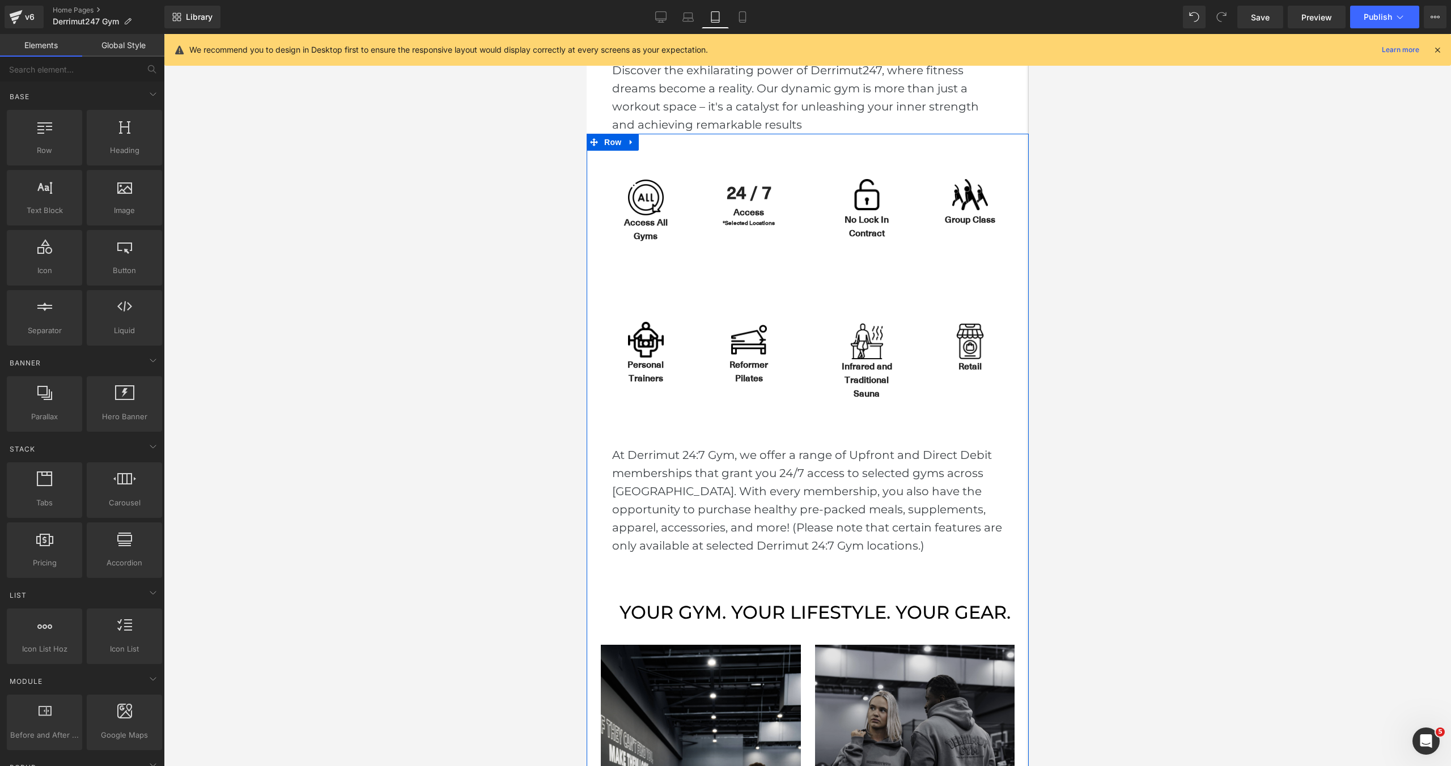
scroll to position [294, 0]
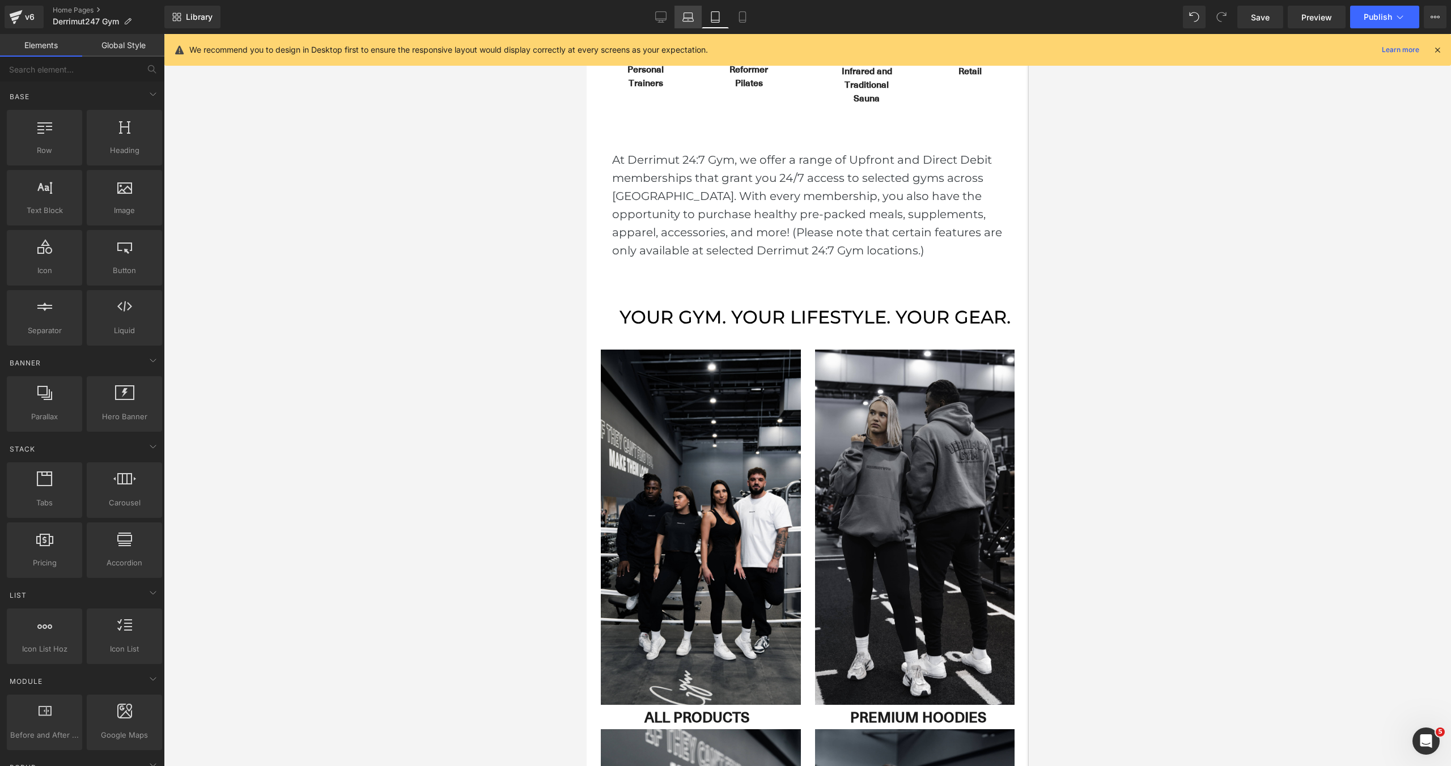
click at [682, 19] on link "Laptop" at bounding box center [687, 17] width 27 height 23
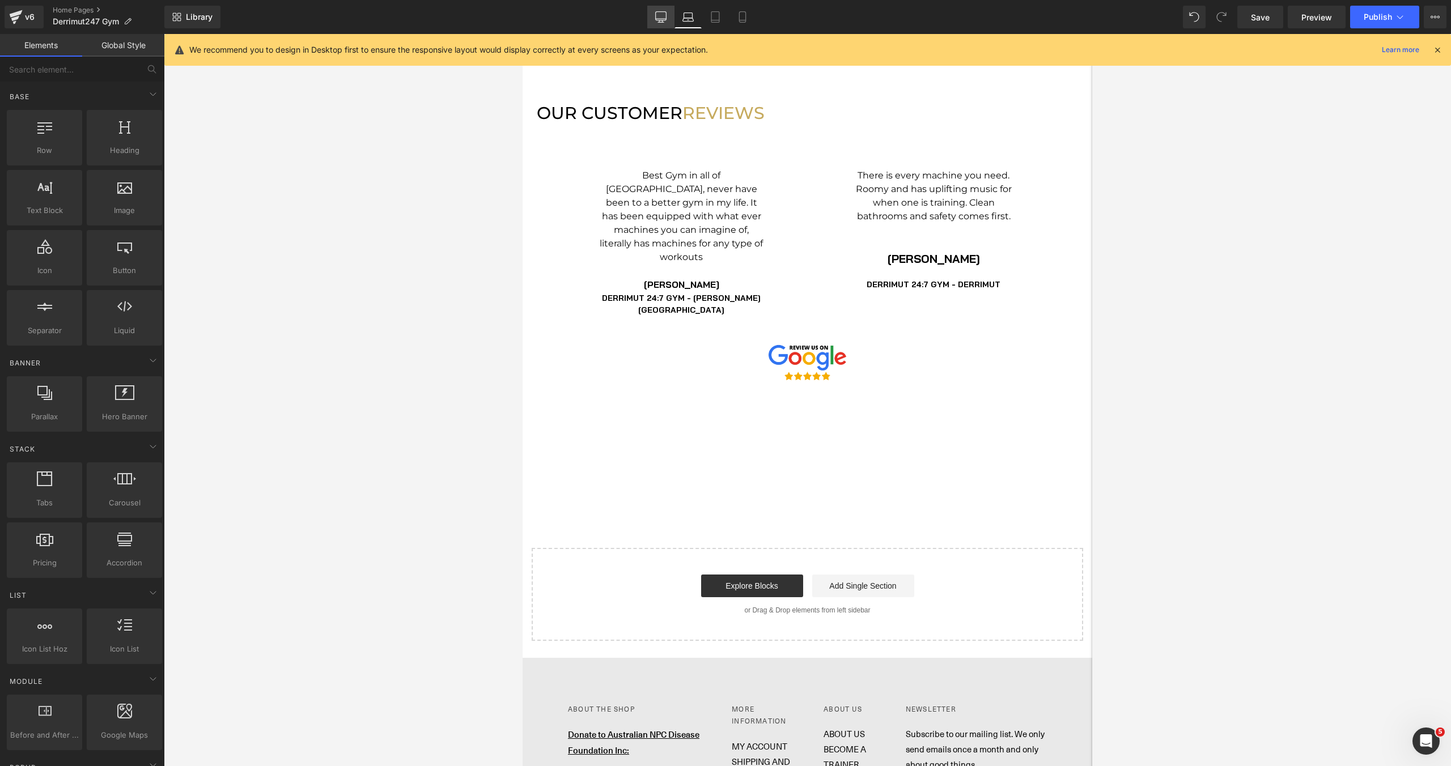
click at [658, 17] on icon at bounding box center [660, 16] width 11 height 11
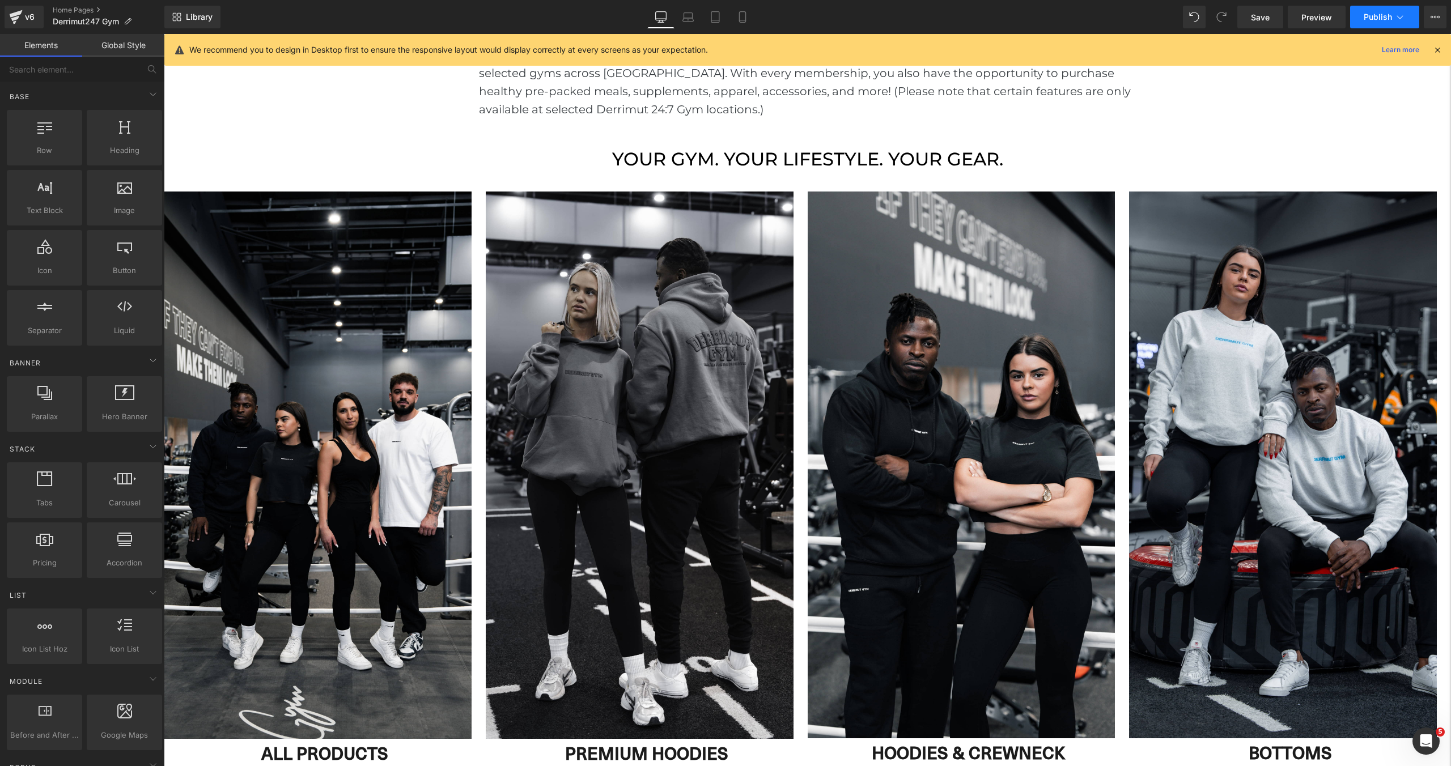
click at [1366, 23] on button "Publish" at bounding box center [1384, 17] width 69 height 23
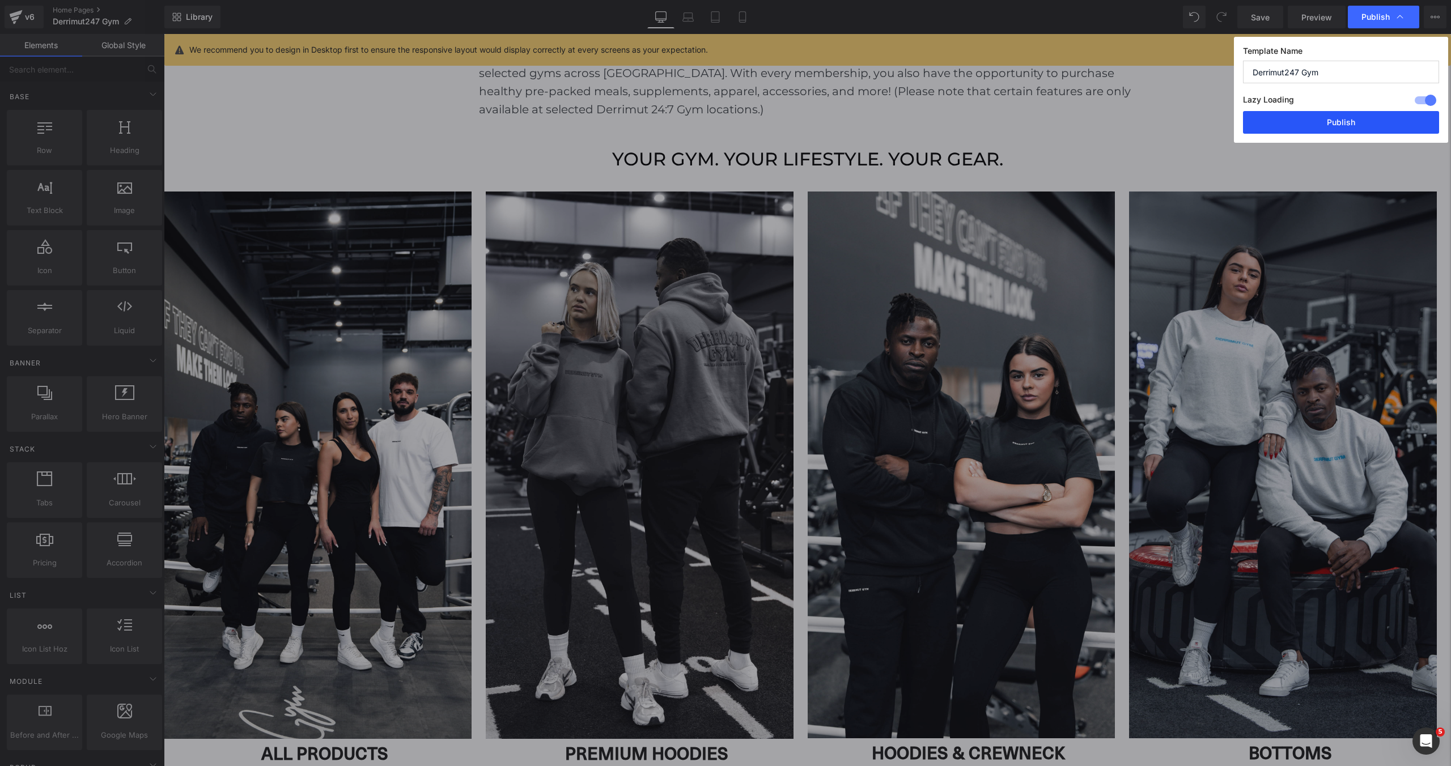
click at [1310, 133] on button "Publish" at bounding box center [1341, 122] width 196 height 23
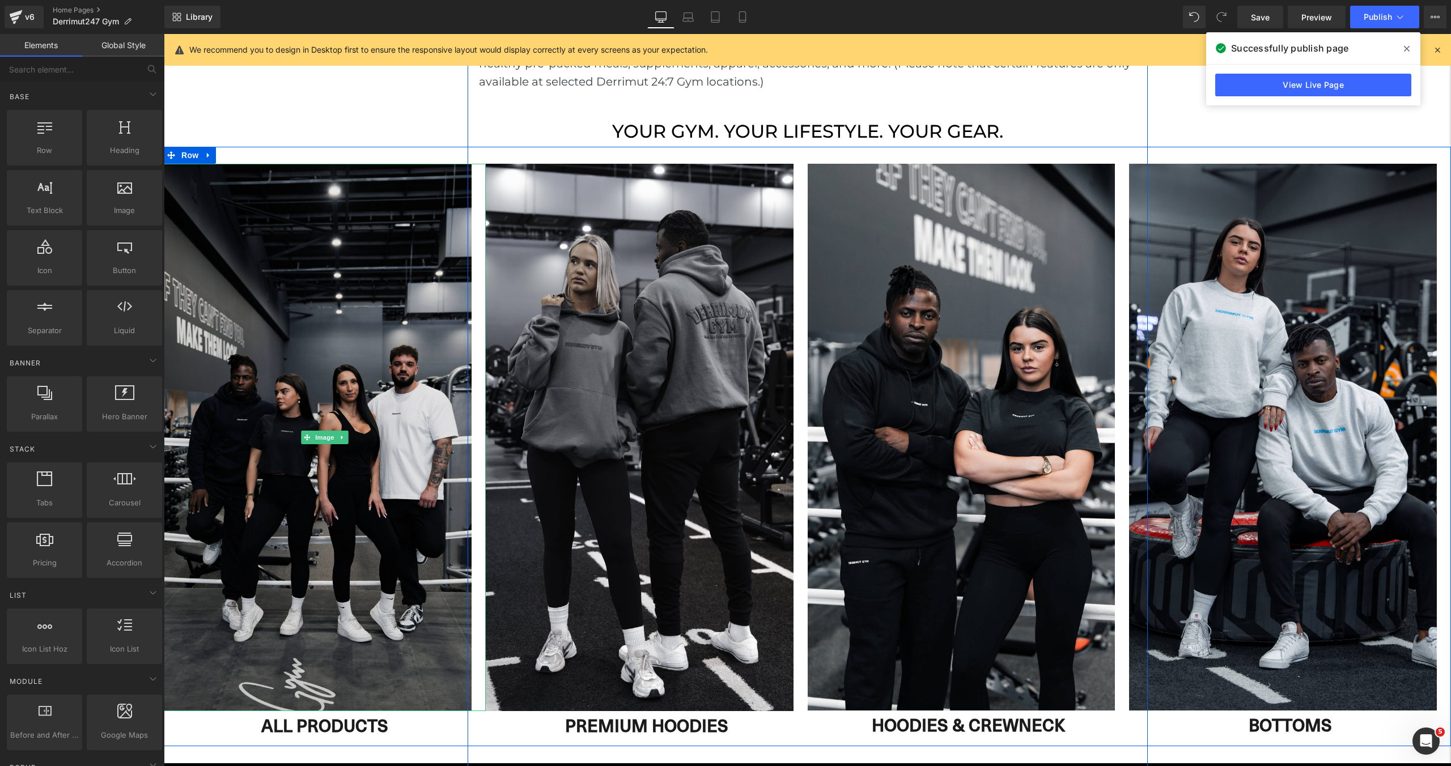
scroll to position [977, 0]
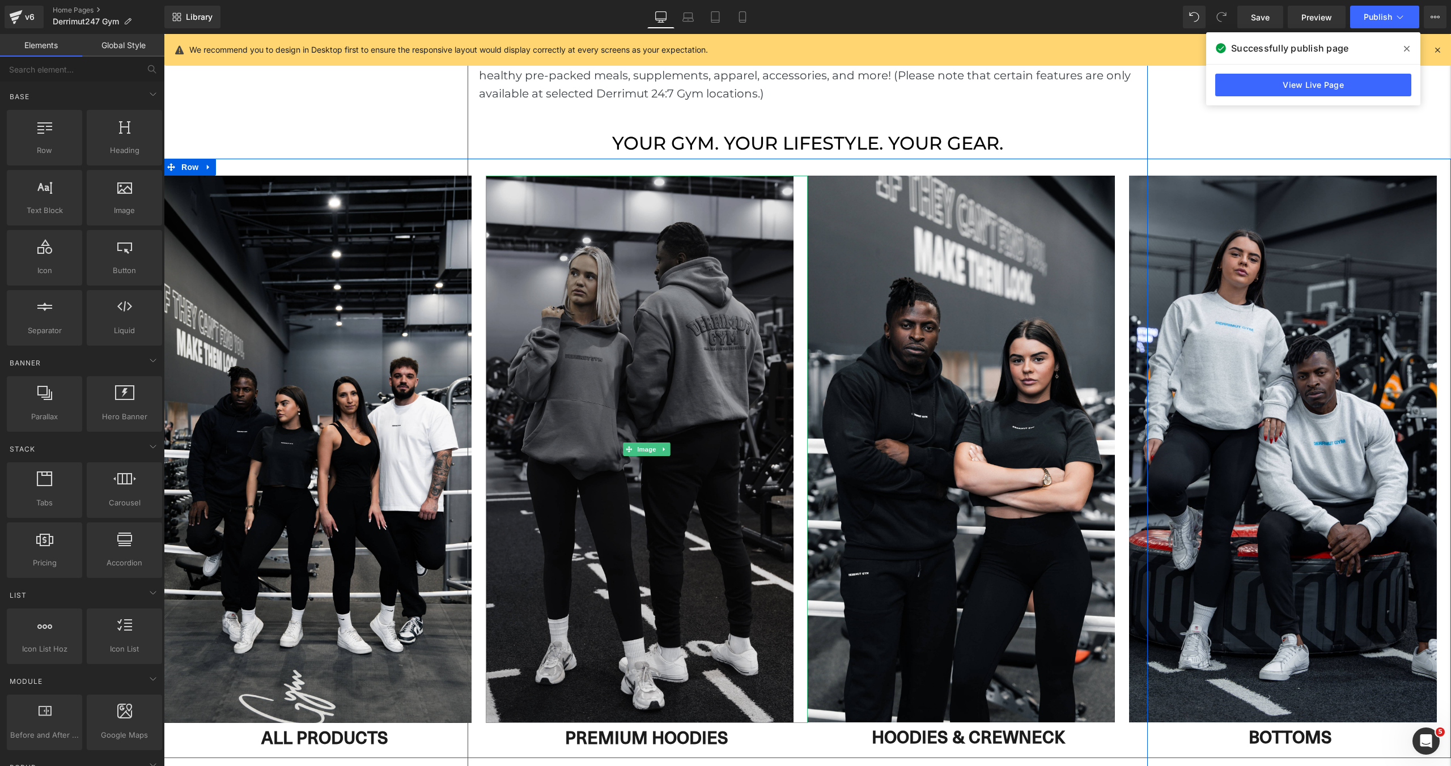
click at [697, 368] on img at bounding box center [647, 449] width 322 height 547
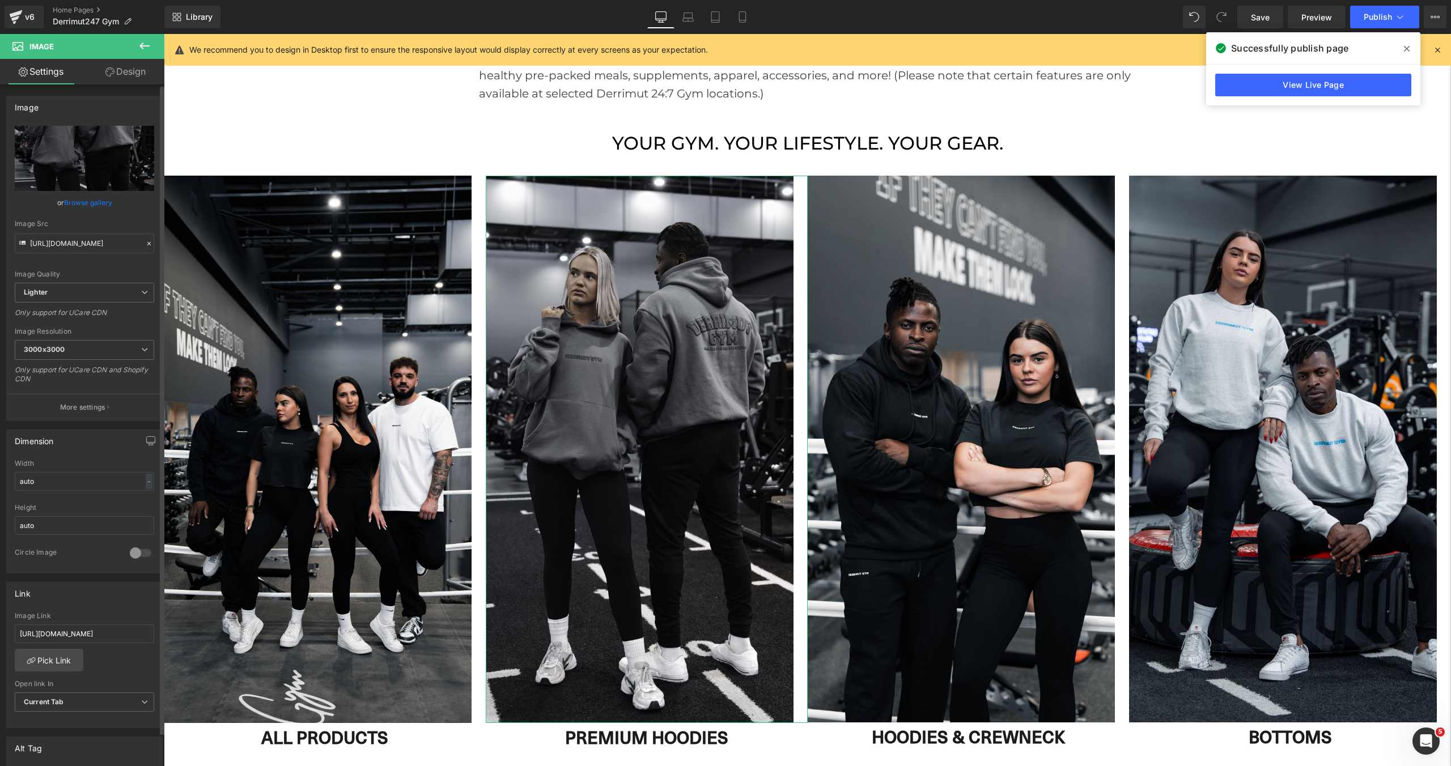
click at [83, 204] on link "Browse gallery" at bounding box center [88, 203] width 48 height 20
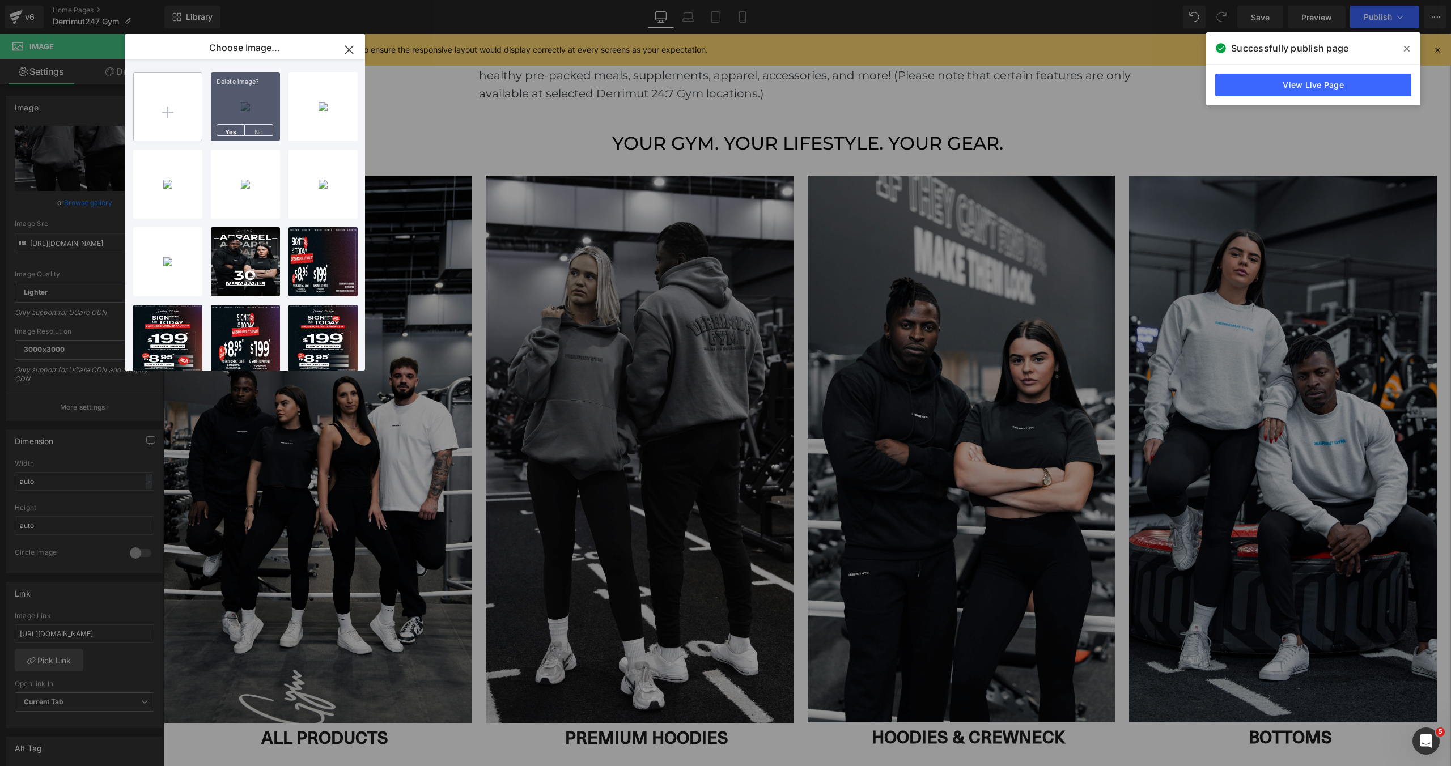
click at [0, 0] on input "file" at bounding box center [0, 0] width 0 height 0
type input "C:\fakepath\DSC06961-Edit (1) (1).jpg"
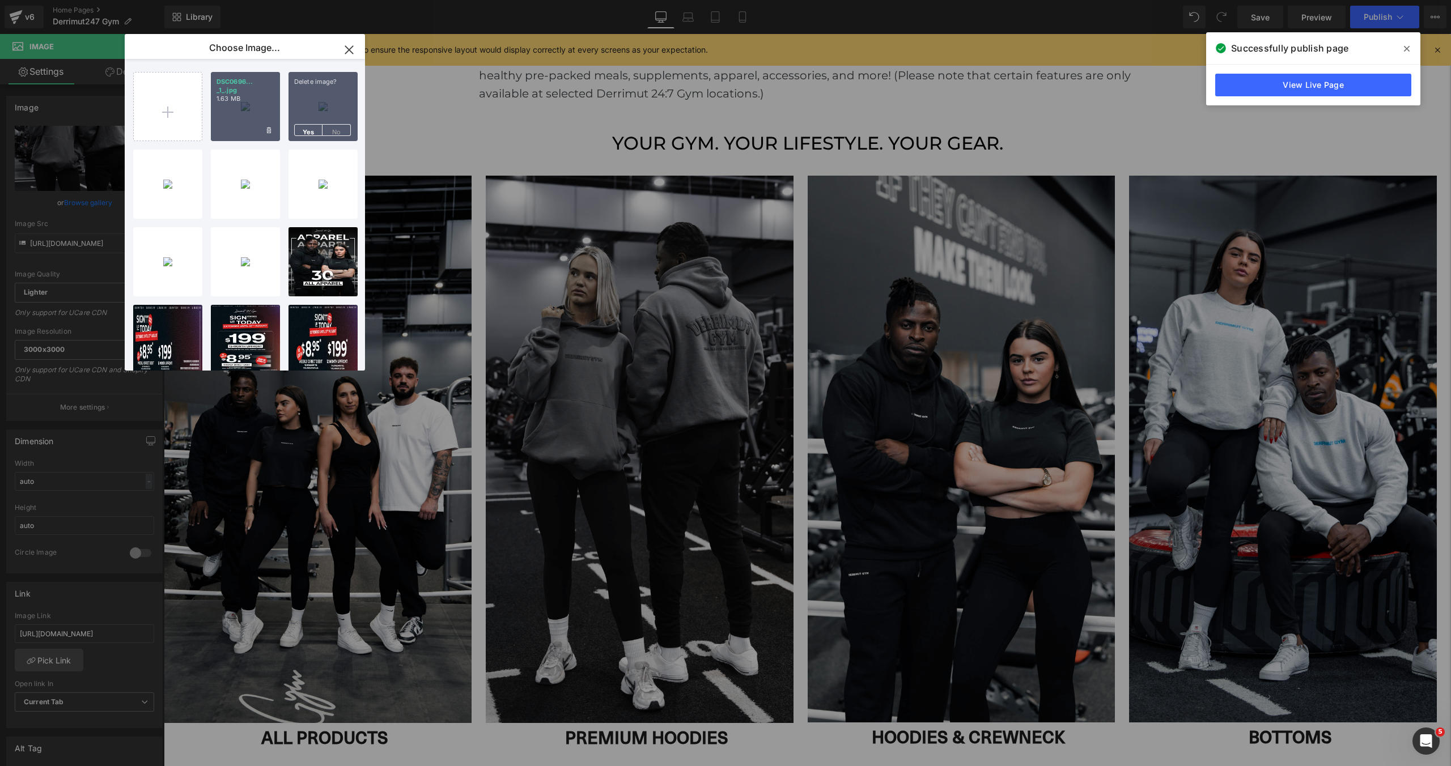
click at [262, 95] on p "1.63 MB" at bounding box center [245, 99] width 58 height 8
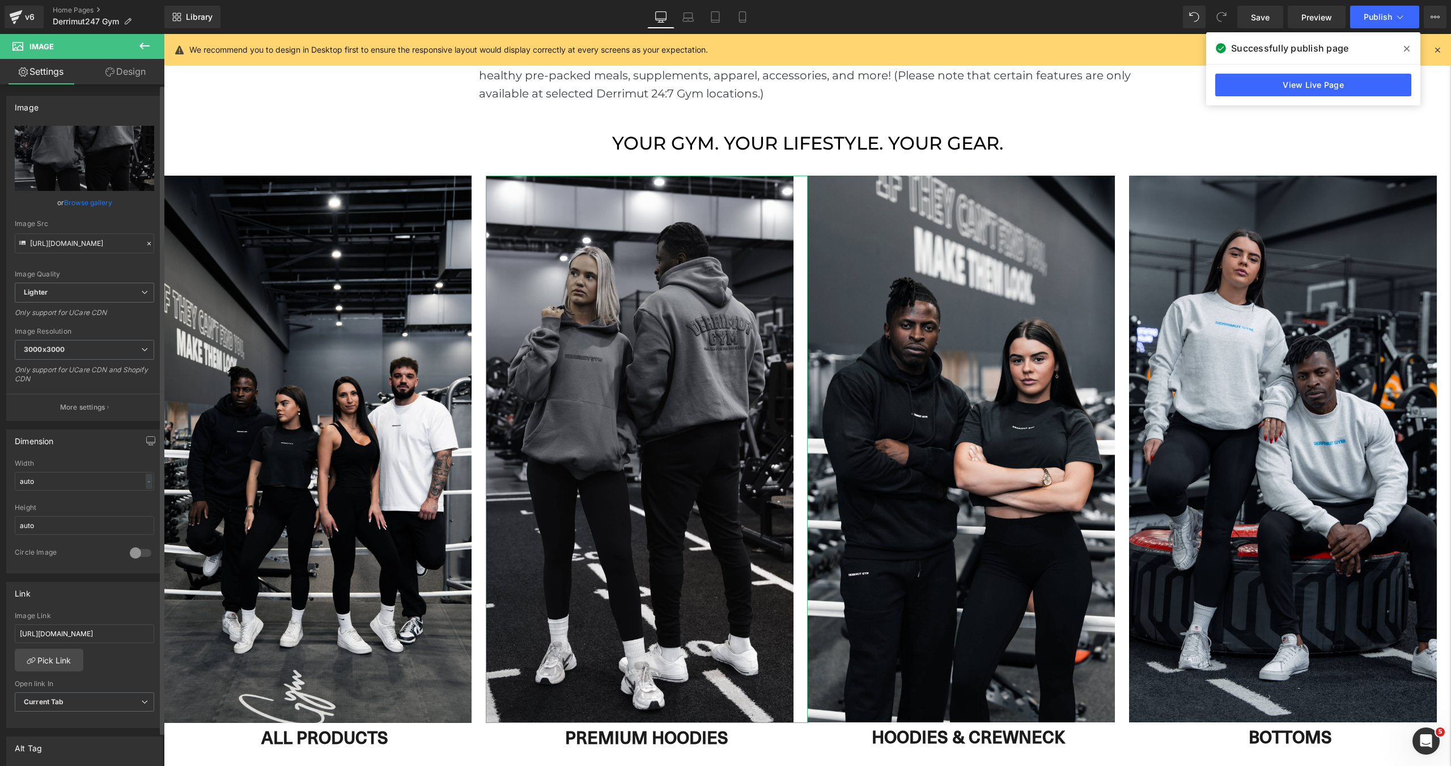
click at [85, 201] on link "Browse gallery" at bounding box center [88, 203] width 48 height 20
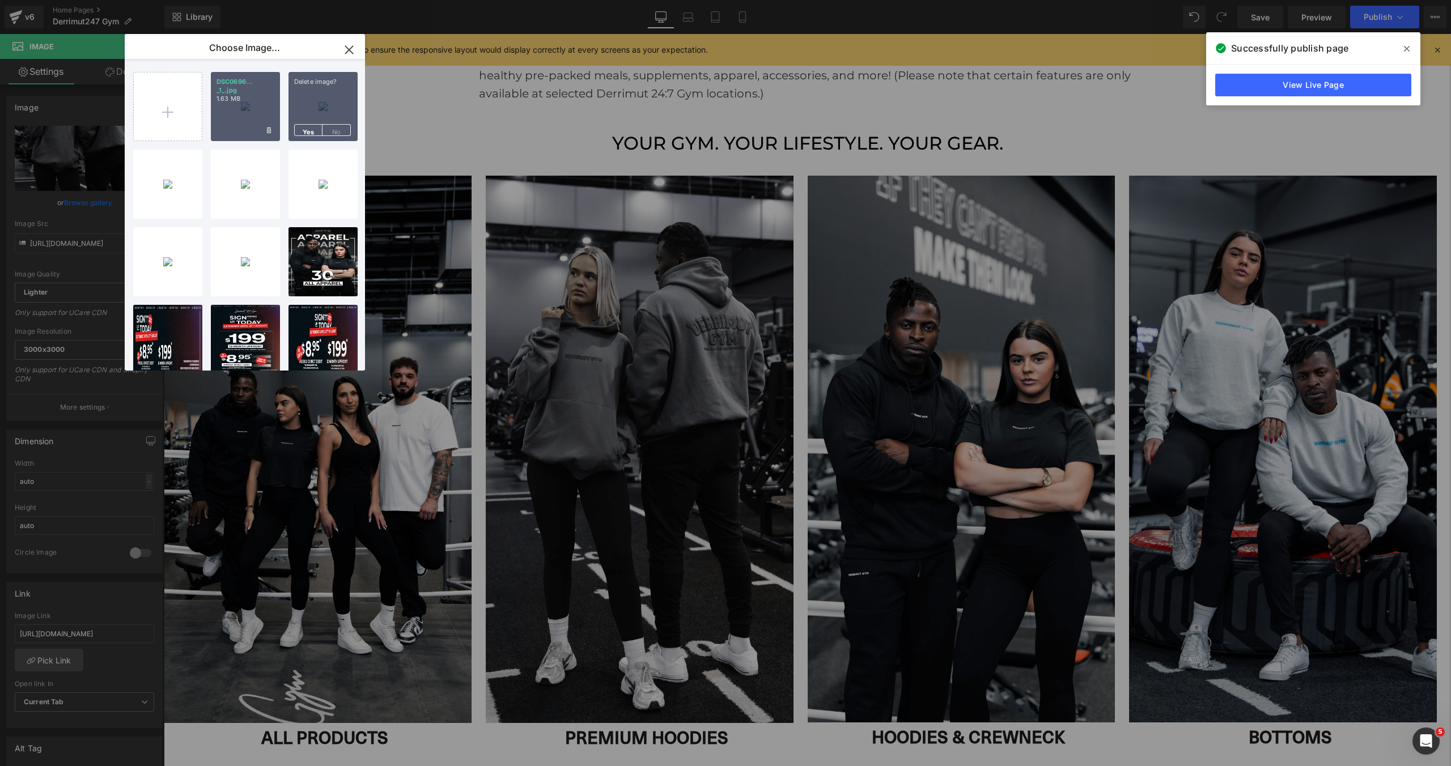
drag, startPoint x: 241, startPoint y: 108, endPoint x: 78, endPoint y: 74, distance: 167.2
click at [241, 108] on div "DSC0696... _1_.jpg 1.63 MB" at bounding box center [245, 106] width 69 height 69
type input "[URL][DOMAIN_NAME]"
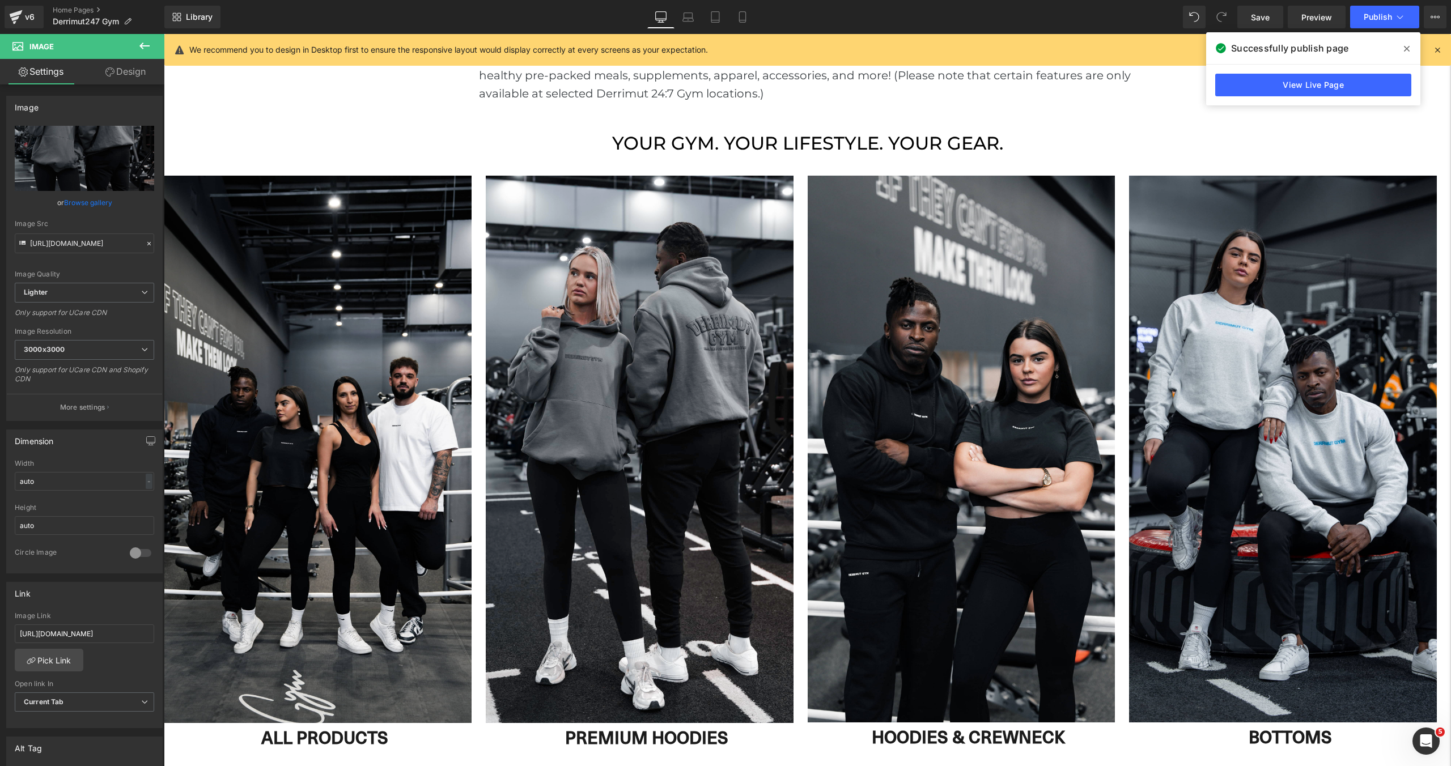
click at [1405, 44] on icon at bounding box center [1407, 48] width 6 height 9
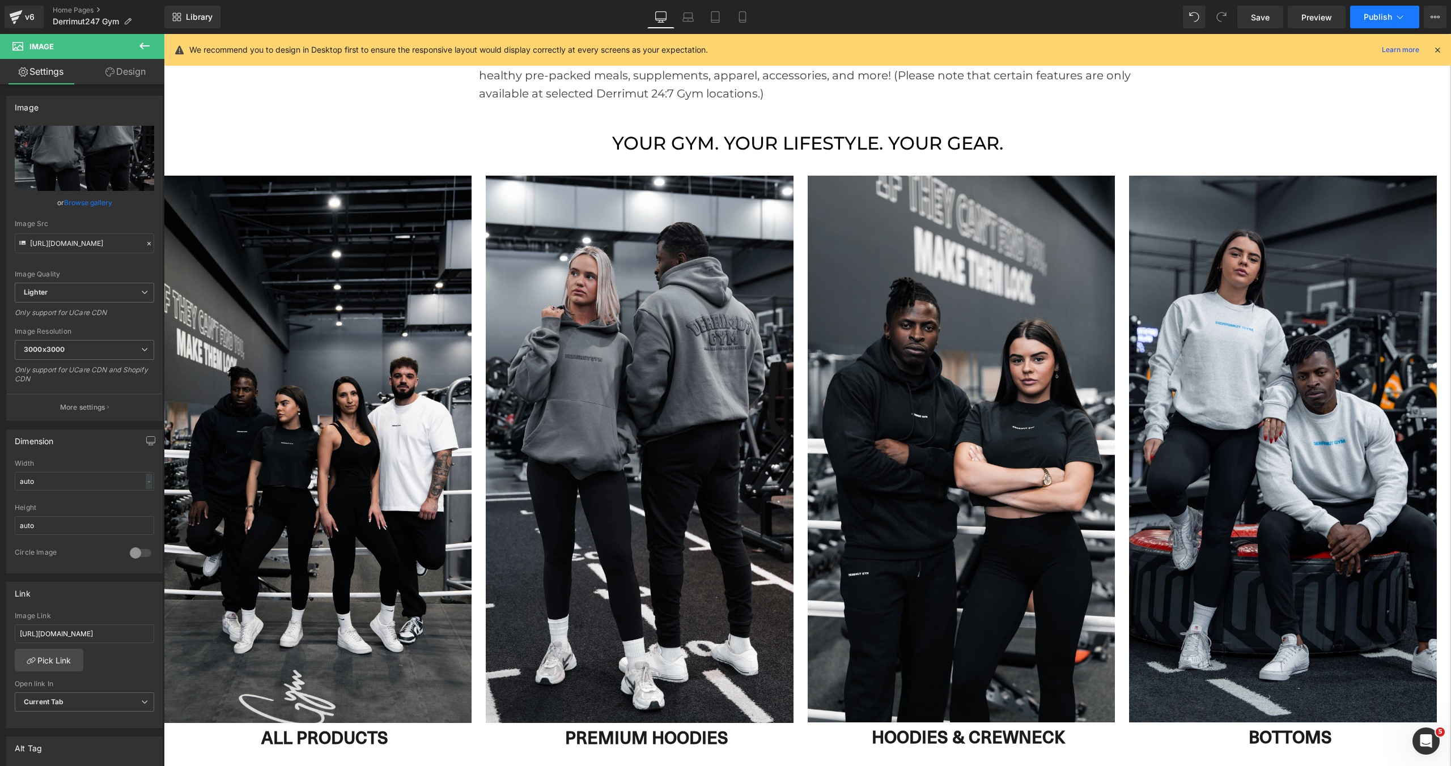
click at [1384, 23] on button "Publish" at bounding box center [1384, 17] width 69 height 23
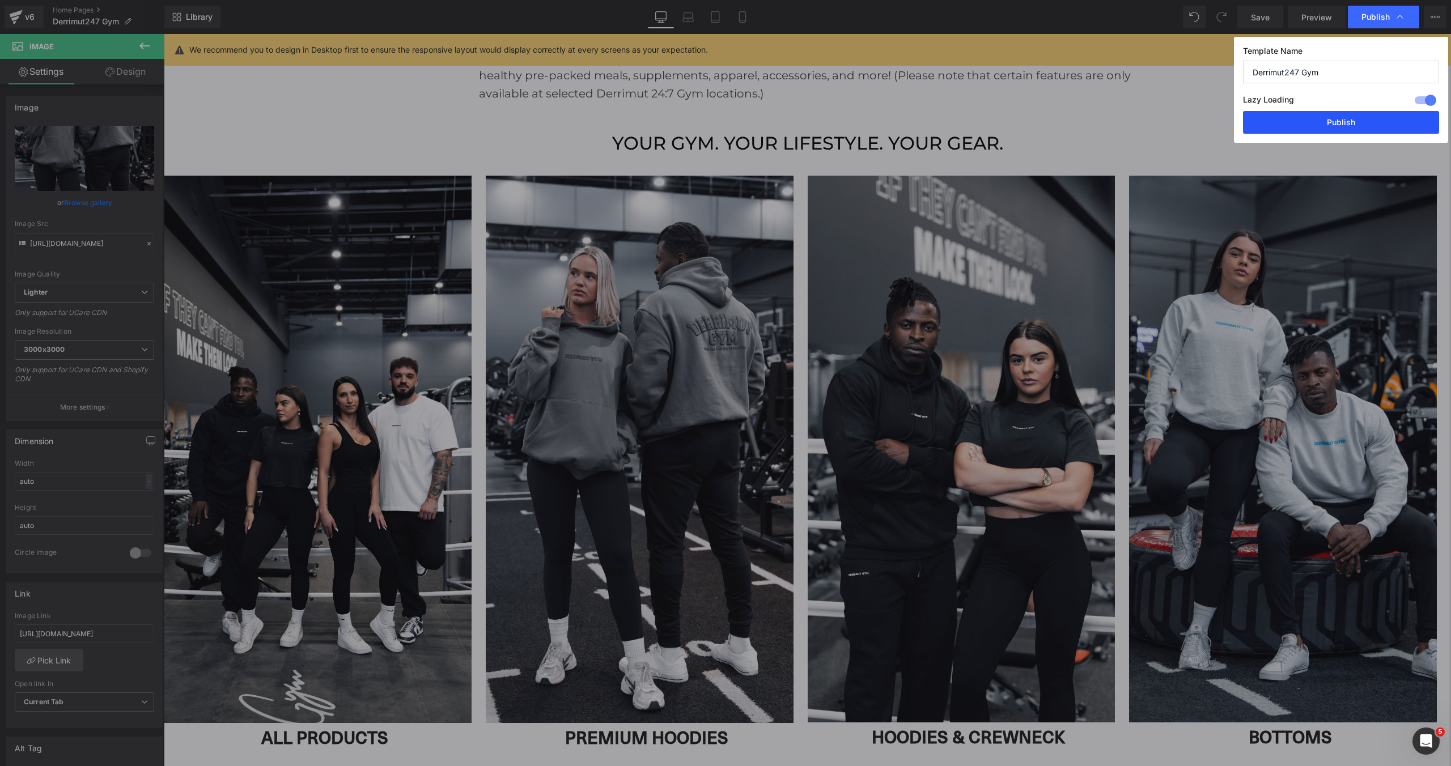
drag, startPoint x: 1323, startPoint y: 126, endPoint x: 1159, endPoint y: 93, distance: 167.1
click at [1323, 126] on button "Publish" at bounding box center [1341, 122] width 196 height 23
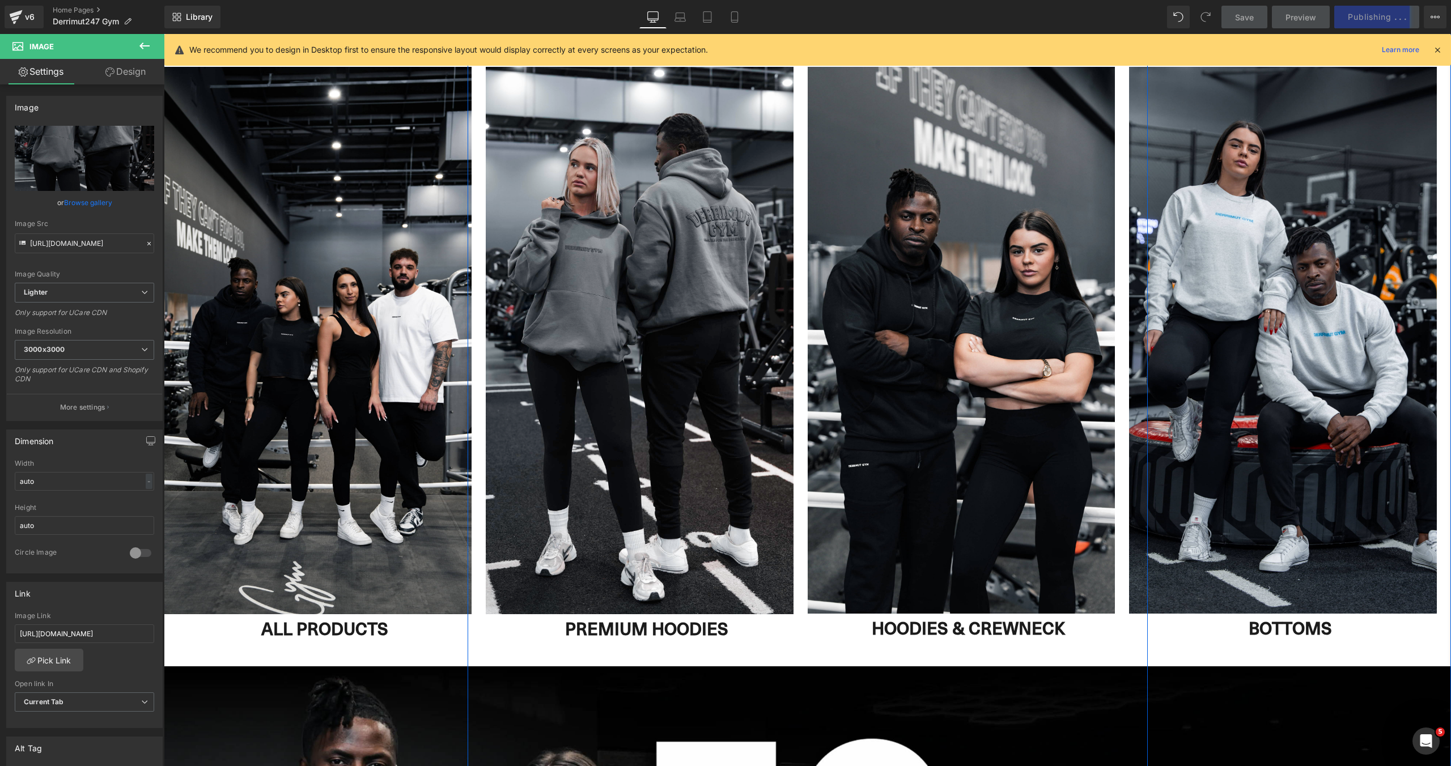
scroll to position [1092, 0]
